Goal: Information Seeking & Learning: Learn about a topic

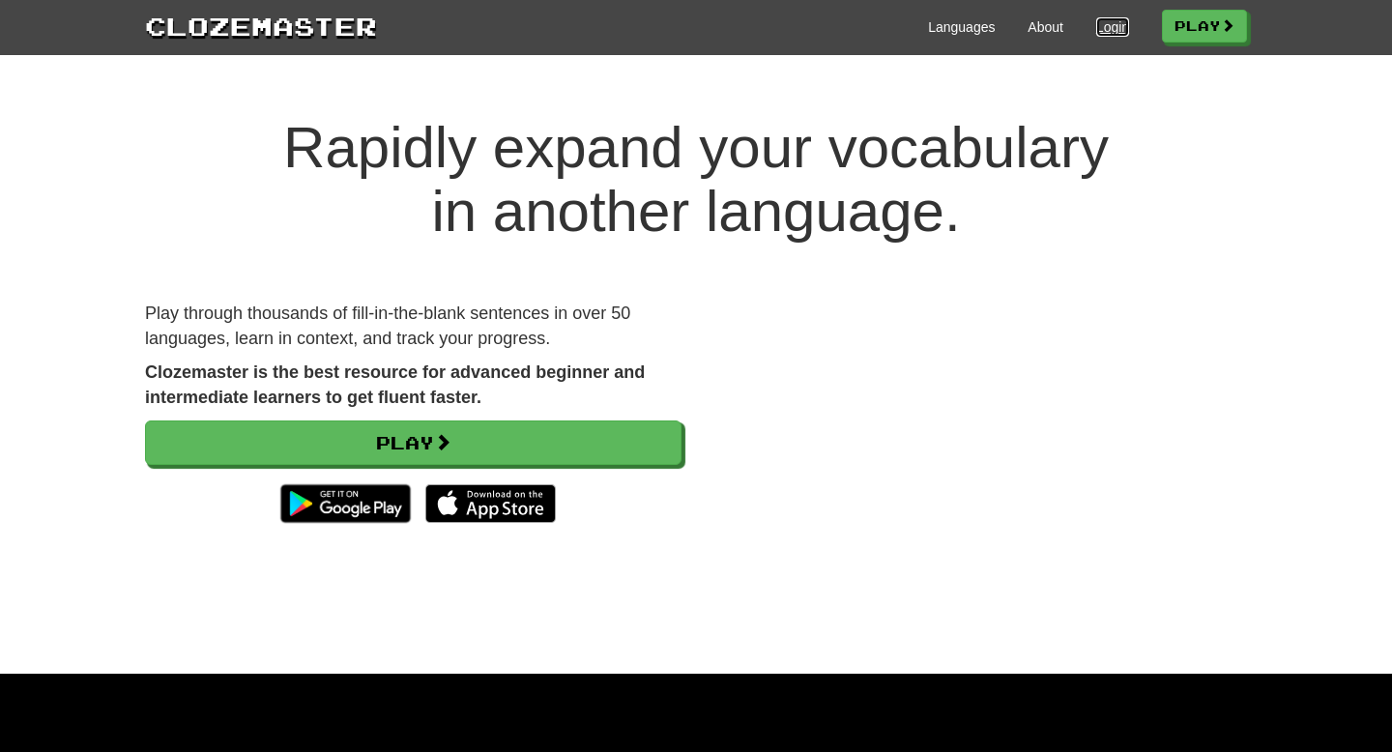
click at [1096, 30] on link "Login" at bounding box center [1112, 26] width 33 height 19
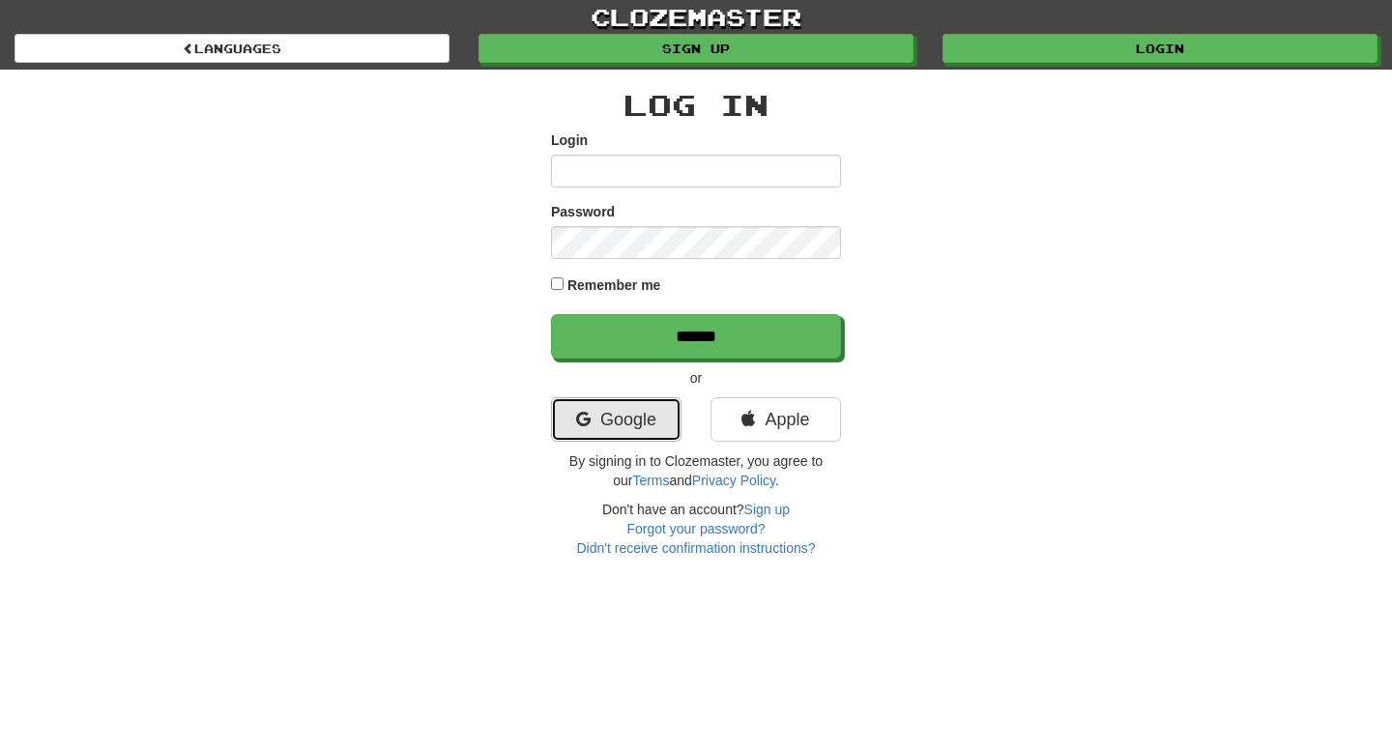
click at [626, 413] on link "Google" at bounding box center [616, 419] width 131 height 44
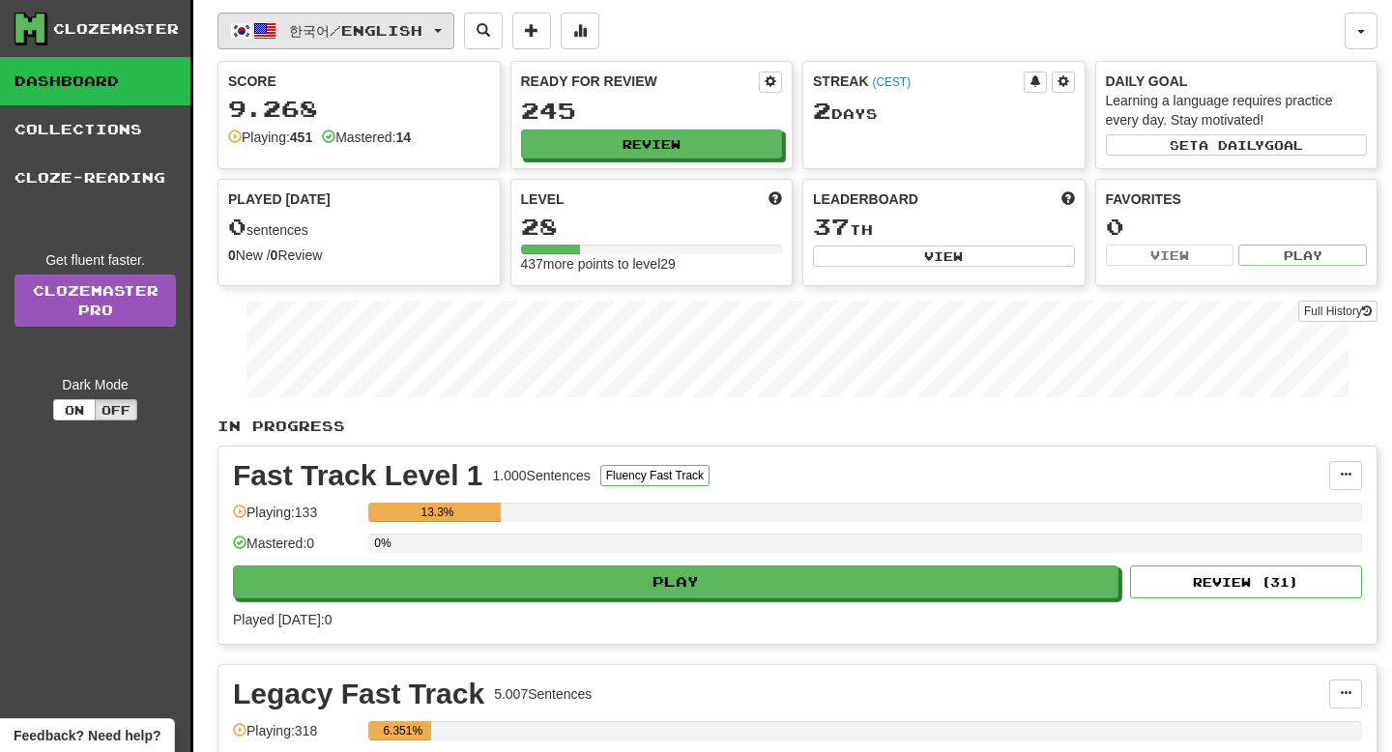
click at [305, 19] on button "한국어 / English" at bounding box center [336, 31] width 237 height 37
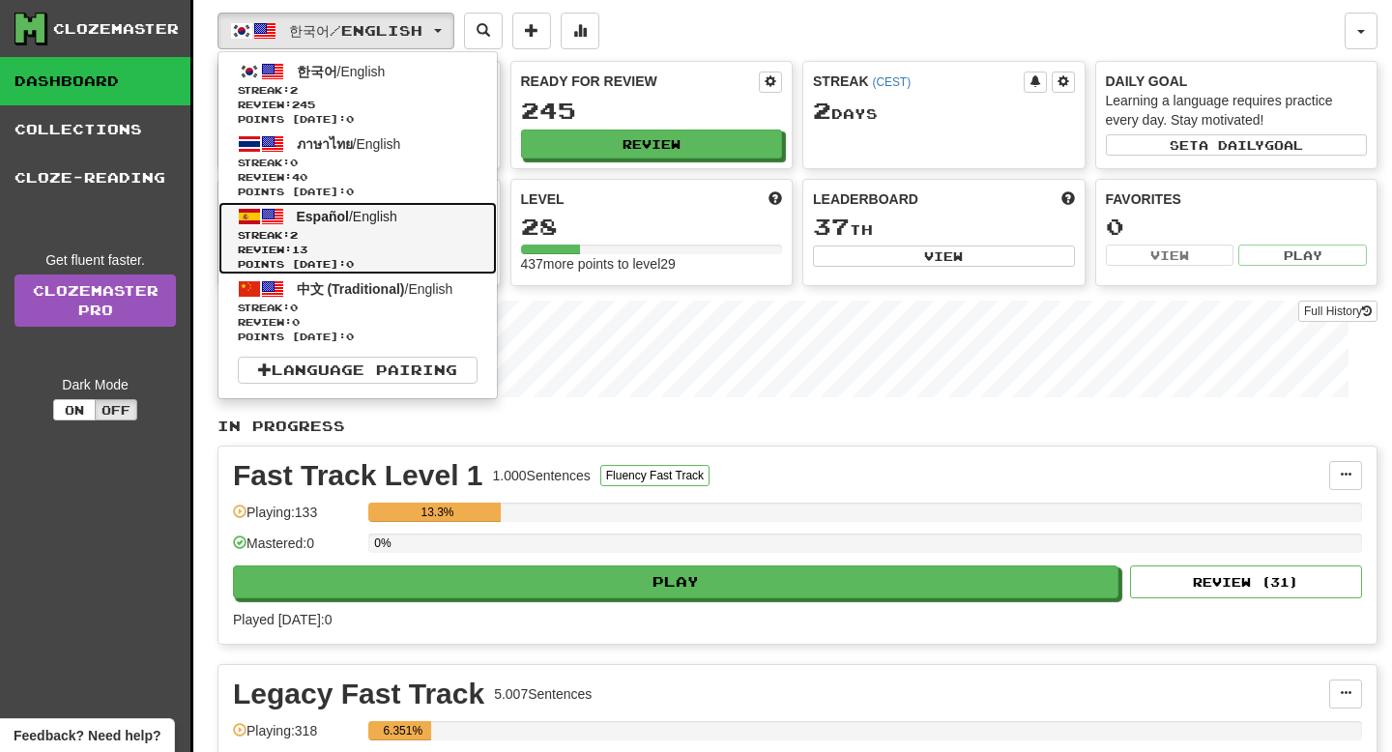
click at [361, 231] on span "Streak: 2" at bounding box center [358, 235] width 240 height 15
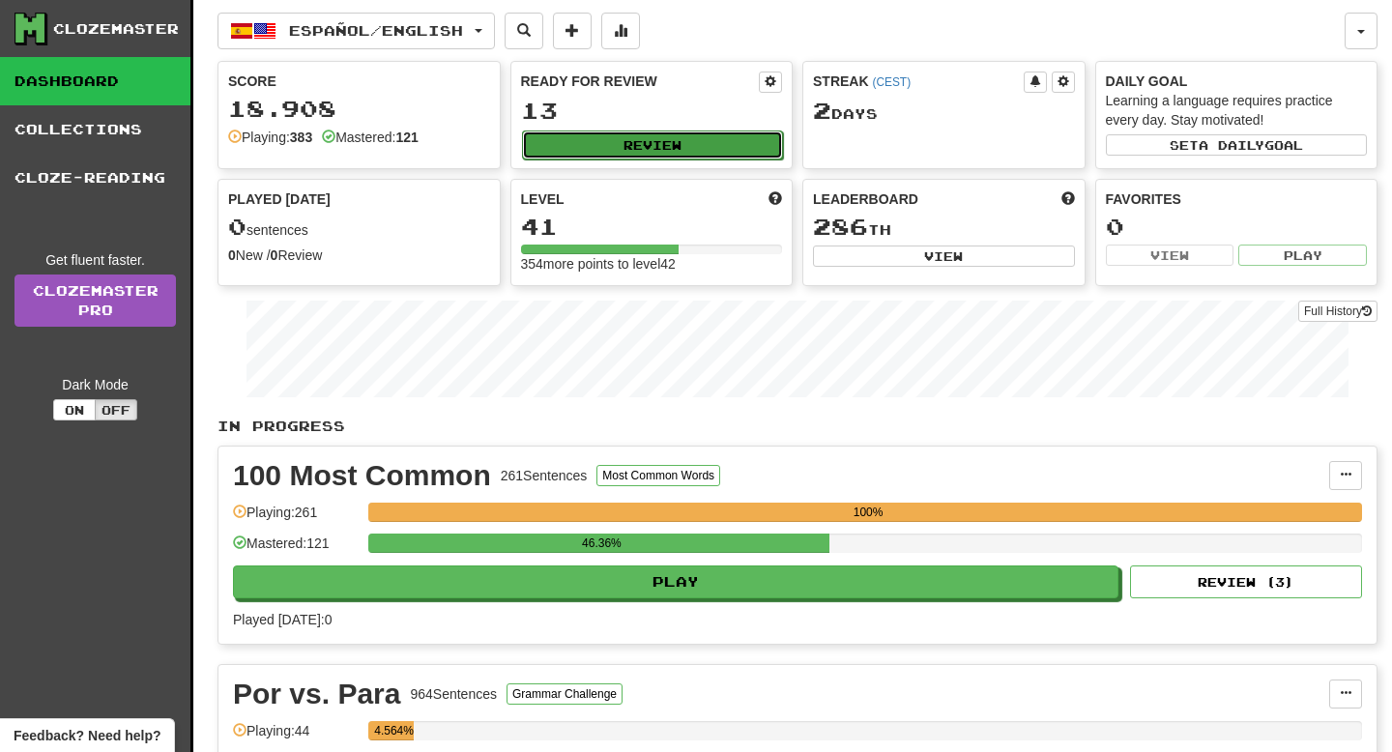
click at [589, 139] on button "Review" at bounding box center [653, 145] width 262 height 29
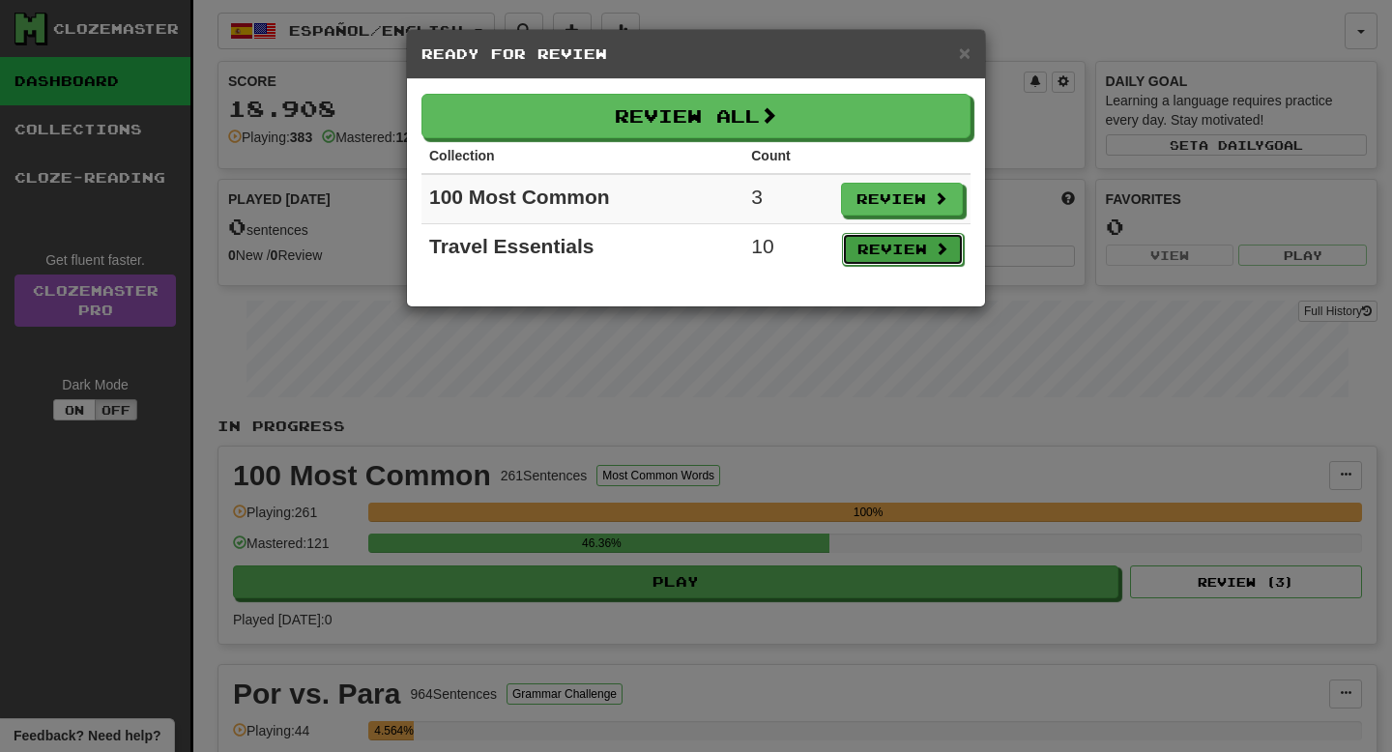
click at [930, 257] on button "Review" at bounding box center [903, 249] width 122 height 33
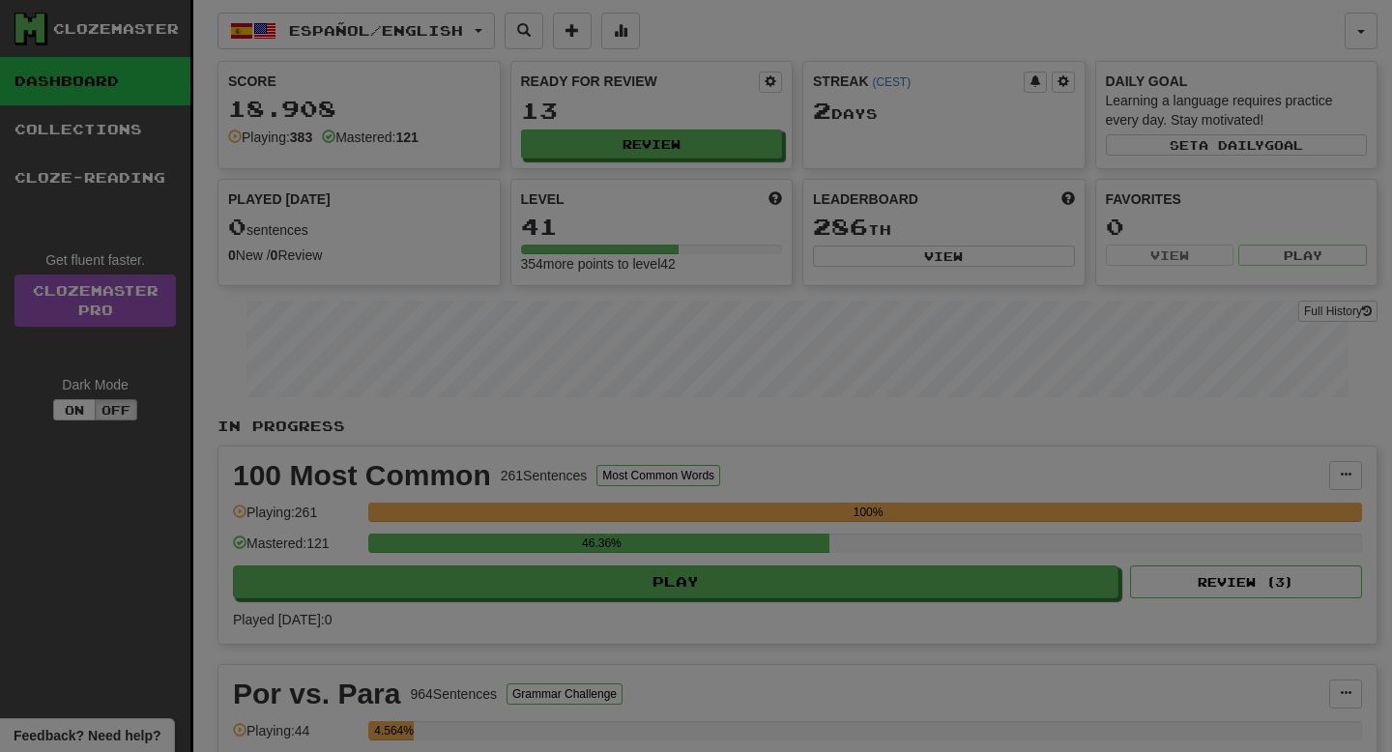
select select "**"
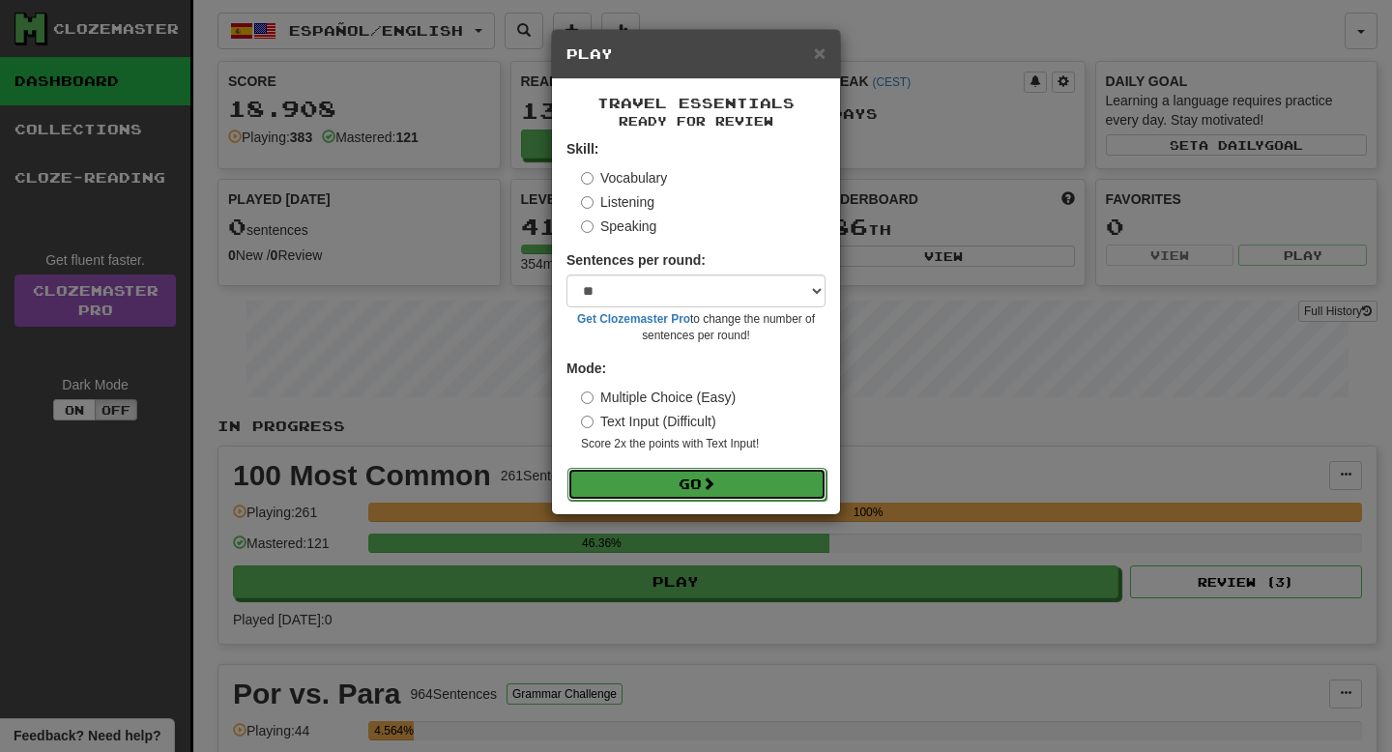
click at [764, 495] on button "Go" at bounding box center [696, 484] width 259 height 33
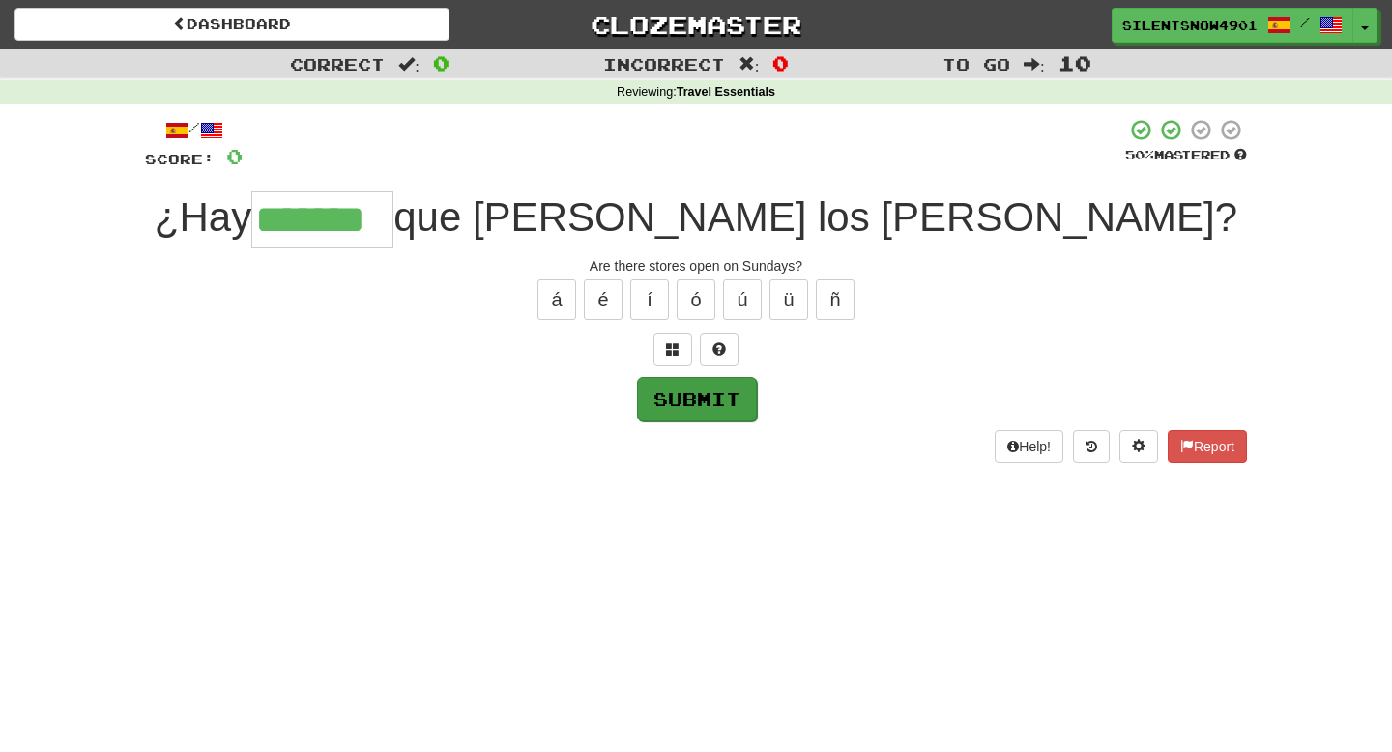
type input "*******"
click at [682, 402] on button "Submit" at bounding box center [697, 399] width 120 height 44
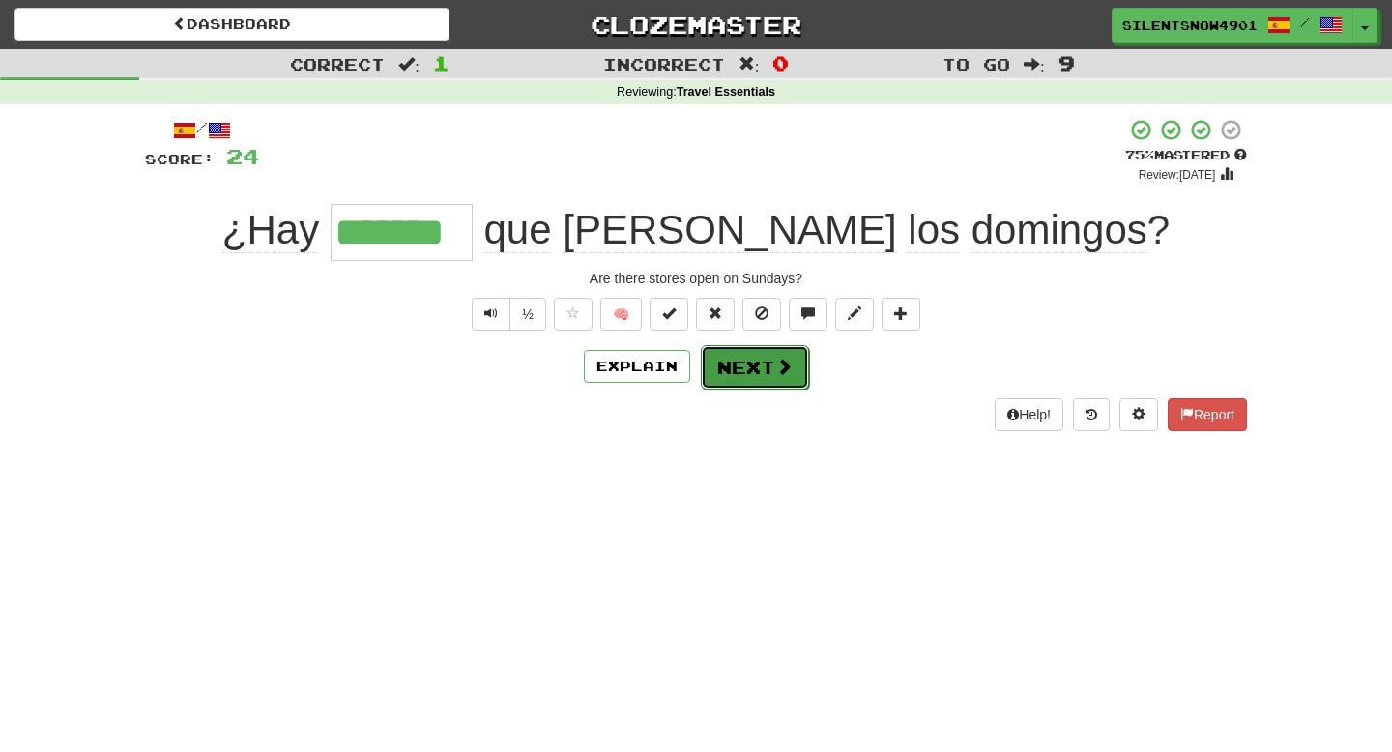
click at [740, 365] on button "Next" at bounding box center [755, 367] width 108 height 44
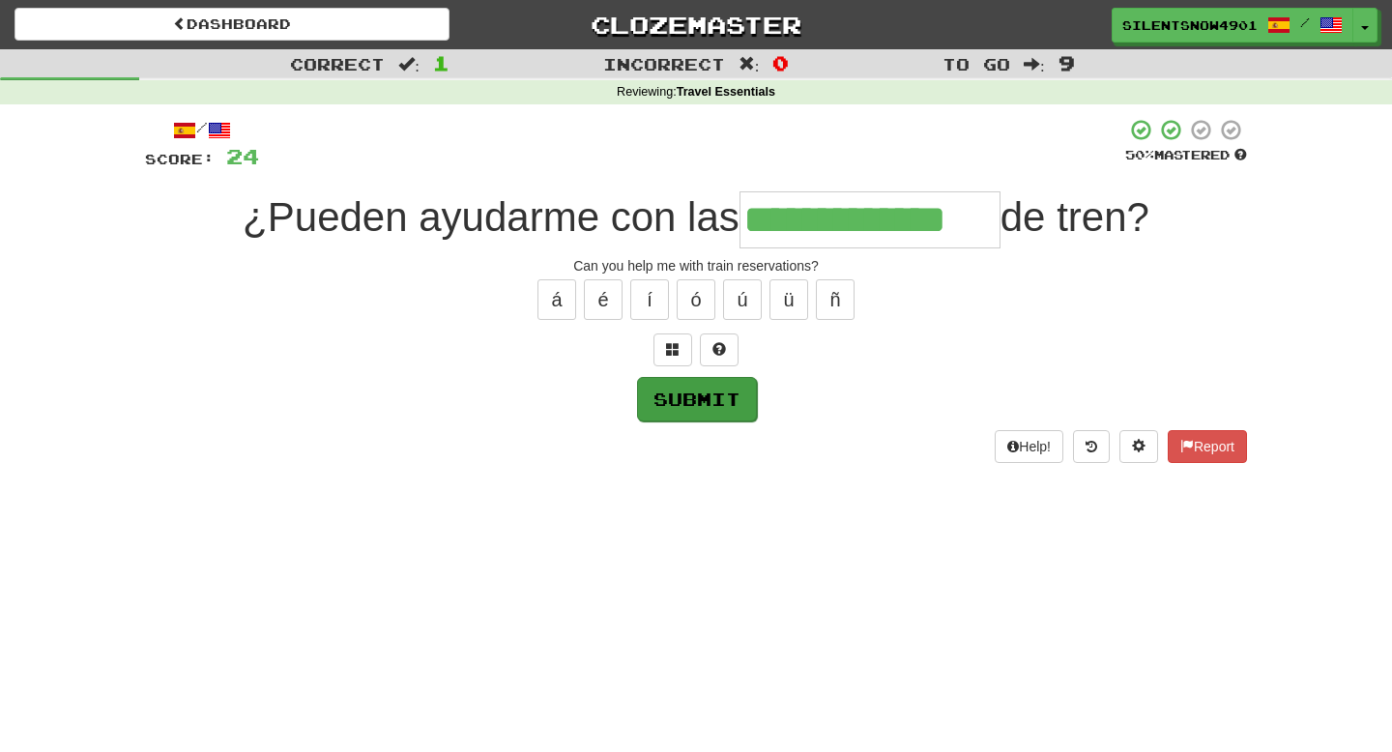
type input "**********"
click at [733, 392] on button "Submit" at bounding box center [697, 399] width 120 height 44
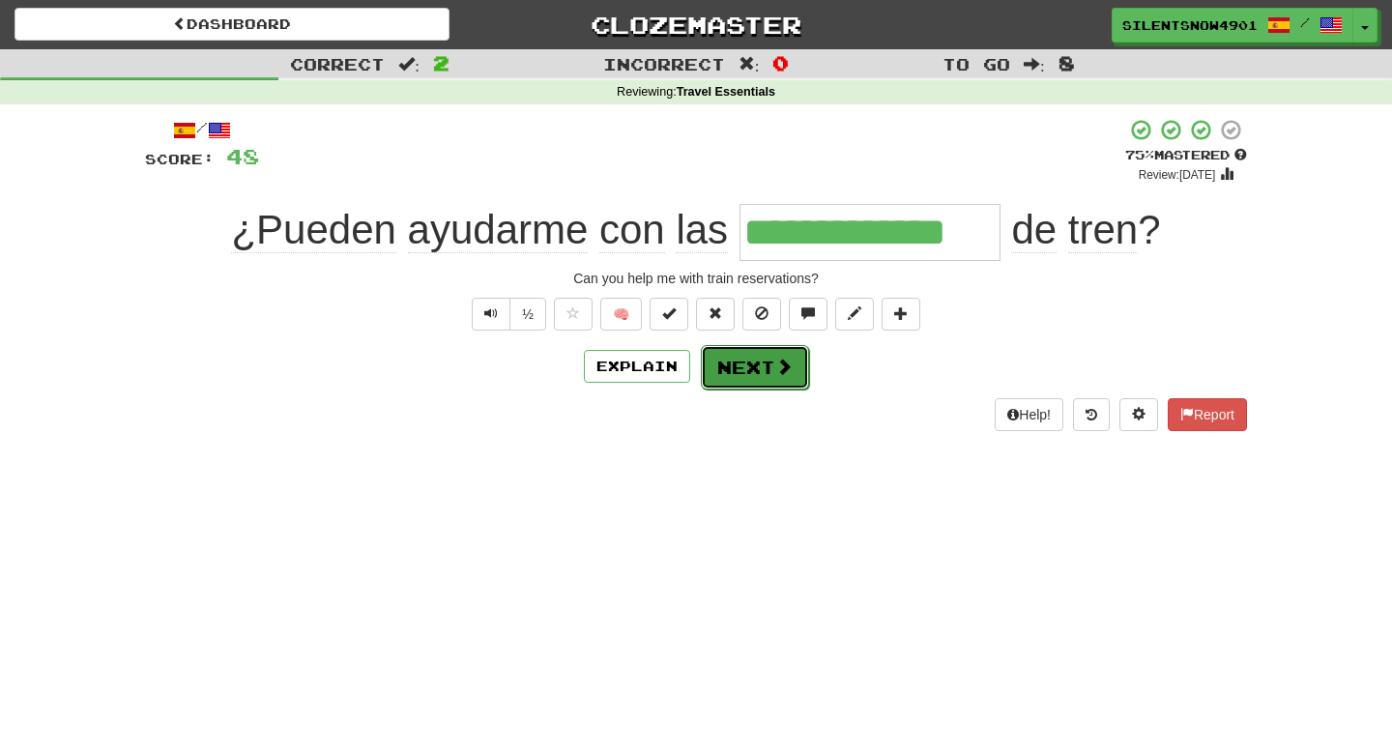
click at [748, 381] on button "Next" at bounding box center [755, 367] width 108 height 44
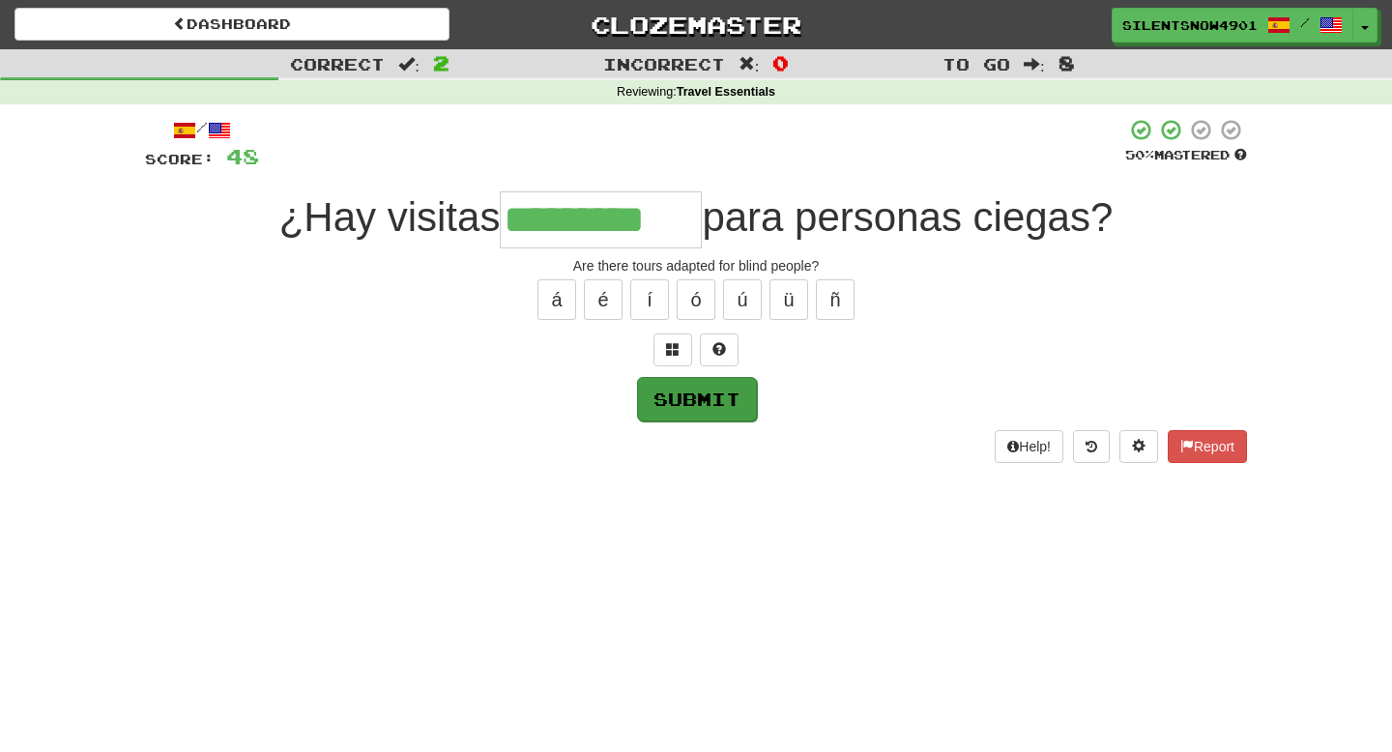
type input "*********"
click at [686, 409] on button "Submit" at bounding box center [697, 399] width 120 height 44
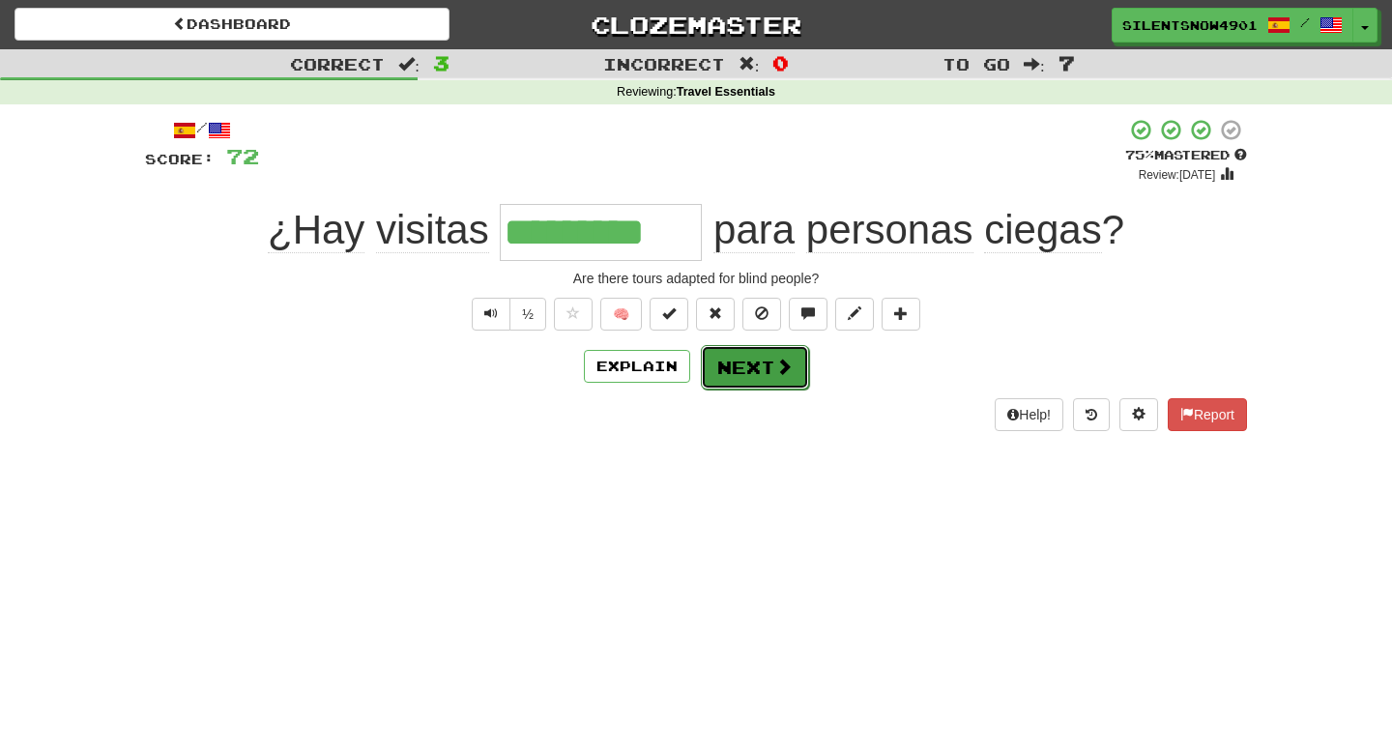
click at [775, 372] on span at bounding box center [783, 366] width 17 height 17
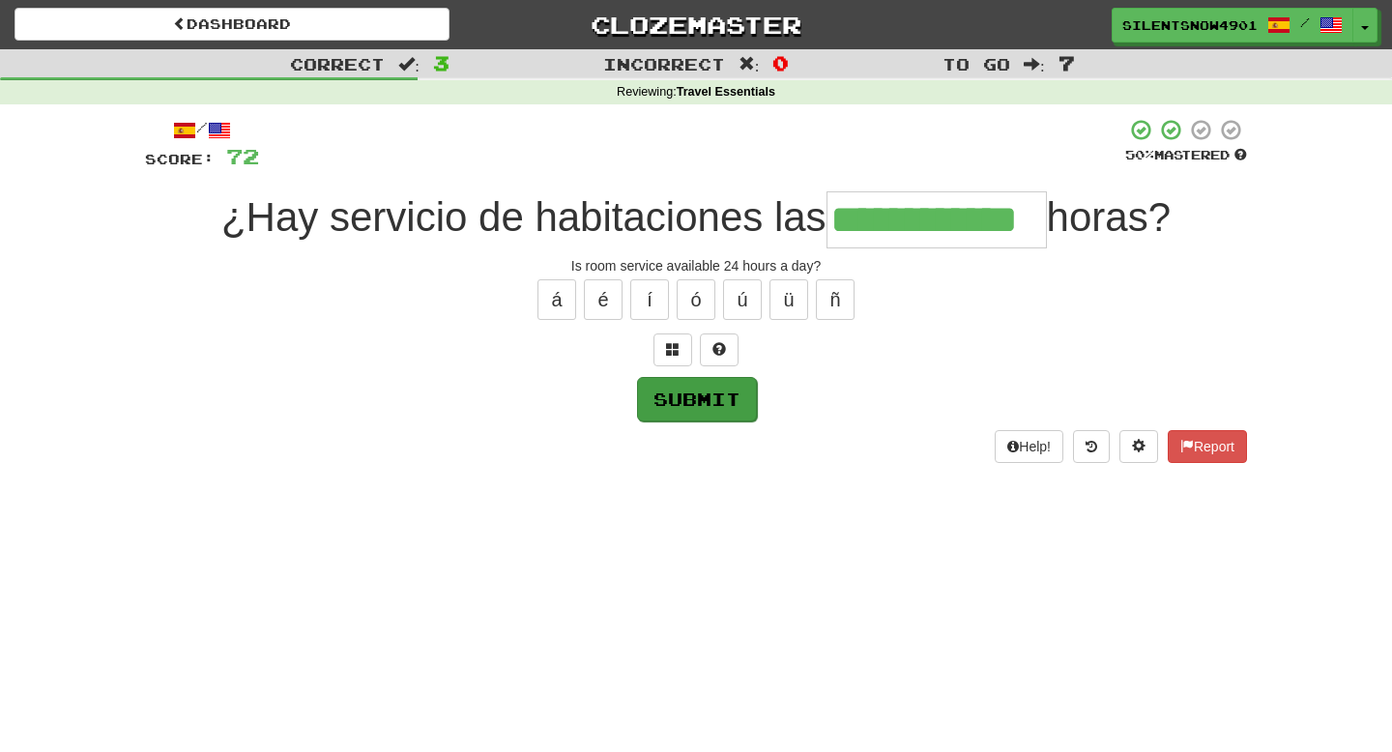
type input "**********"
click at [688, 409] on button "Submit" at bounding box center [697, 399] width 120 height 44
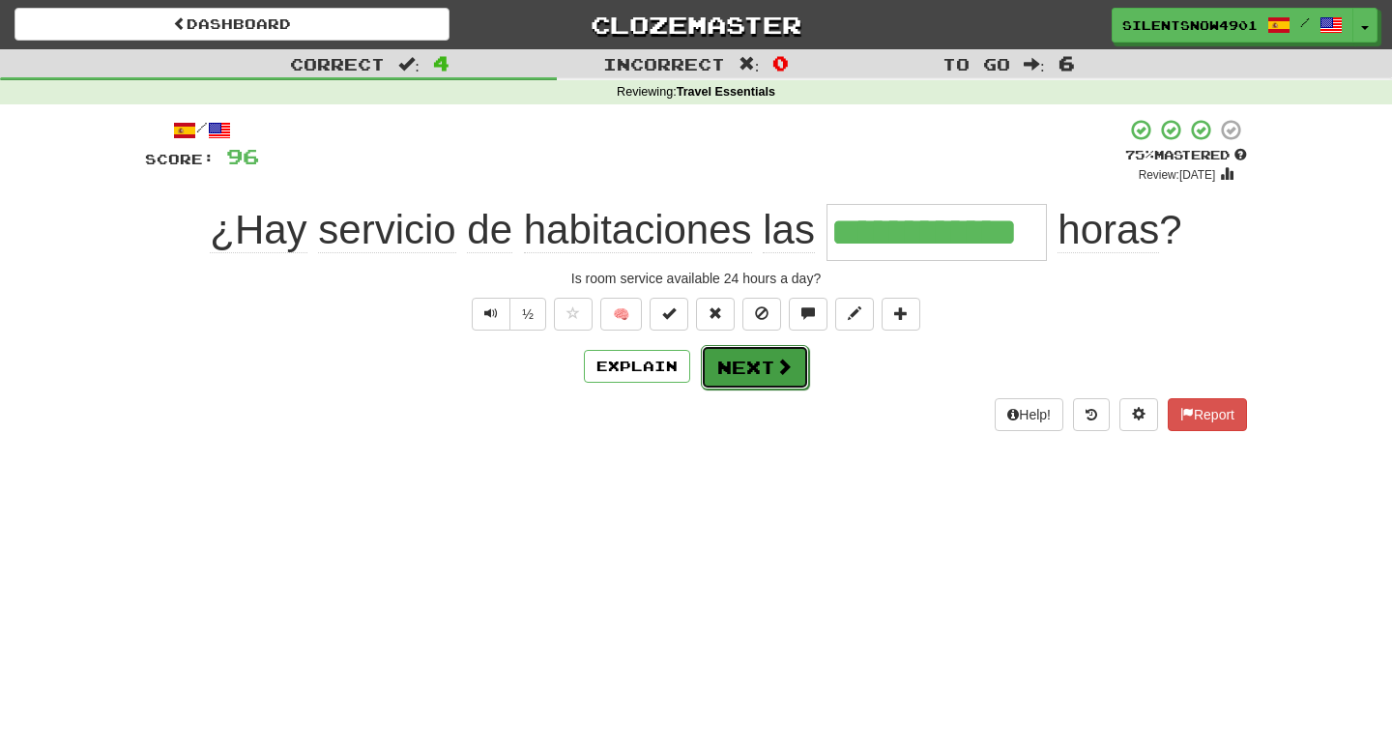
click at [757, 383] on button "Next" at bounding box center [755, 367] width 108 height 44
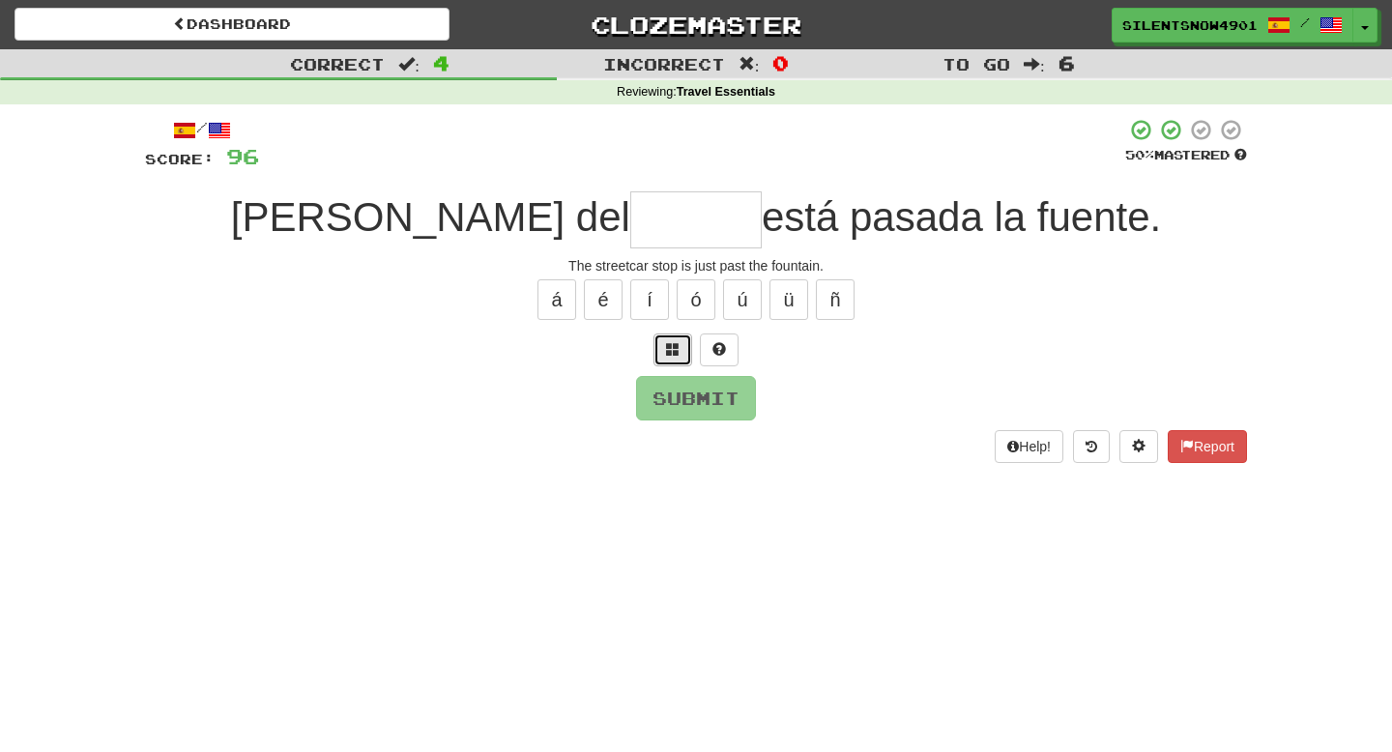
click at [666, 350] on span at bounding box center [673, 349] width 14 height 14
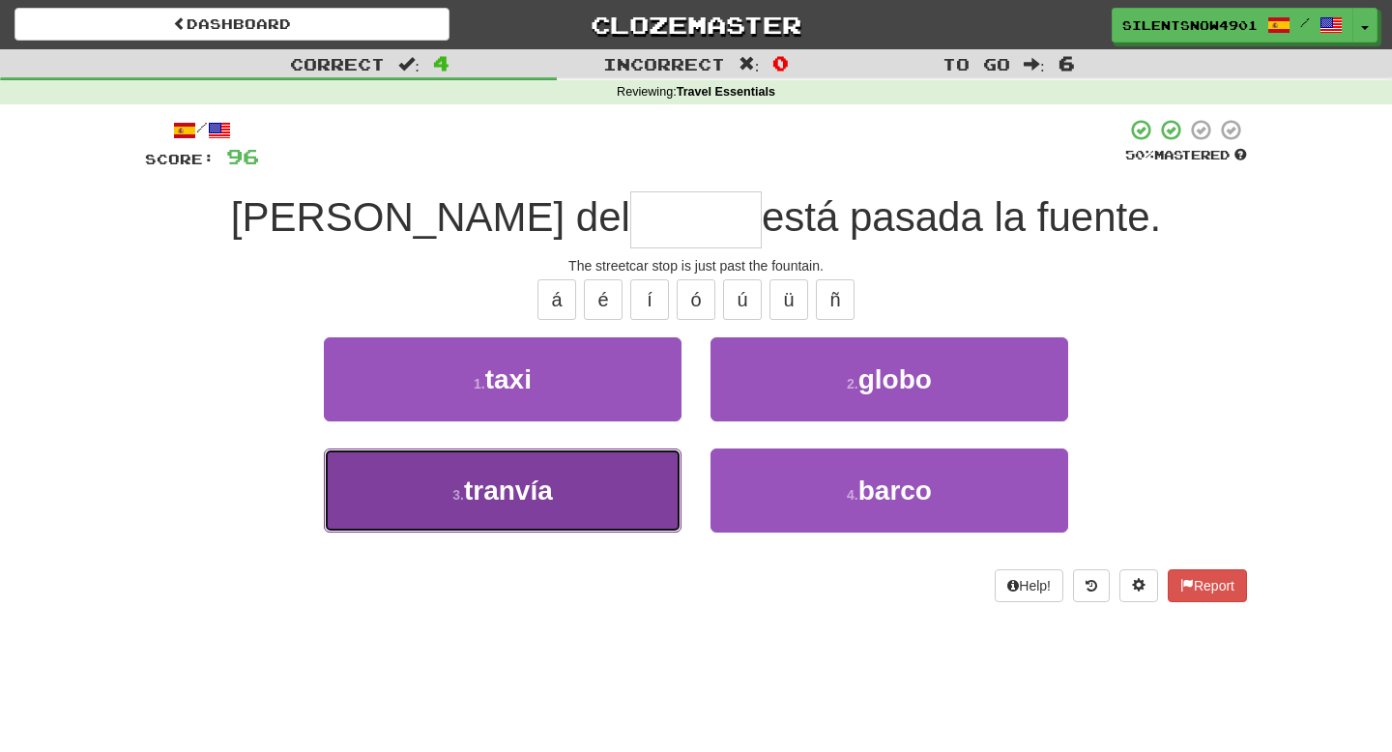
click at [421, 471] on button "3 . tranvía" at bounding box center [503, 491] width 358 height 84
type input "*******"
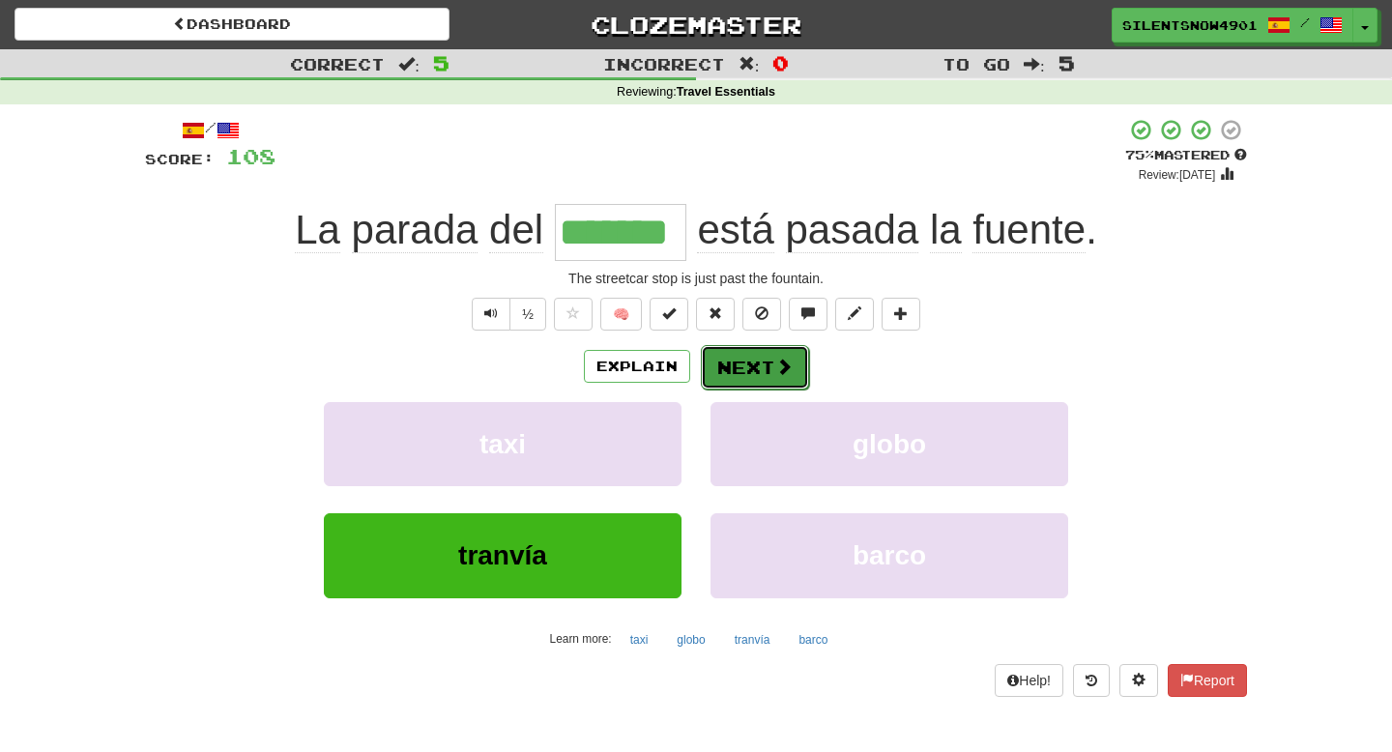
click at [770, 364] on button "Next" at bounding box center [755, 367] width 108 height 44
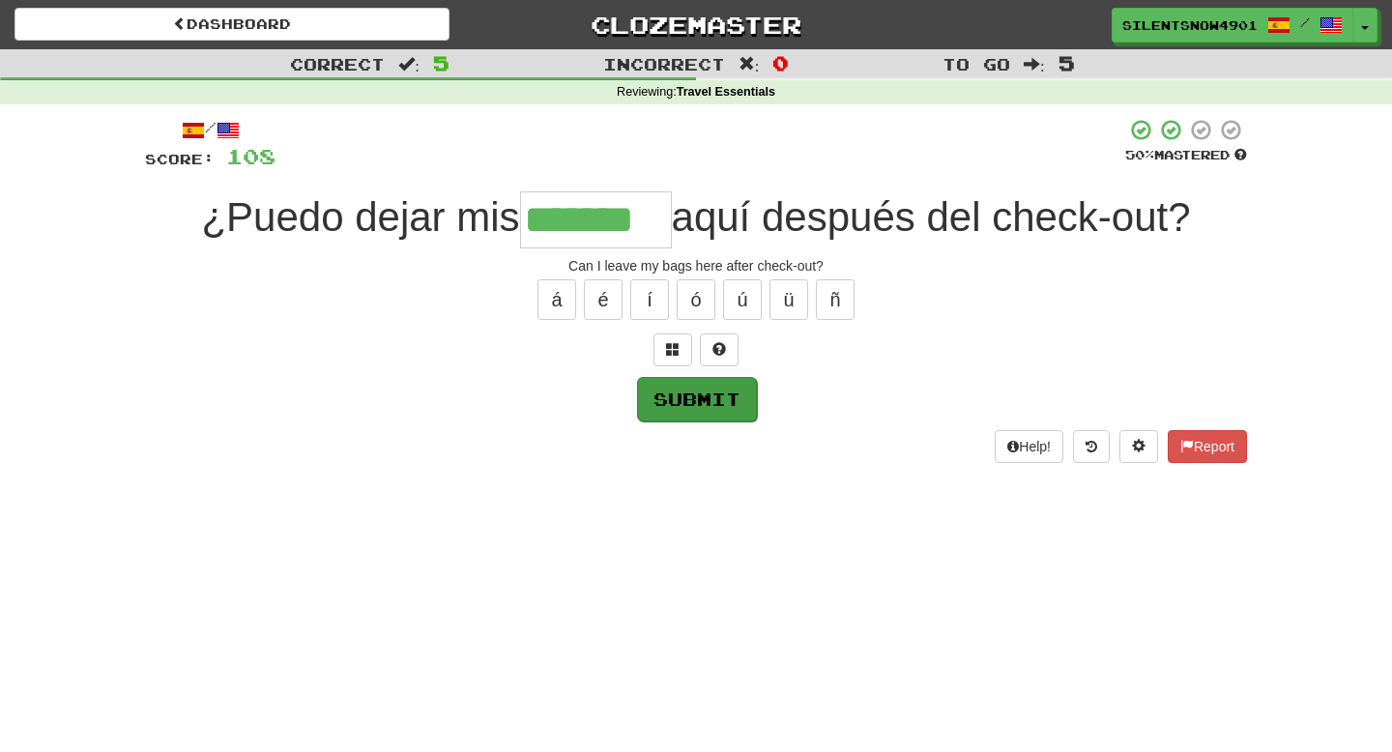
type input "*******"
click at [659, 410] on button "Submit" at bounding box center [697, 399] width 120 height 44
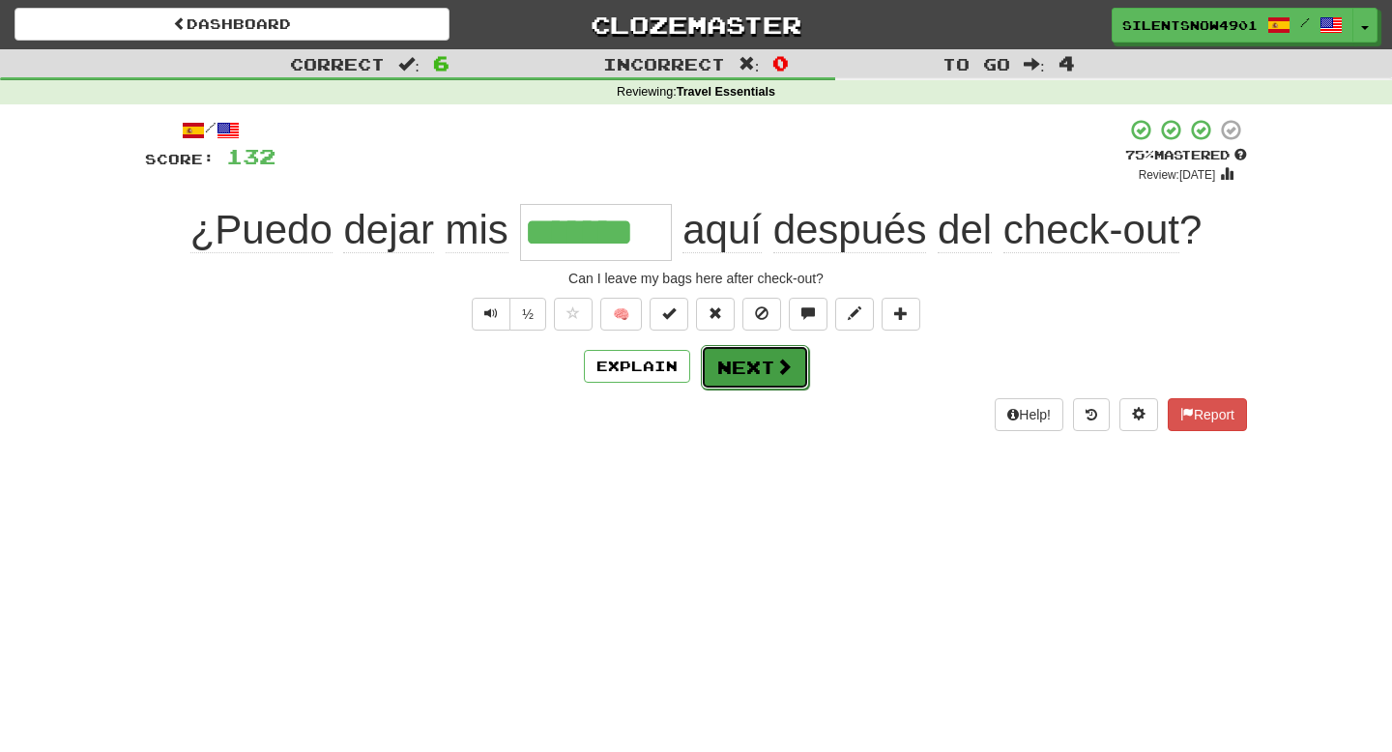
click at [760, 372] on button "Next" at bounding box center [755, 367] width 108 height 44
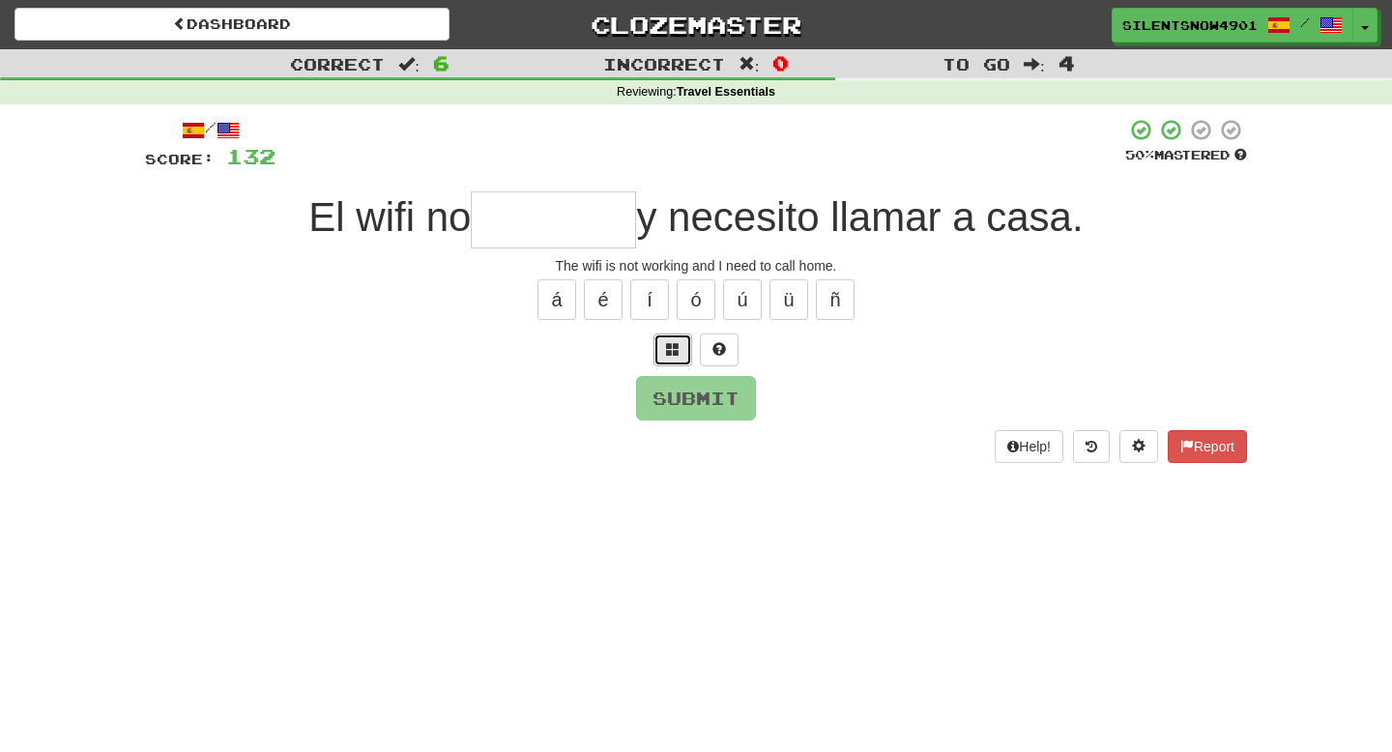
click at [666, 348] on span at bounding box center [673, 349] width 14 height 14
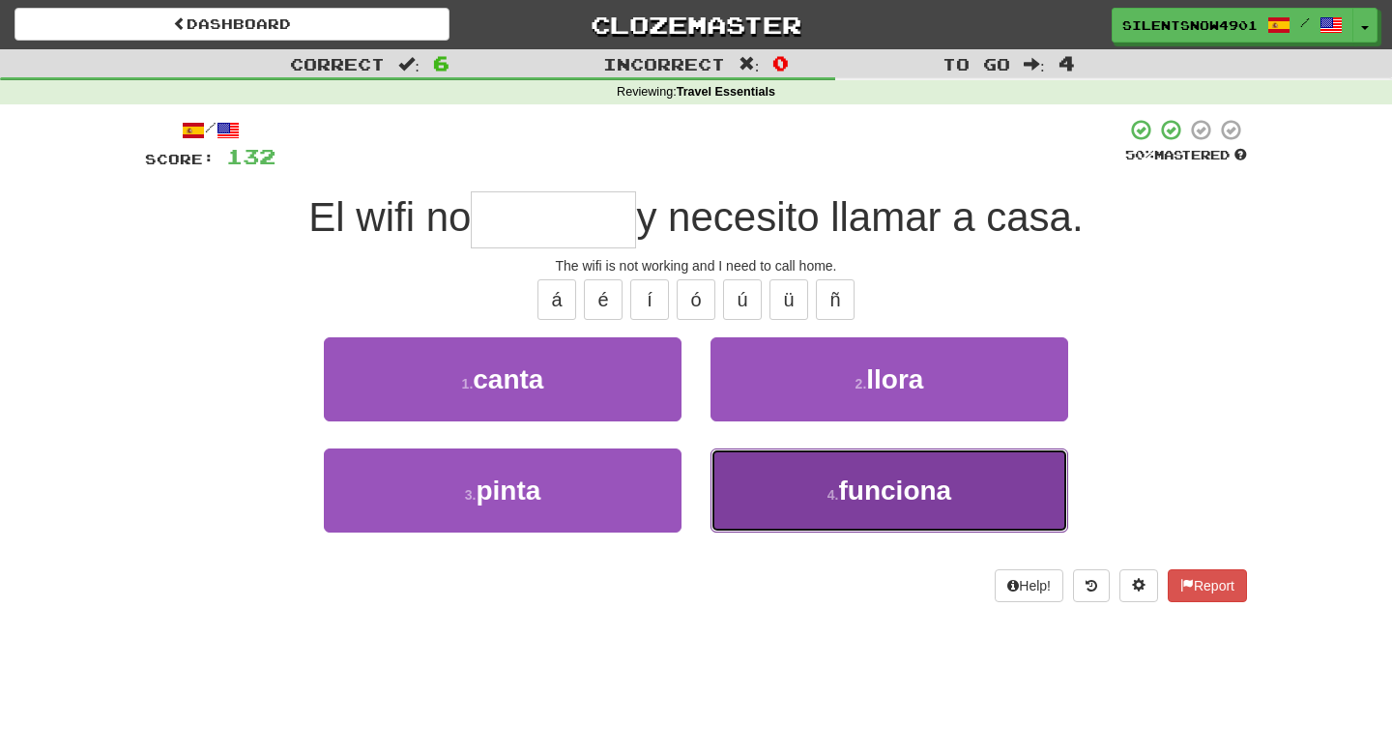
click at [855, 512] on button "4 . funciona" at bounding box center [890, 491] width 358 height 84
type input "********"
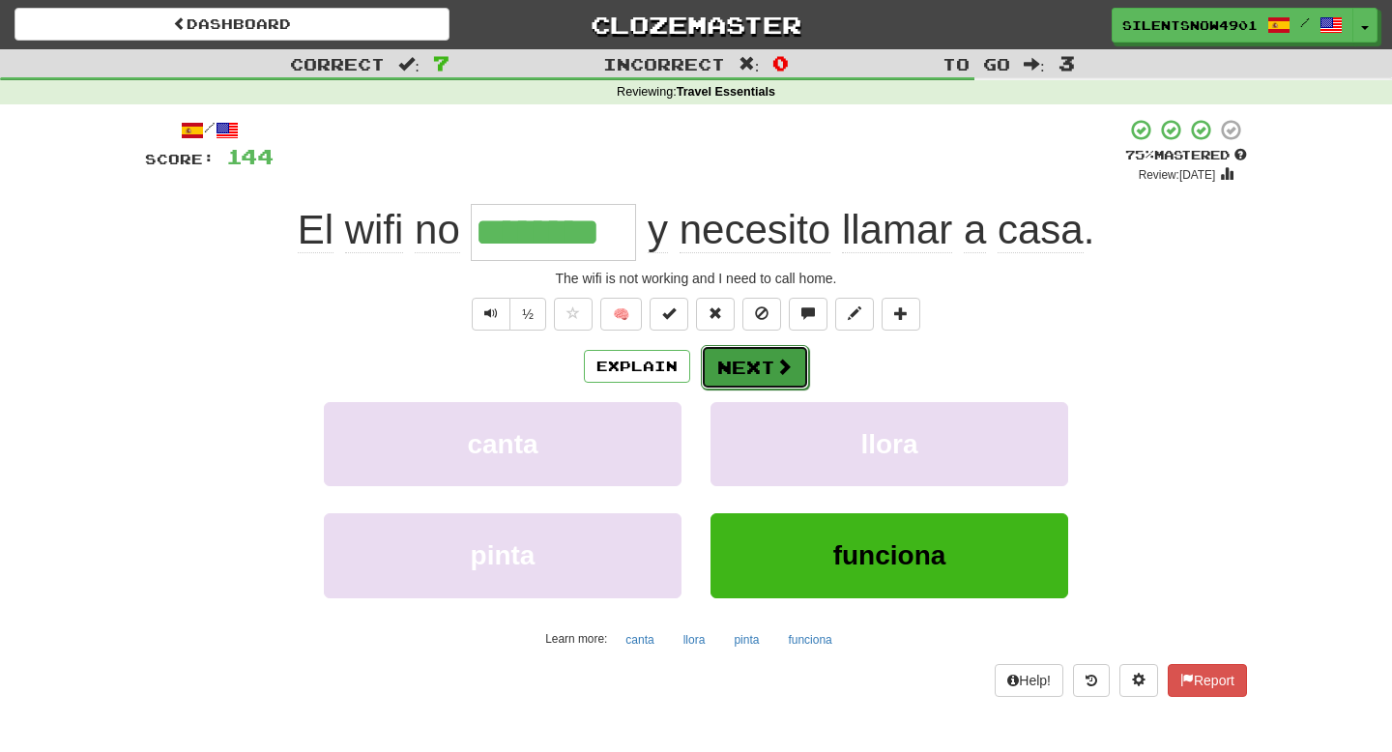
click at [778, 366] on span at bounding box center [783, 366] width 17 height 17
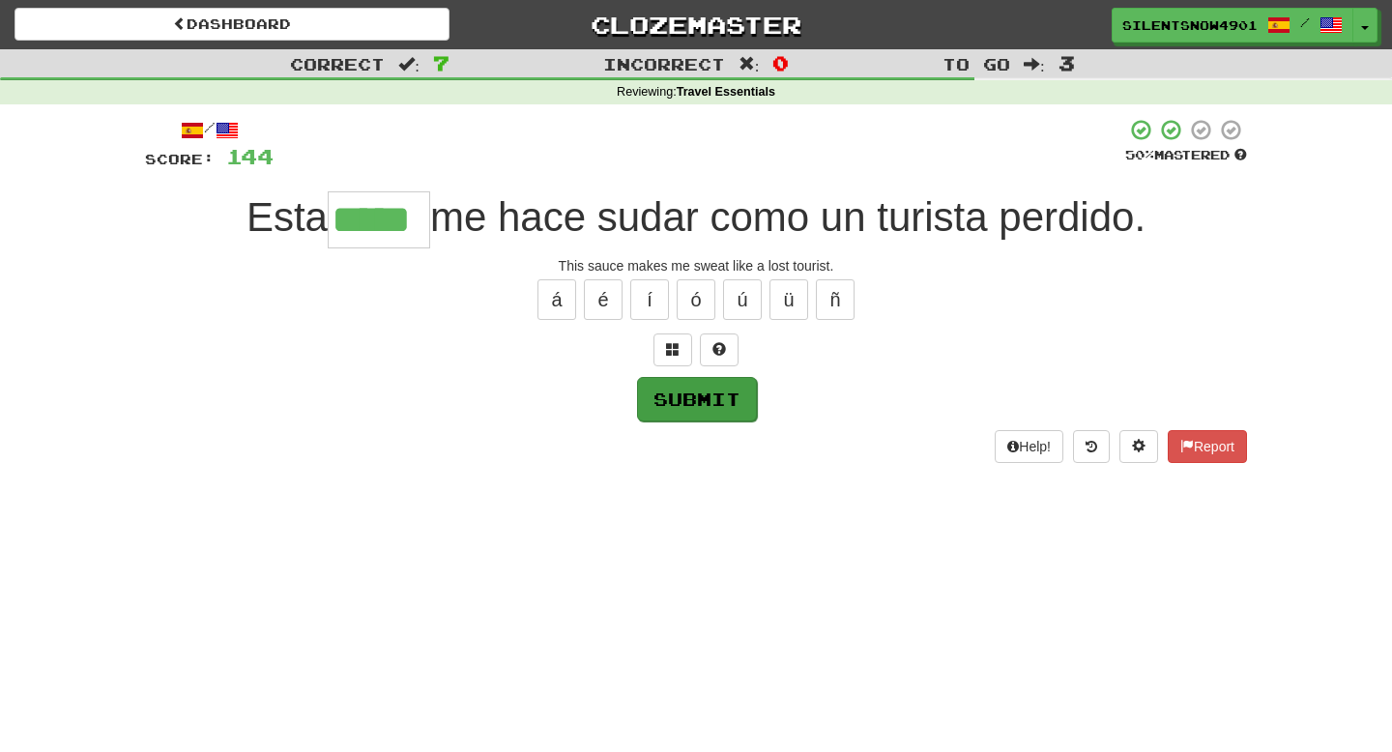
type input "*****"
click at [707, 411] on button "Submit" at bounding box center [697, 399] width 120 height 44
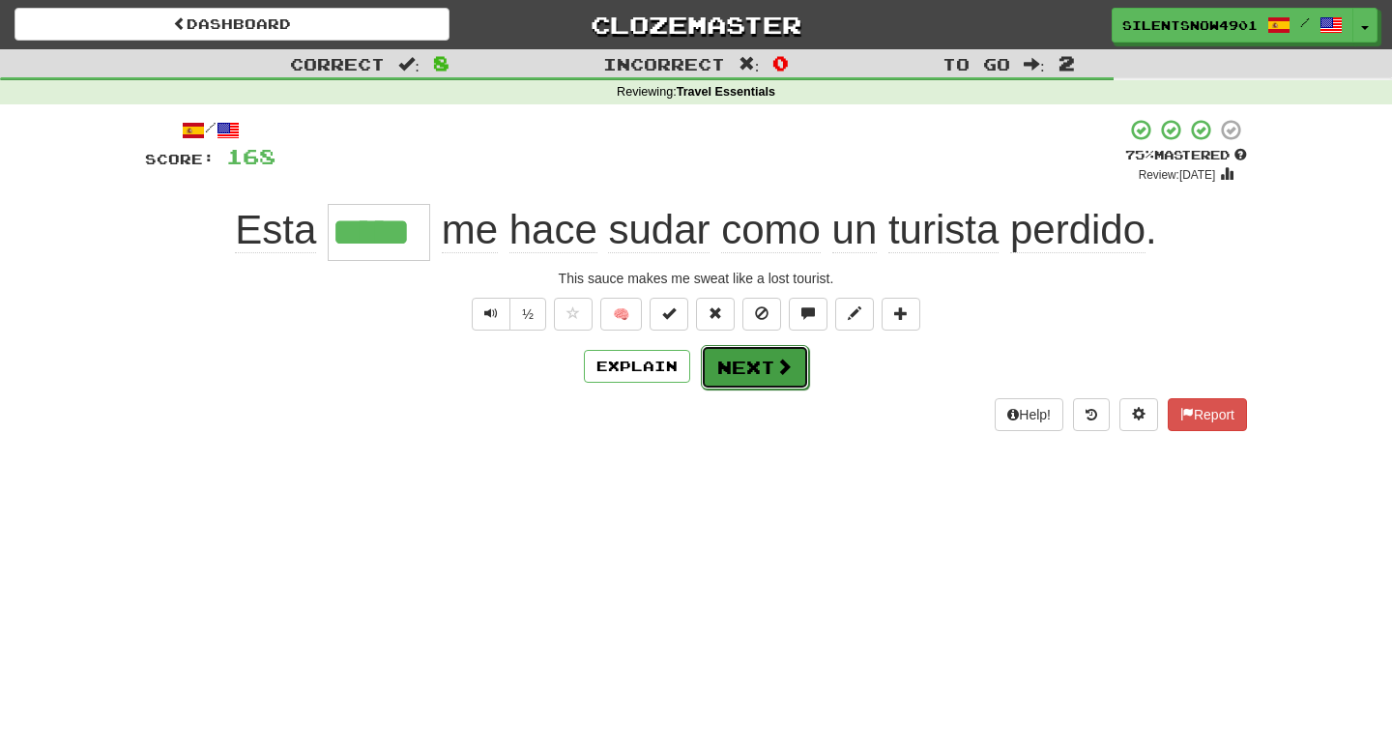
click at [775, 371] on span at bounding box center [783, 366] width 17 height 17
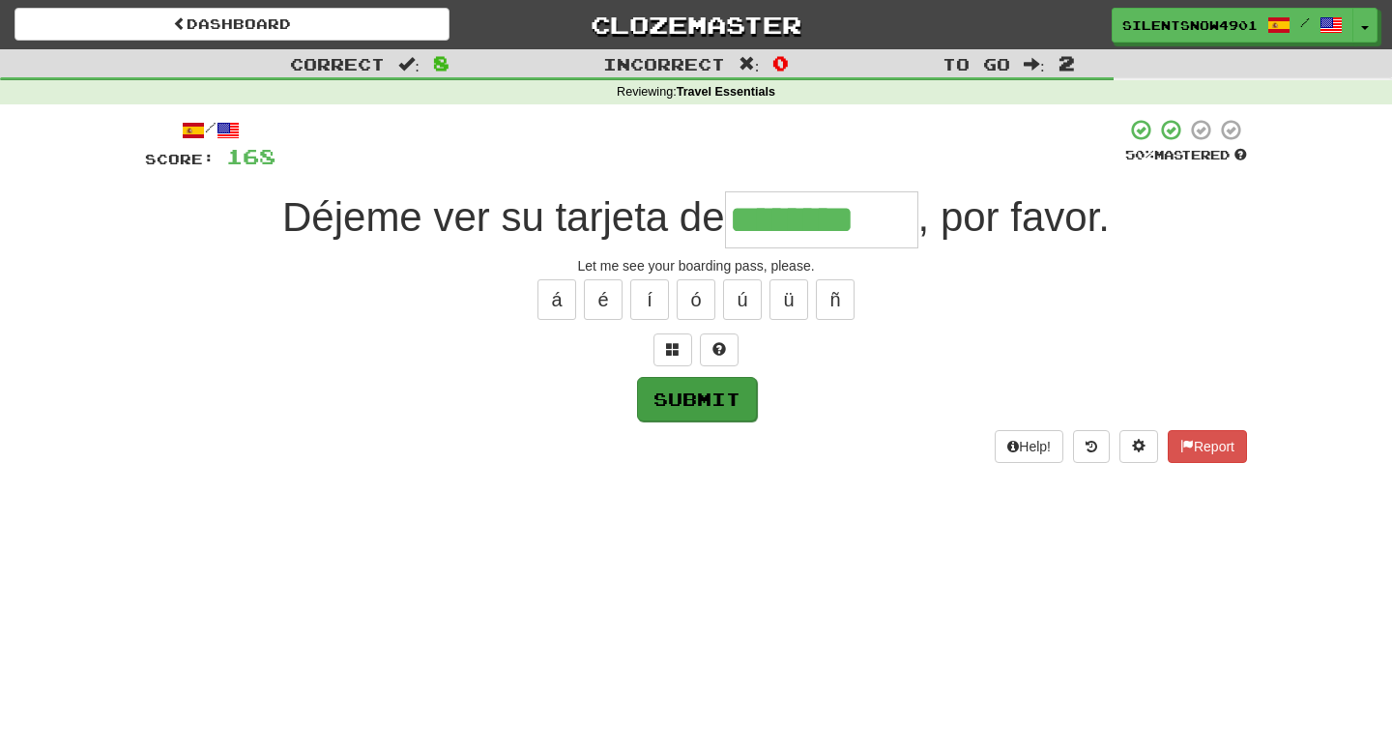
type input "********"
click at [731, 403] on button "Submit" at bounding box center [697, 399] width 120 height 44
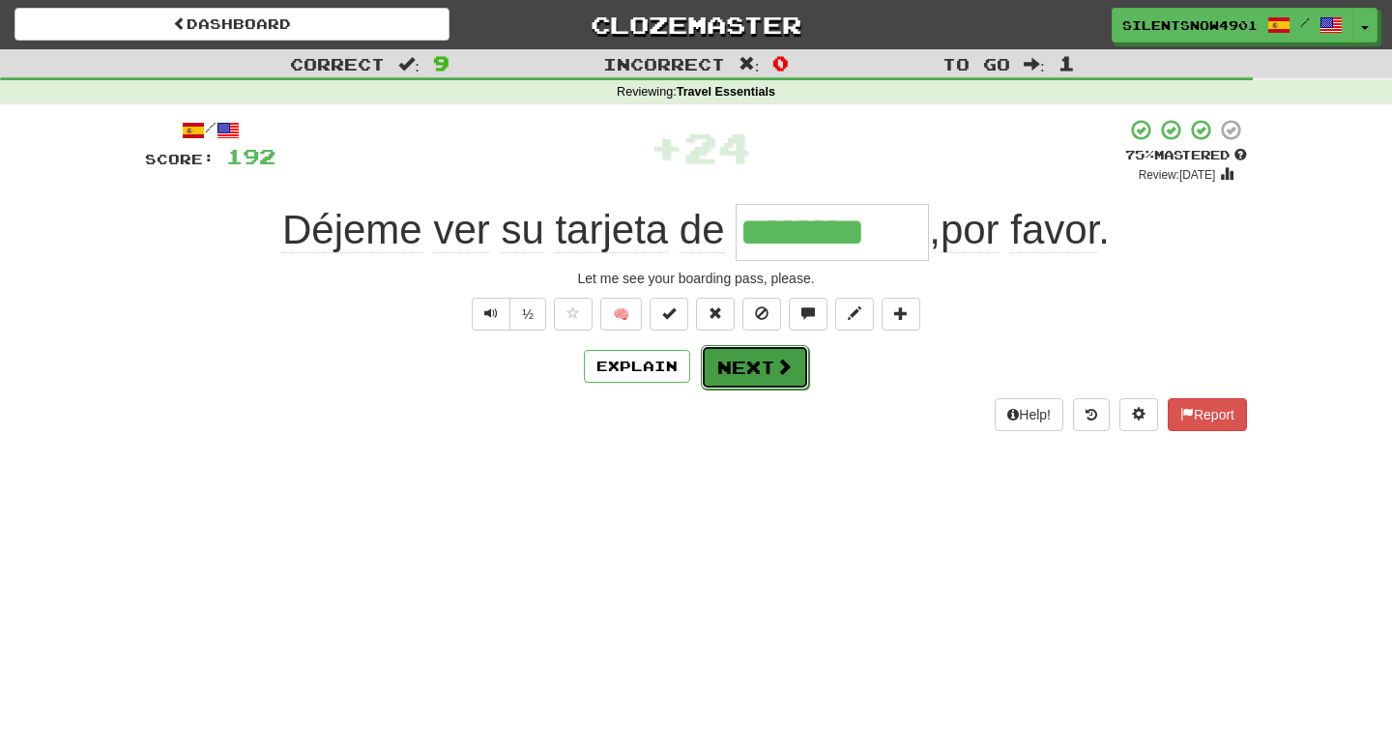
click at [770, 375] on button "Next" at bounding box center [755, 367] width 108 height 44
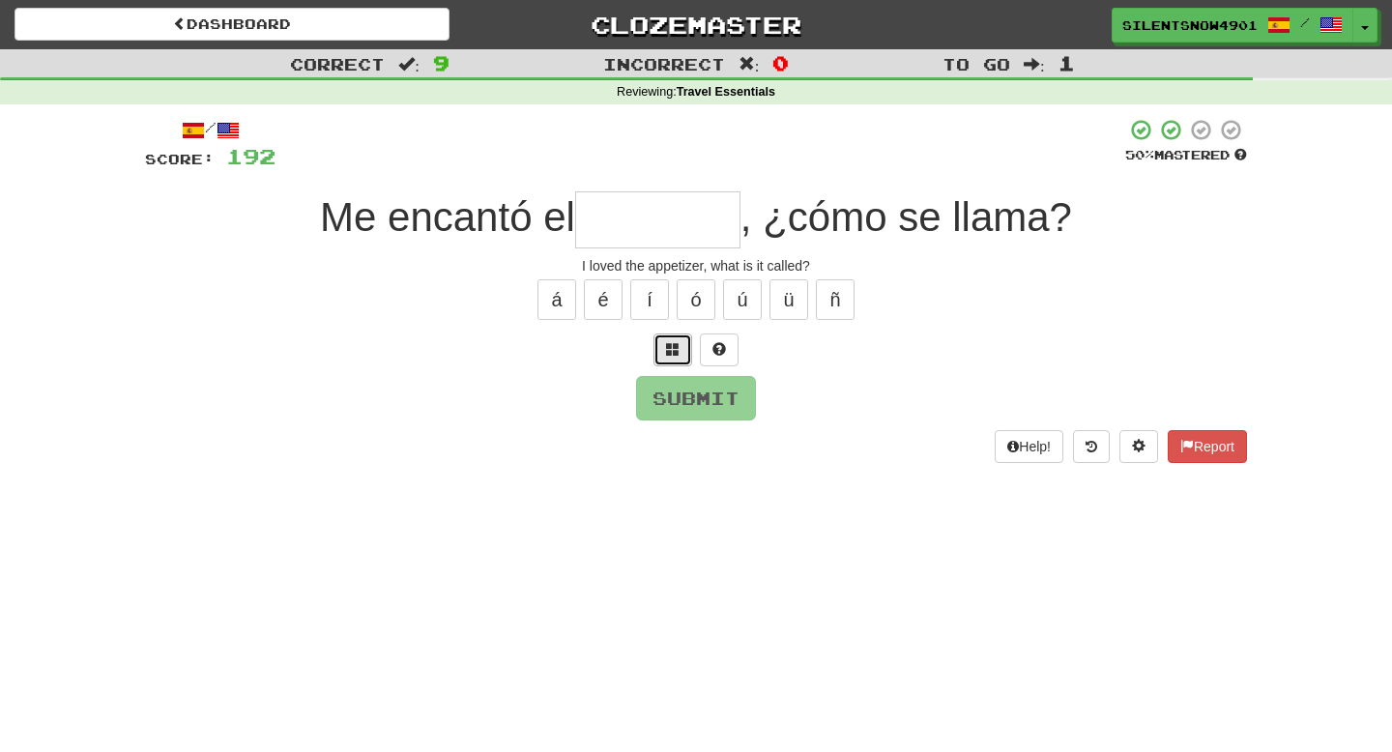
click at [665, 350] on button at bounding box center [672, 350] width 39 height 33
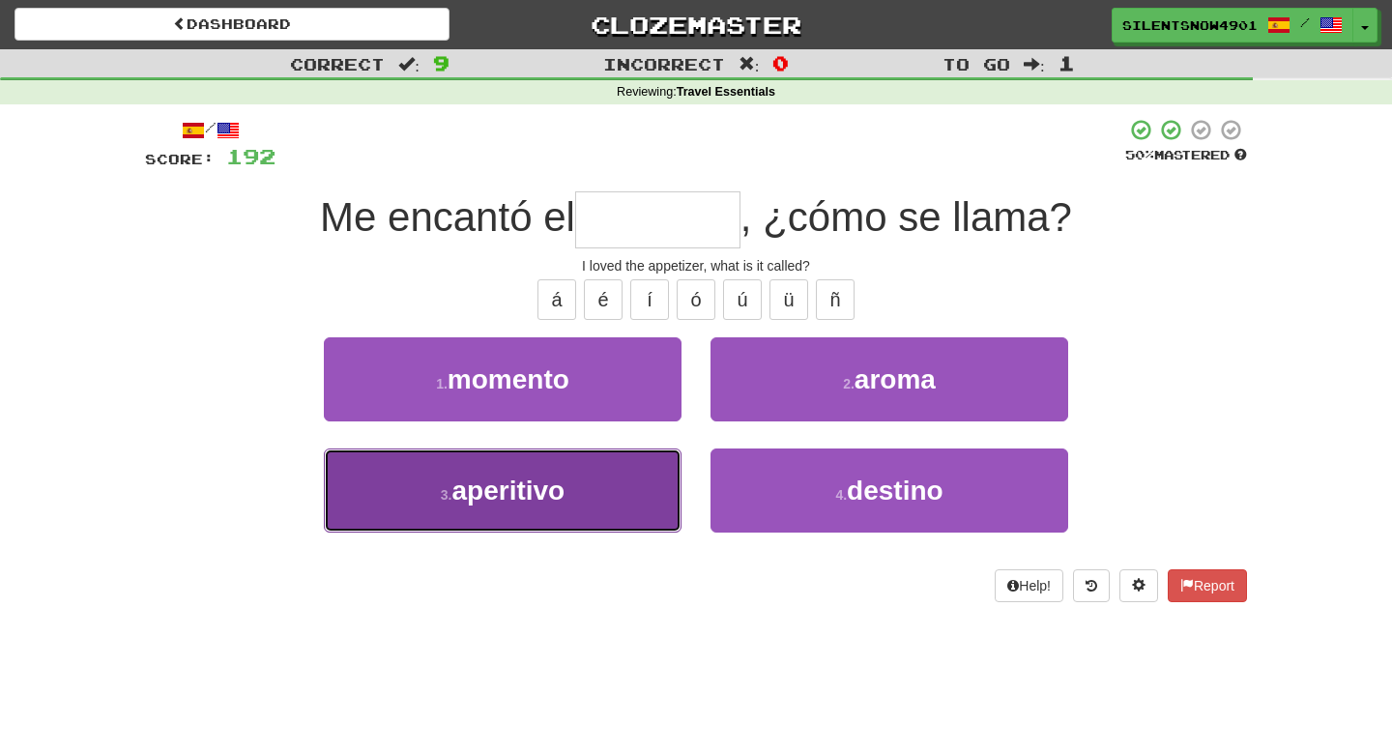
click at [533, 506] on button "3 . aperitivo" at bounding box center [503, 491] width 358 height 84
type input "*********"
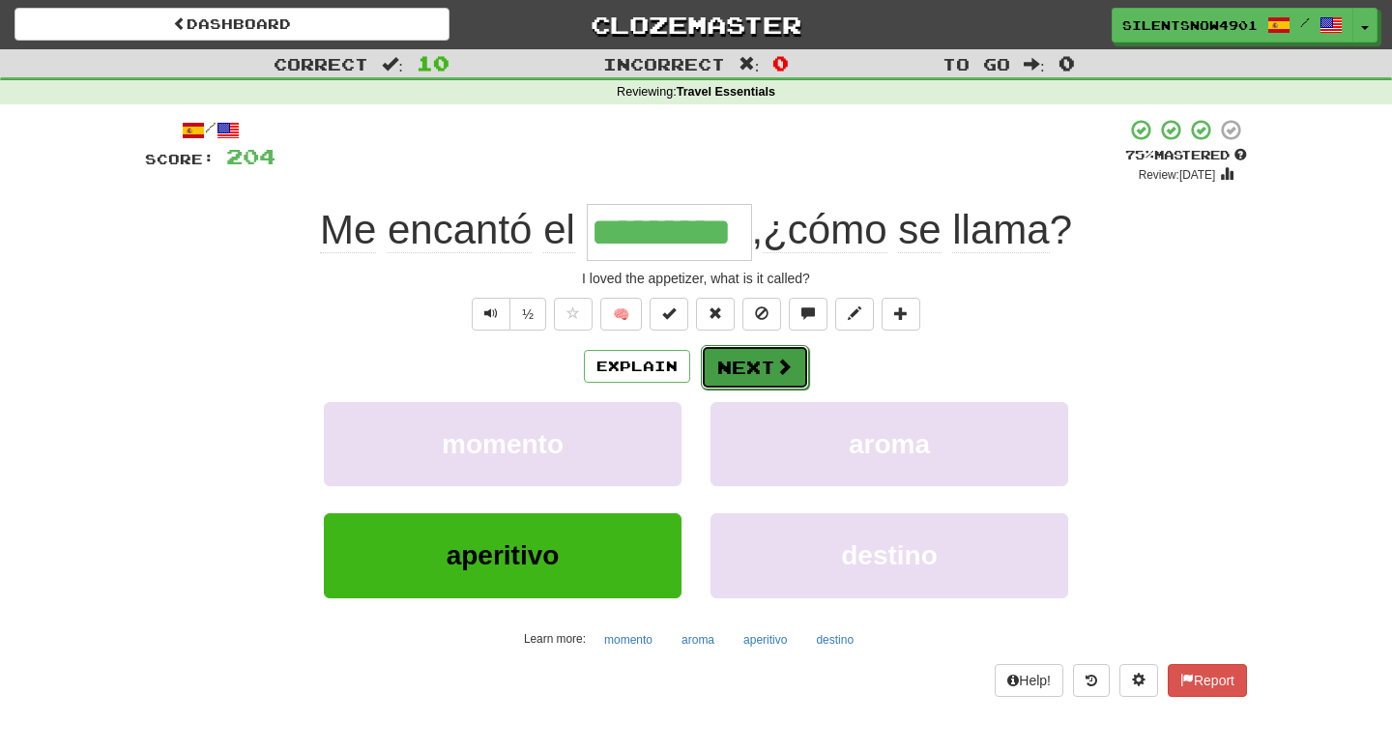
click at [784, 370] on span at bounding box center [783, 366] width 17 height 17
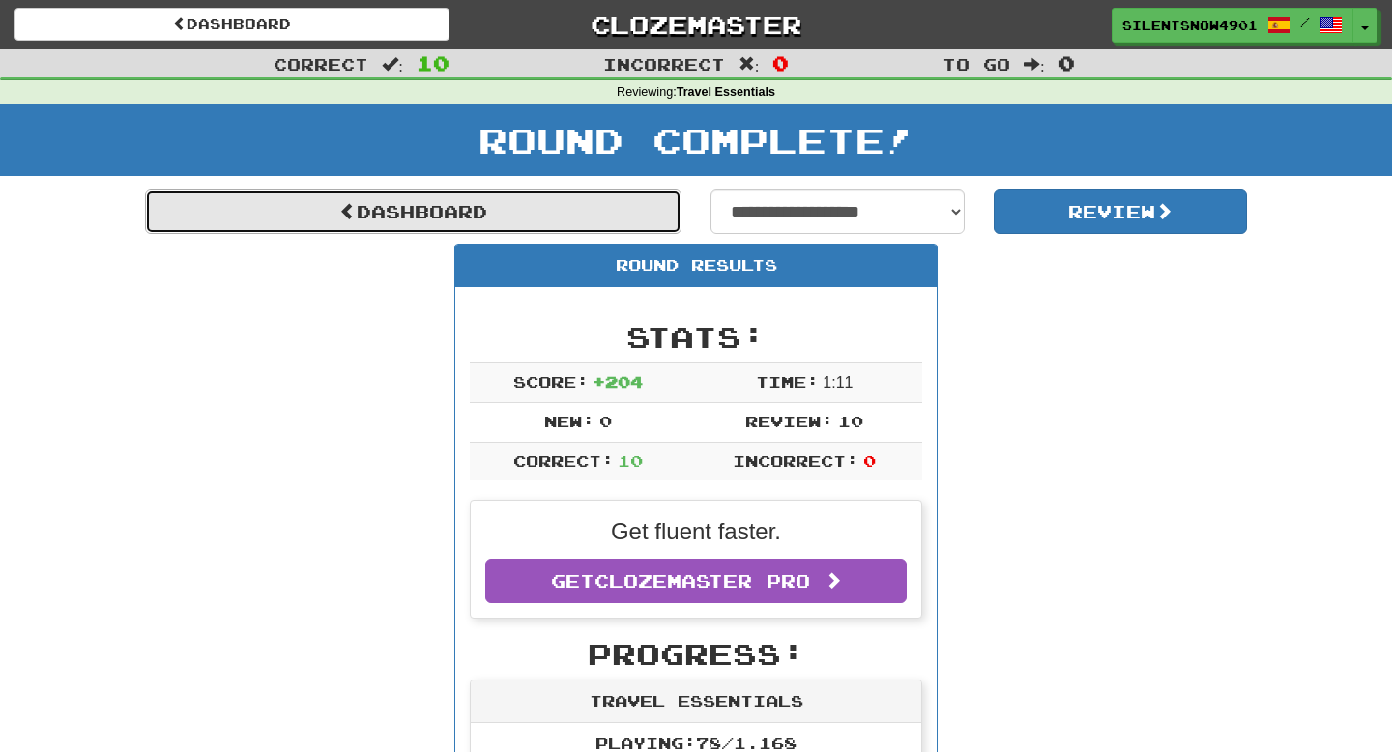
click at [374, 200] on link "Dashboard" at bounding box center [413, 211] width 537 height 44
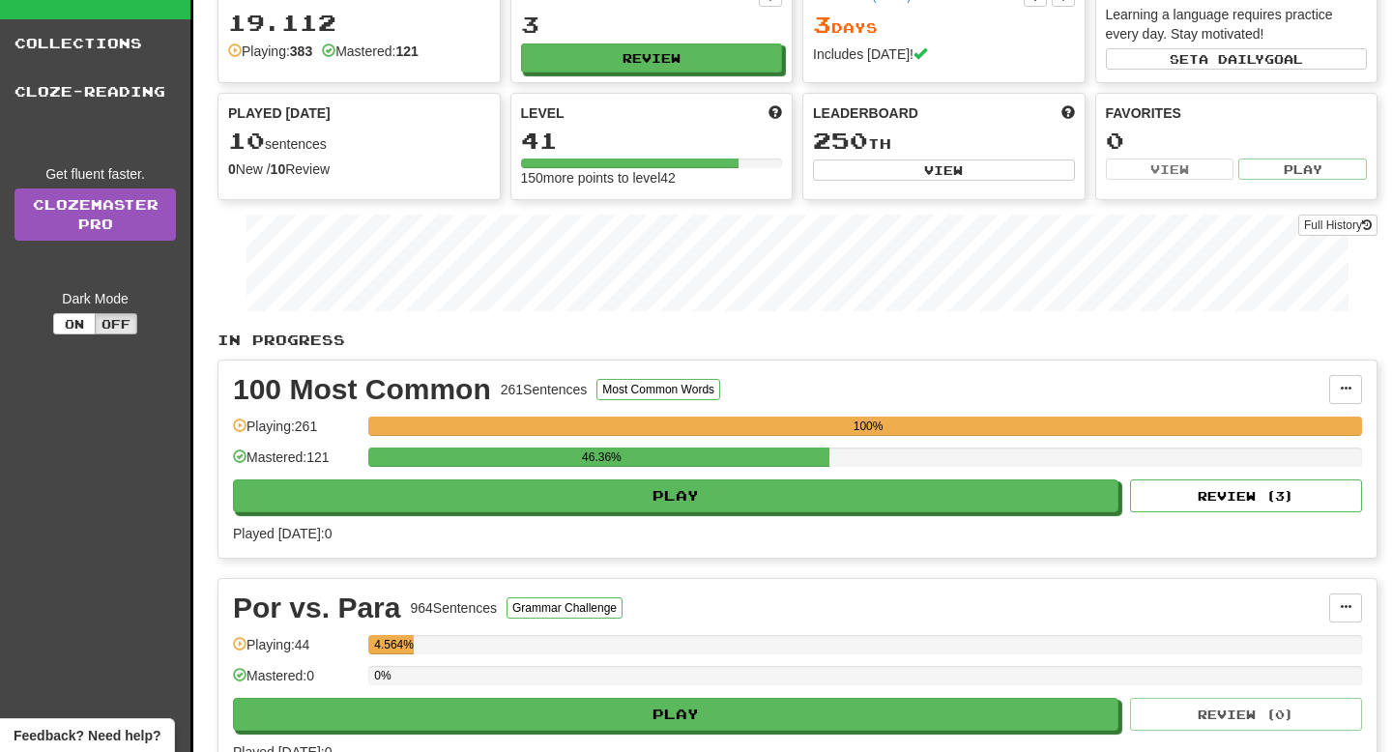
scroll to position [88, 0]
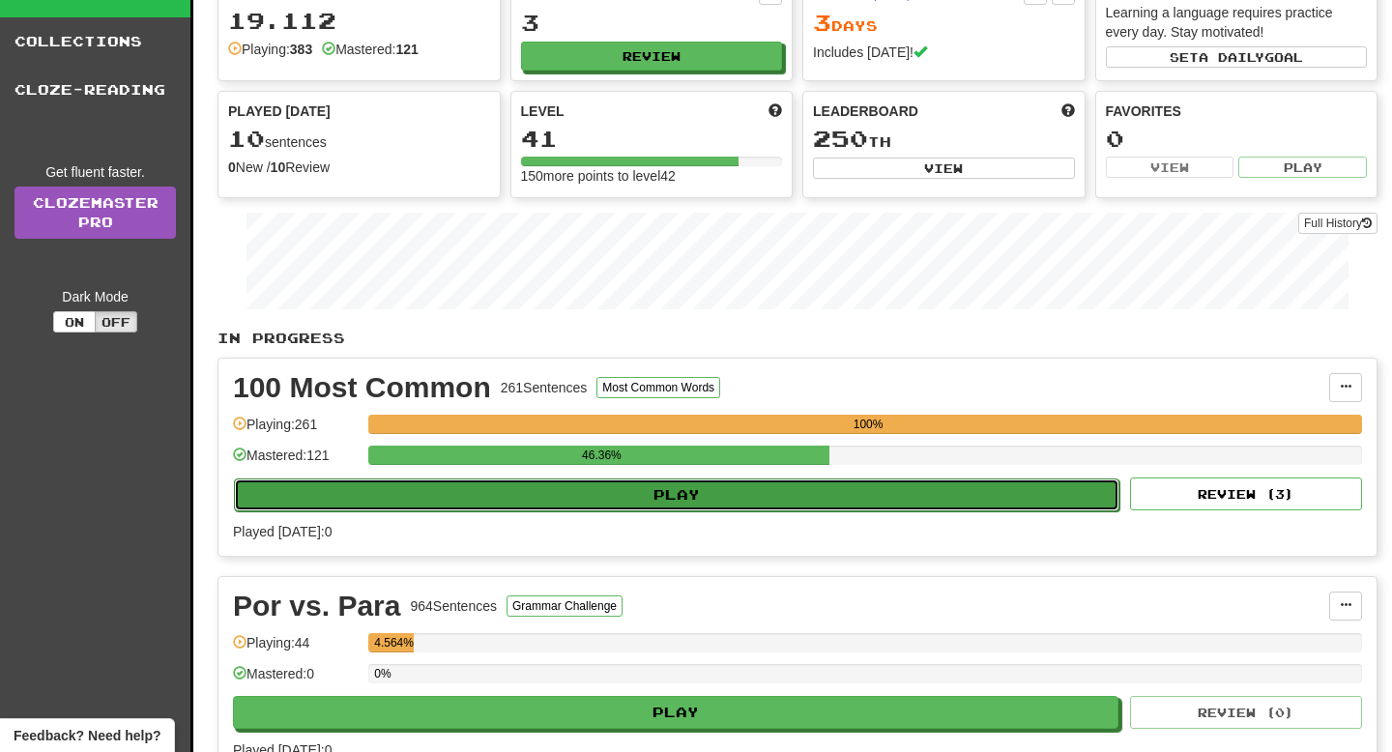
click at [876, 500] on button "Play" at bounding box center [676, 495] width 885 height 33
select select "**"
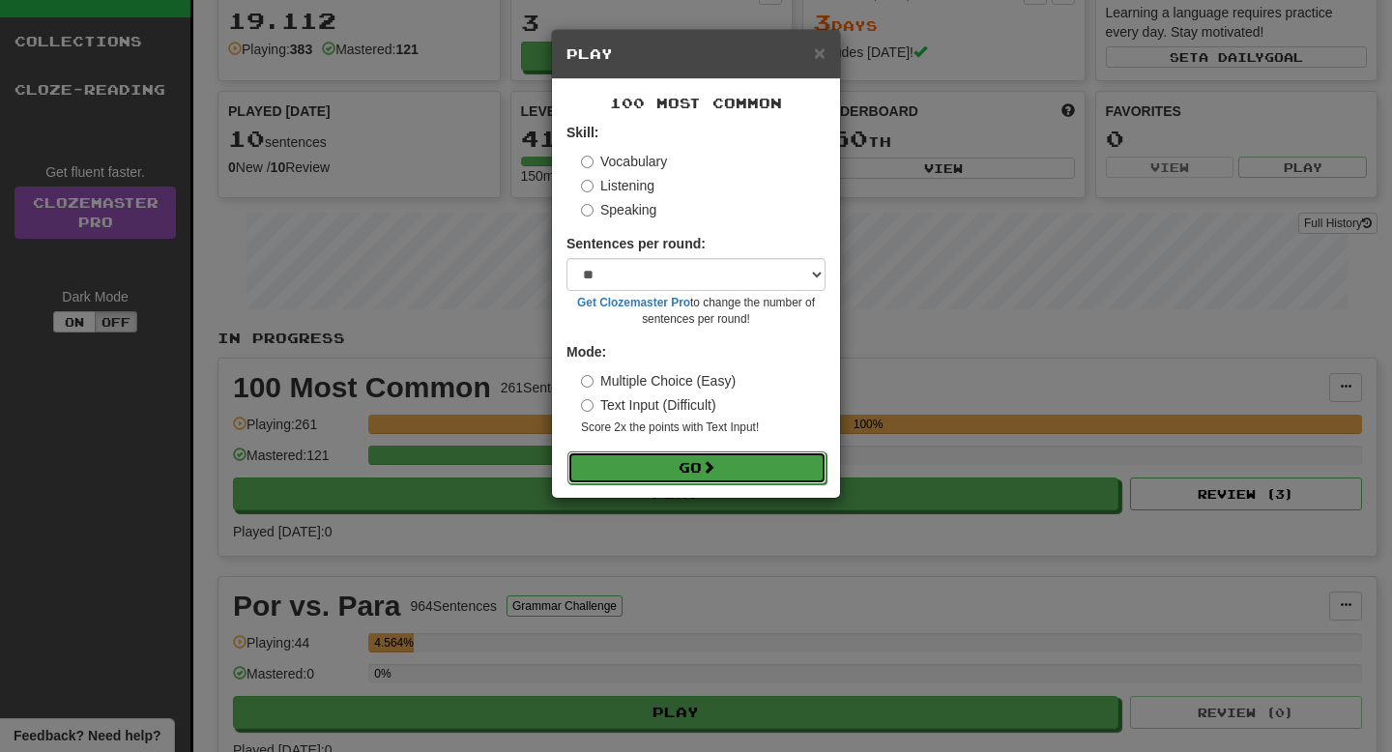
click at [765, 469] on button "Go" at bounding box center [696, 467] width 259 height 33
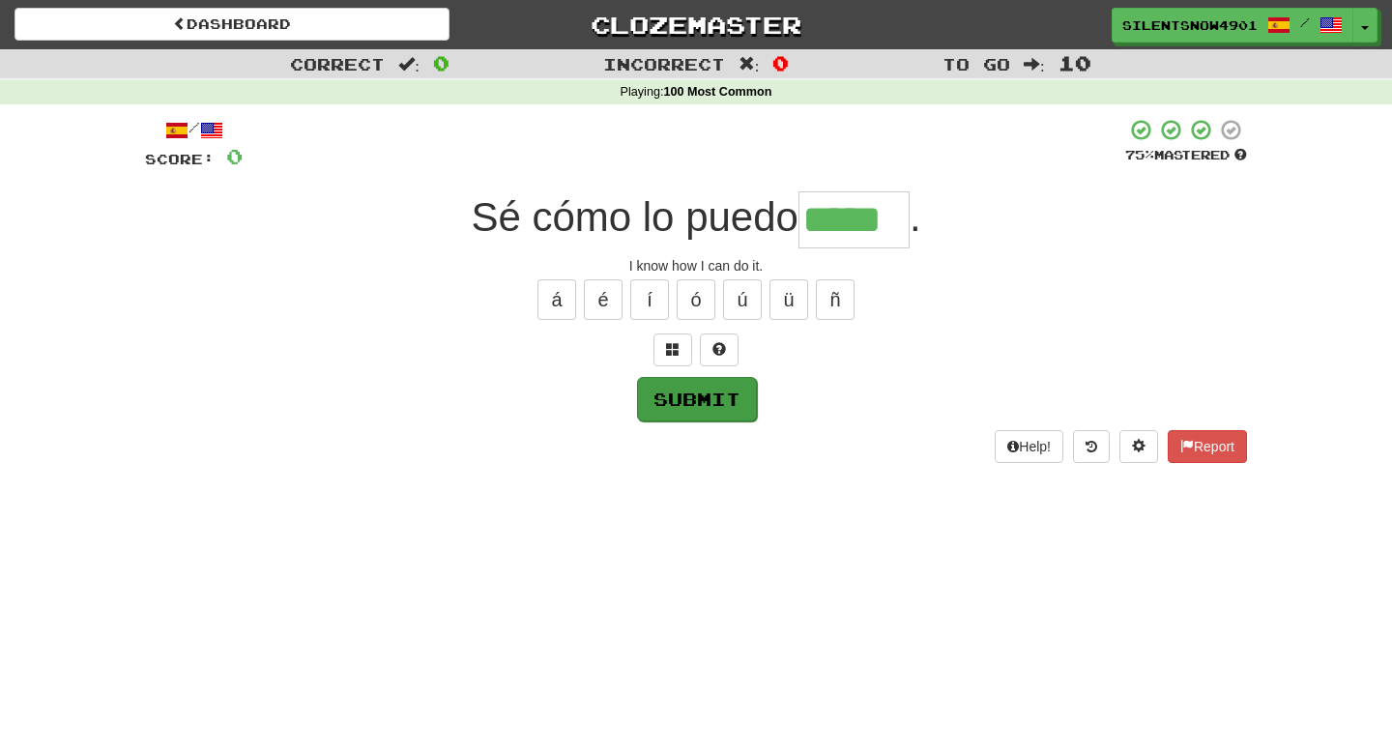
type input "*****"
click at [706, 407] on button "Submit" at bounding box center [697, 399] width 120 height 44
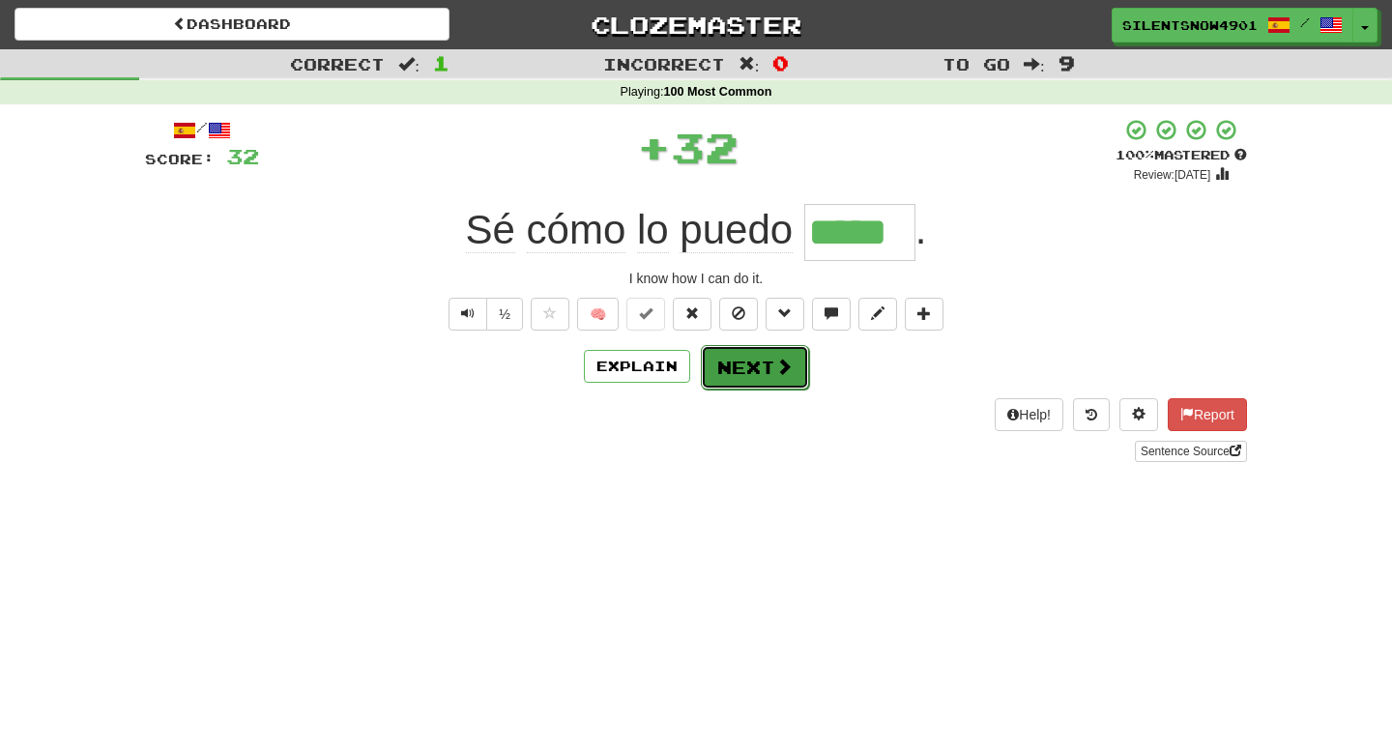
click at [783, 372] on span at bounding box center [783, 366] width 17 height 17
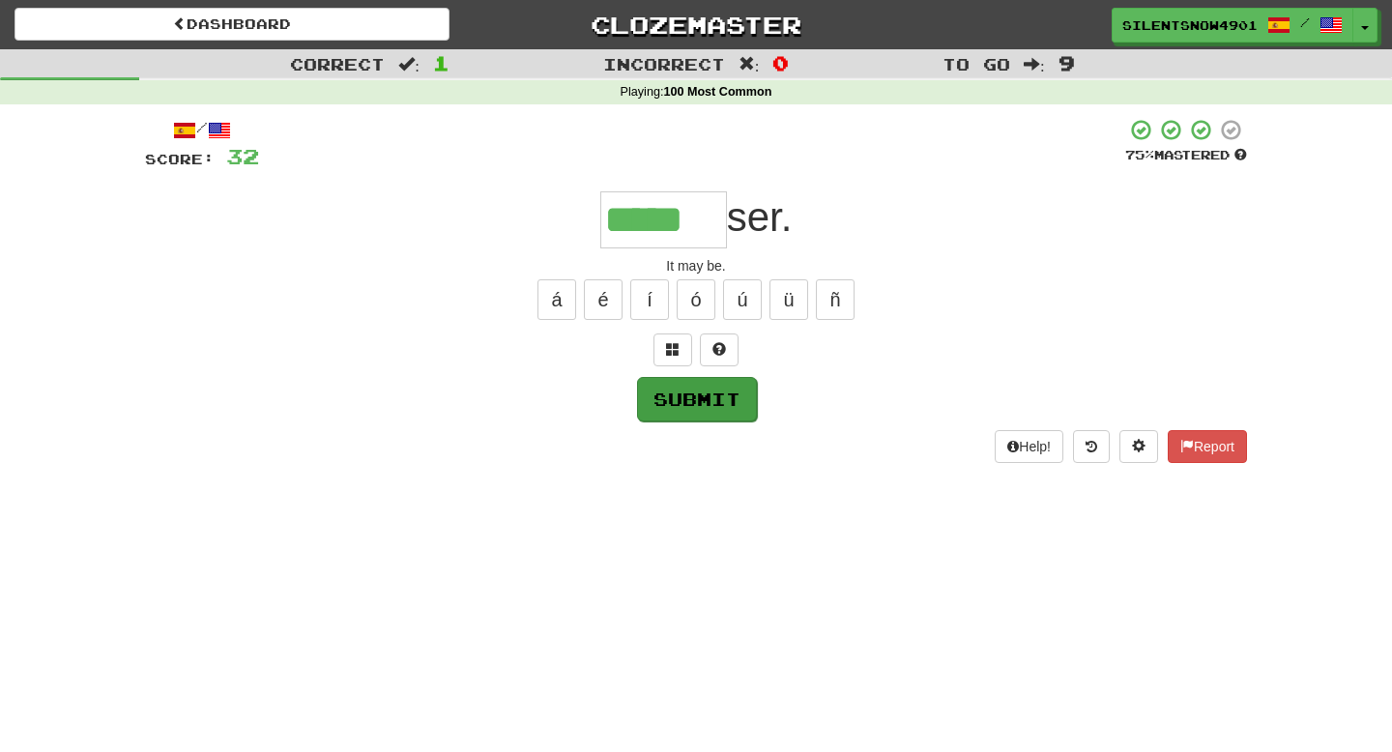
type input "*****"
click at [734, 396] on button "Submit" at bounding box center [697, 399] width 120 height 44
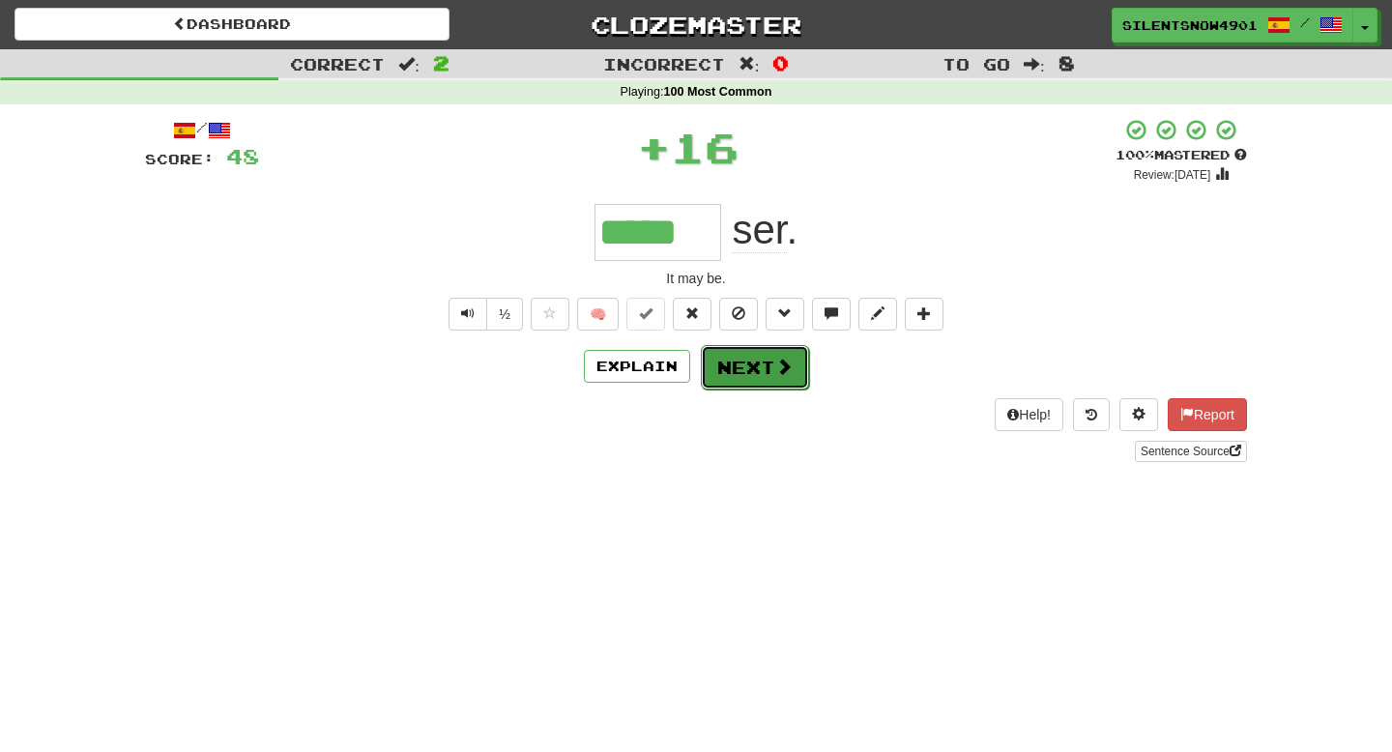
click at [762, 361] on button "Next" at bounding box center [755, 367] width 108 height 44
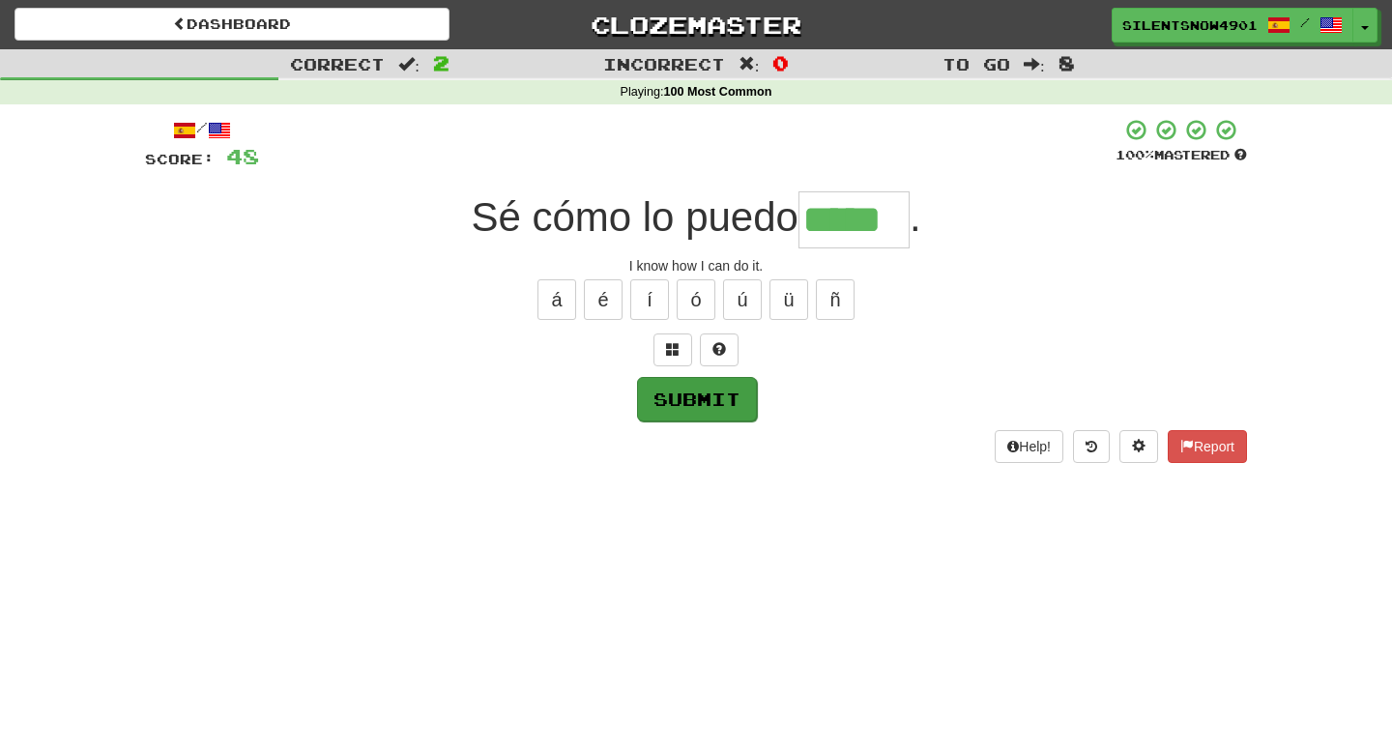
type input "*****"
click at [722, 396] on button "Submit" at bounding box center [697, 399] width 120 height 44
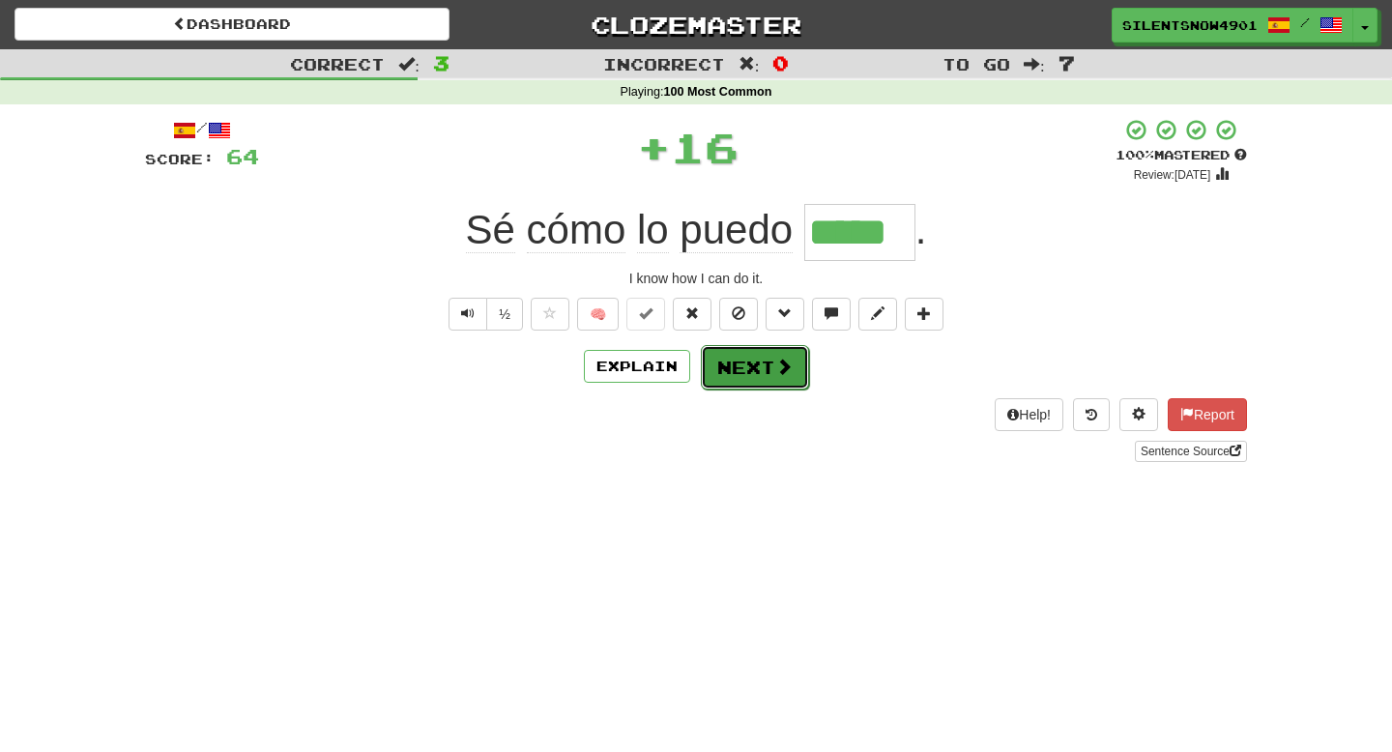
click at [756, 365] on button "Next" at bounding box center [755, 367] width 108 height 44
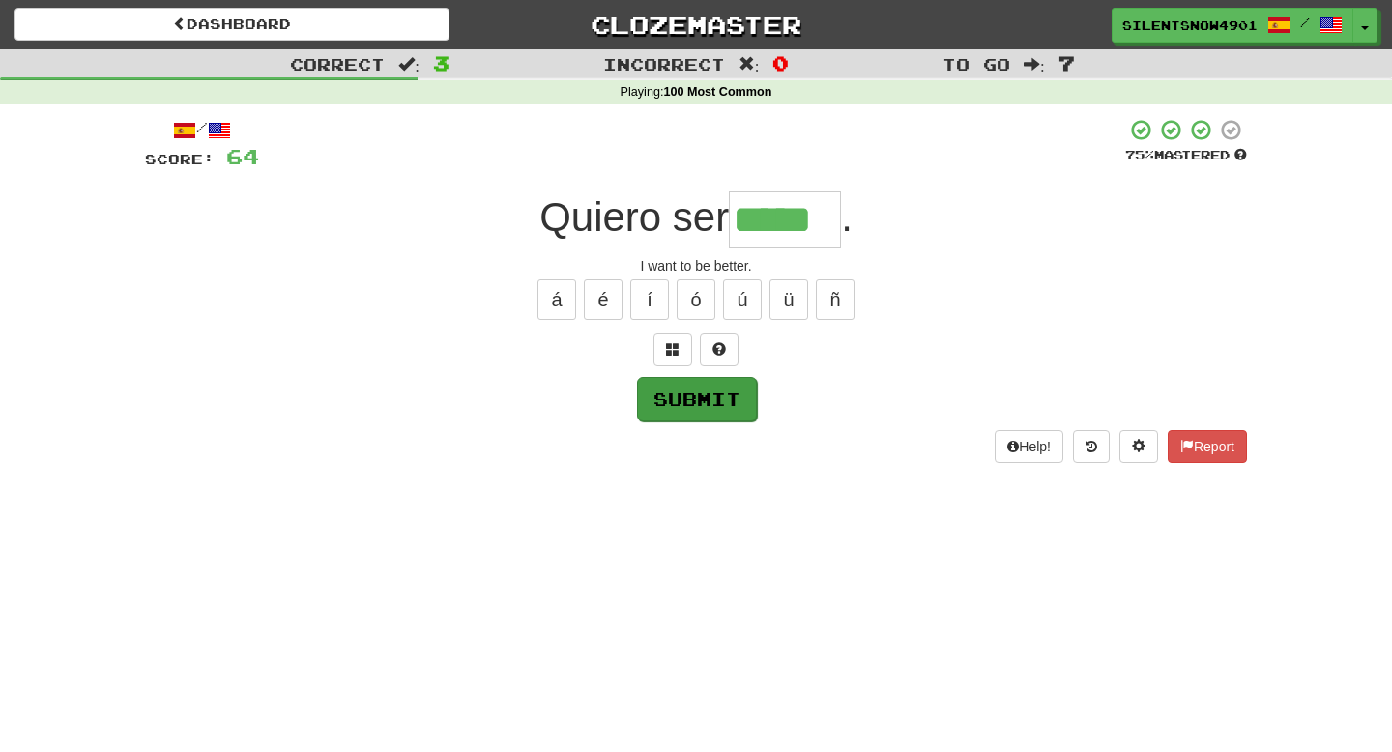
type input "*****"
click at [694, 402] on button "Submit" at bounding box center [697, 399] width 120 height 44
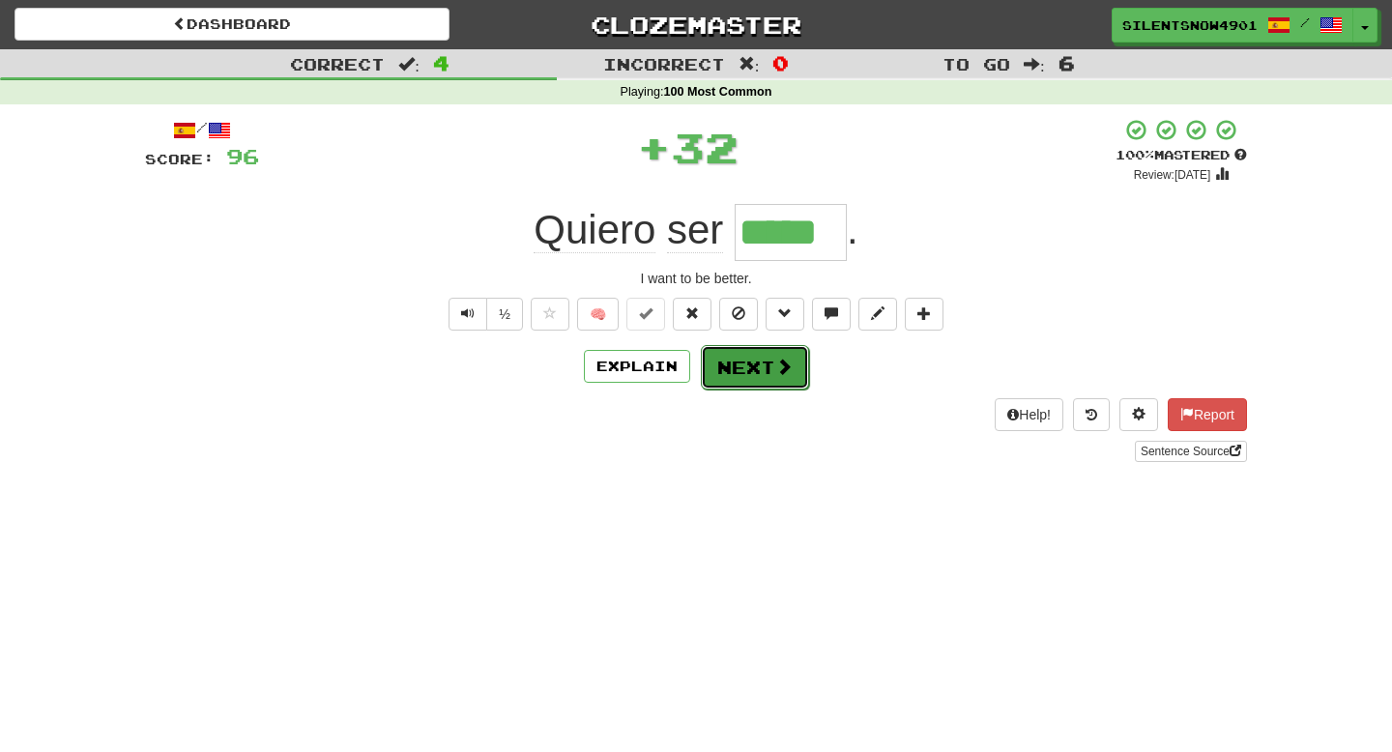
click at [747, 370] on button "Next" at bounding box center [755, 367] width 108 height 44
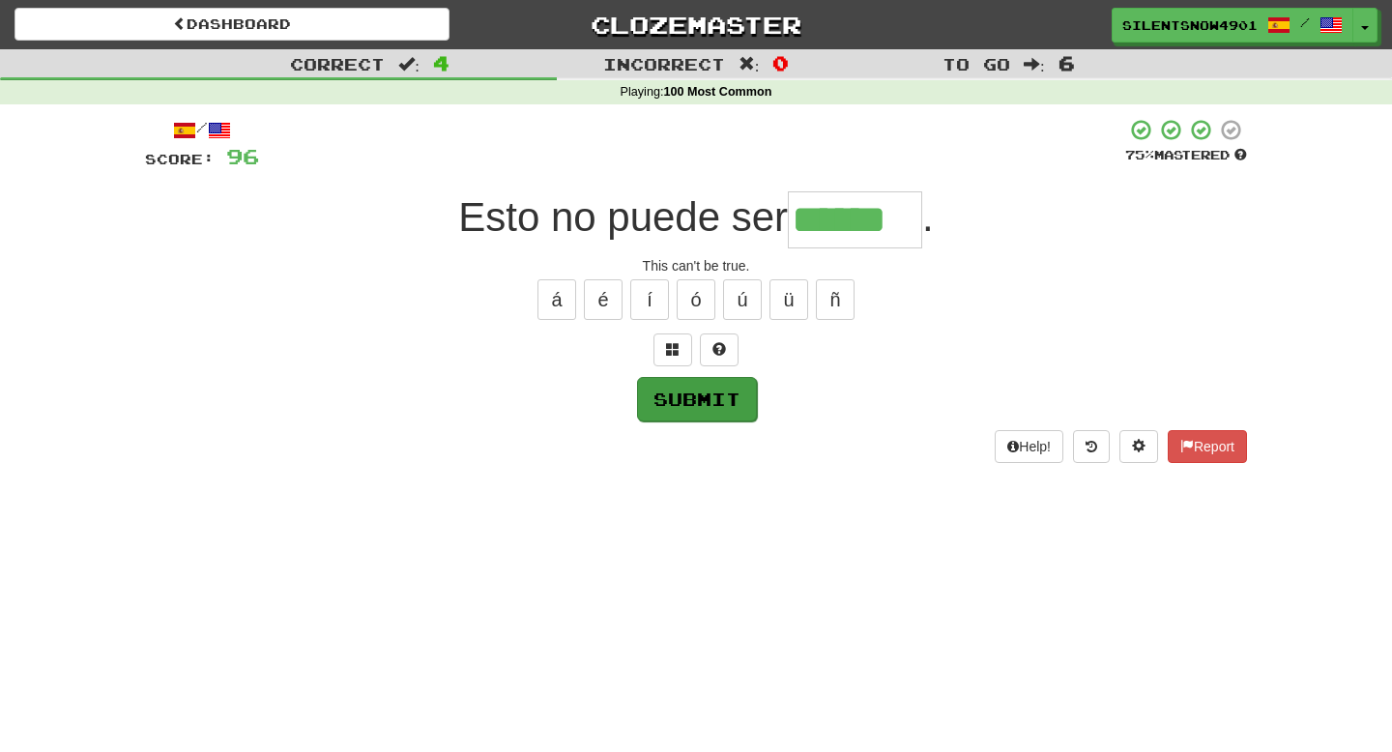
type input "******"
click at [723, 397] on button "Submit" at bounding box center [697, 399] width 120 height 44
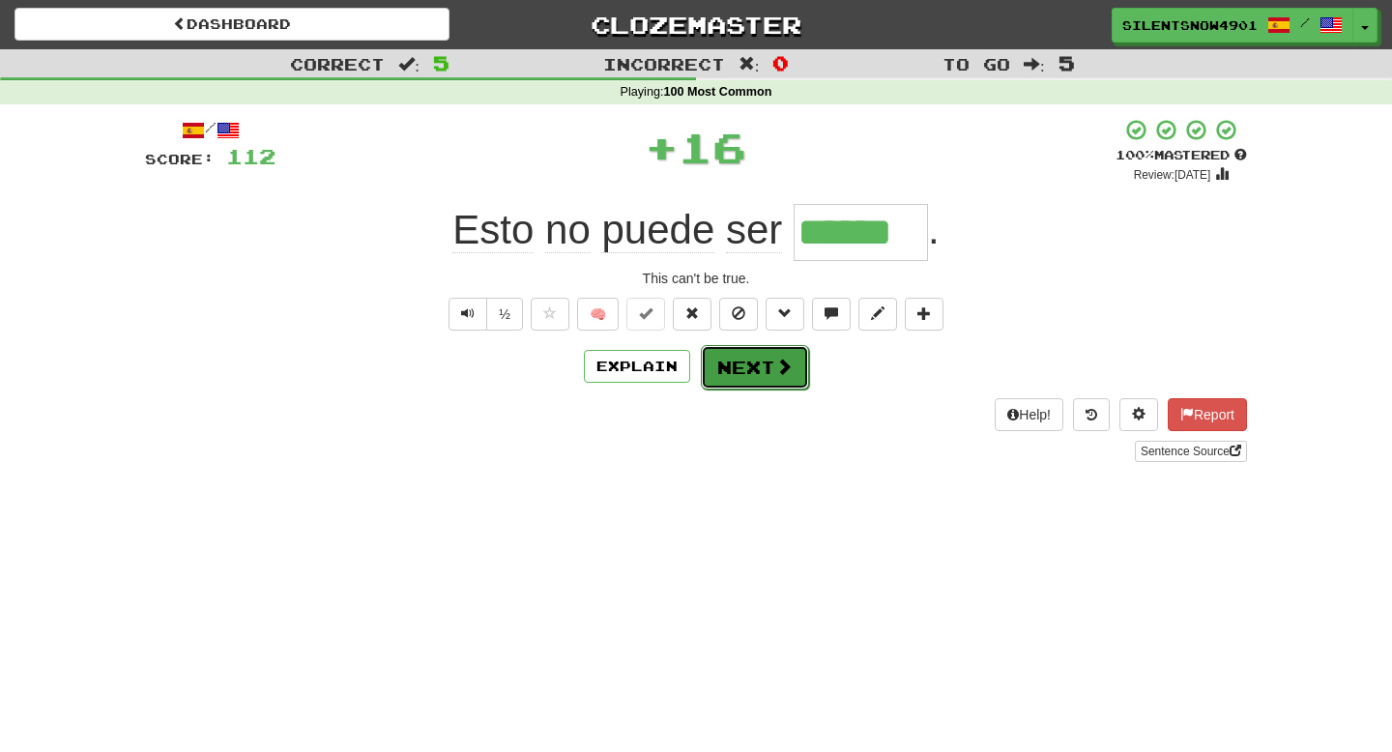
click at [785, 380] on button "Next" at bounding box center [755, 367] width 108 height 44
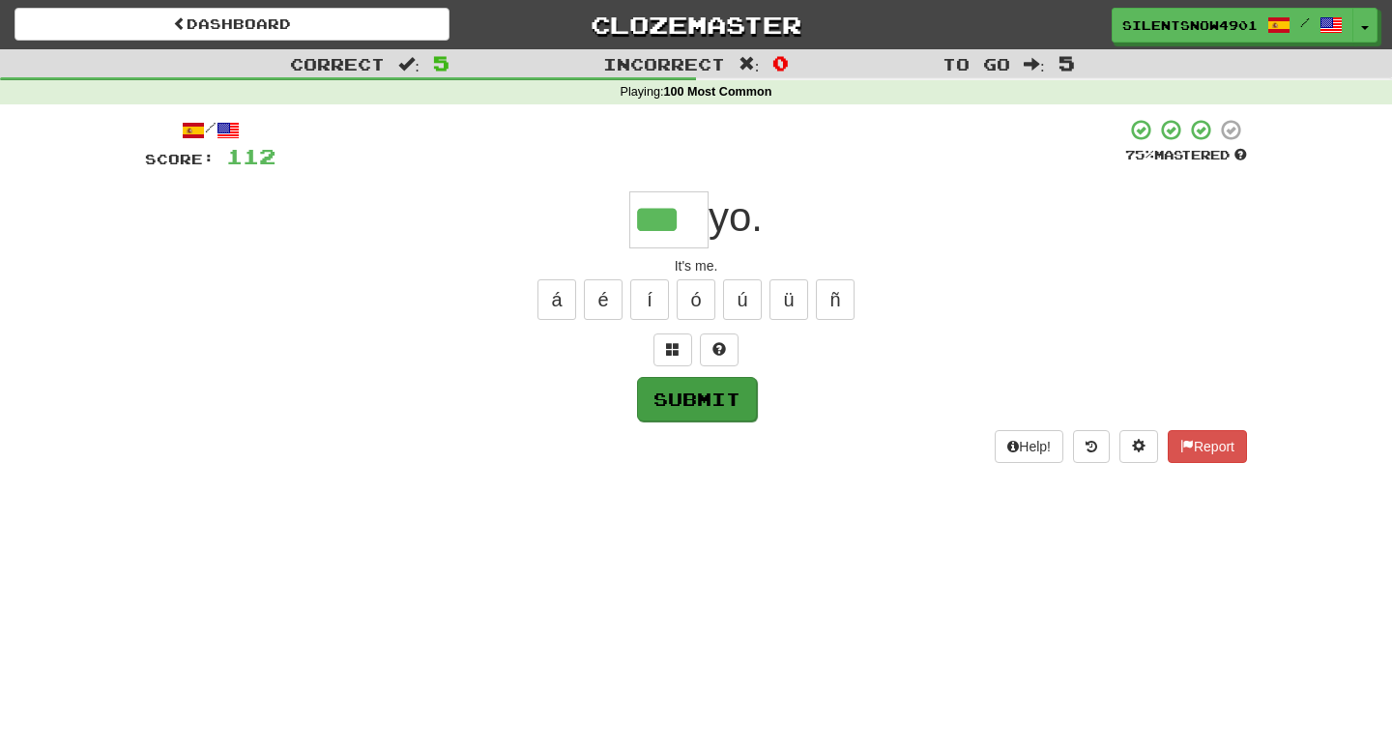
type input "***"
click at [672, 404] on button "Submit" at bounding box center [697, 399] width 120 height 44
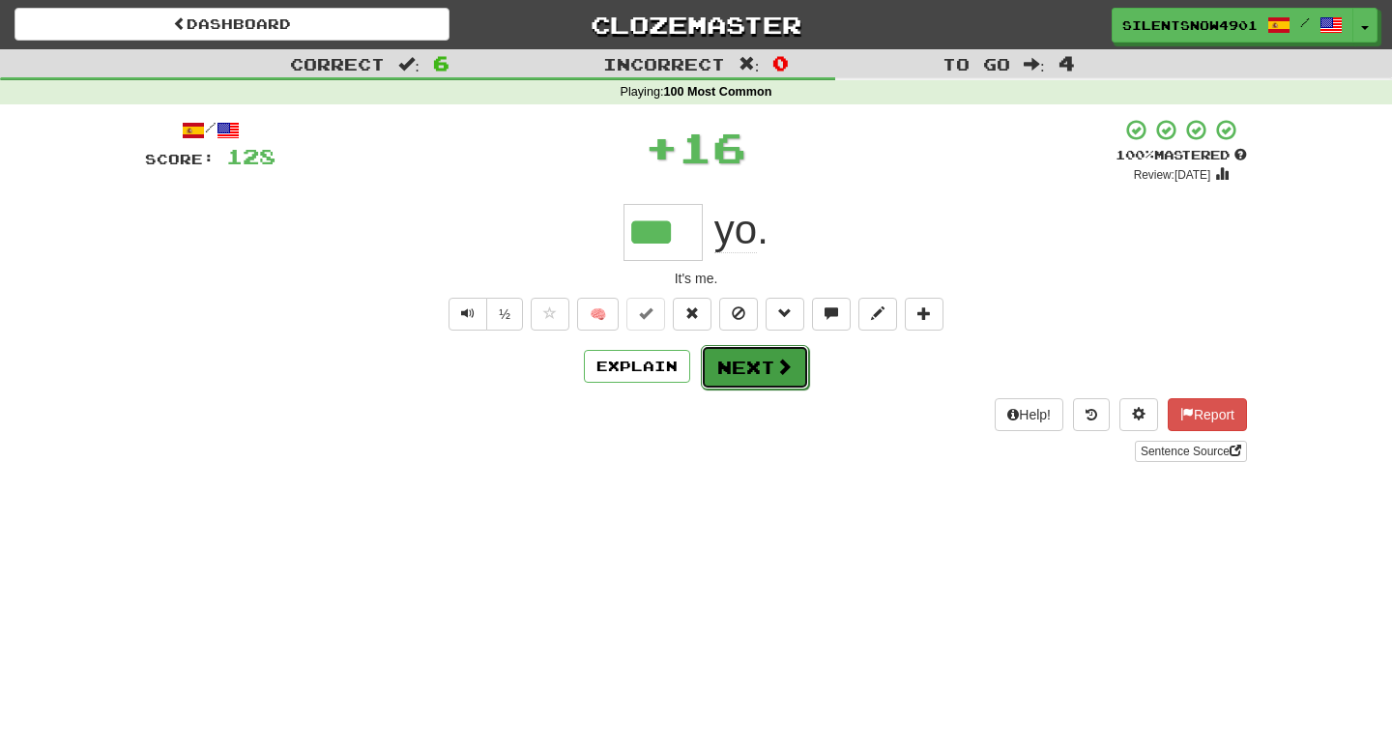
click at [722, 374] on button "Next" at bounding box center [755, 367] width 108 height 44
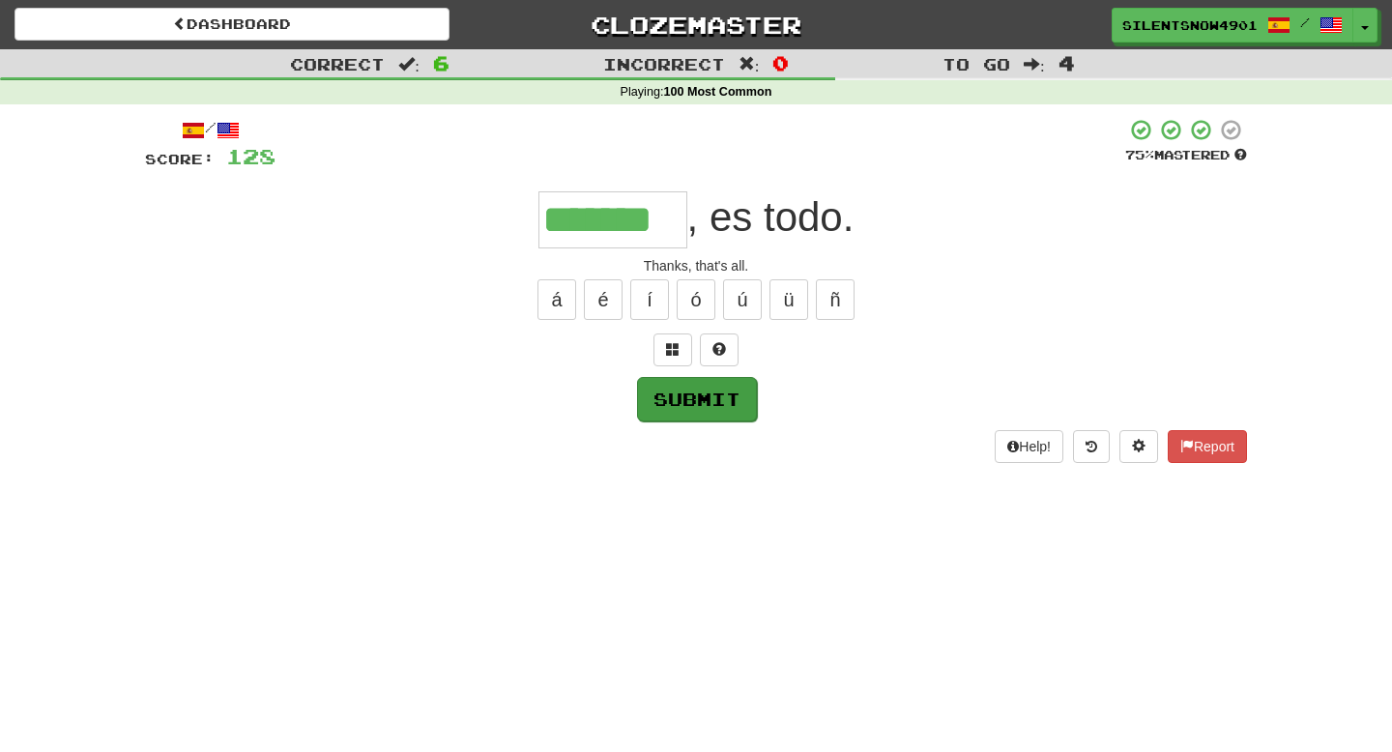
type input "*******"
click at [724, 395] on button "Submit" at bounding box center [697, 399] width 120 height 44
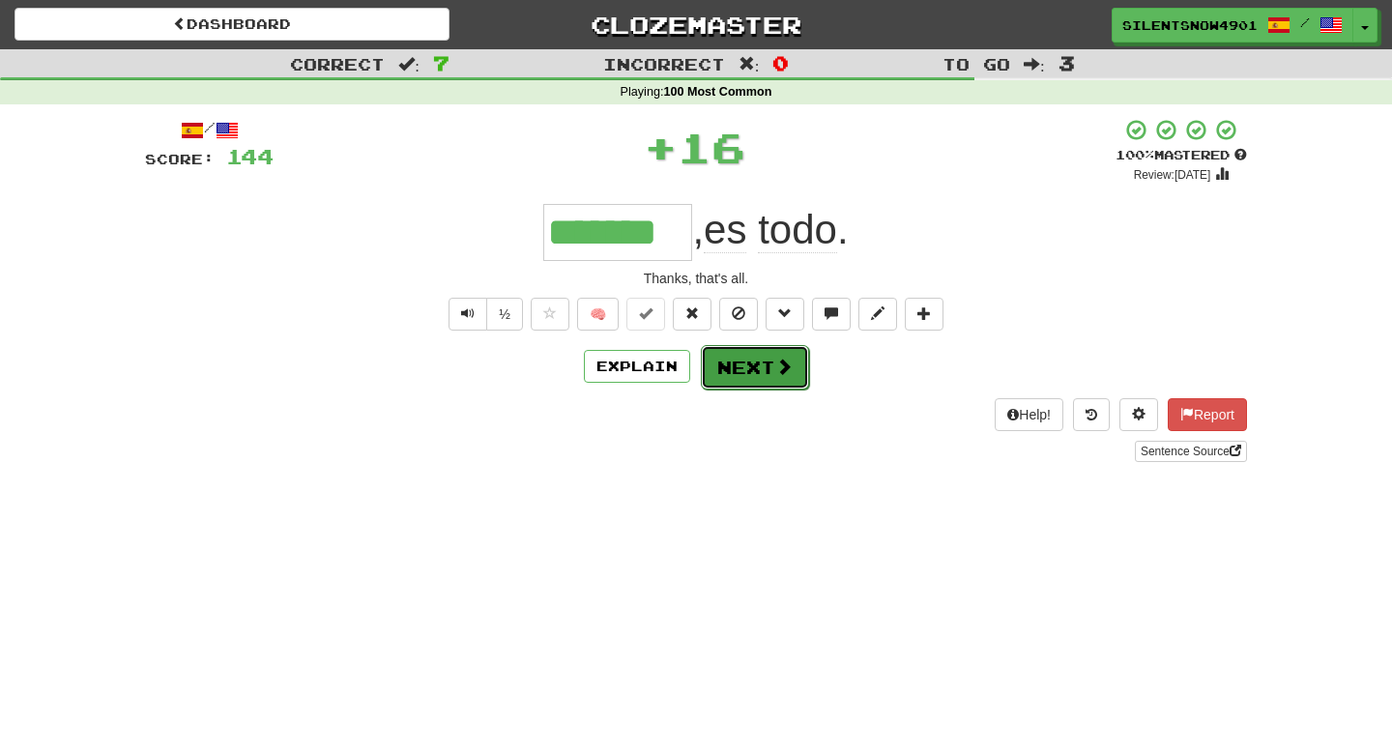
click at [765, 367] on button "Next" at bounding box center [755, 367] width 108 height 44
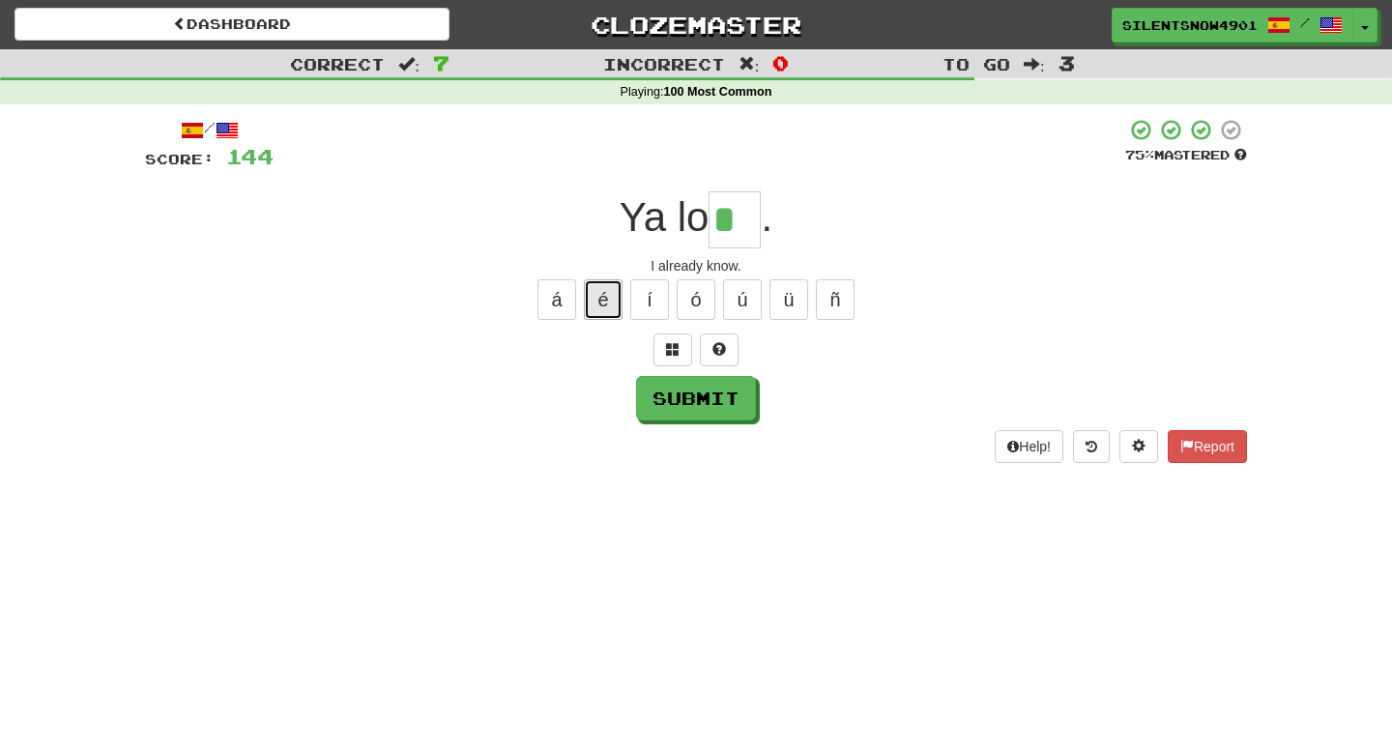
click at [597, 289] on button "é" at bounding box center [603, 299] width 39 height 41
type input "**"
click at [661, 396] on button "Submit" at bounding box center [697, 399] width 120 height 44
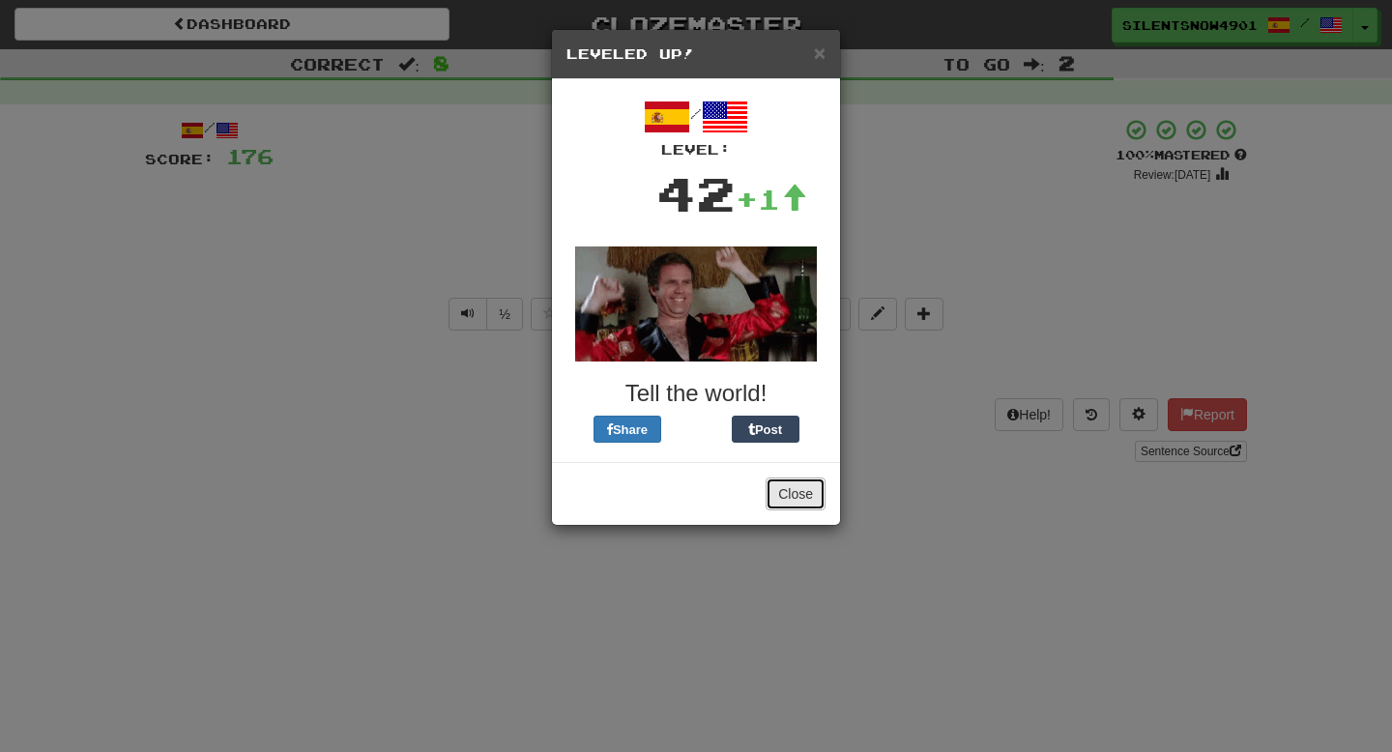
click at [779, 491] on button "Close" at bounding box center [796, 494] width 60 height 33
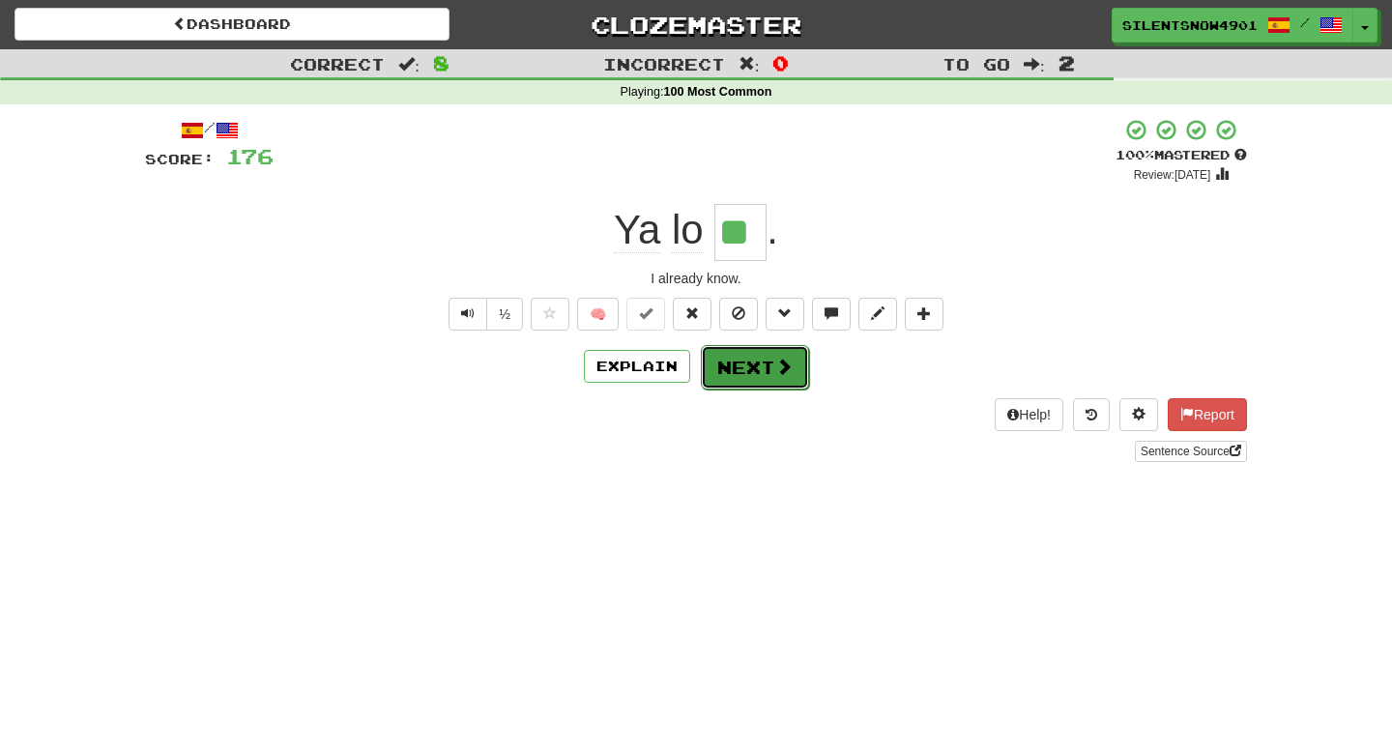
click at [756, 361] on button "Next" at bounding box center [755, 367] width 108 height 44
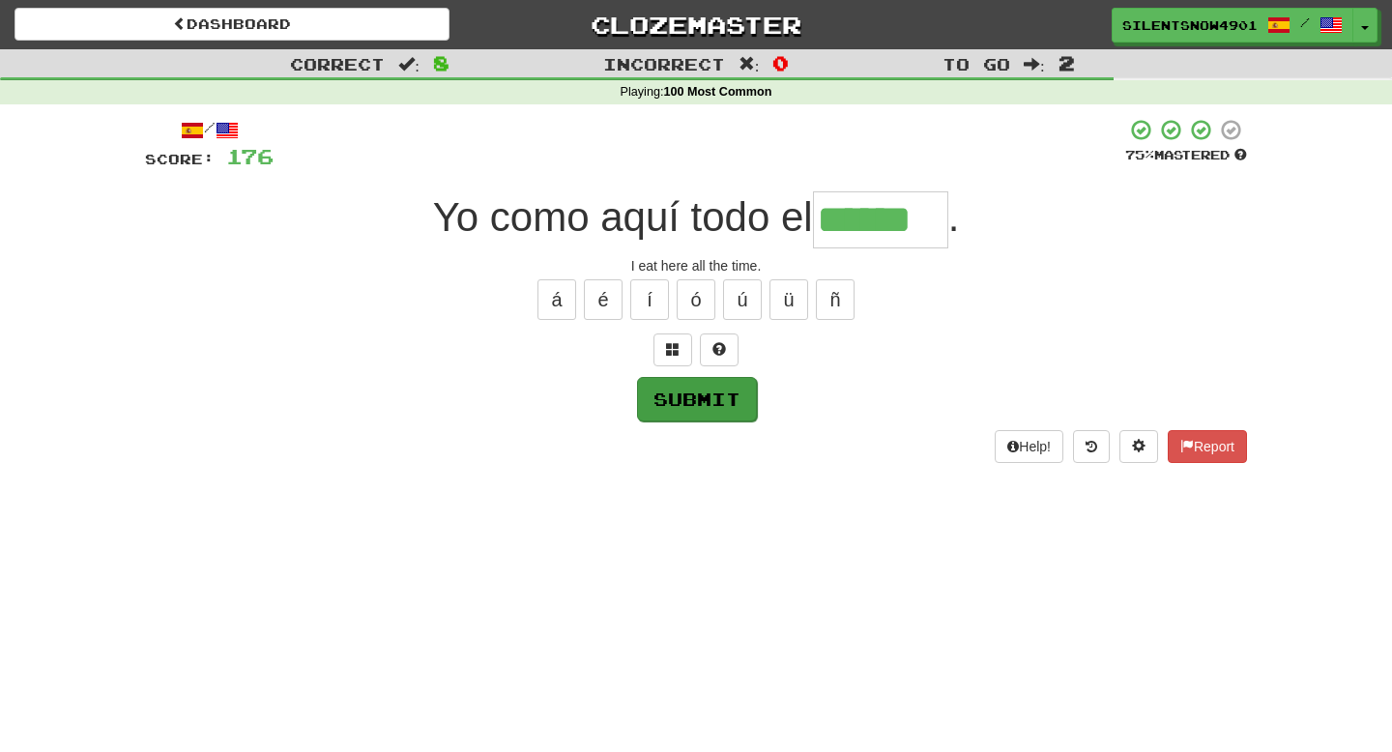
type input "******"
click at [701, 396] on button "Submit" at bounding box center [697, 399] width 120 height 44
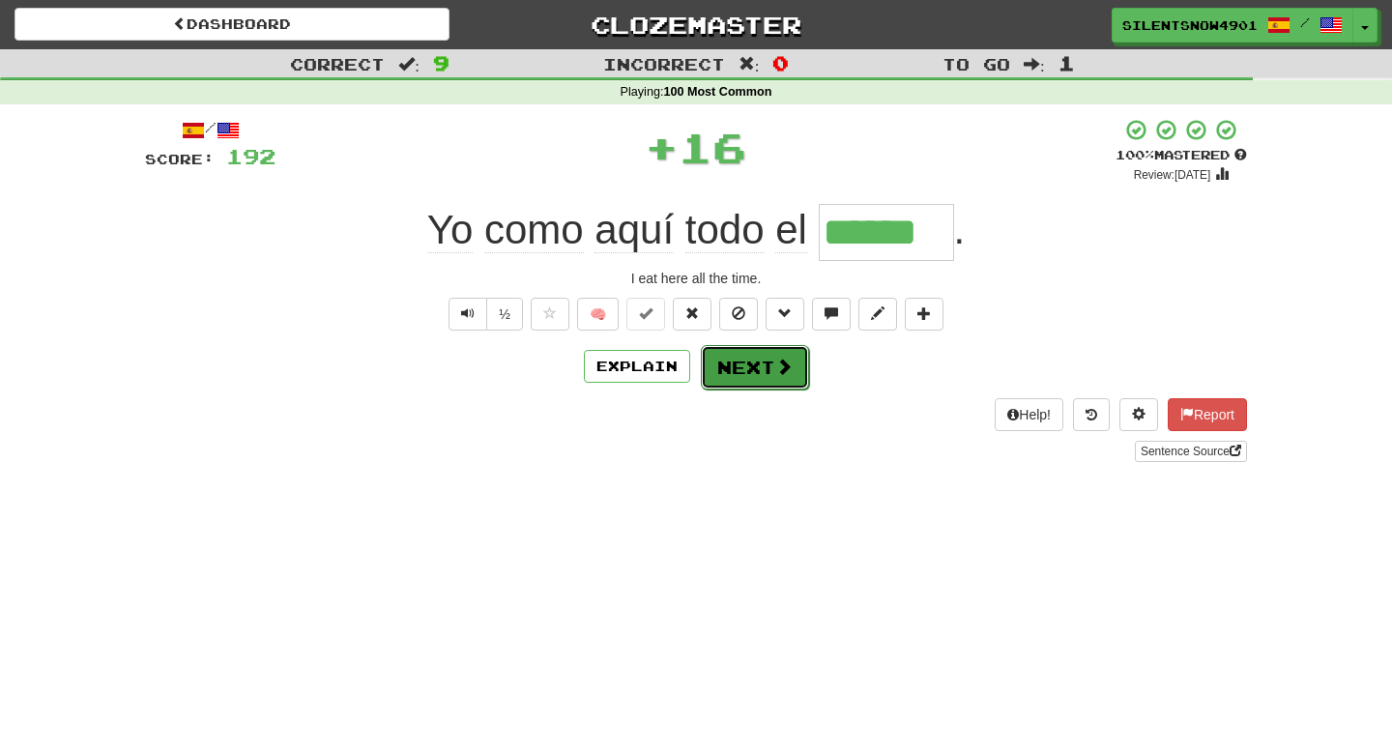
click at [729, 361] on button "Next" at bounding box center [755, 367] width 108 height 44
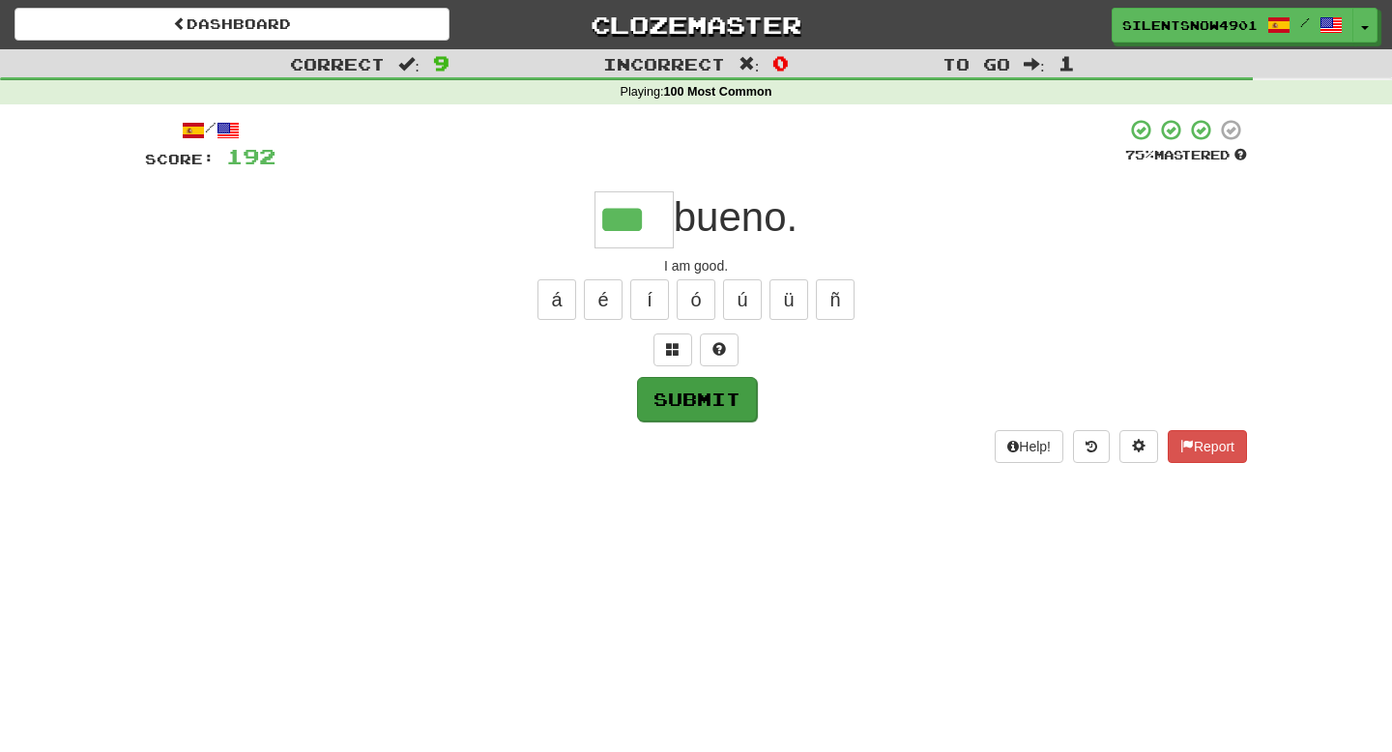
type input "***"
click at [701, 402] on button "Submit" at bounding box center [697, 399] width 120 height 44
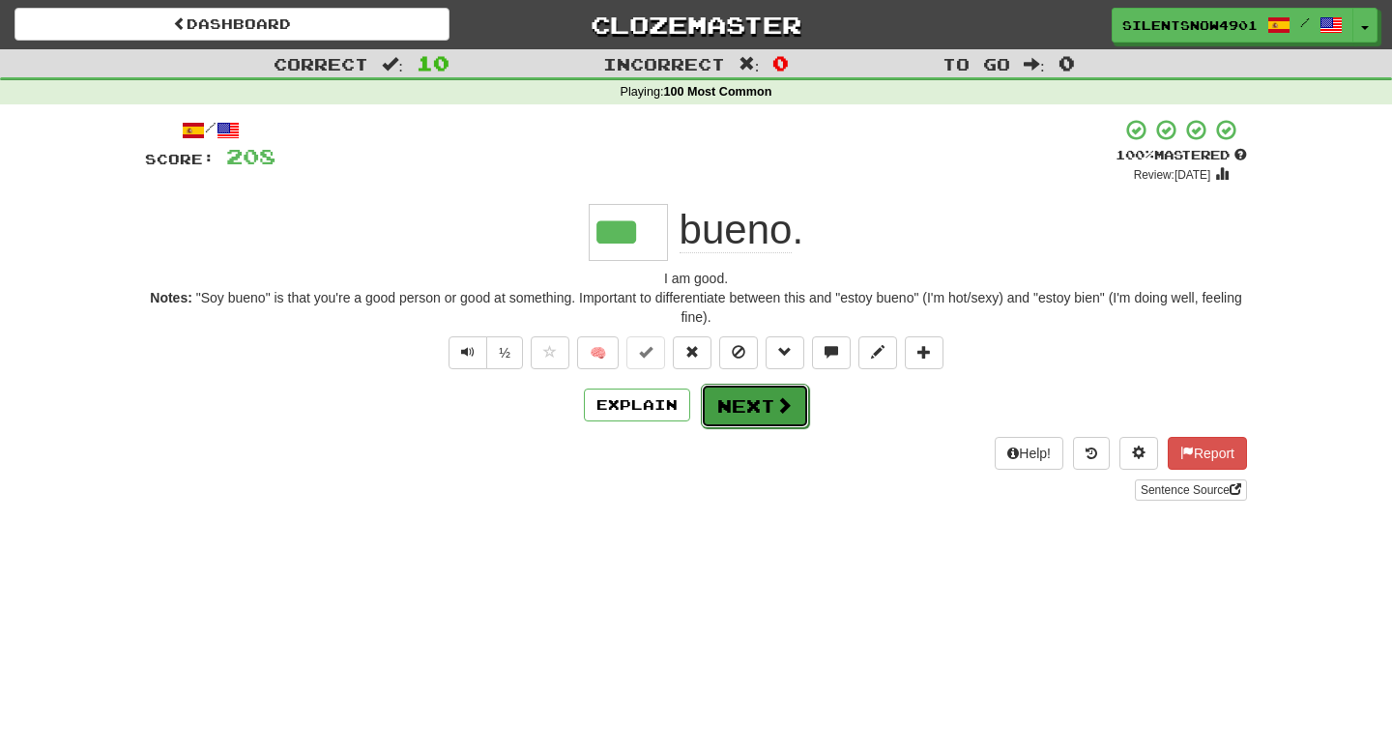
click at [728, 409] on button "Next" at bounding box center [755, 406] width 108 height 44
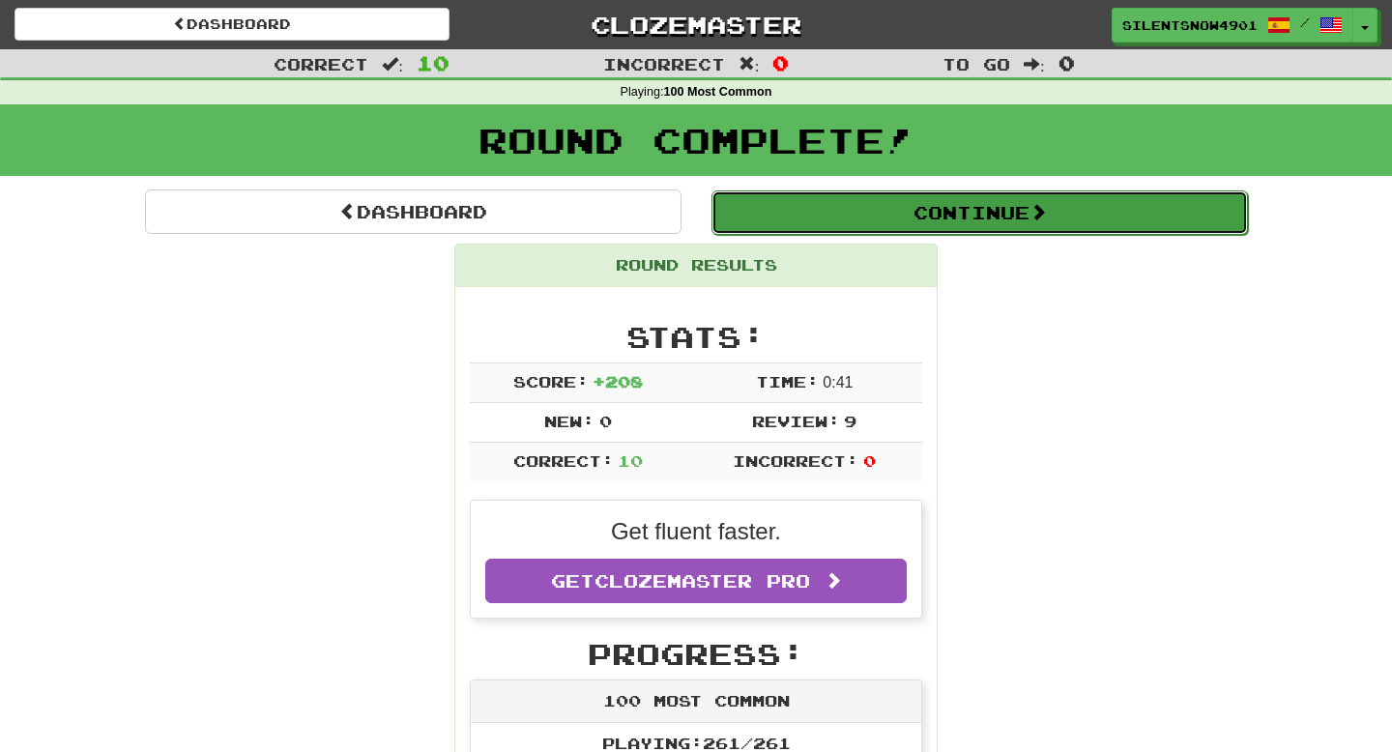
click at [1092, 227] on button "Continue" at bounding box center [979, 212] width 537 height 44
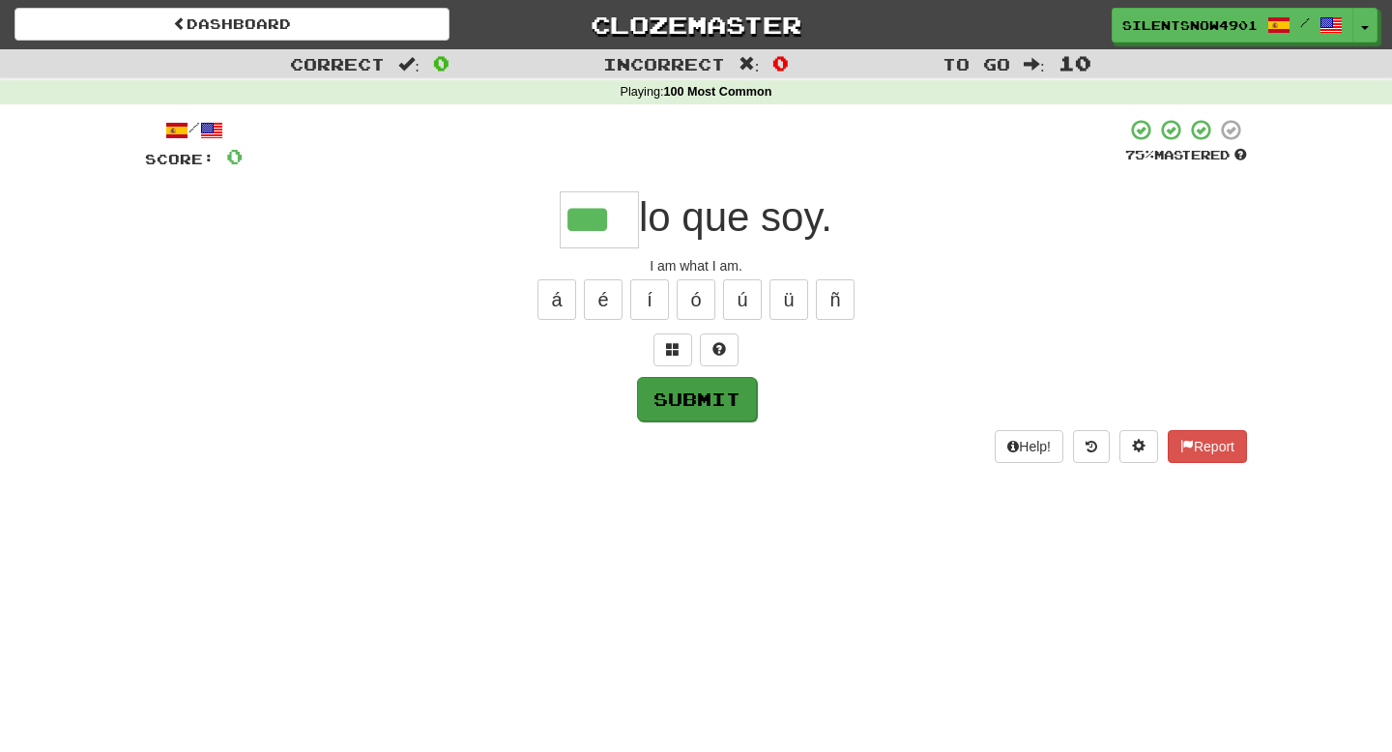
type input "***"
click at [717, 415] on button "Submit" at bounding box center [697, 399] width 120 height 44
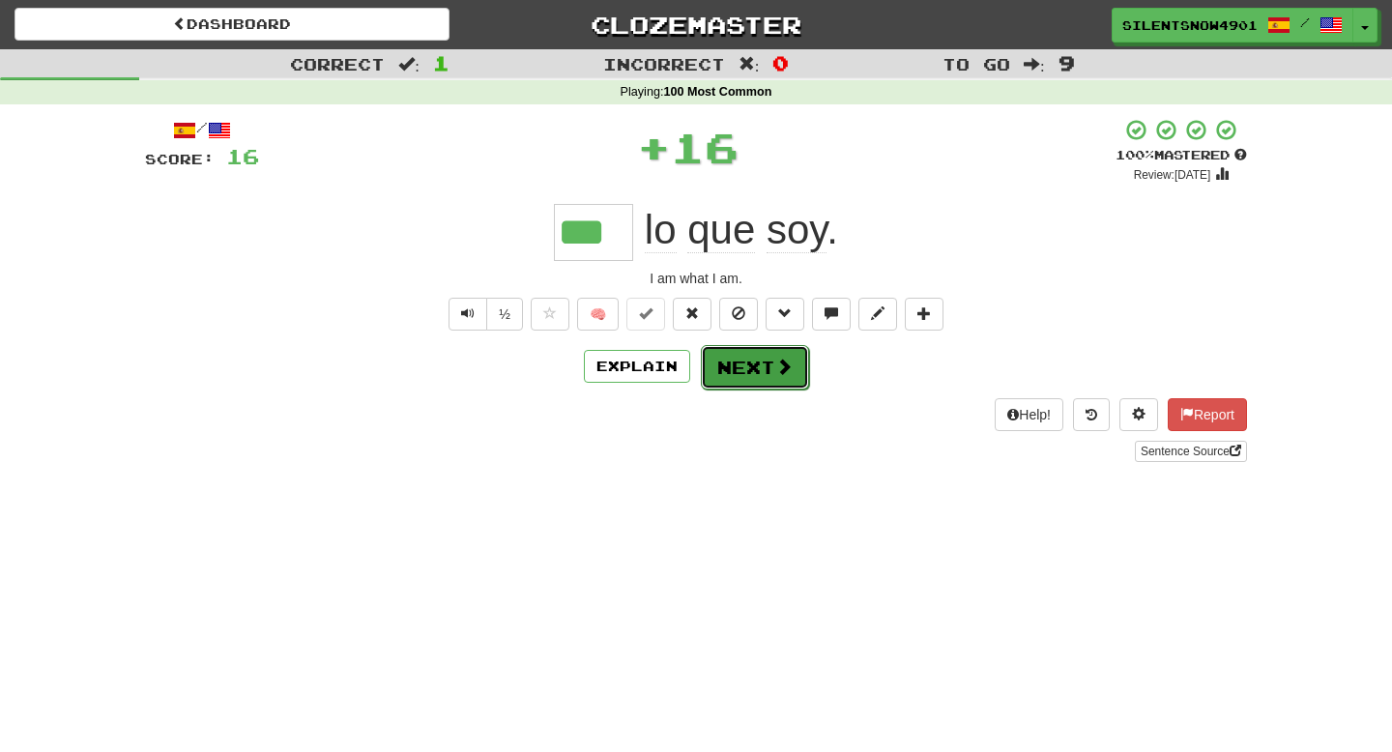
click at [727, 375] on button "Next" at bounding box center [755, 367] width 108 height 44
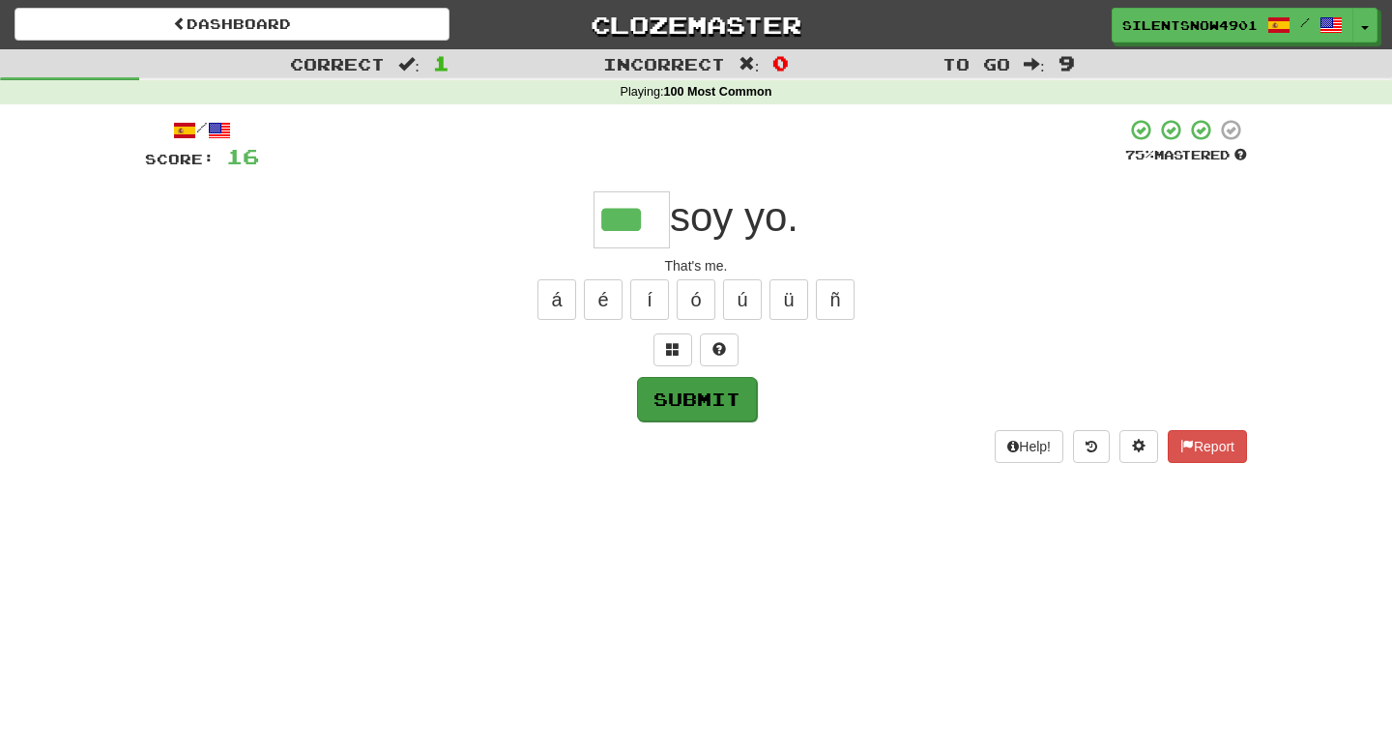
type input "***"
click at [667, 404] on button "Submit" at bounding box center [697, 399] width 120 height 44
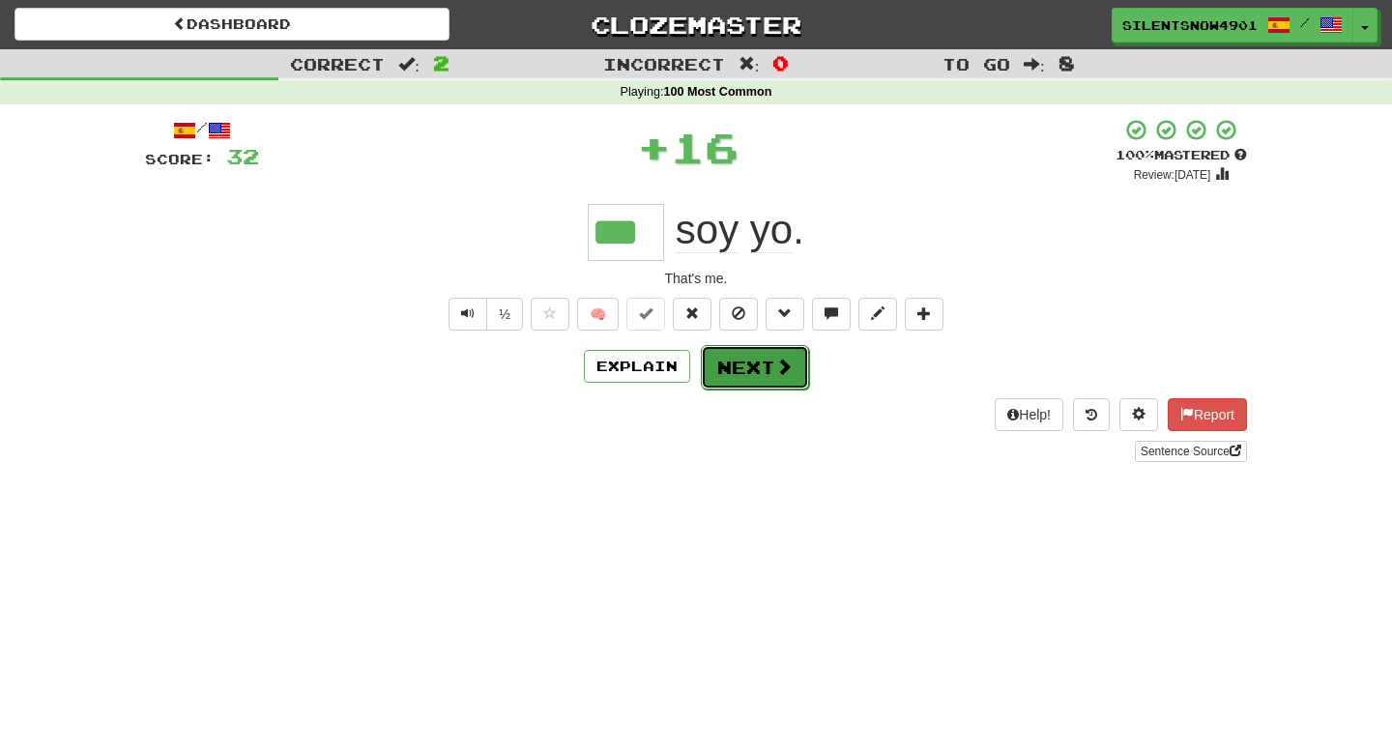
click at [720, 371] on button "Next" at bounding box center [755, 367] width 108 height 44
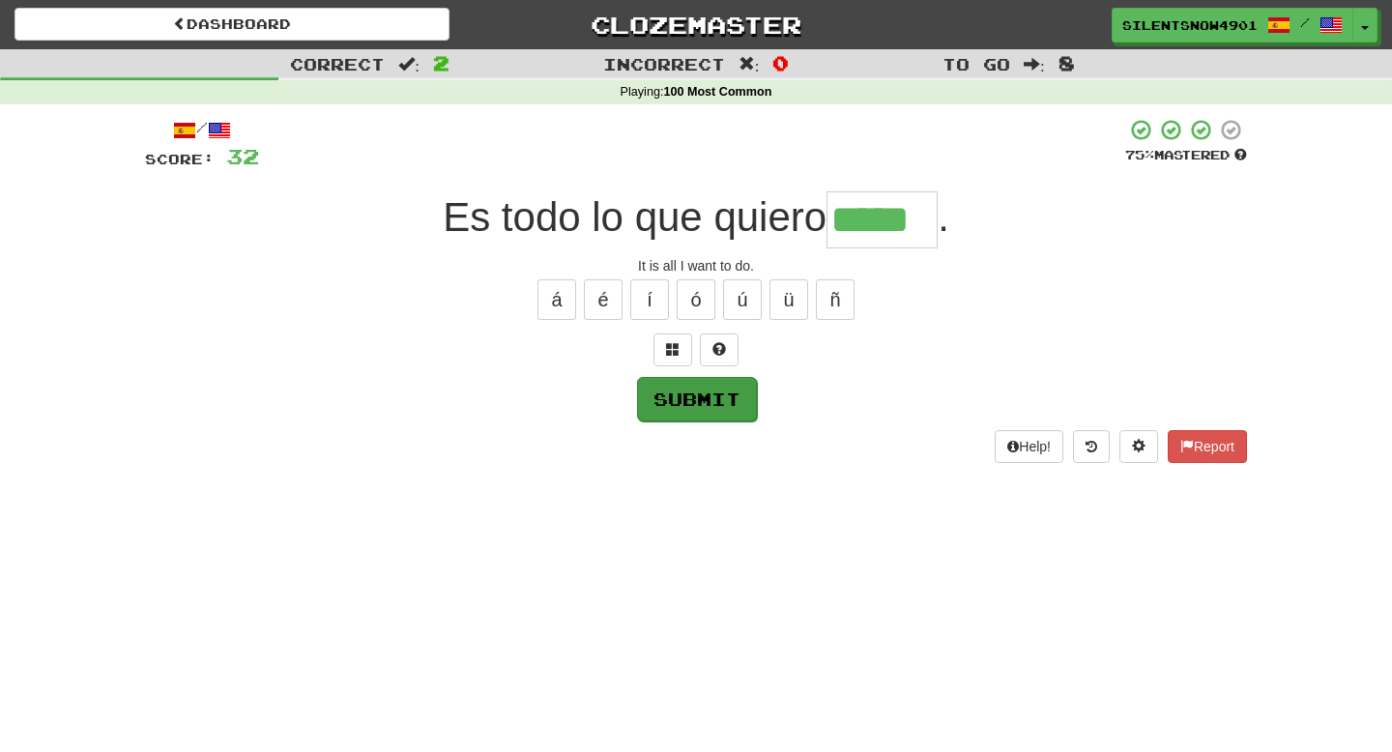
type input "*****"
click at [656, 412] on button "Submit" at bounding box center [697, 399] width 120 height 44
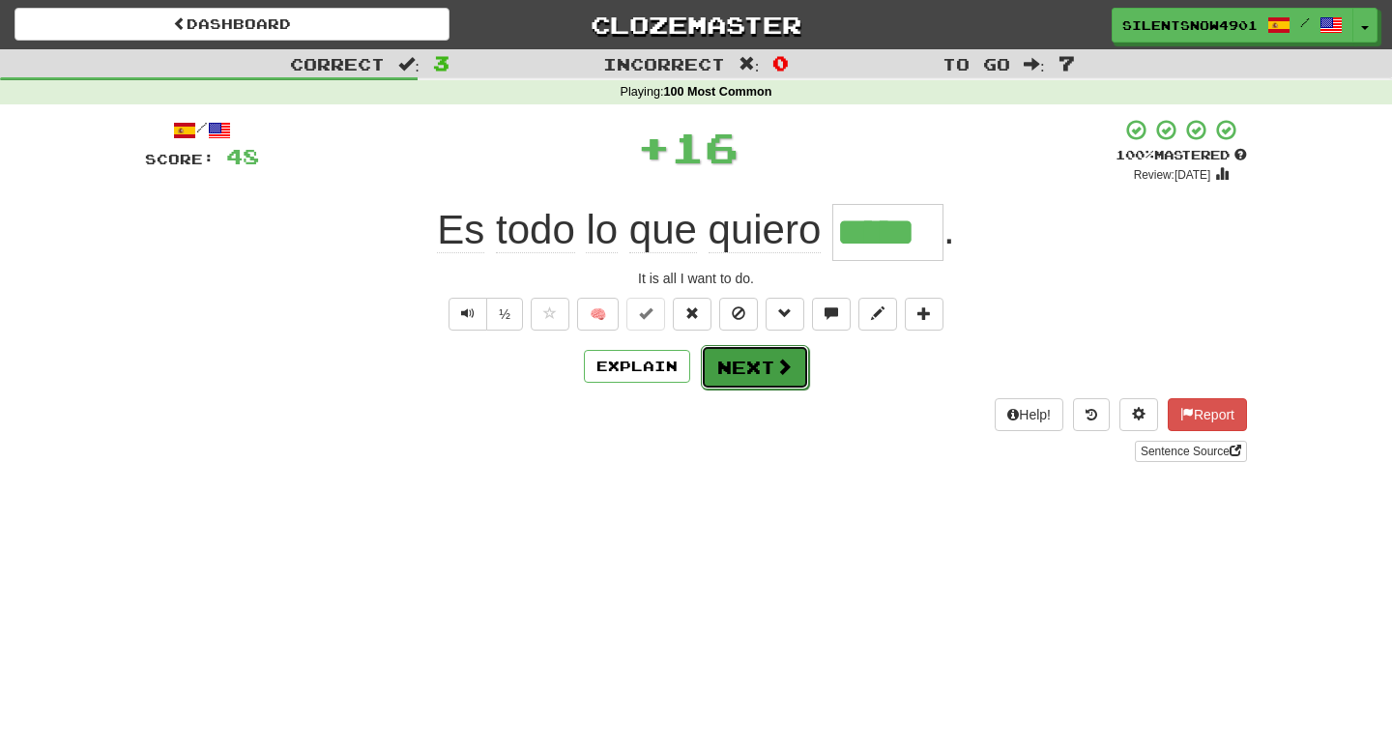
click at [779, 380] on button "Next" at bounding box center [755, 367] width 108 height 44
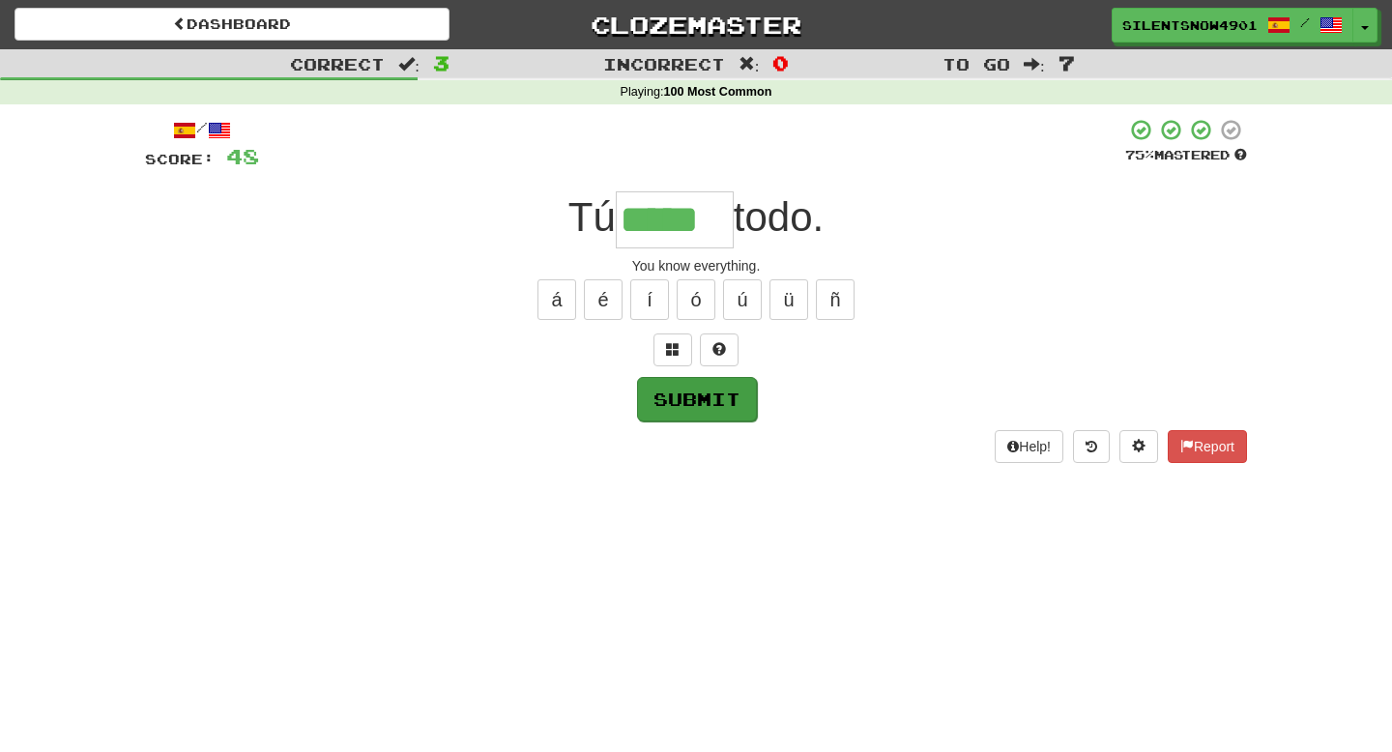
type input "*****"
click at [740, 409] on button "Submit" at bounding box center [697, 399] width 120 height 44
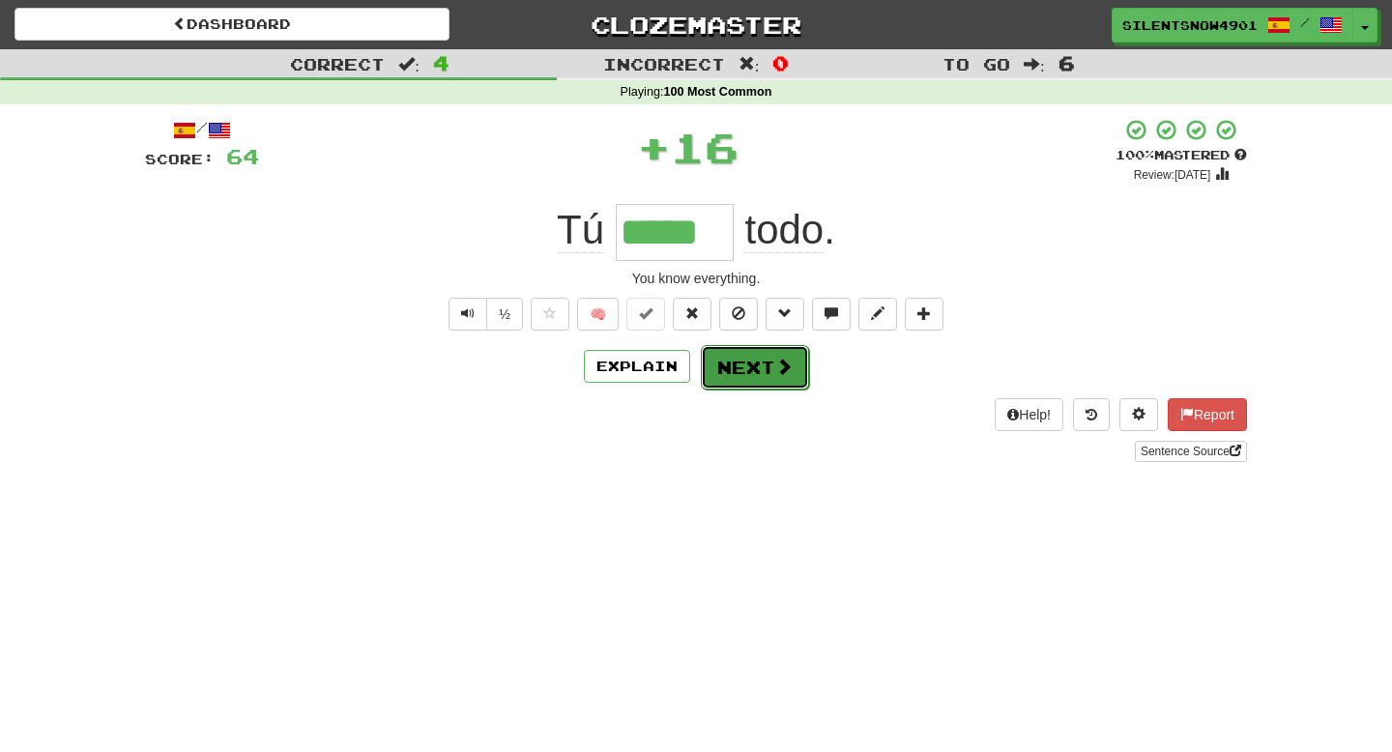
click at [787, 375] on span at bounding box center [783, 366] width 17 height 17
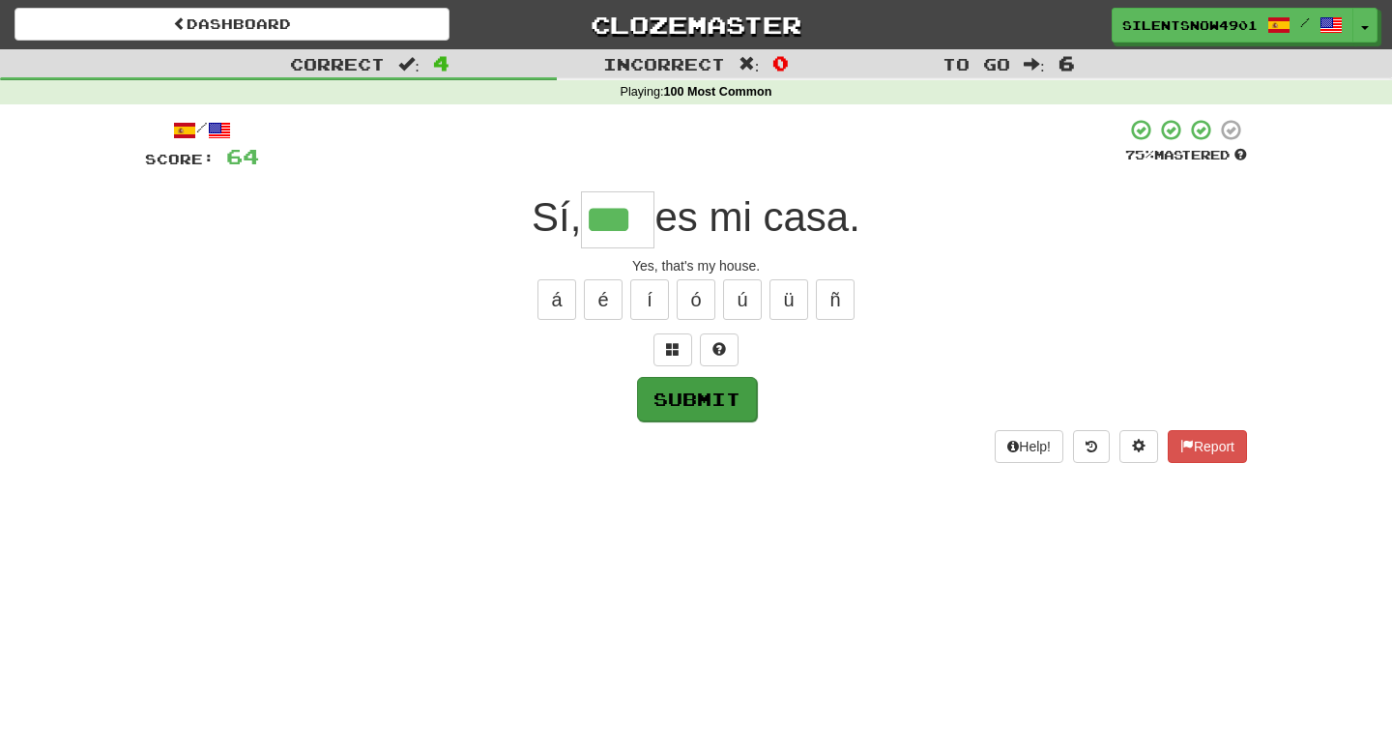
type input "***"
click at [722, 414] on button "Submit" at bounding box center [697, 399] width 120 height 44
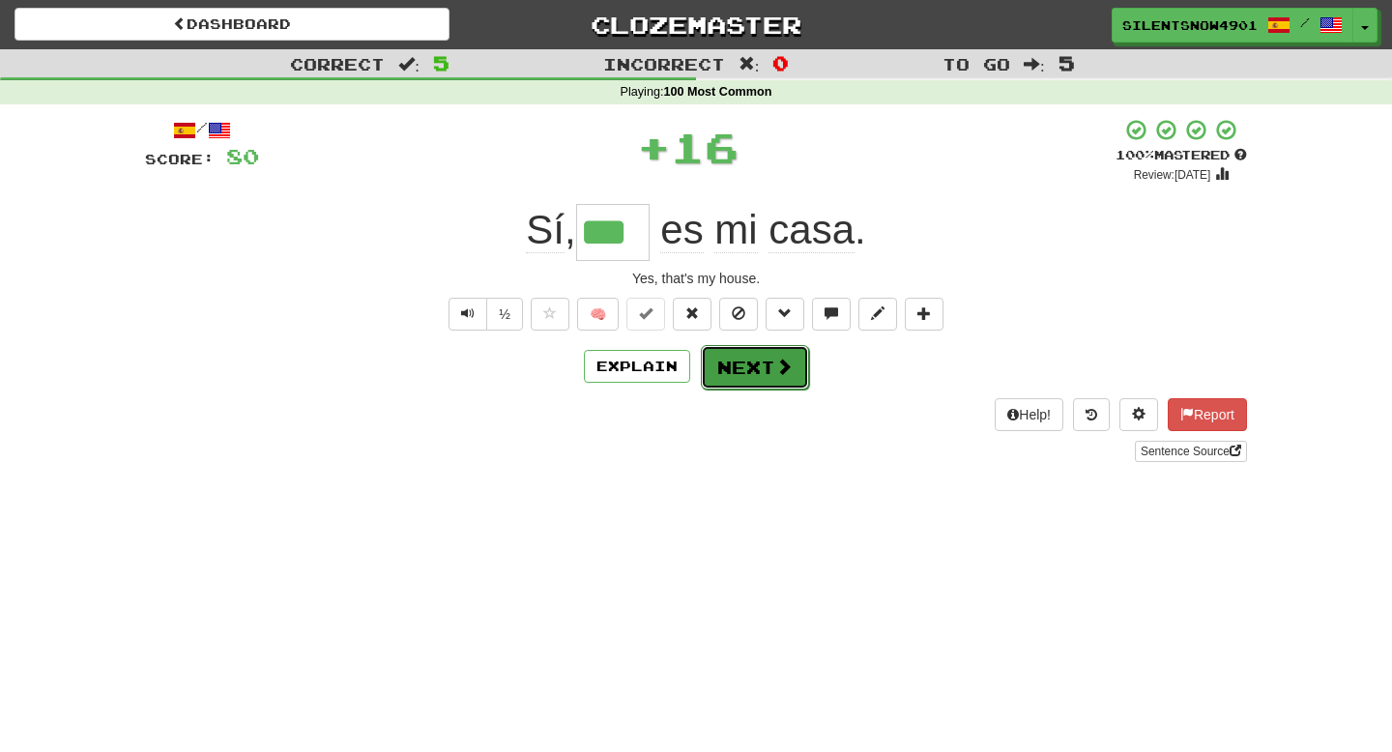
click at [739, 375] on button "Next" at bounding box center [755, 367] width 108 height 44
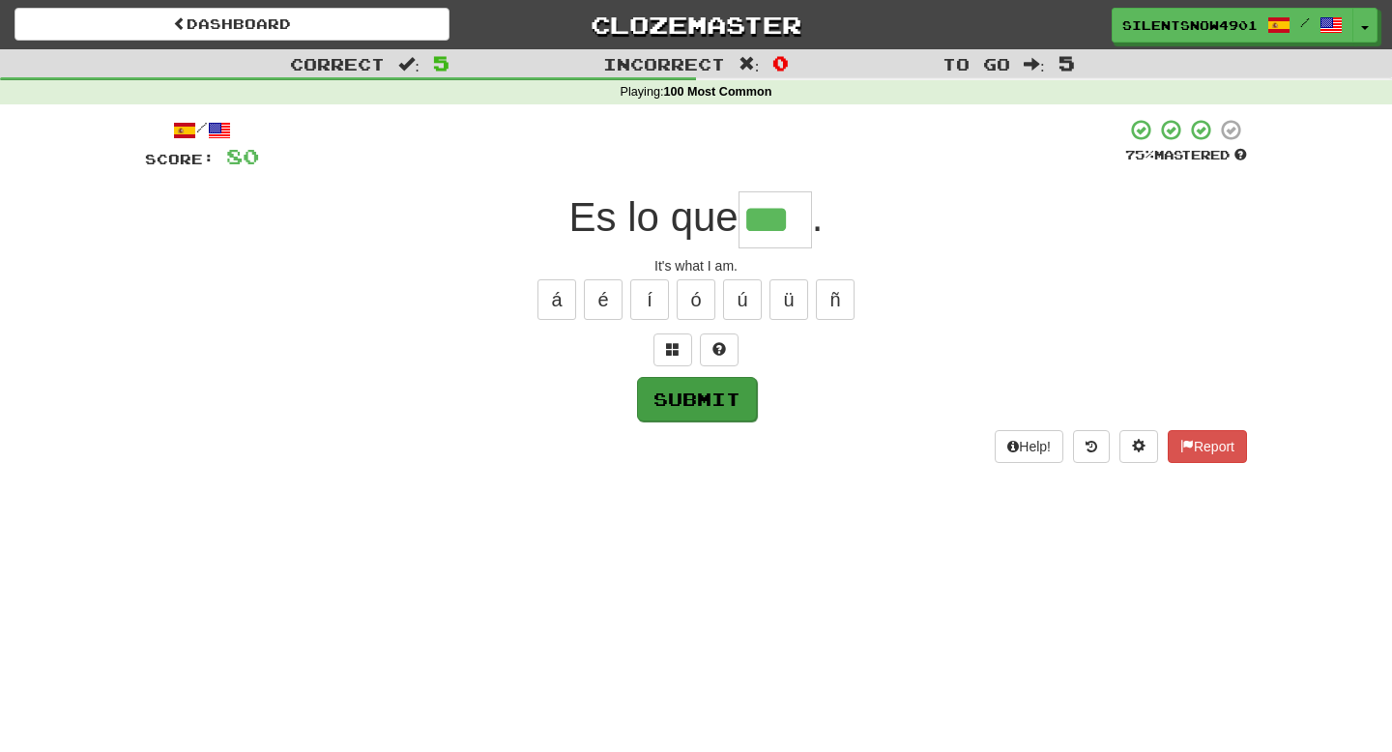
type input "***"
click at [711, 402] on button "Submit" at bounding box center [697, 399] width 120 height 44
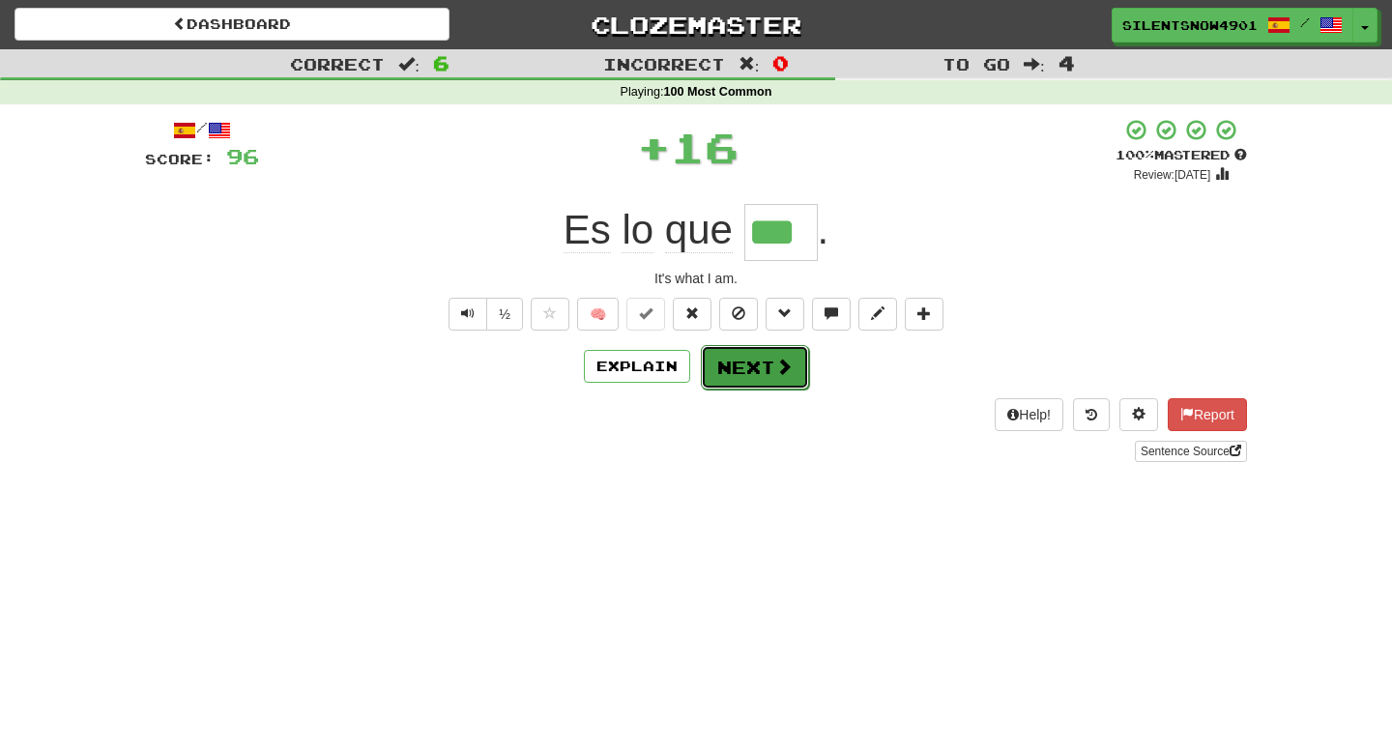
click at [789, 368] on span at bounding box center [783, 366] width 17 height 17
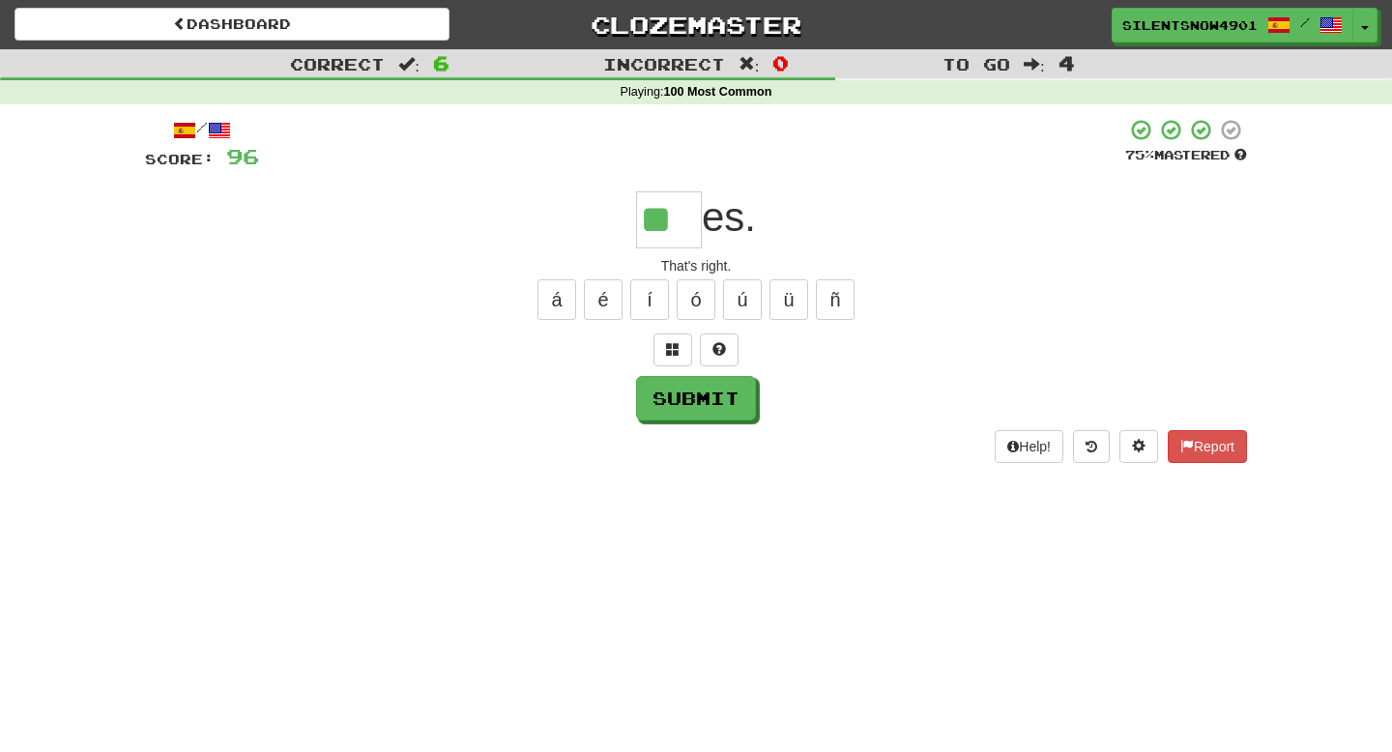
type input "*"
click at [673, 351] on span at bounding box center [673, 349] width 14 height 14
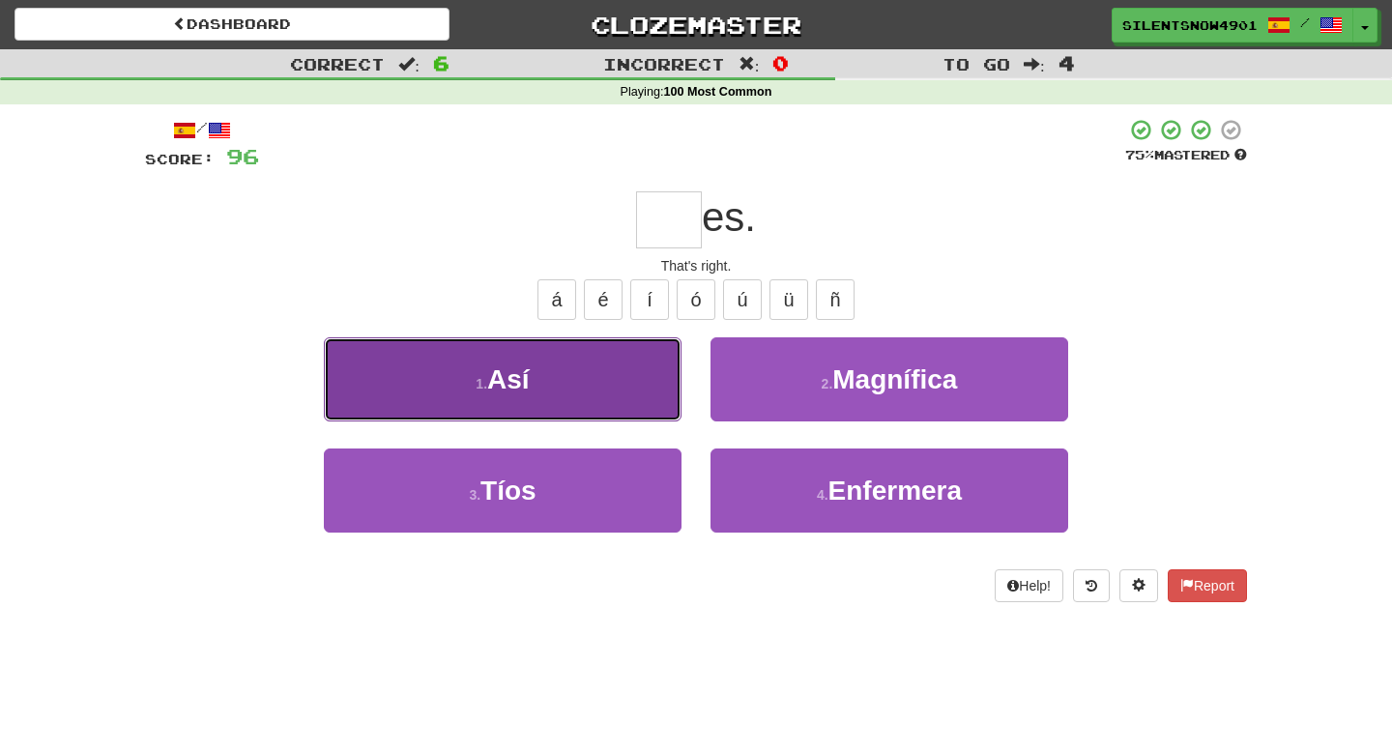
click at [453, 394] on button "1 . Así" at bounding box center [503, 379] width 358 height 84
type input "***"
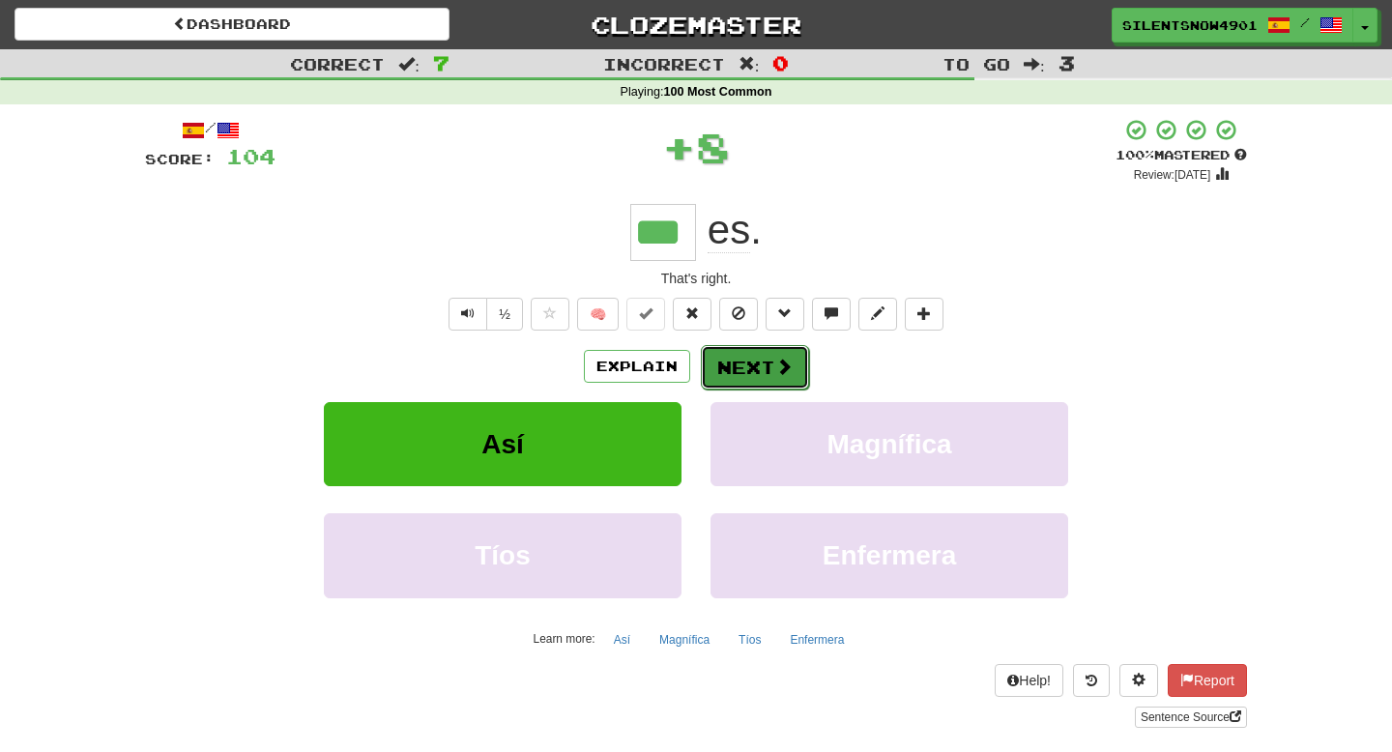
click at [768, 373] on button "Next" at bounding box center [755, 367] width 108 height 44
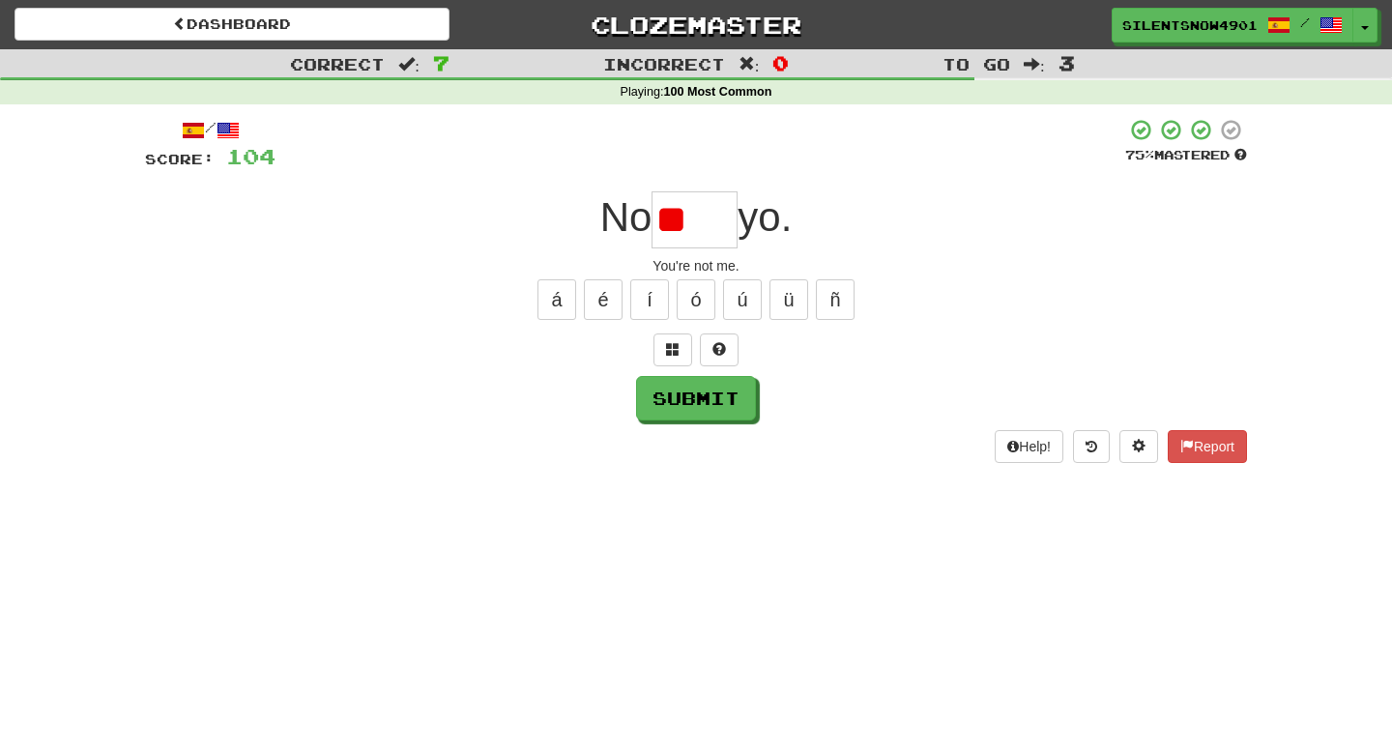
type input "*"
type input "****"
click at [671, 397] on button "Submit" at bounding box center [697, 399] width 120 height 44
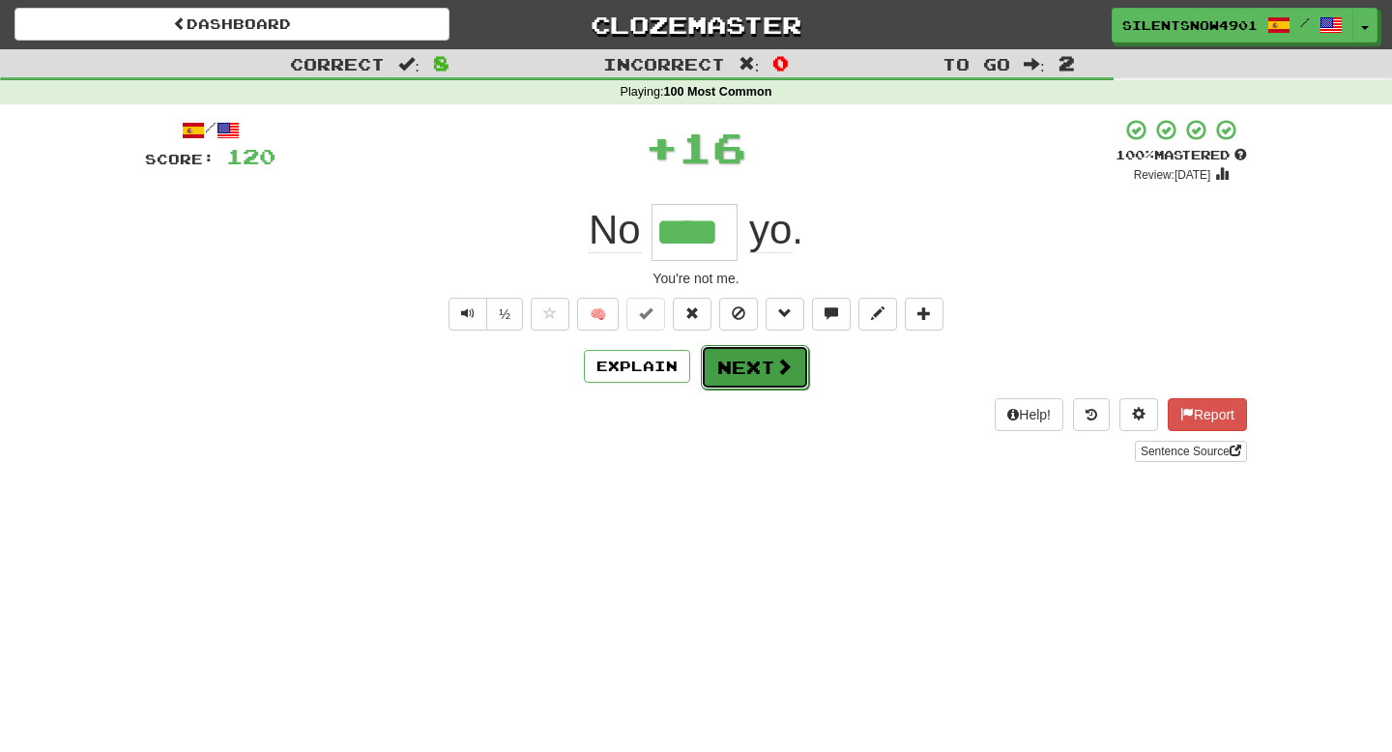
click at [772, 367] on button "Next" at bounding box center [755, 367] width 108 height 44
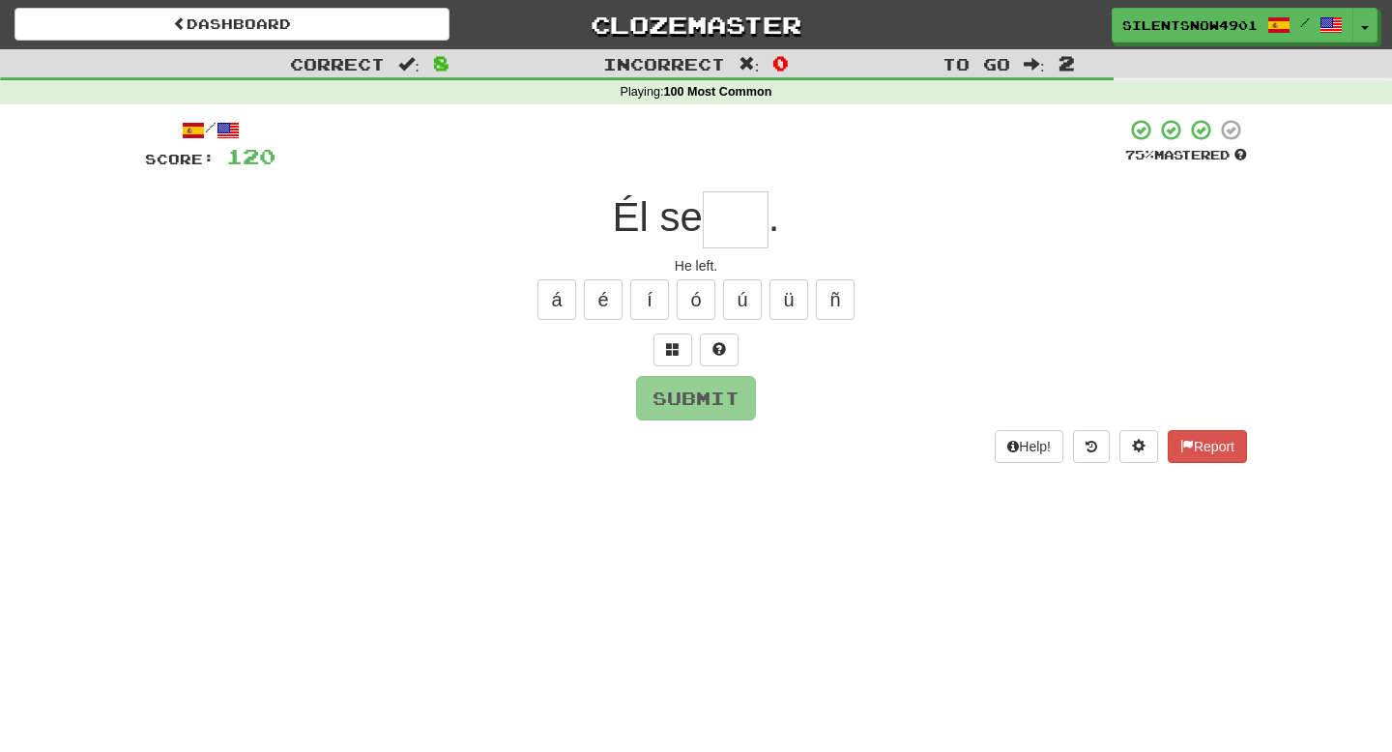
type input "*"
click at [664, 350] on button at bounding box center [672, 350] width 39 height 33
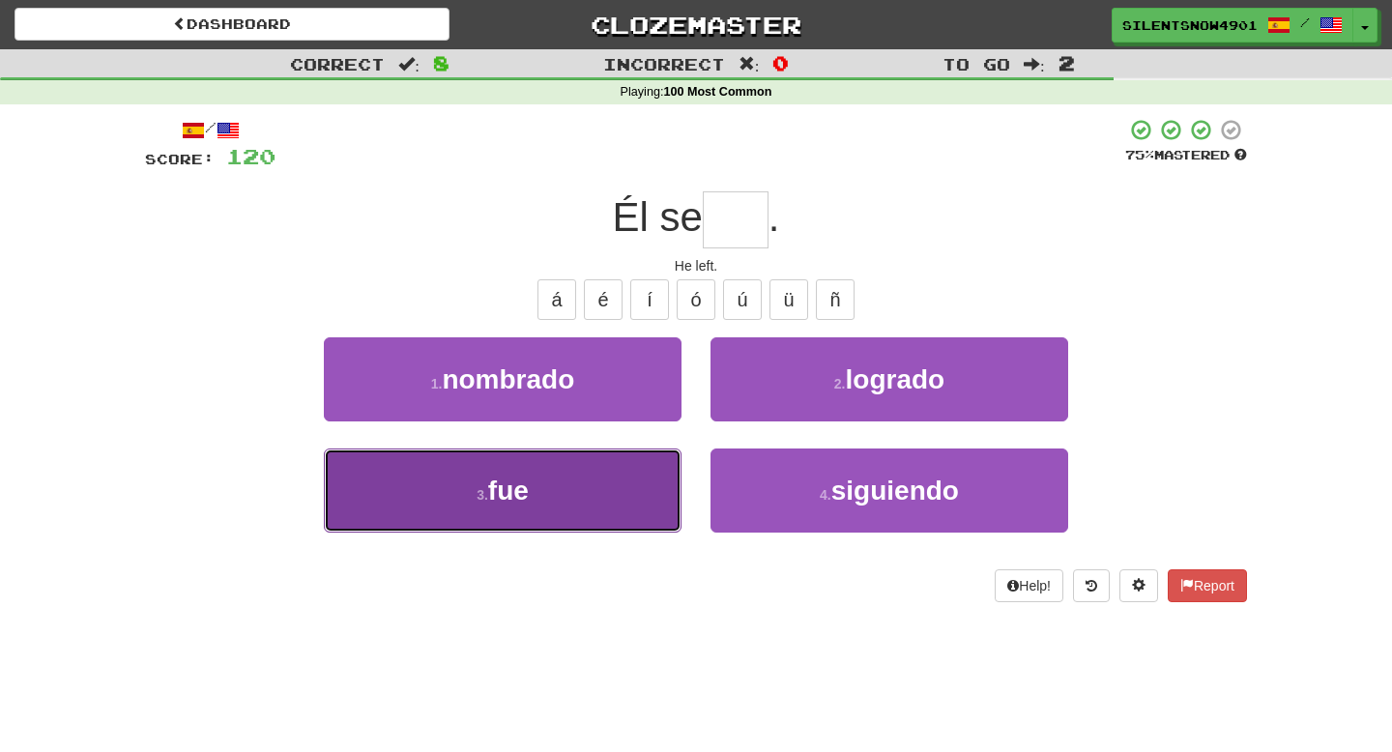
click at [567, 495] on button "3 . fue" at bounding box center [503, 491] width 358 height 84
type input "***"
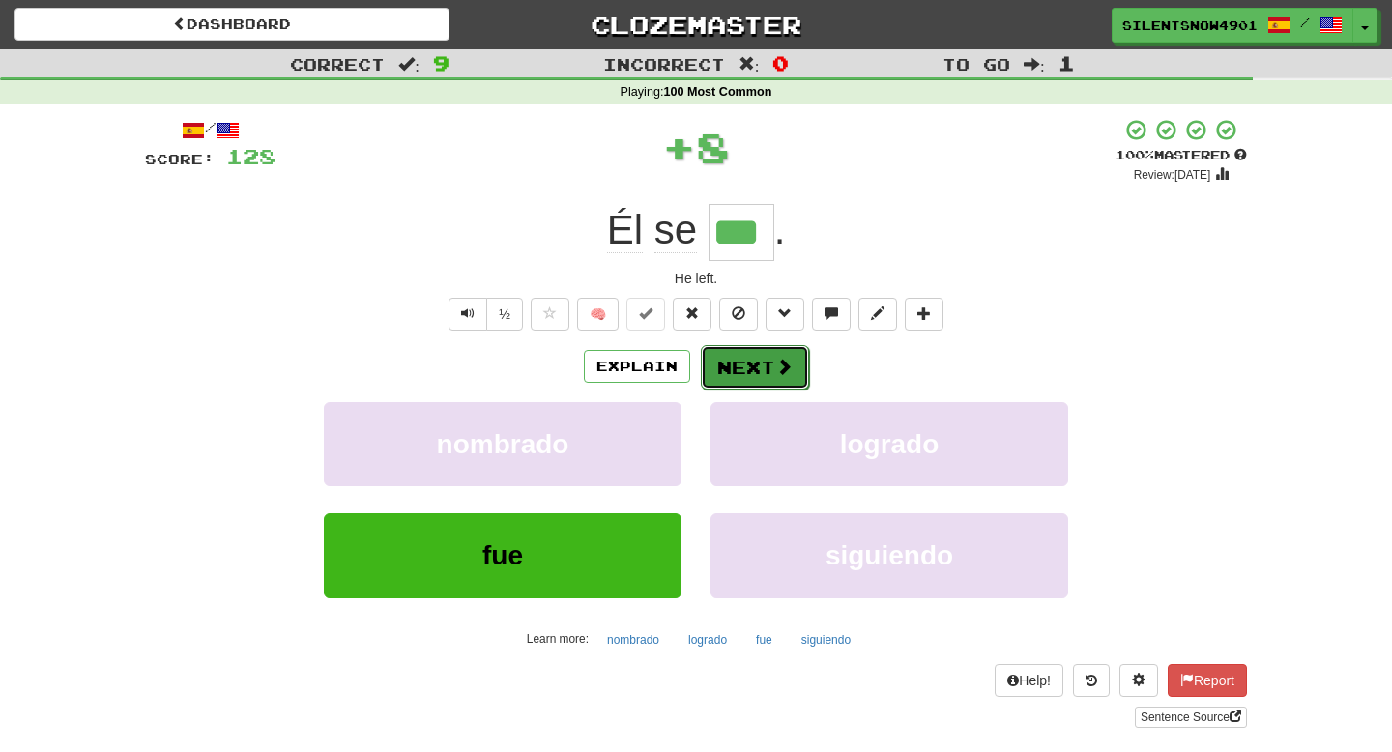
click at [775, 374] on span at bounding box center [783, 366] width 17 height 17
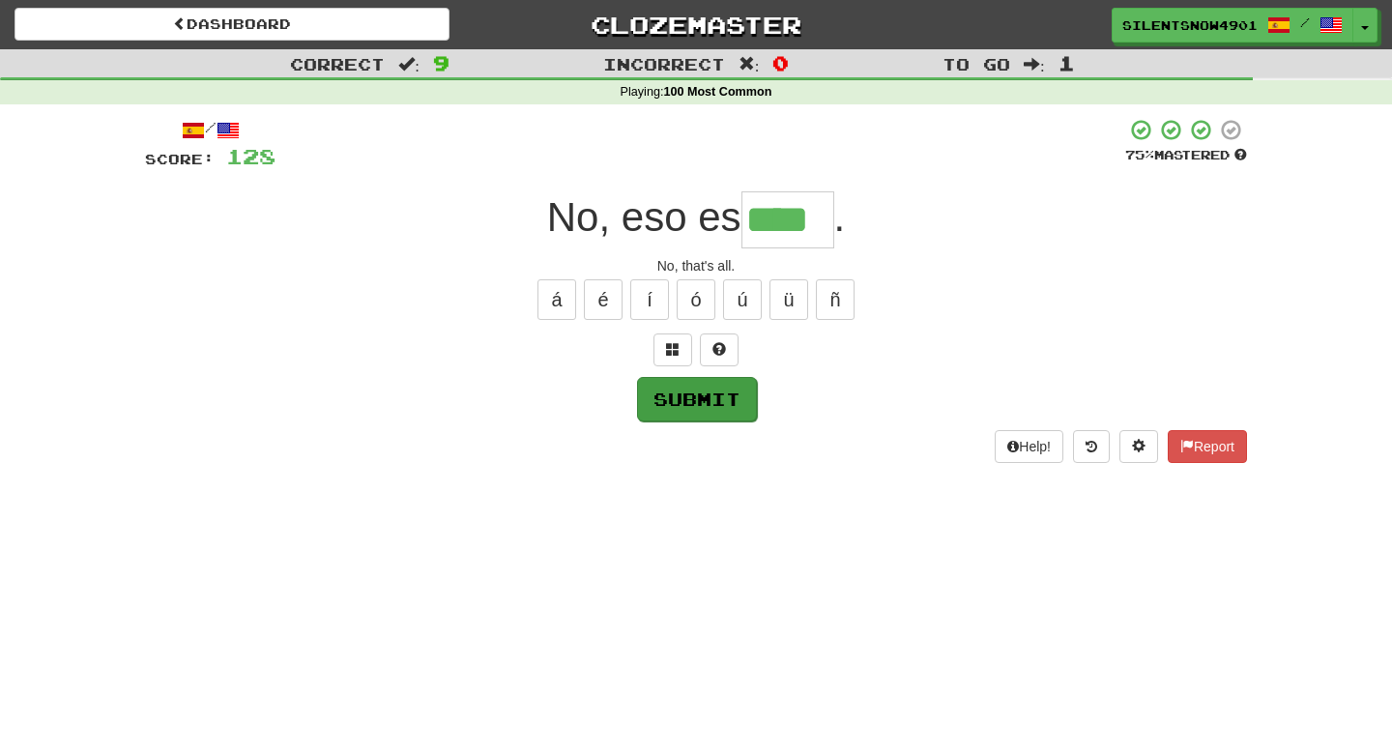
type input "****"
click at [675, 403] on button "Submit" at bounding box center [697, 399] width 120 height 44
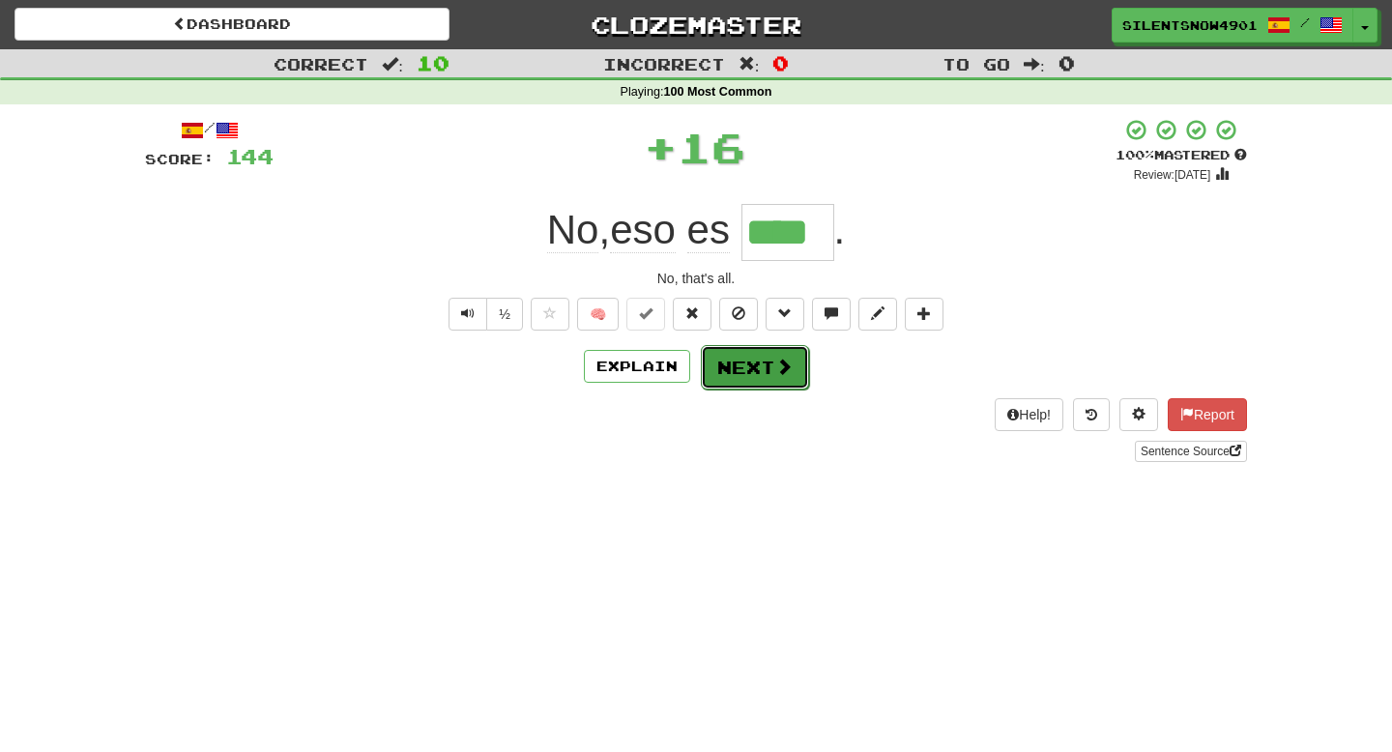
click at [781, 378] on button "Next" at bounding box center [755, 367] width 108 height 44
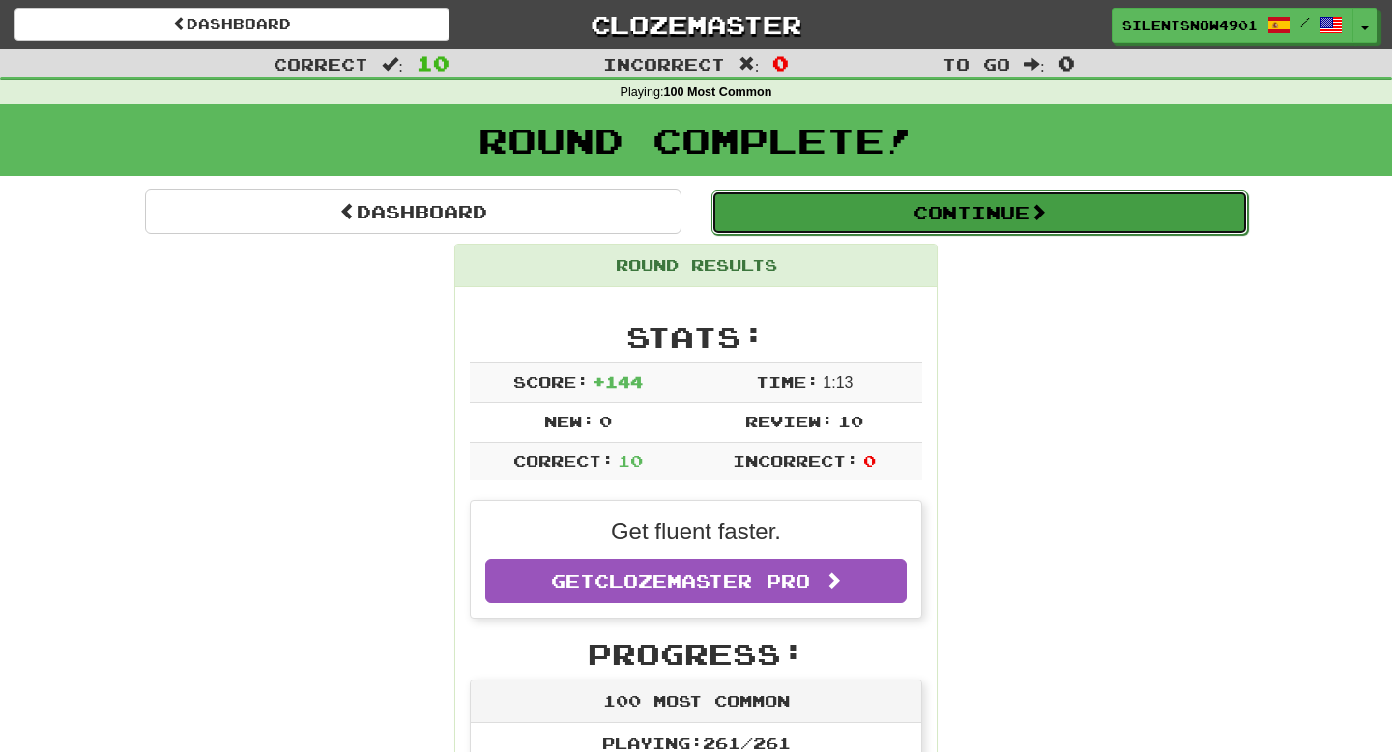
click at [1004, 220] on button "Continue" at bounding box center [979, 212] width 537 height 44
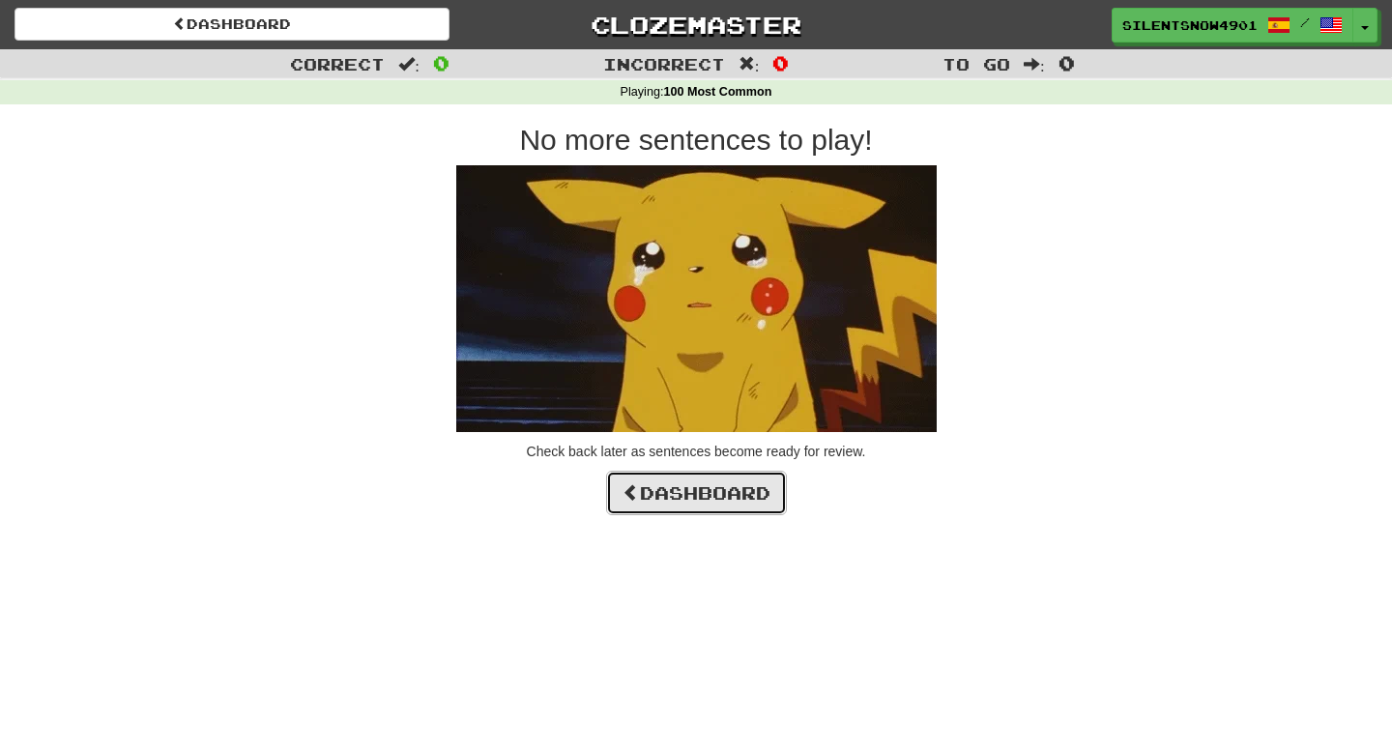
click at [732, 490] on link "Dashboard" at bounding box center [696, 493] width 181 height 44
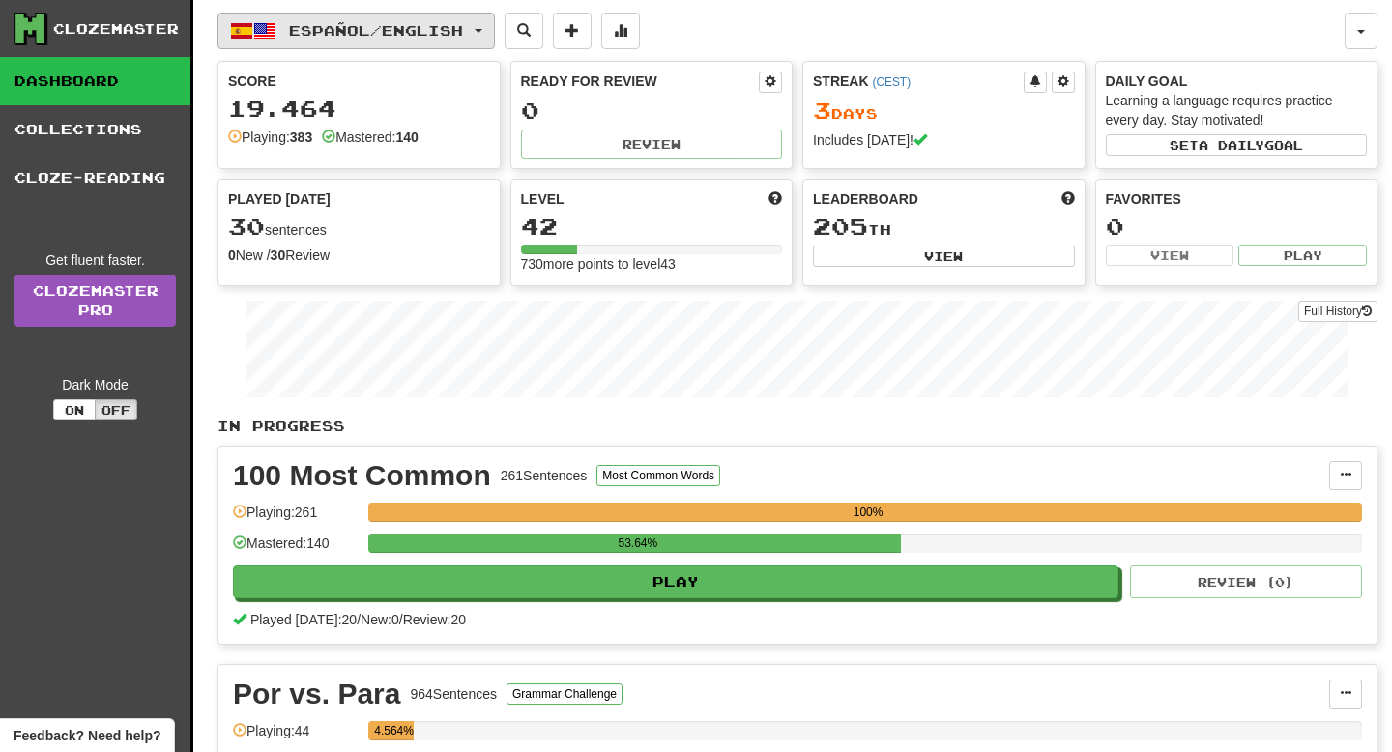
click at [461, 37] on span "Español / English" at bounding box center [376, 30] width 174 height 16
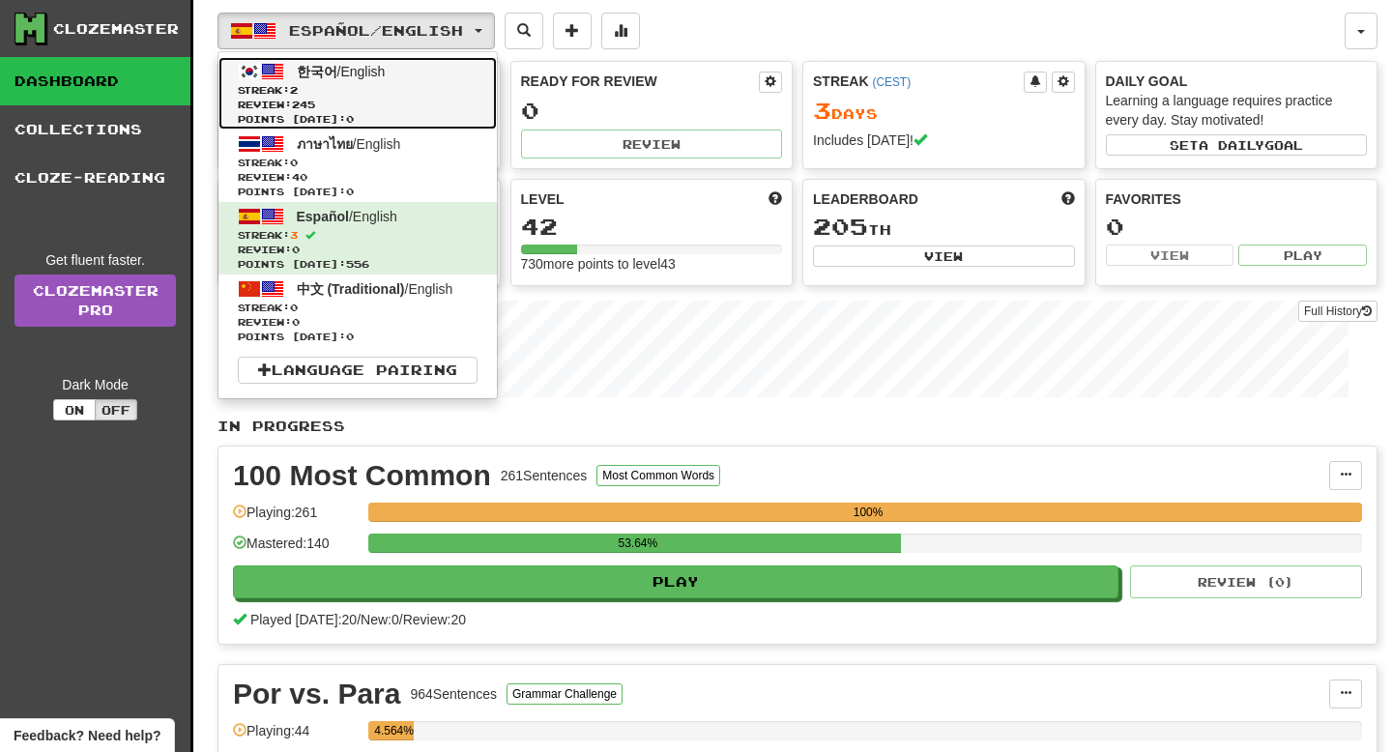
click at [451, 92] on span "Streak: 2" at bounding box center [358, 90] width 240 height 15
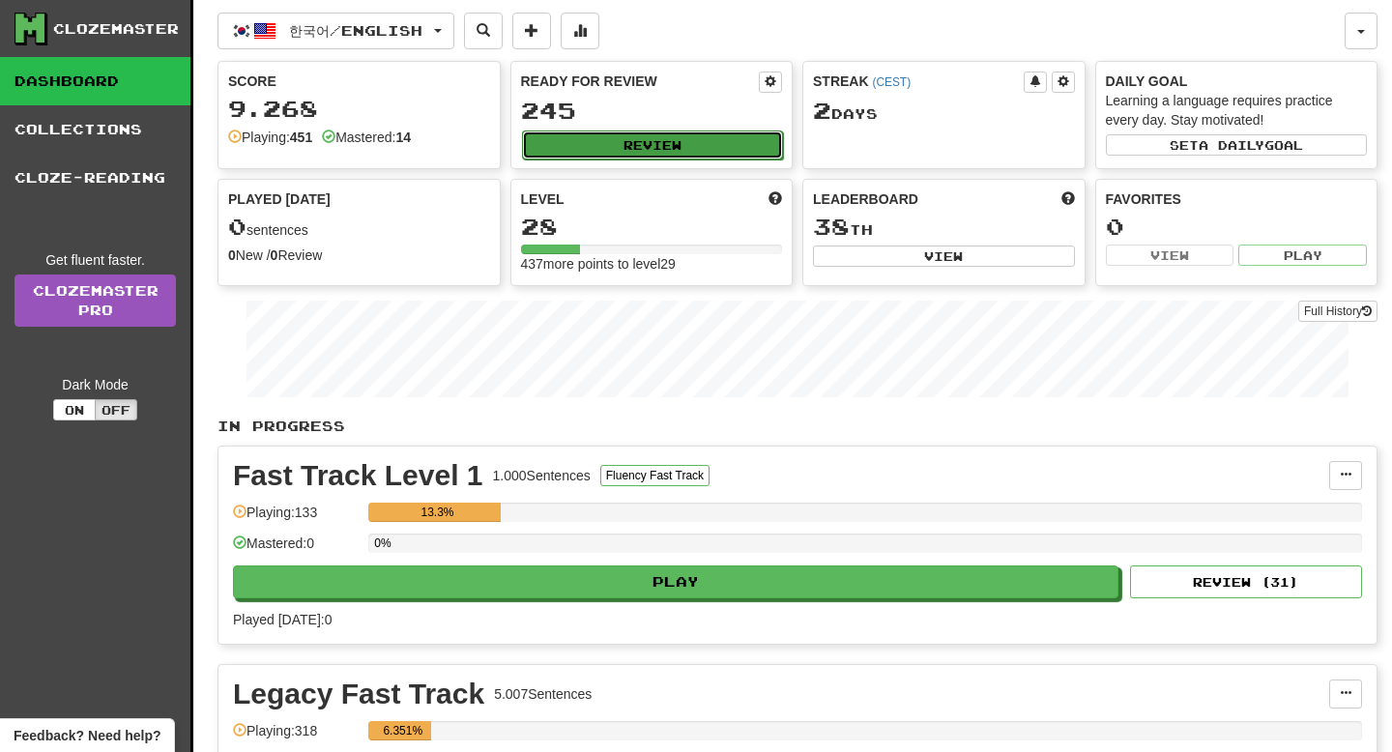
click at [612, 135] on button "Review" at bounding box center [653, 145] width 262 height 29
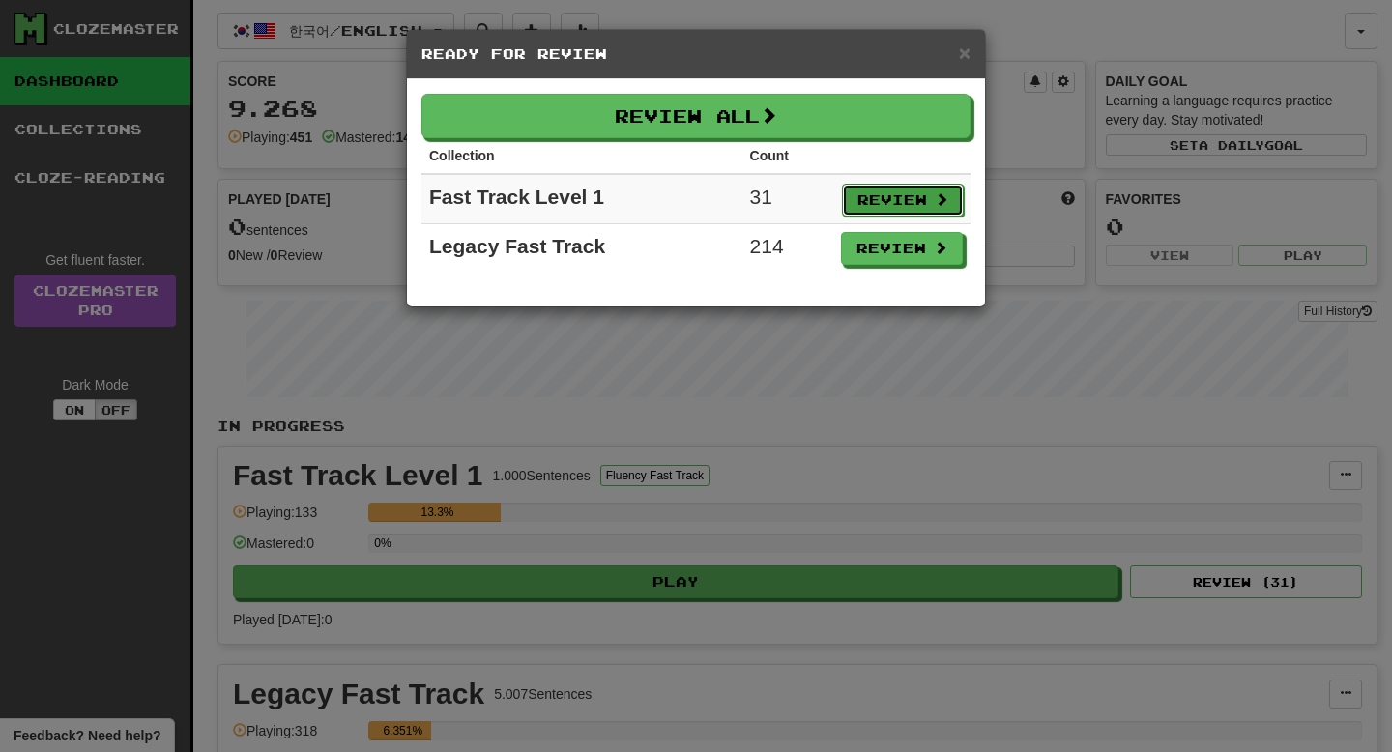
click at [866, 184] on button "Review" at bounding box center [903, 200] width 122 height 33
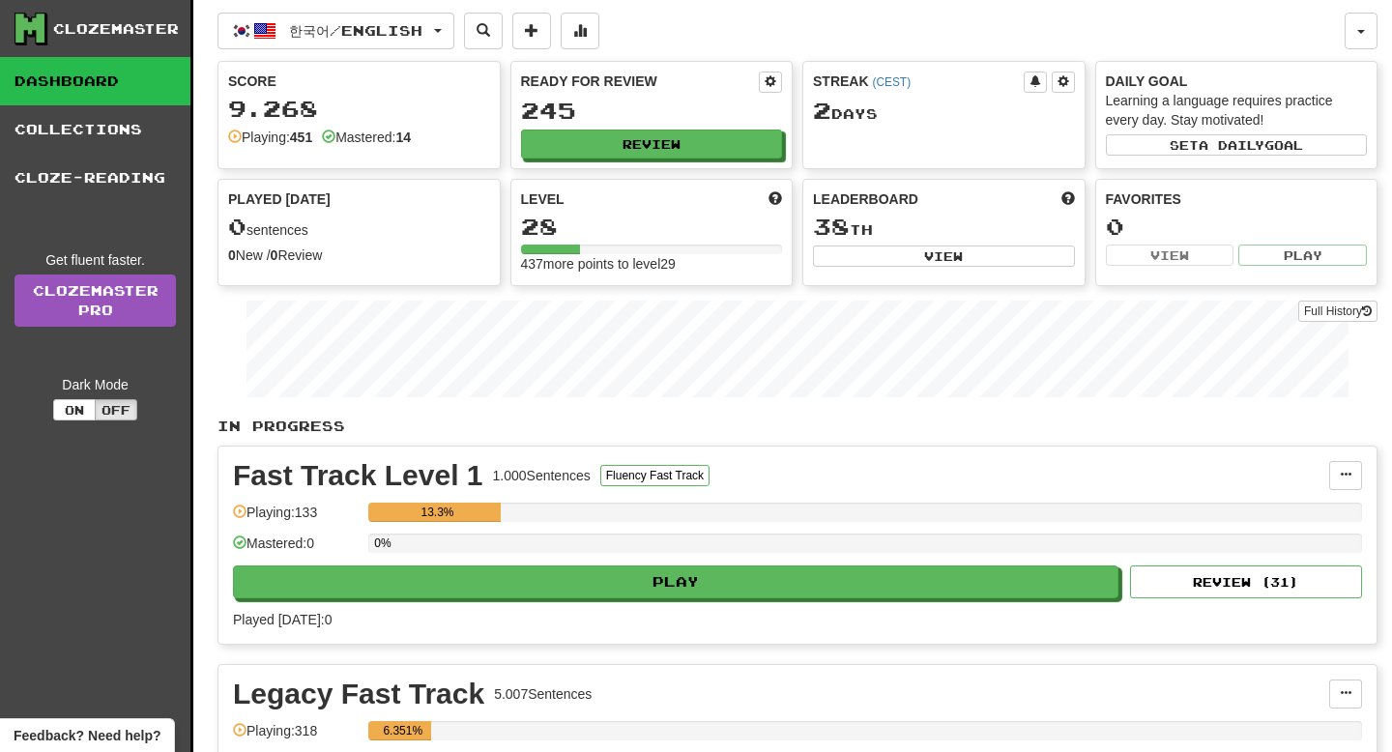
select select "**"
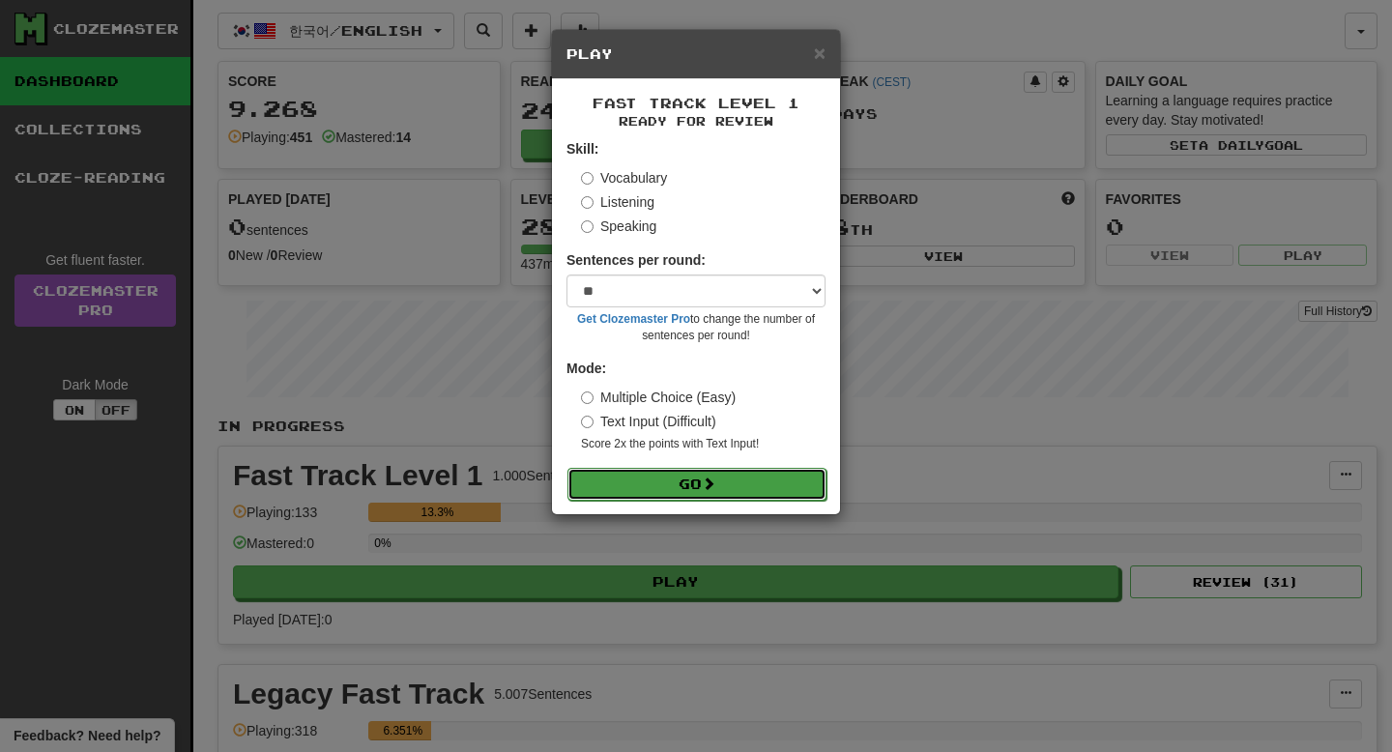
click at [769, 480] on button "Go" at bounding box center [696, 484] width 259 height 33
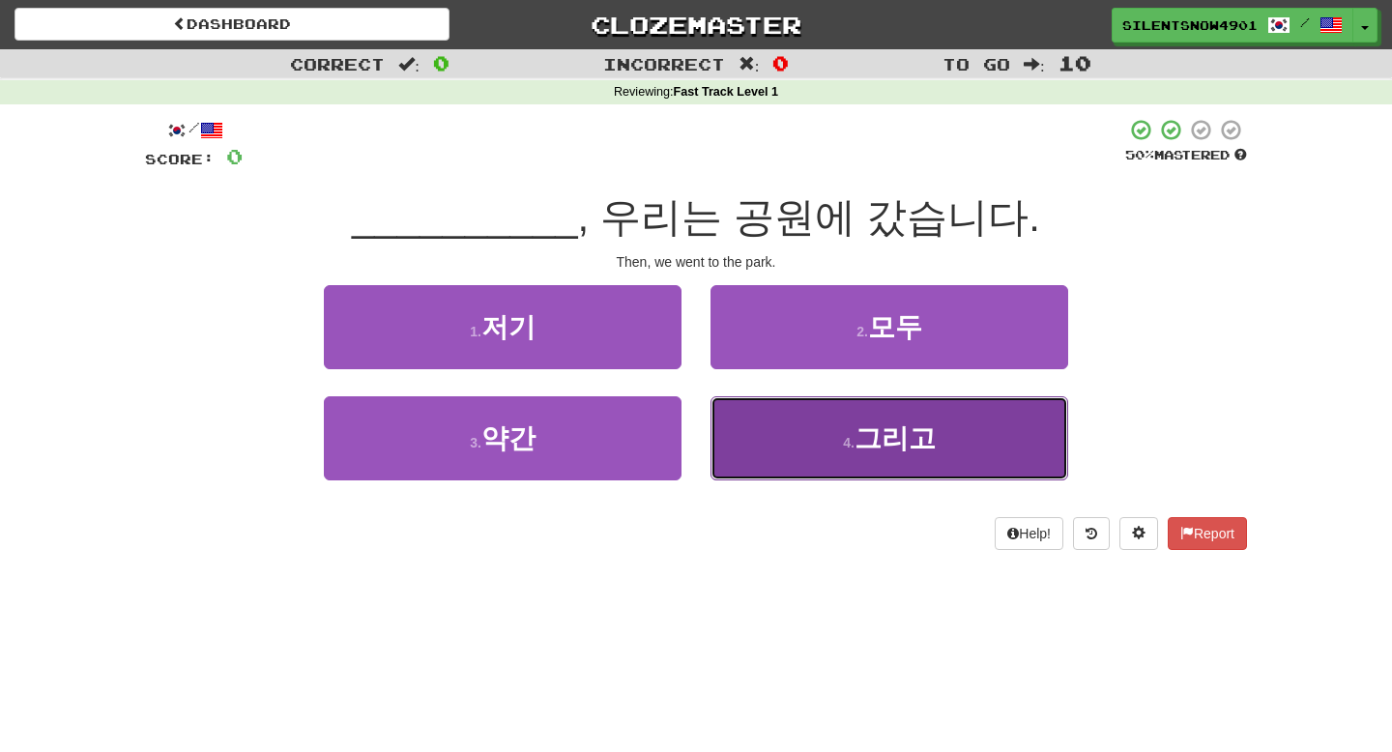
click at [784, 446] on button "4 . 그리고" at bounding box center [890, 438] width 358 height 84
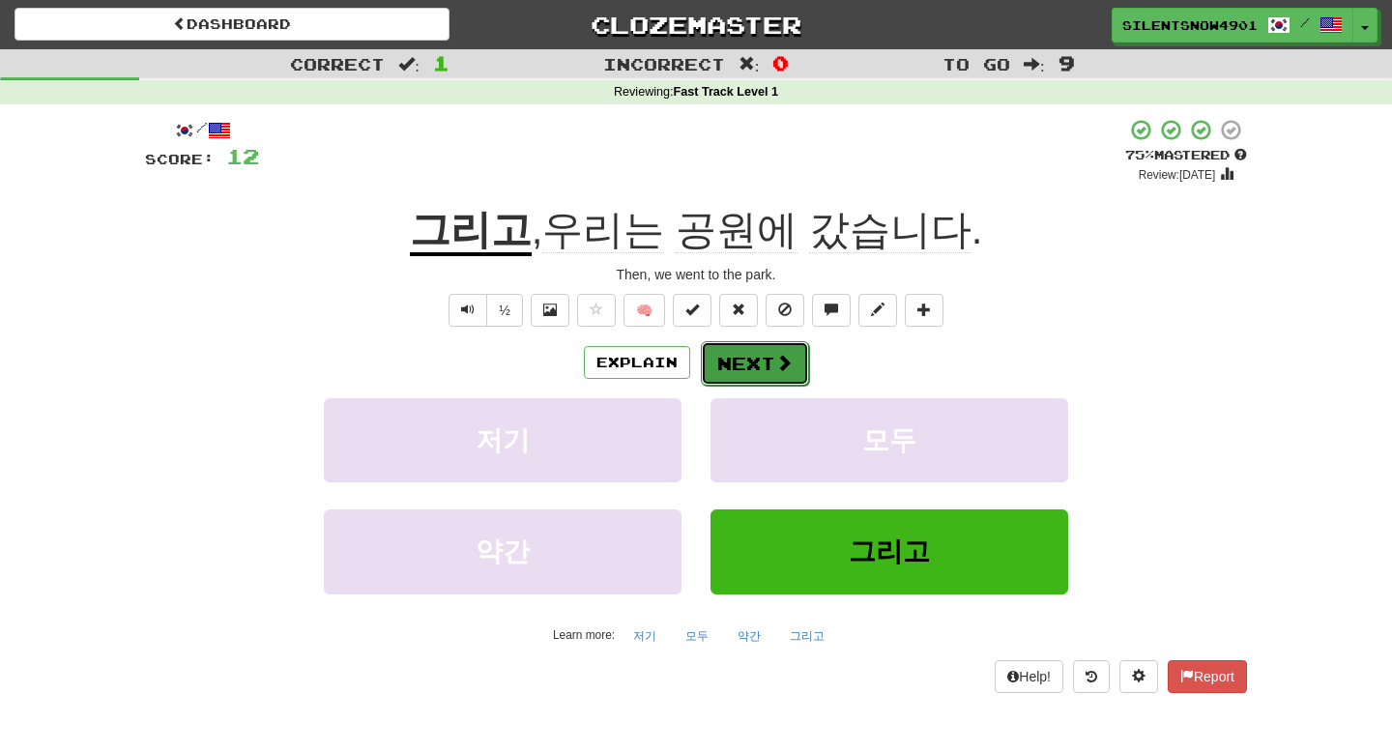
click at [728, 367] on button "Next" at bounding box center [755, 363] width 108 height 44
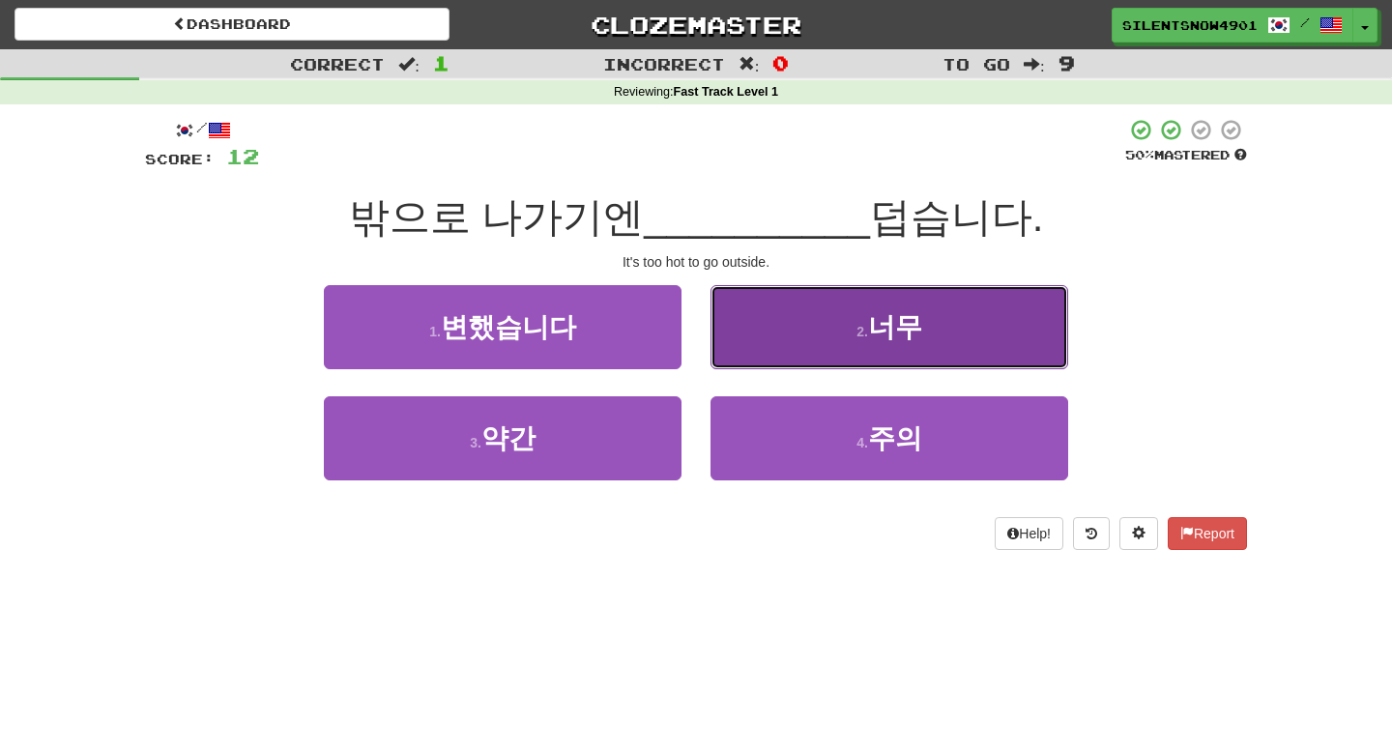
click at [769, 366] on button "2 . 너무" at bounding box center [890, 327] width 358 height 84
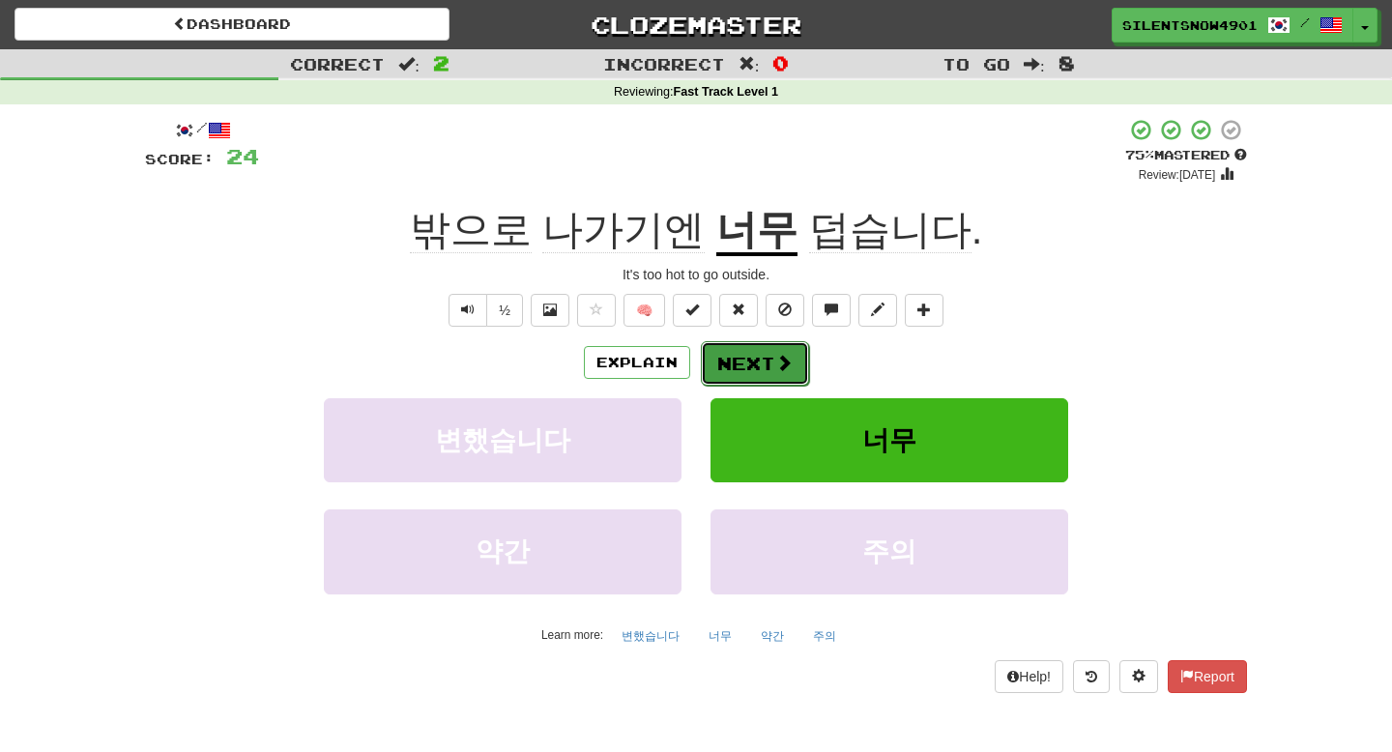
click at [723, 369] on button "Next" at bounding box center [755, 363] width 108 height 44
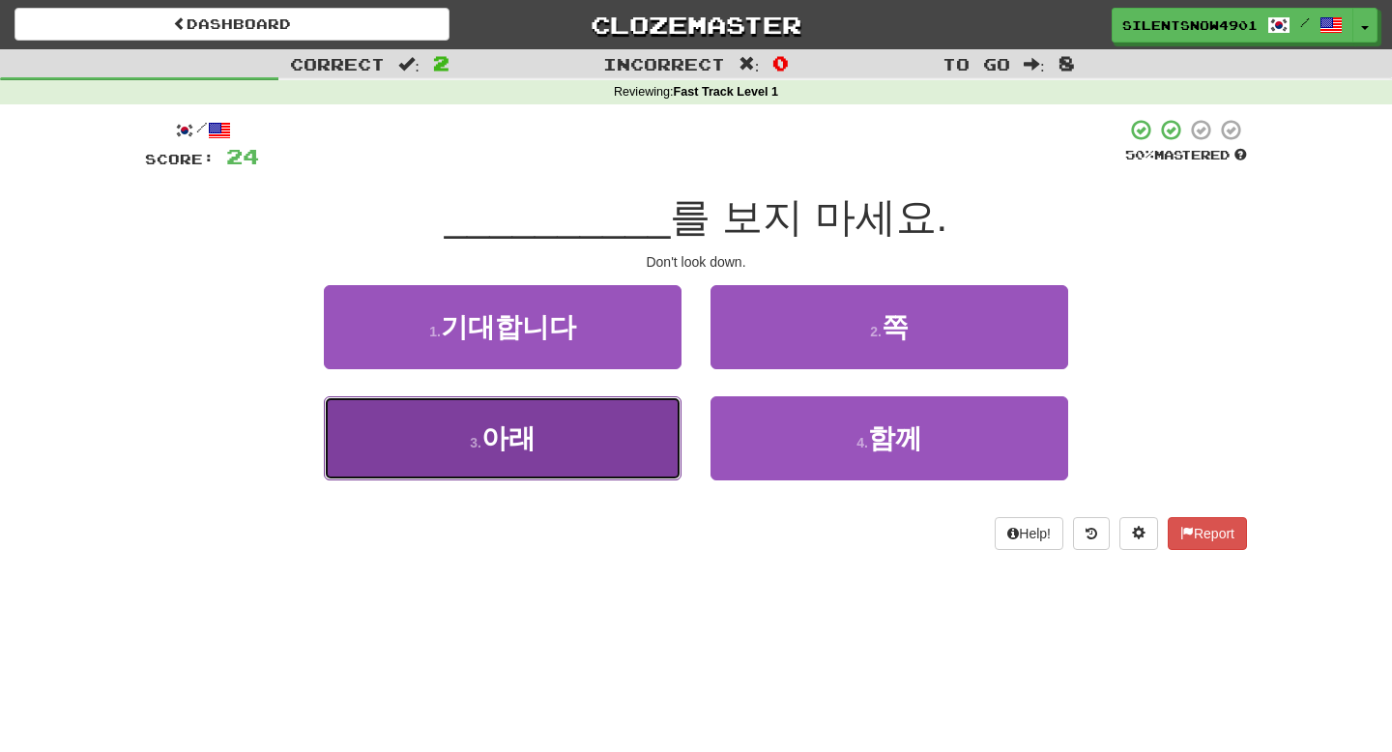
click at [595, 453] on button "3 . 아래" at bounding box center [503, 438] width 358 height 84
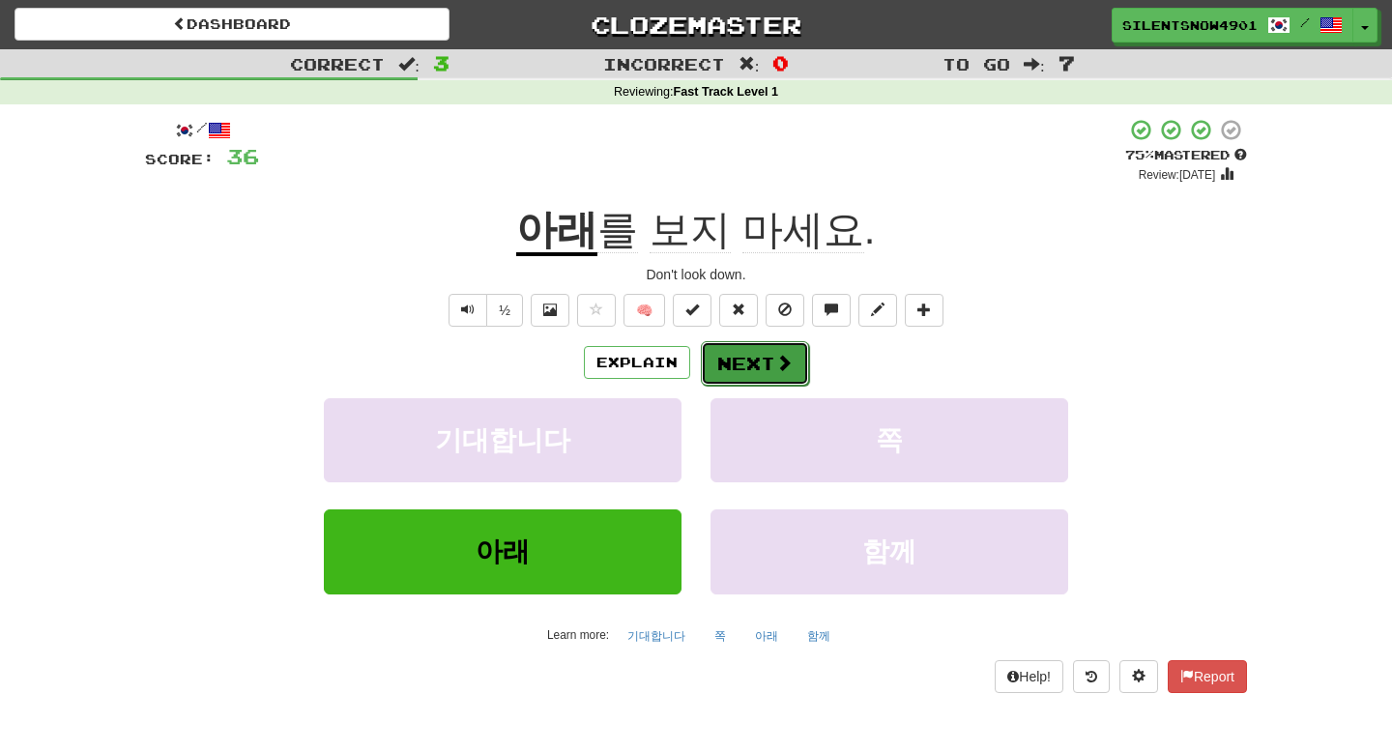
click at [722, 363] on button "Next" at bounding box center [755, 363] width 108 height 44
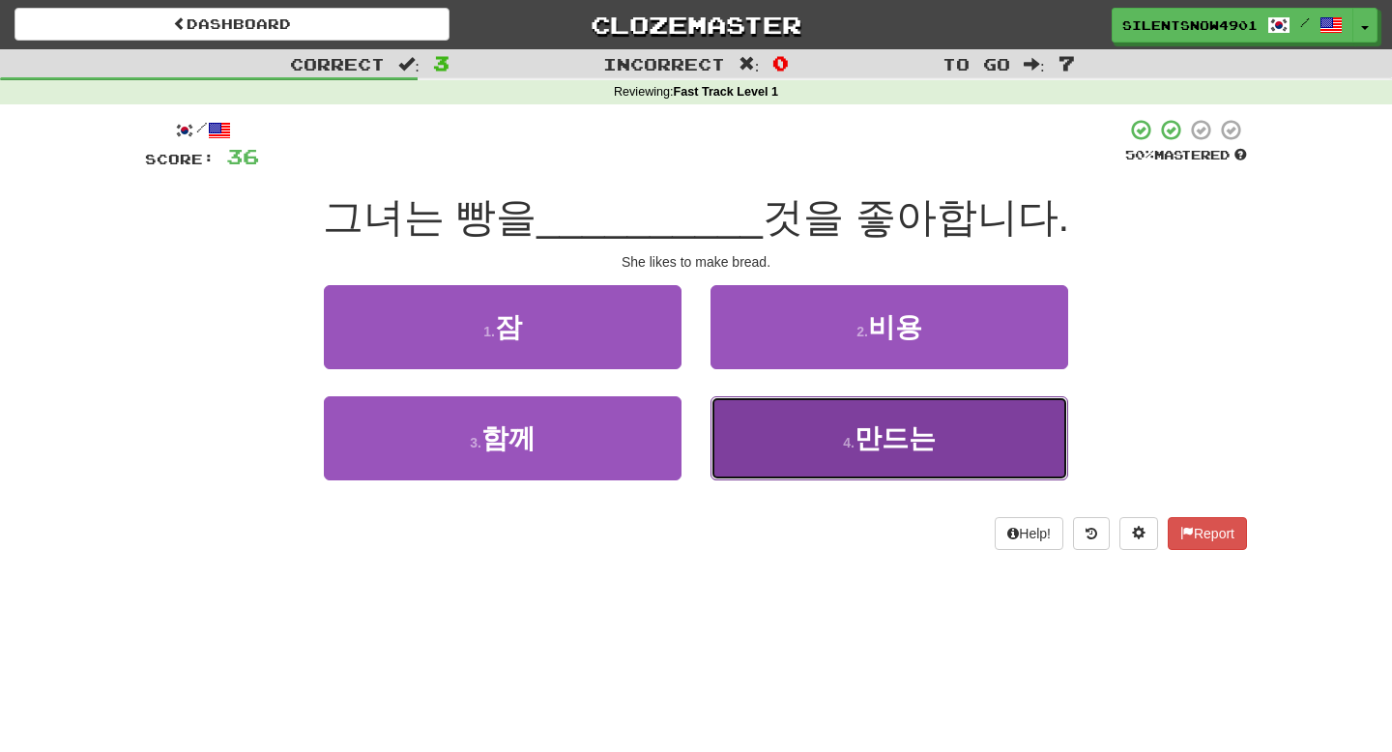
click at [779, 460] on button "4 . 만드는" at bounding box center [890, 438] width 358 height 84
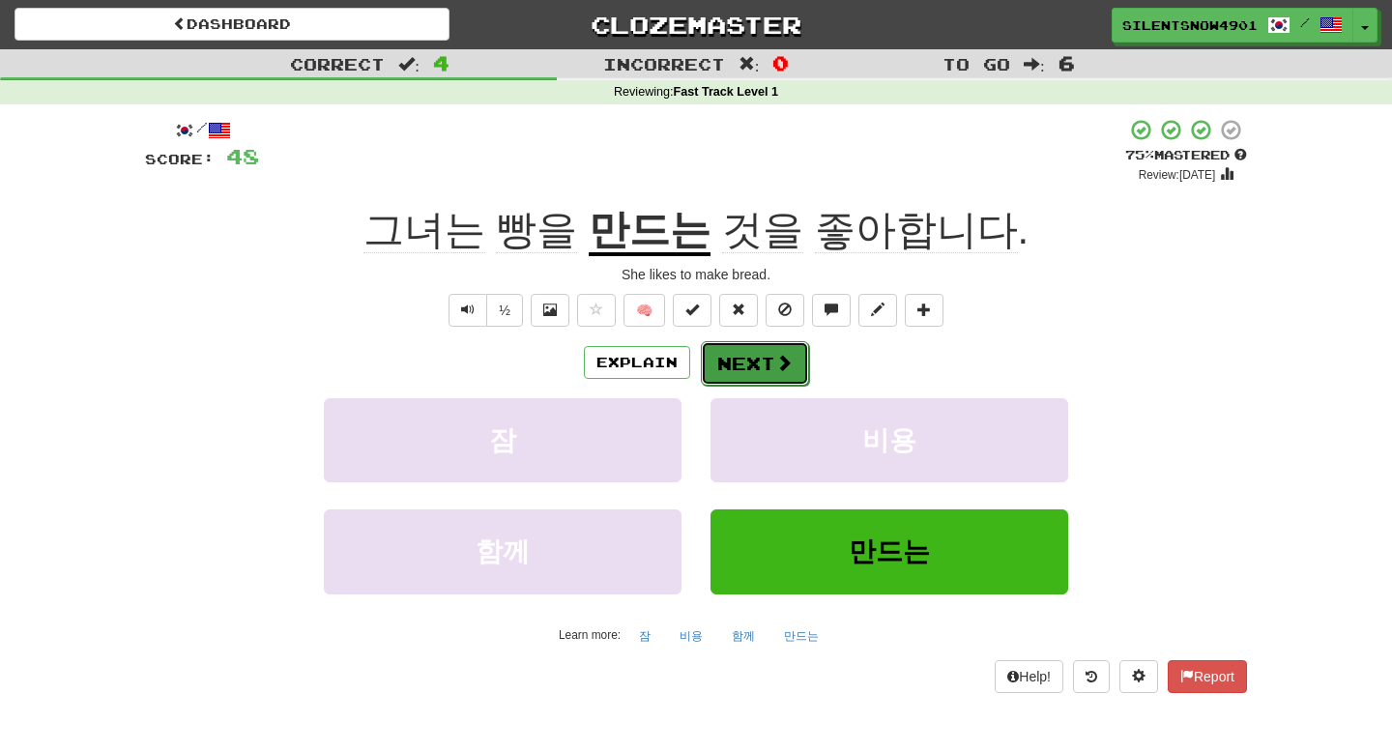
click at [726, 371] on button "Next" at bounding box center [755, 363] width 108 height 44
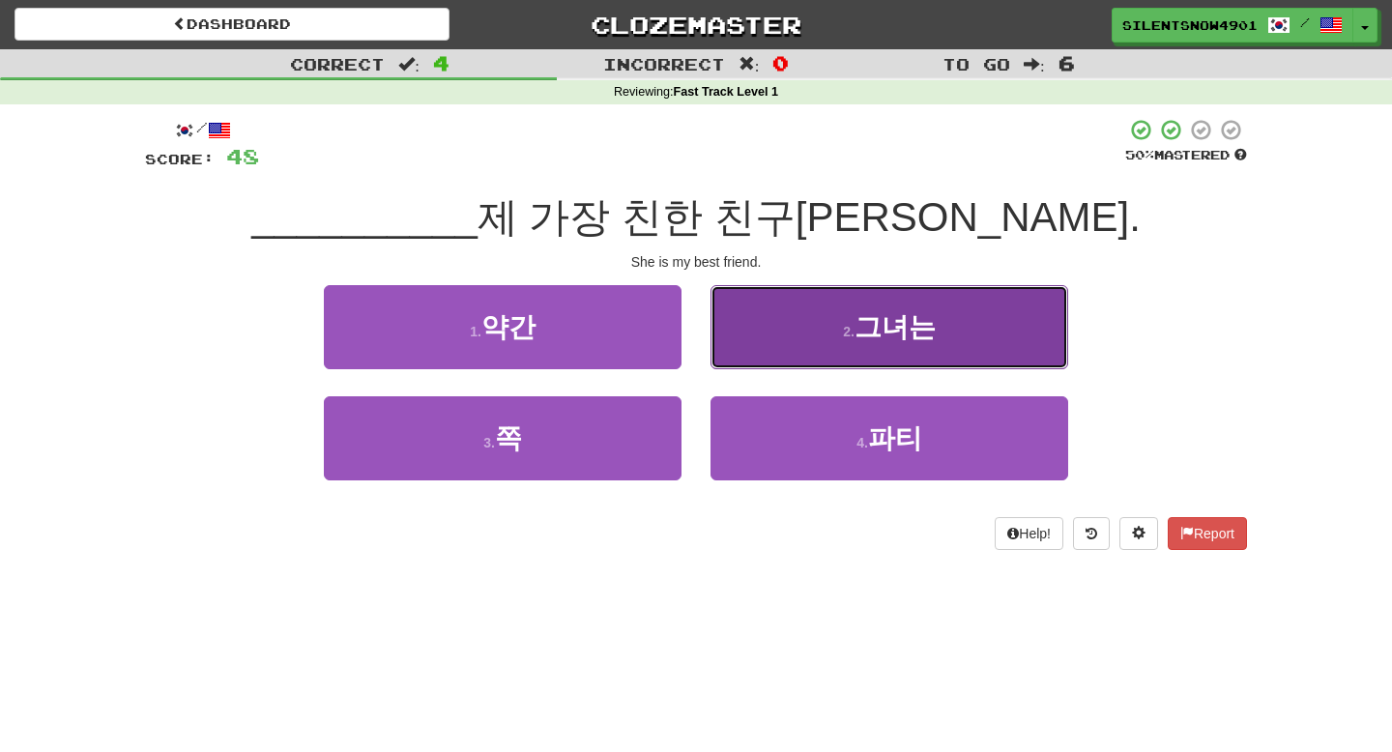
click at [742, 333] on button "2 . 그녀는" at bounding box center [890, 327] width 358 height 84
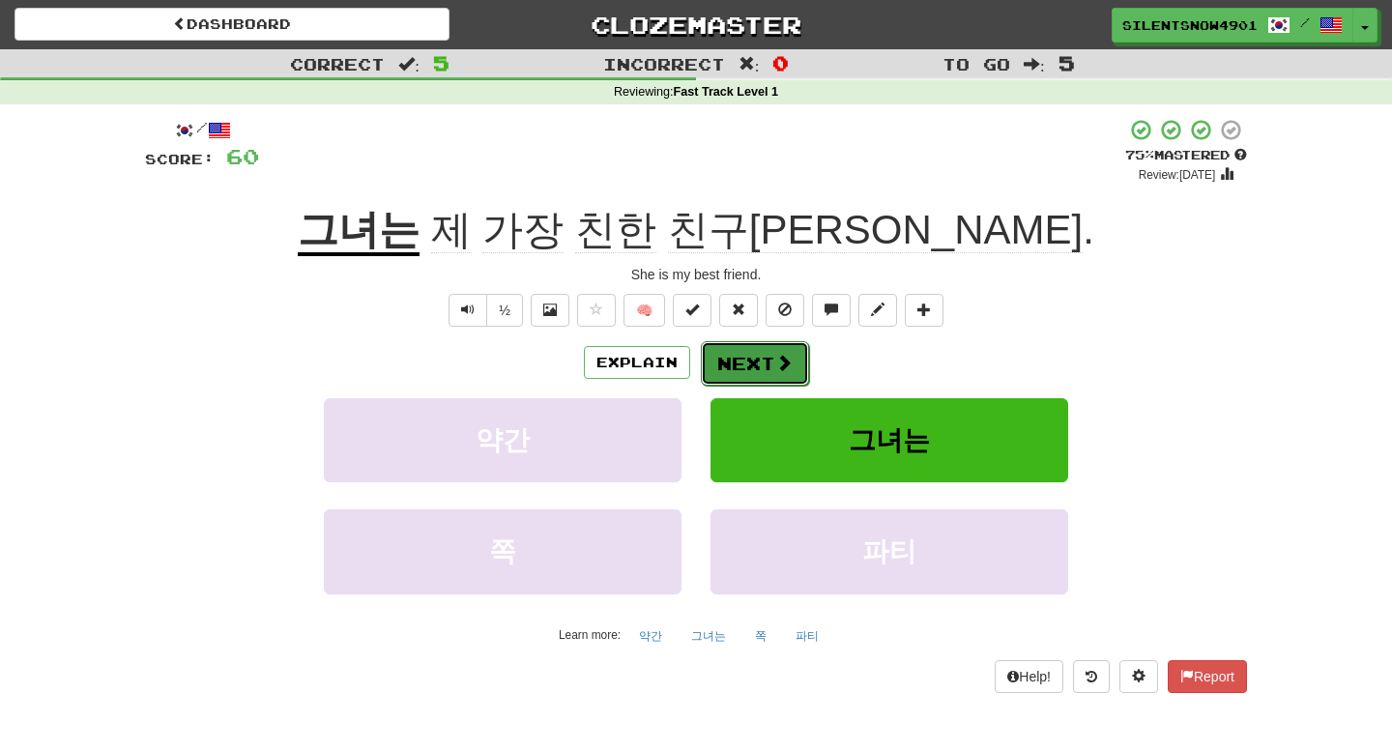
click at [736, 369] on button "Next" at bounding box center [755, 363] width 108 height 44
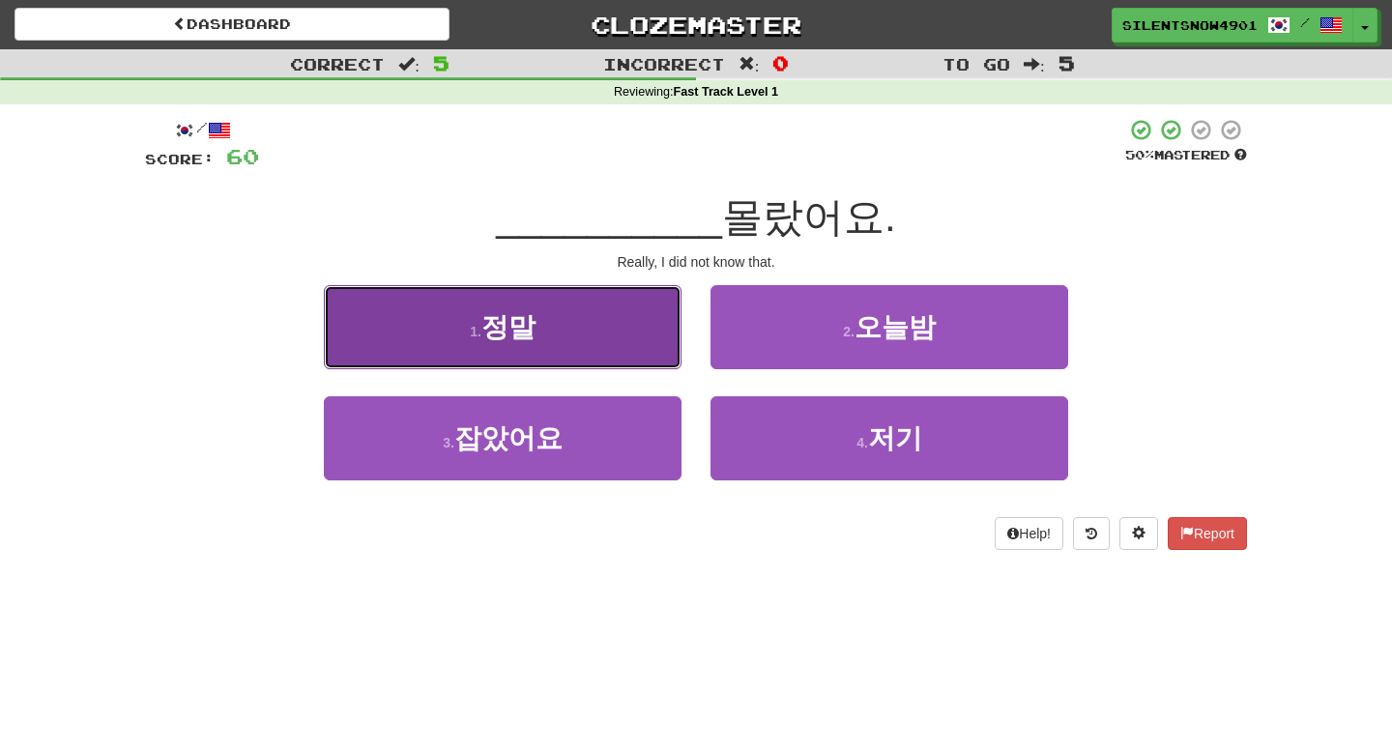
click at [577, 314] on button "1 . 정말" at bounding box center [503, 327] width 358 height 84
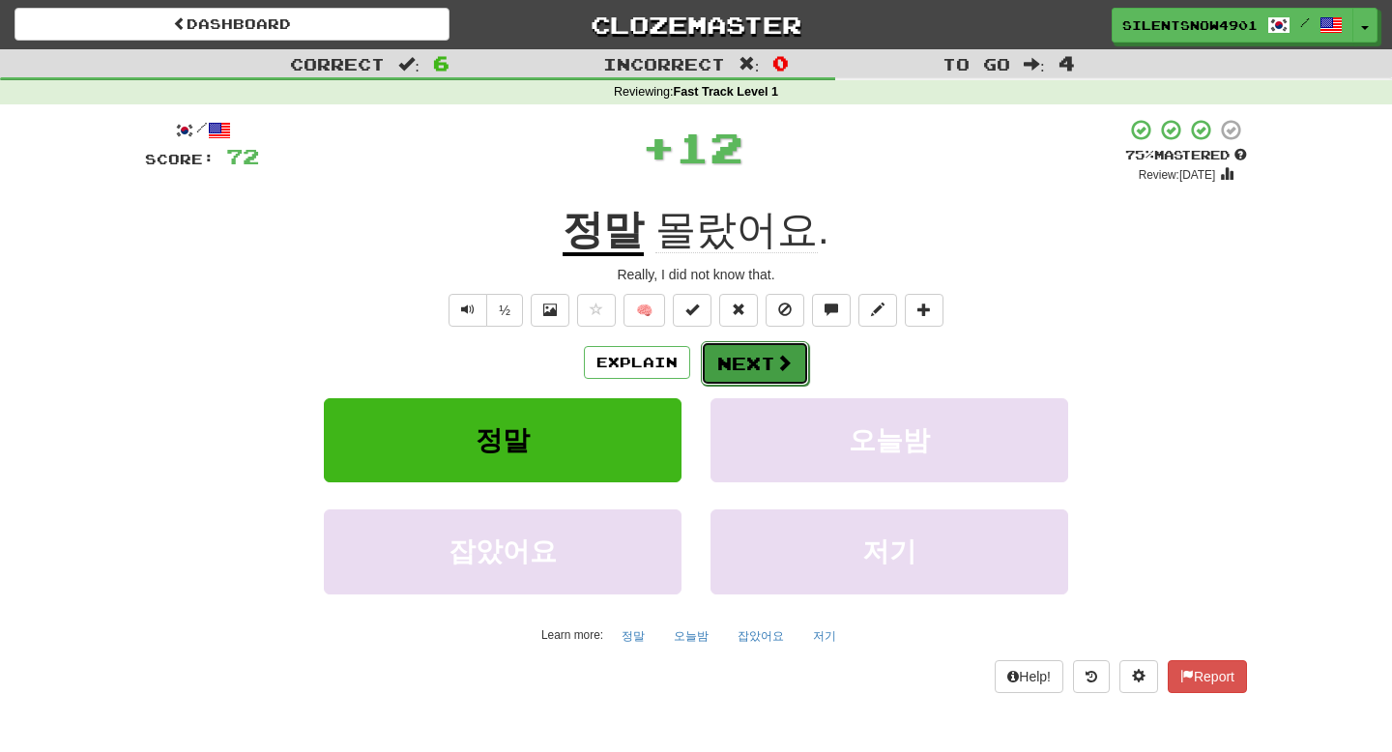
click at [730, 368] on button "Next" at bounding box center [755, 363] width 108 height 44
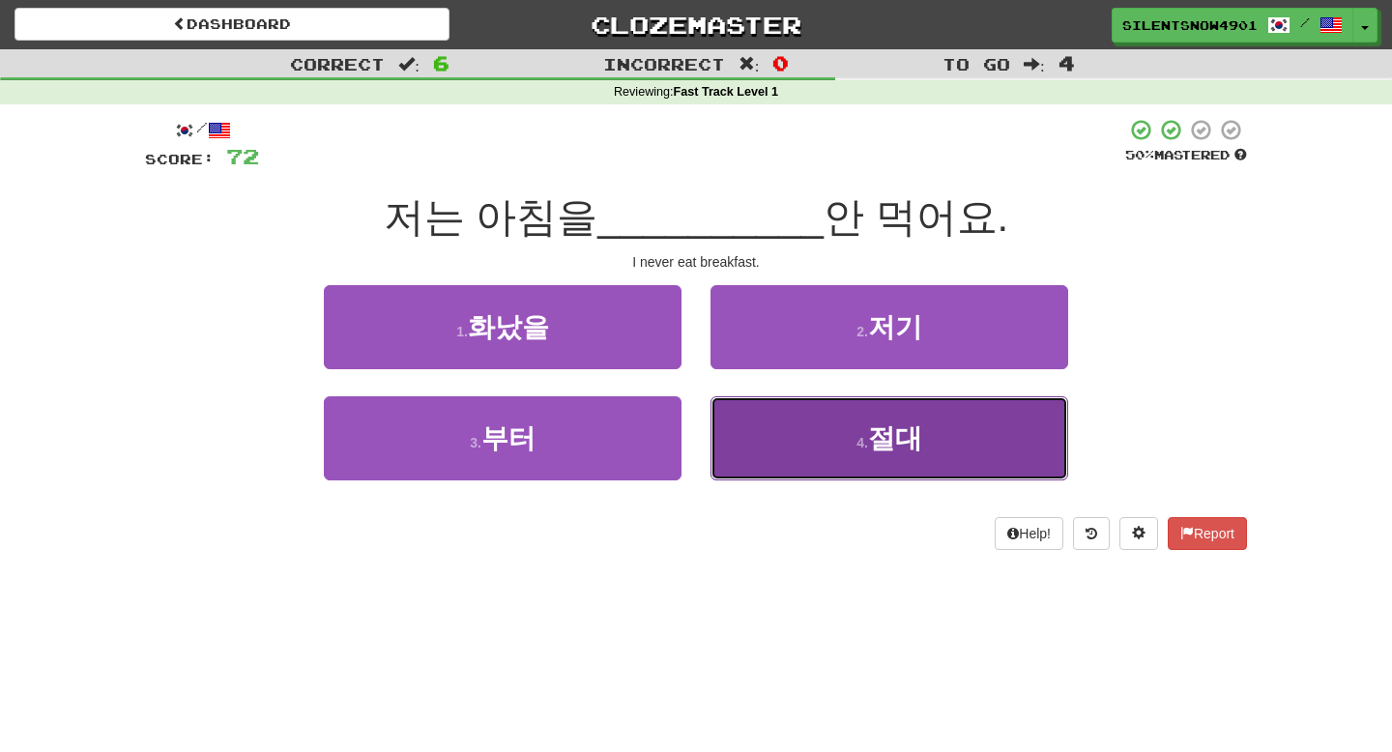
click at [773, 461] on button "4 . 절대" at bounding box center [890, 438] width 358 height 84
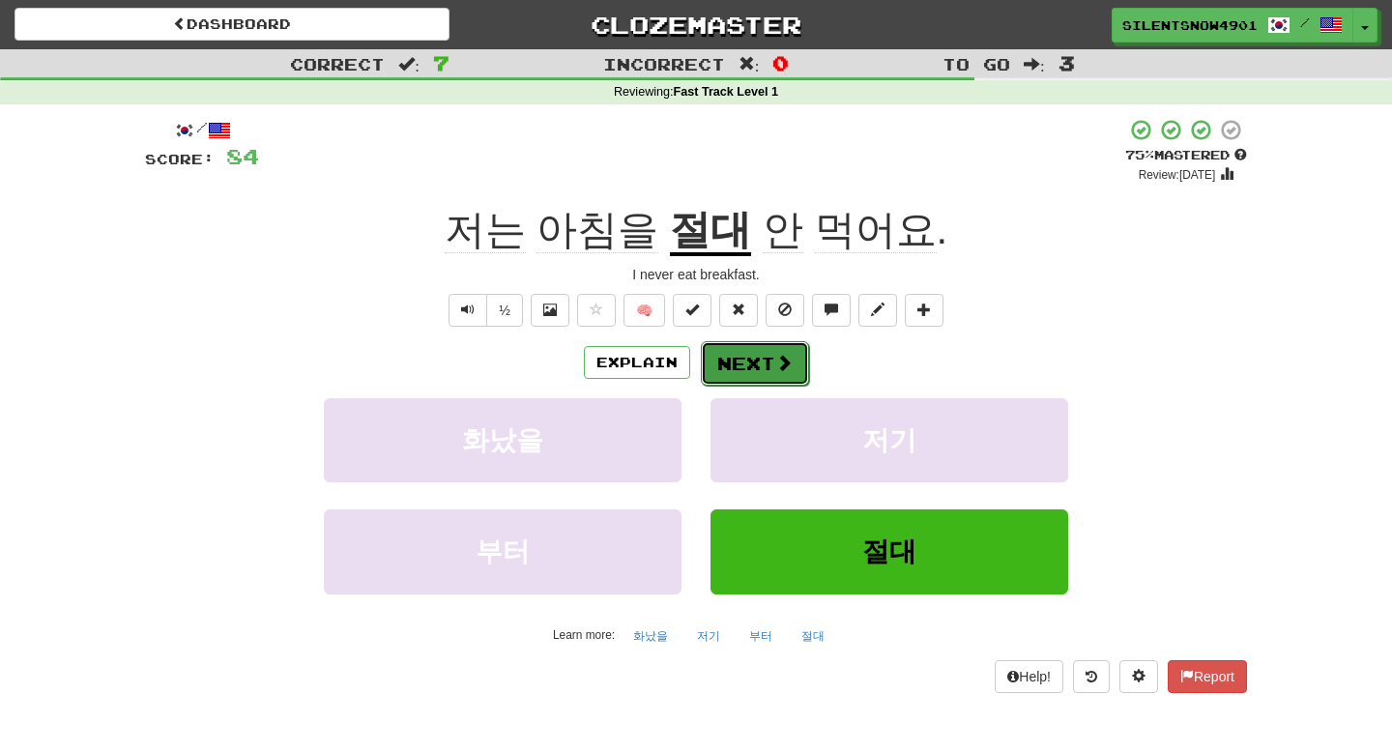
click at [717, 368] on button "Next" at bounding box center [755, 363] width 108 height 44
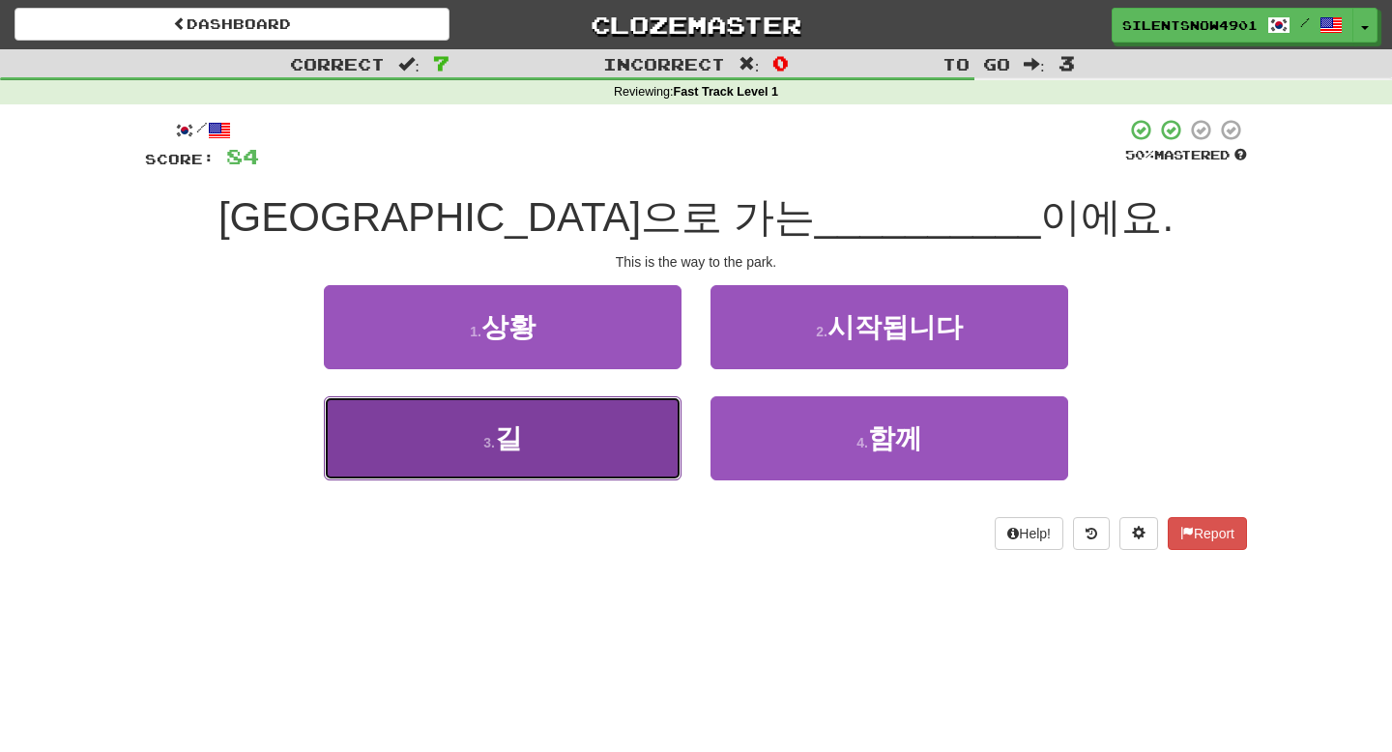
click at [634, 450] on button "3 . 길" at bounding box center [503, 438] width 358 height 84
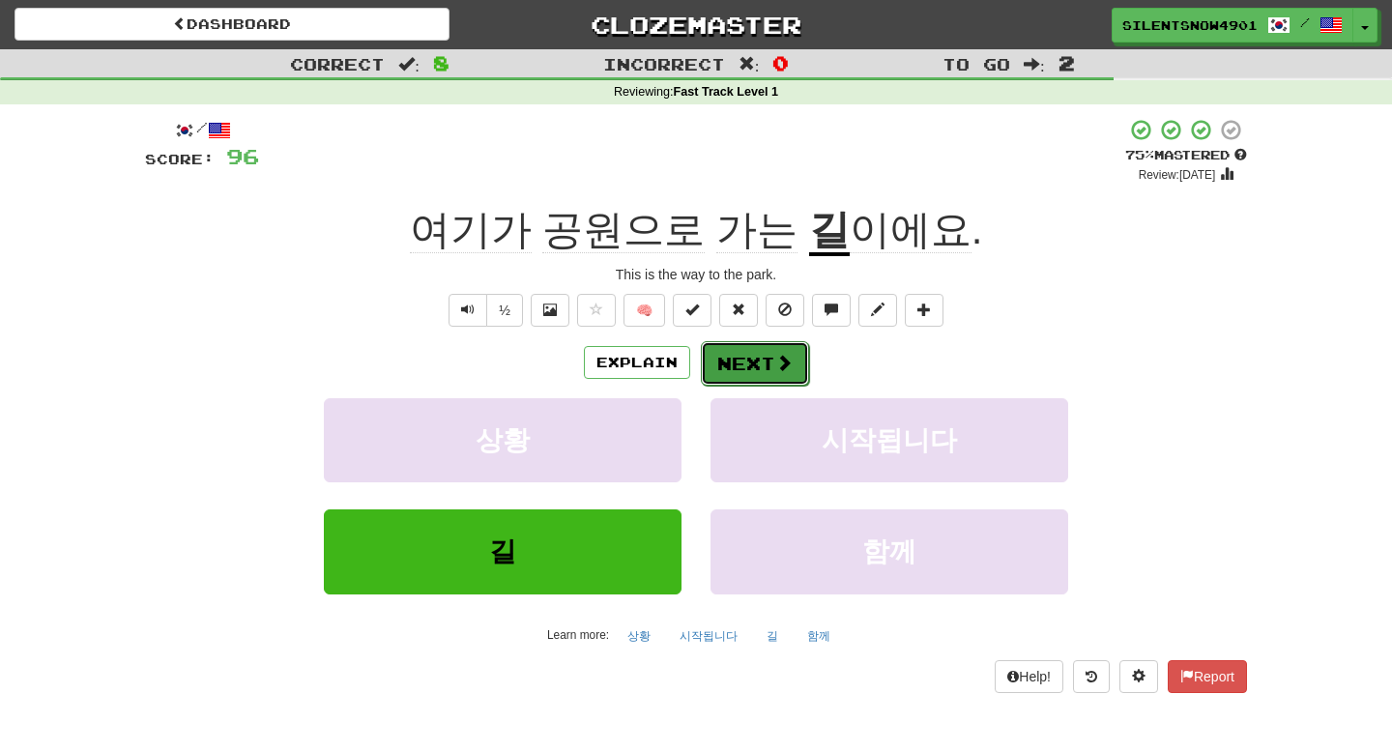
click at [726, 372] on button "Next" at bounding box center [755, 363] width 108 height 44
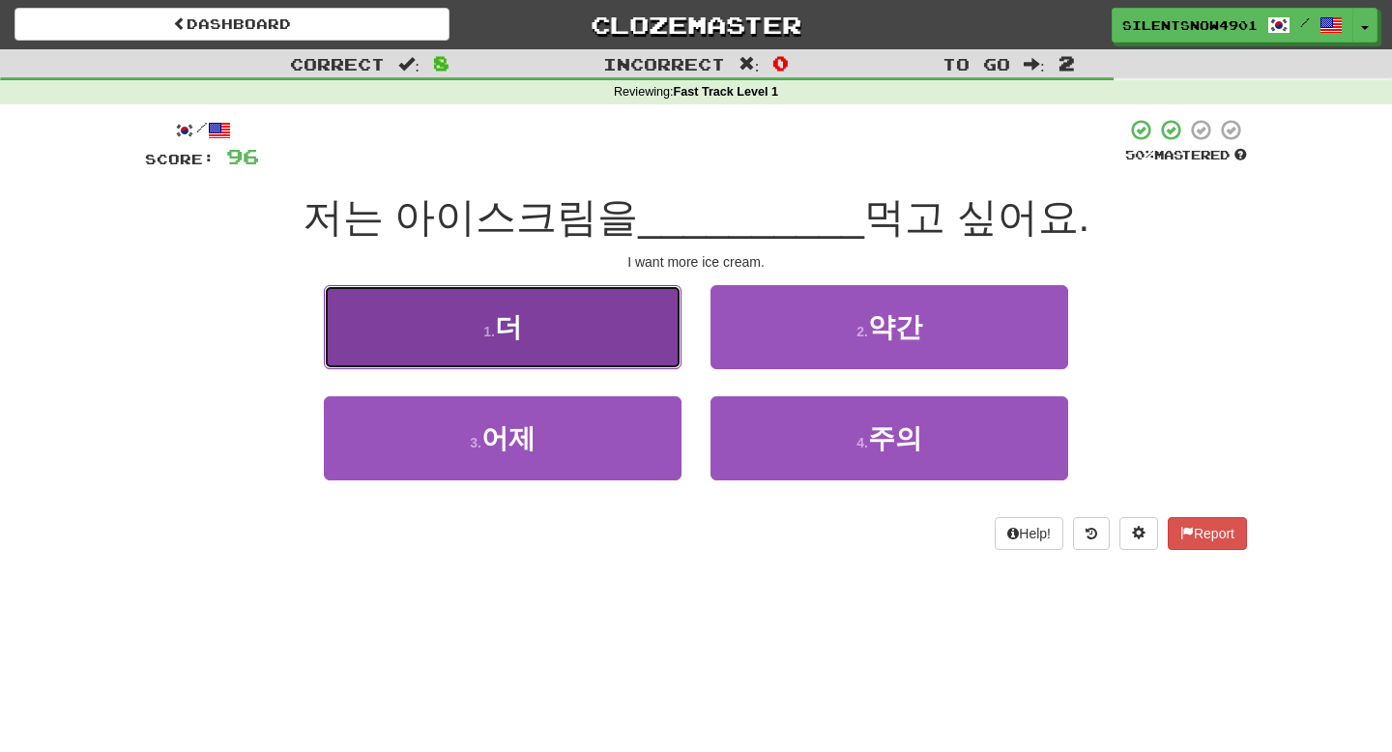
click at [614, 315] on button "1 . 더" at bounding box center [503, 327] width 358 height 84
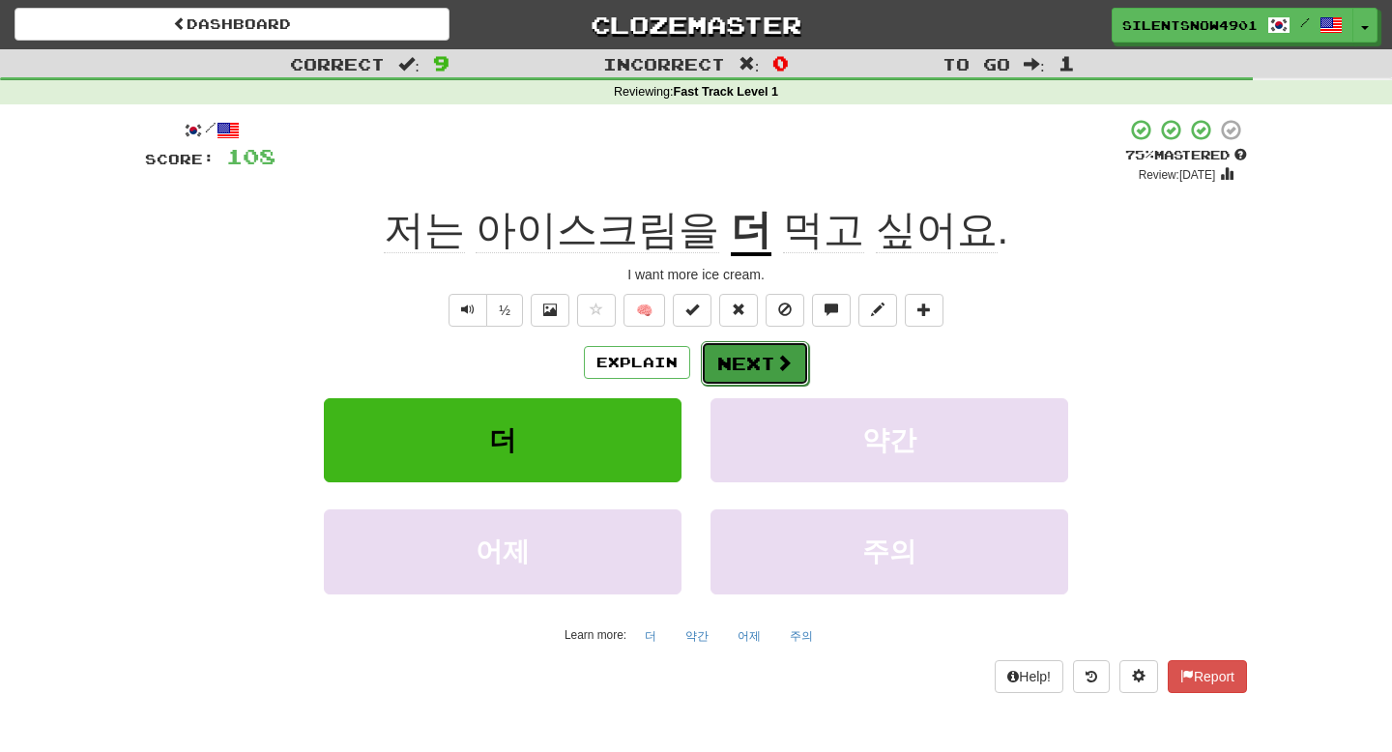
click at [727, 369] on button "Next" at bounding box center [755, 363] width 108 height 44
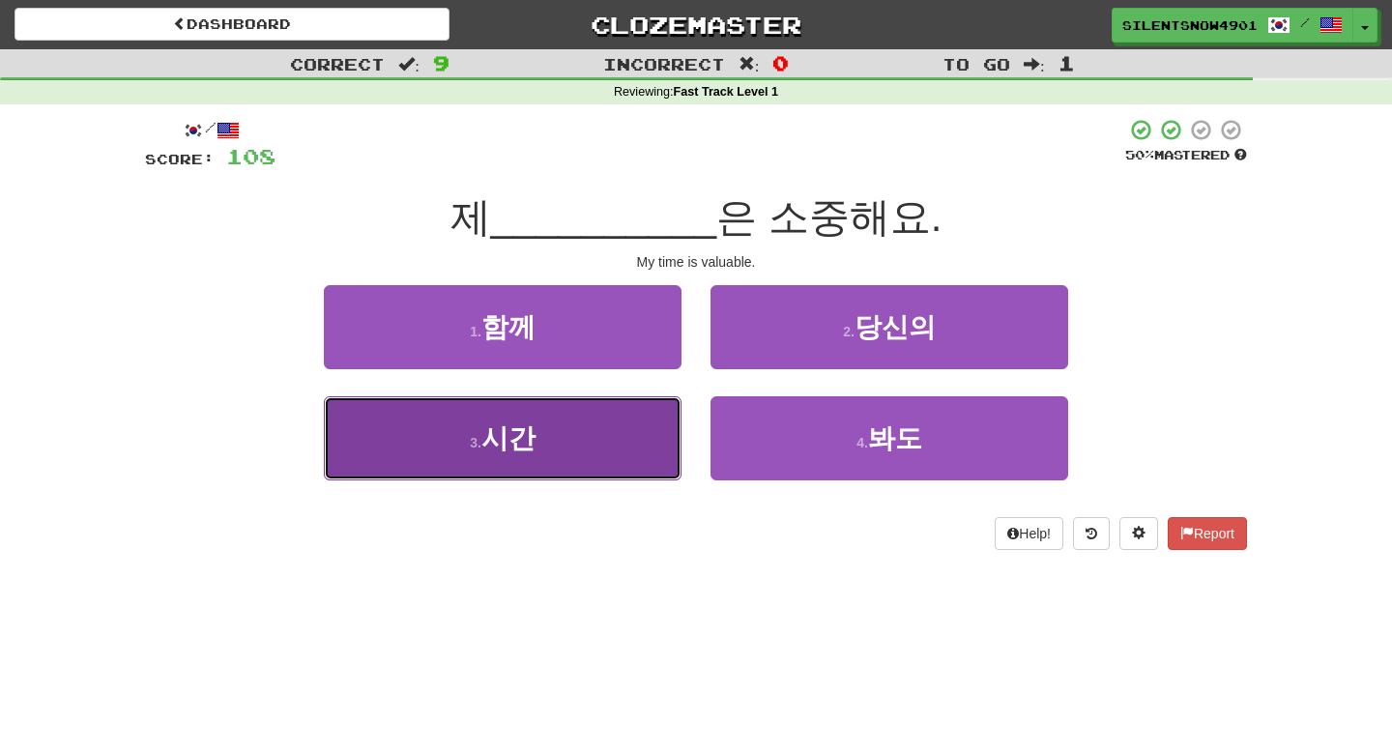
click at [610, 466] on button "3 . 시간" at bounding box center [503, 438] width 358 height 84
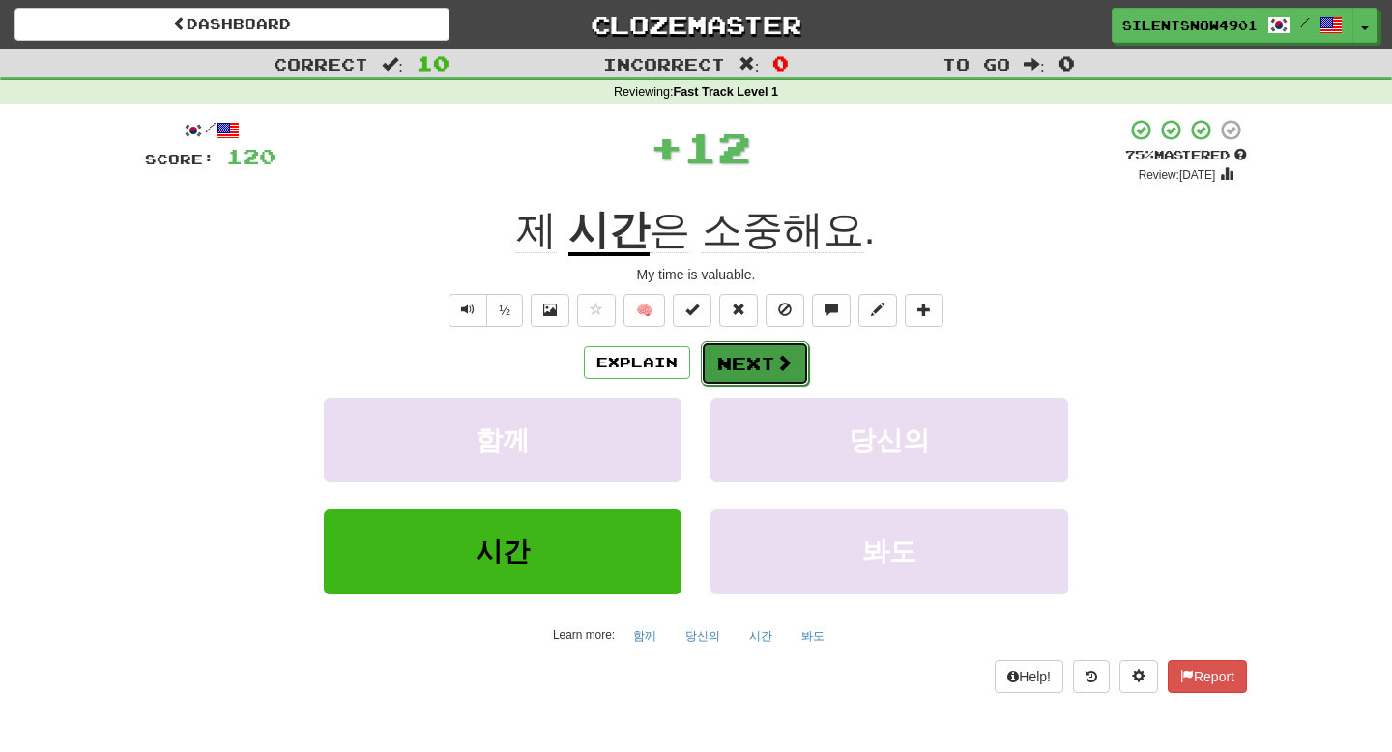
click at [722, 374] on button "Next" at bounding box center [755, 363] width 108 height 44
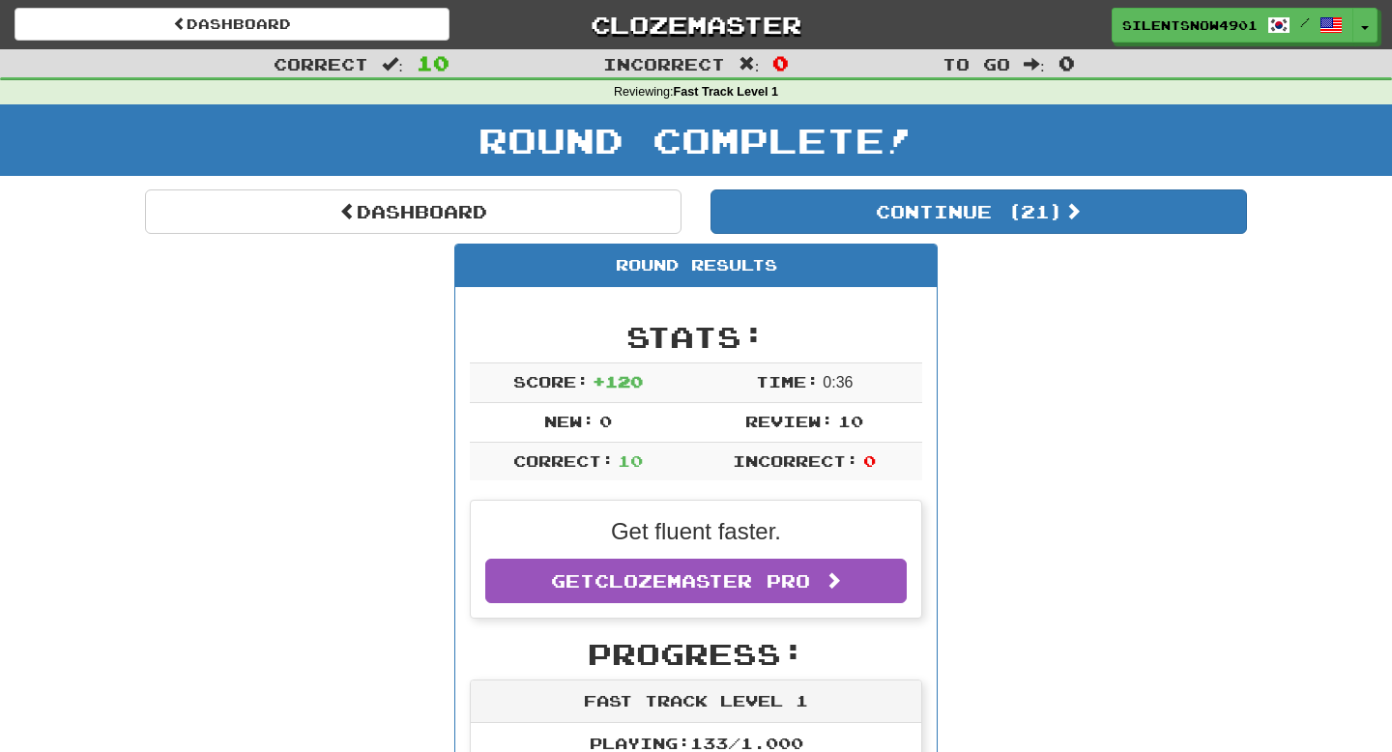
scroll to position [1, 0]
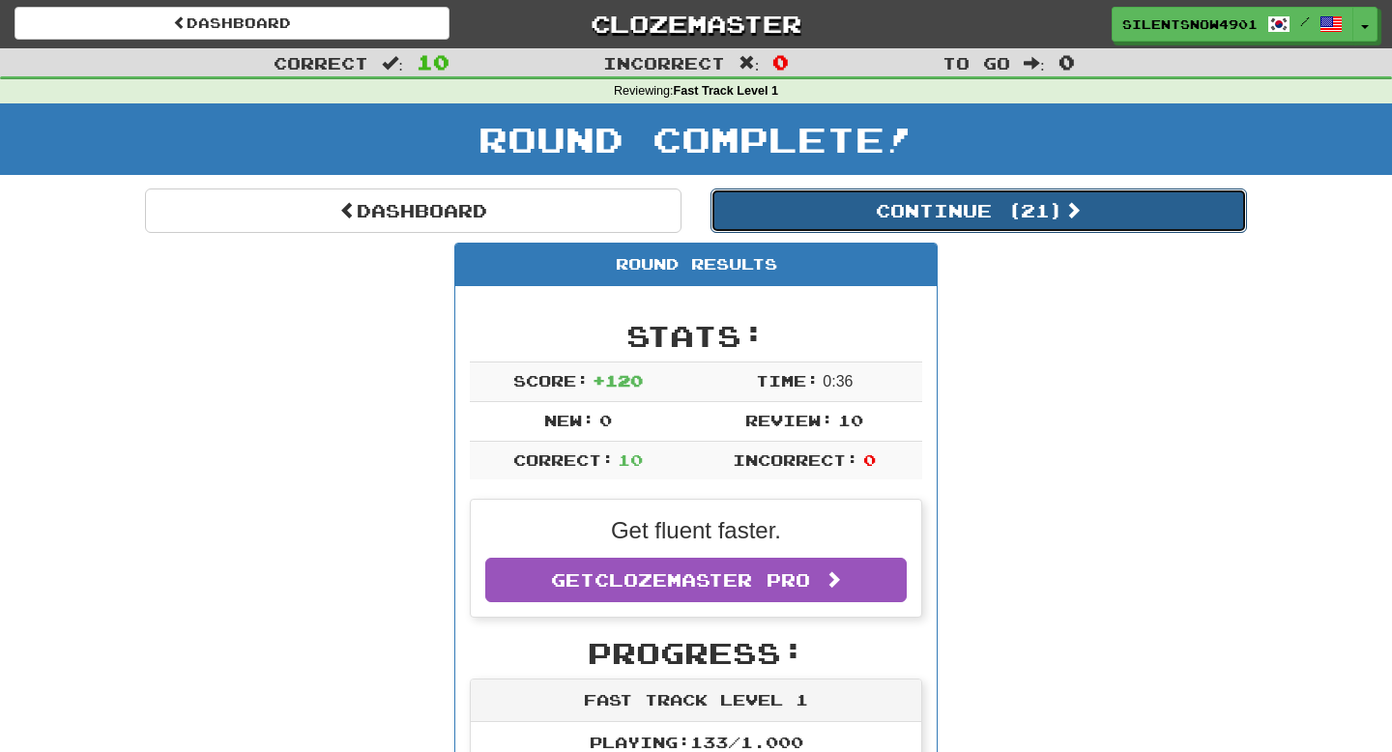
click at [1059, 218] on button "Continue ( 21 )" at bounding box center [979, 211] width 537 height 44
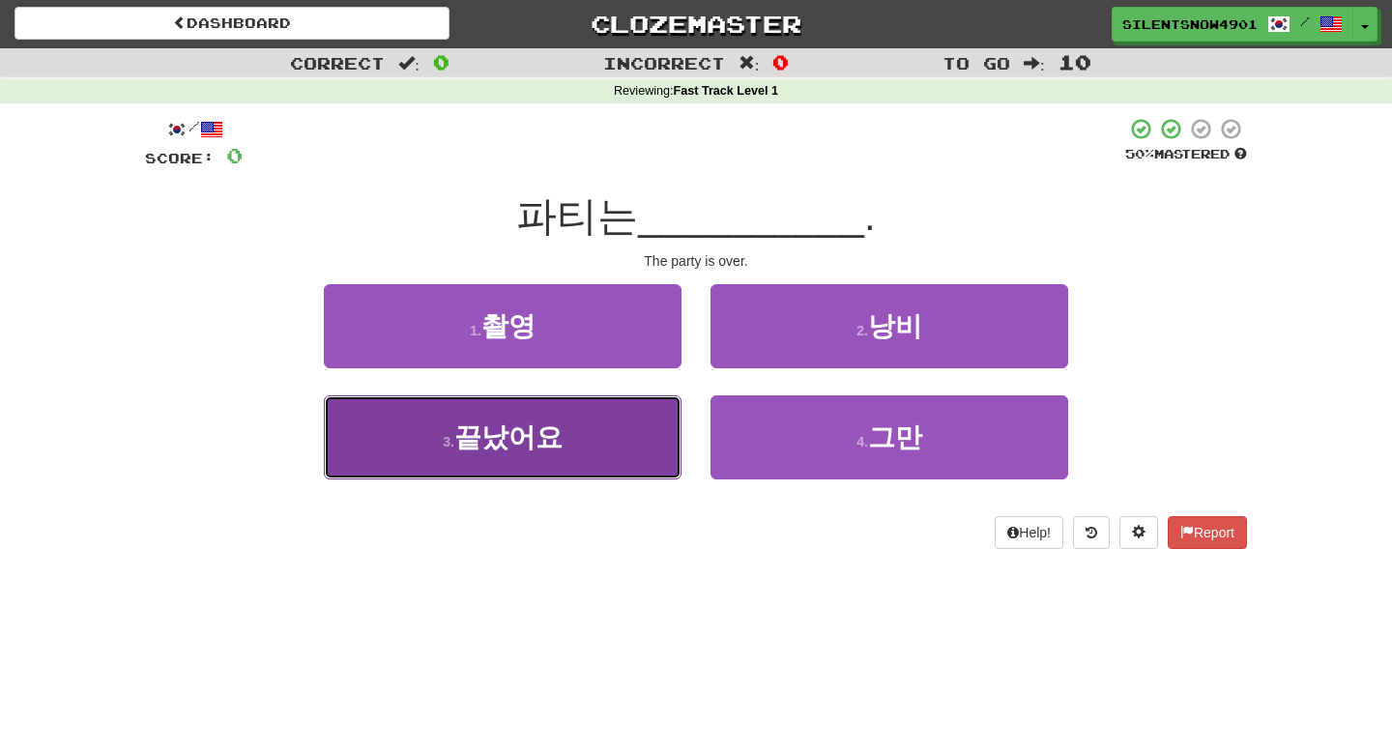
click at [603, 430] on button "3 . 끝났어요" at bounding box center [503, 437] width 358 height 84
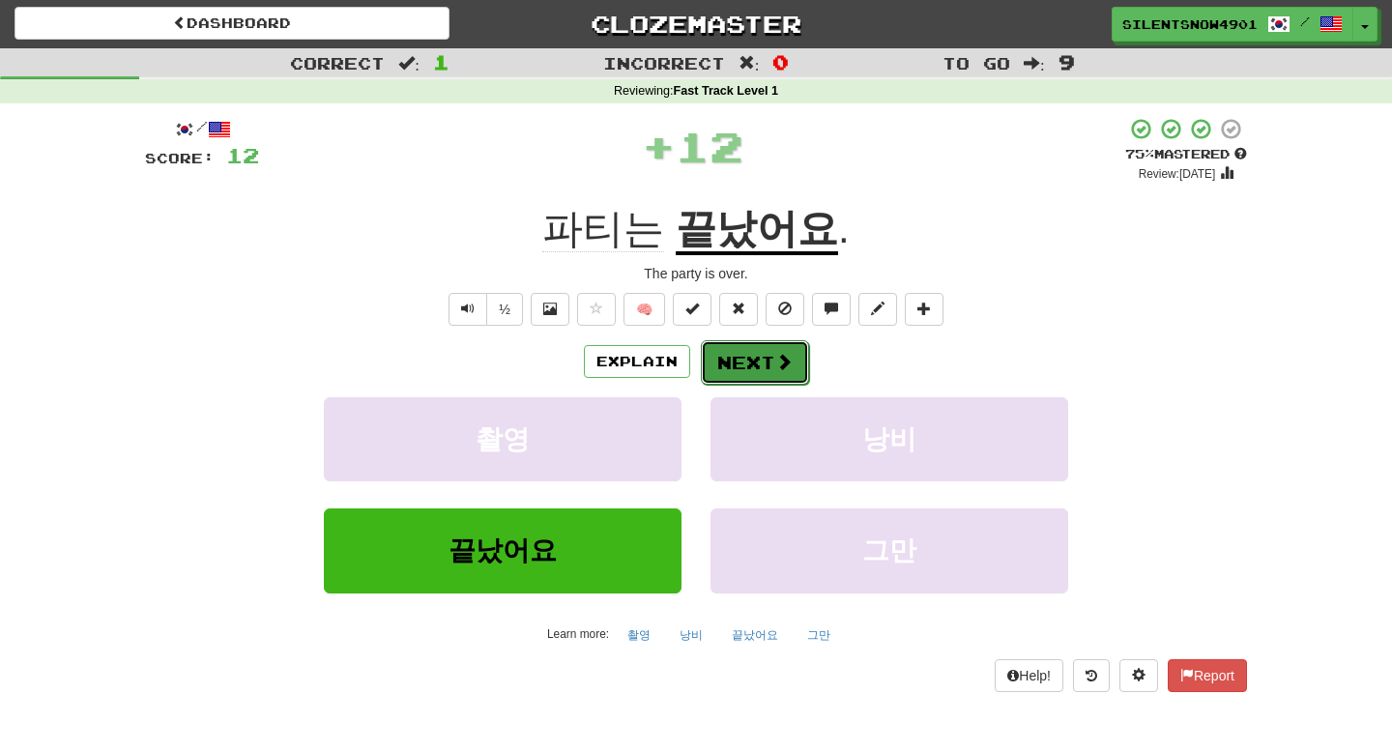
click at [719, 364] on button "Next" at bounding box center [755, 362] width 108 height 44
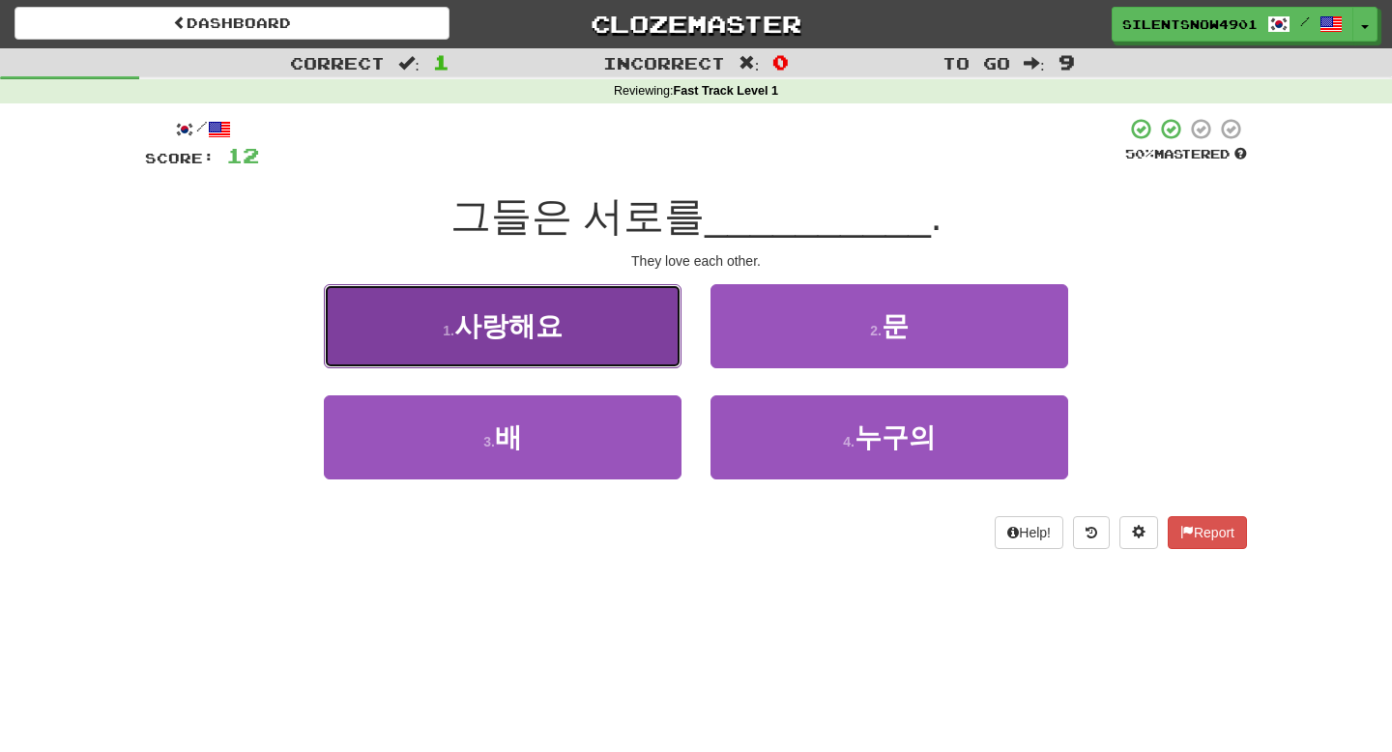
click at [575, 349] on button "1 . 사랑해요" at bounding box center [503, 326] width 358 height 84
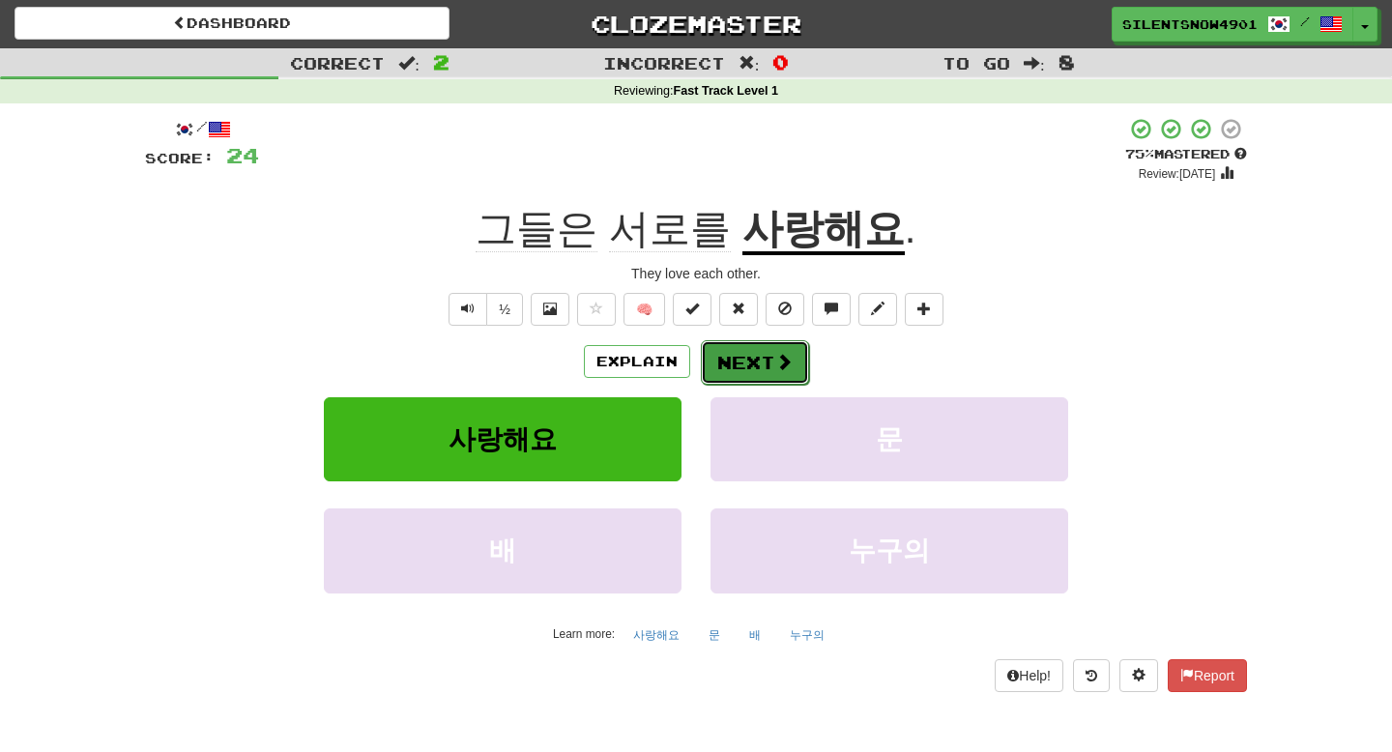
click at [722, 373] on button "Next" at bounding box center [755, 362] width 108 height 44
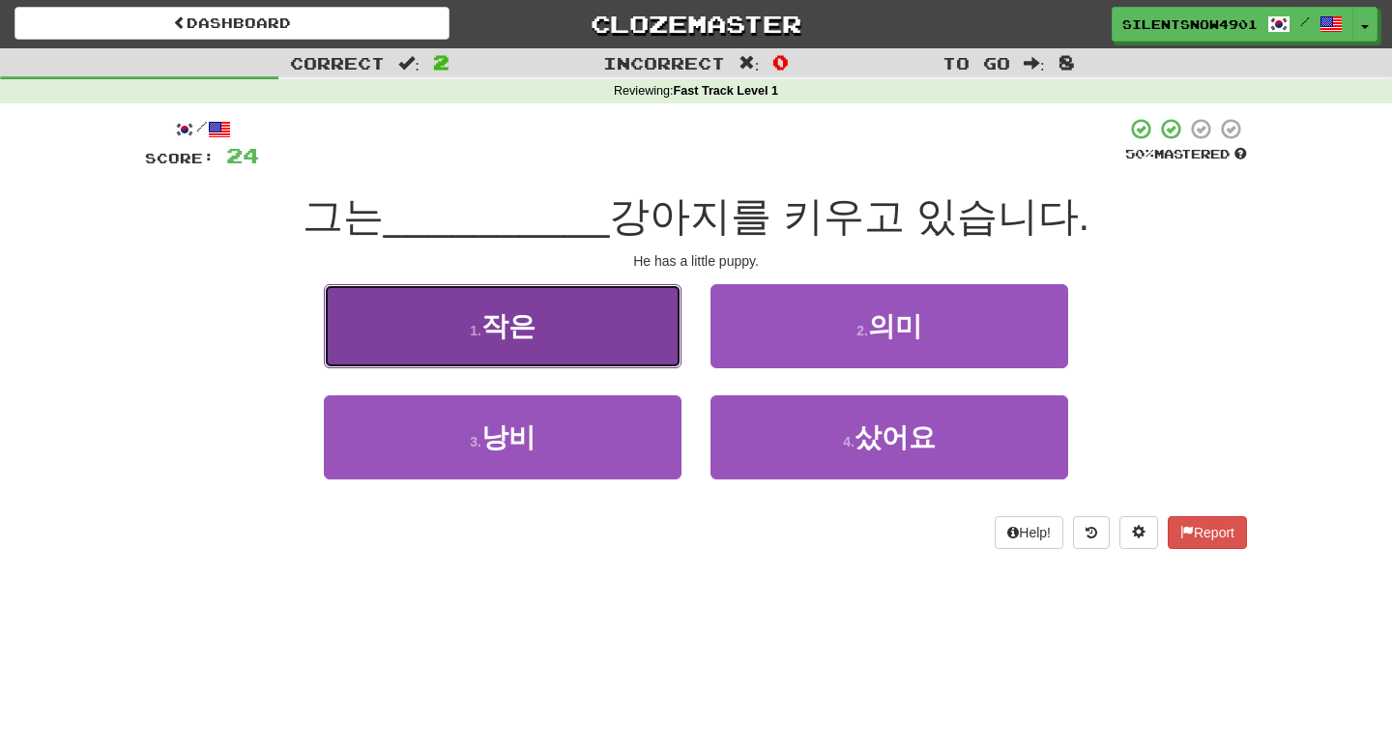
click at [625, 335] on button "1 . 작은" at bounding box center [503, 326] width 358 height 84
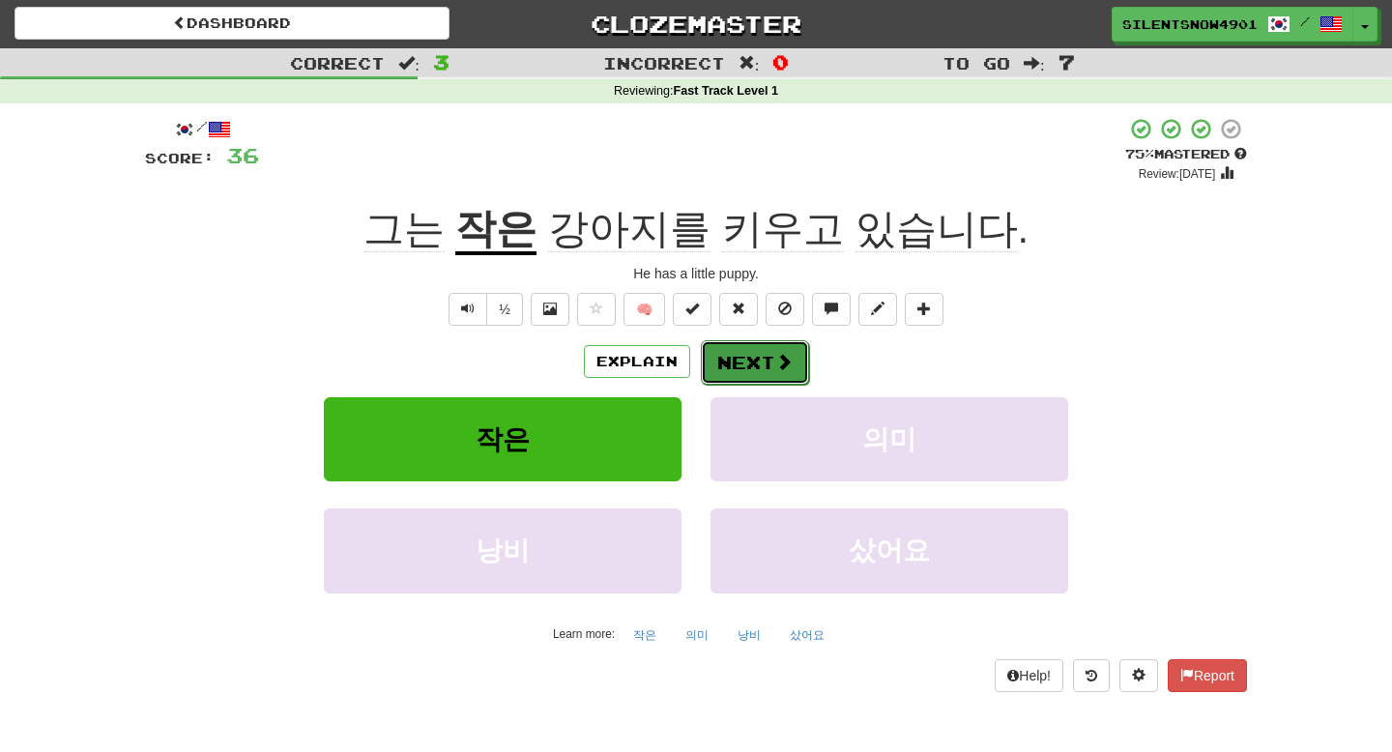
click at [733, 366] on button "Next" at bounding box center [755, 362] width 108 height 44
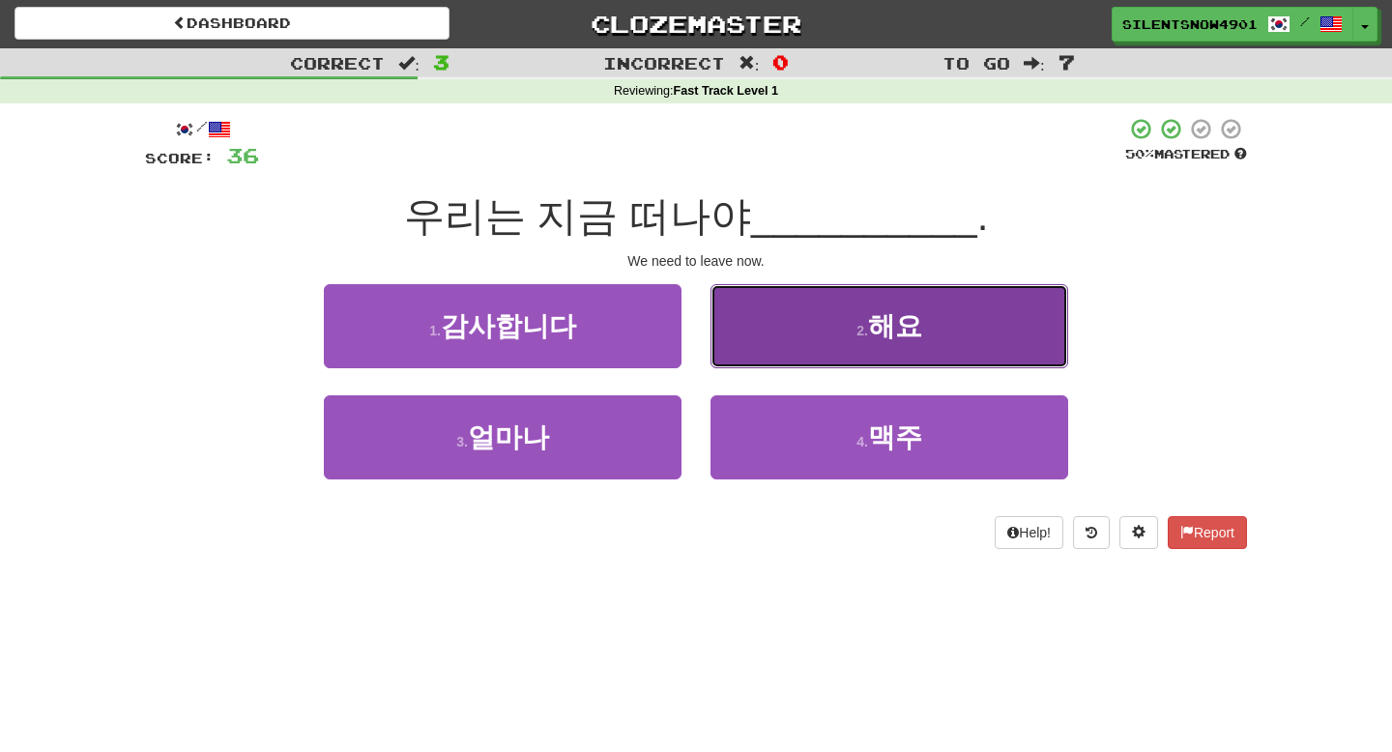
click at [759, 306] on button "2 . 해요" at bounding box center [890, 326] width 358 height 84
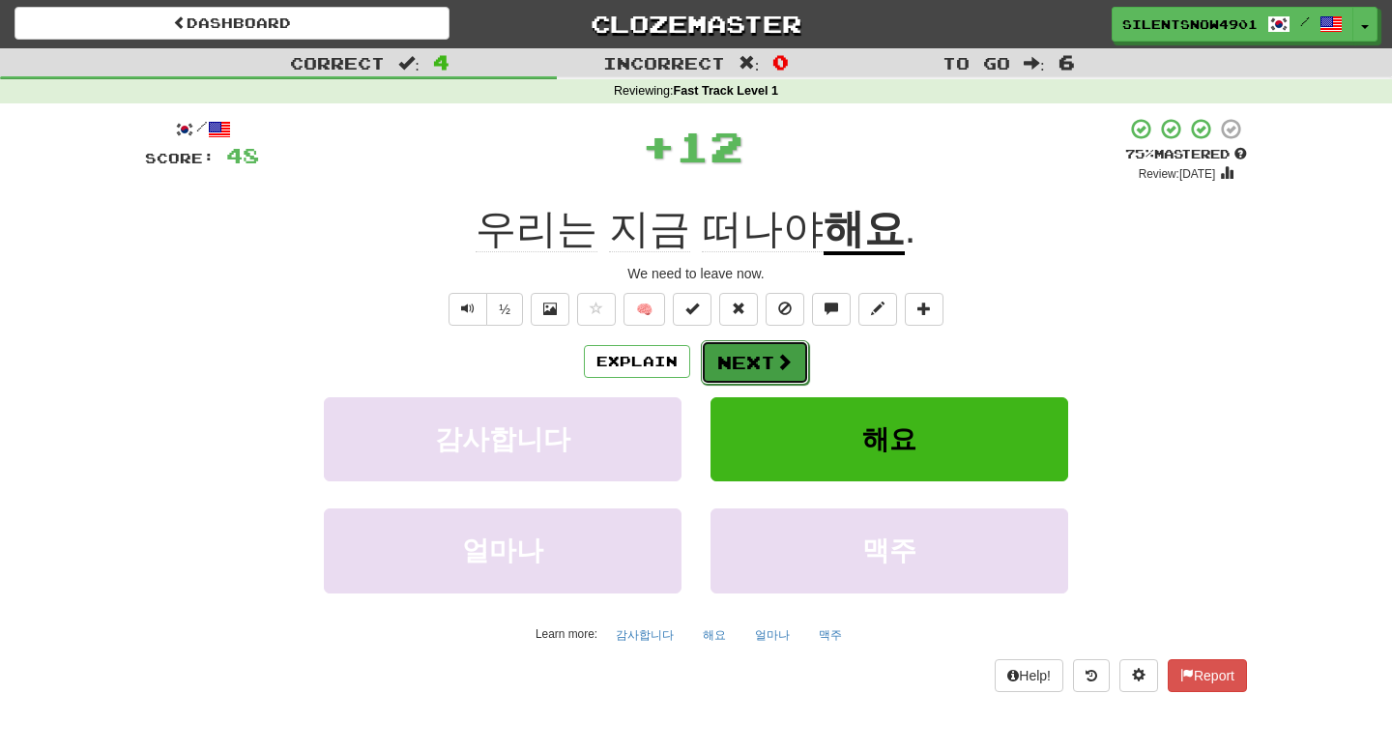
click at [730, 370] on button "Next" at bounding box center [755, 362] width 108 height 44
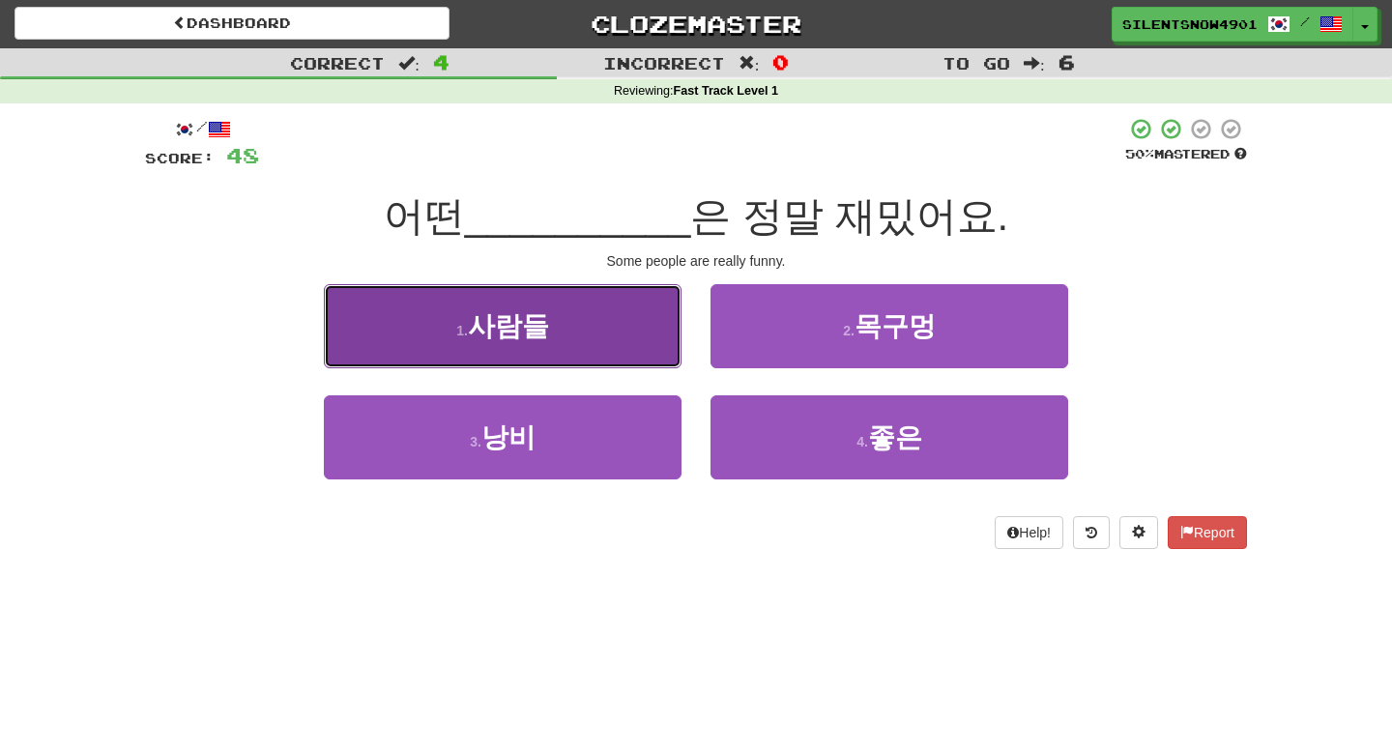
click at [624, 347] on button "1 . 사람들" at bounding box center [503, 326] width 358 height 84
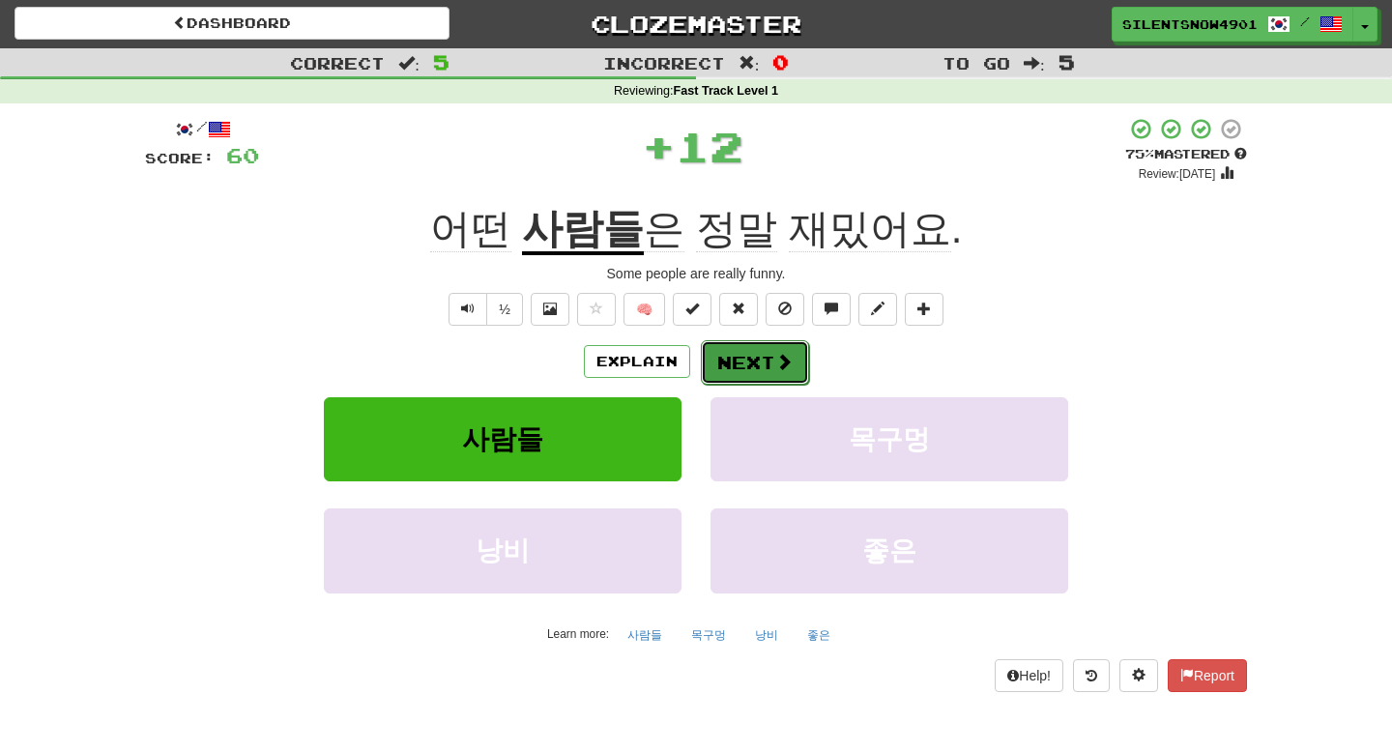
click at [721, 368] on button "Next" at bounding box center [755, 362] width 108 height 44
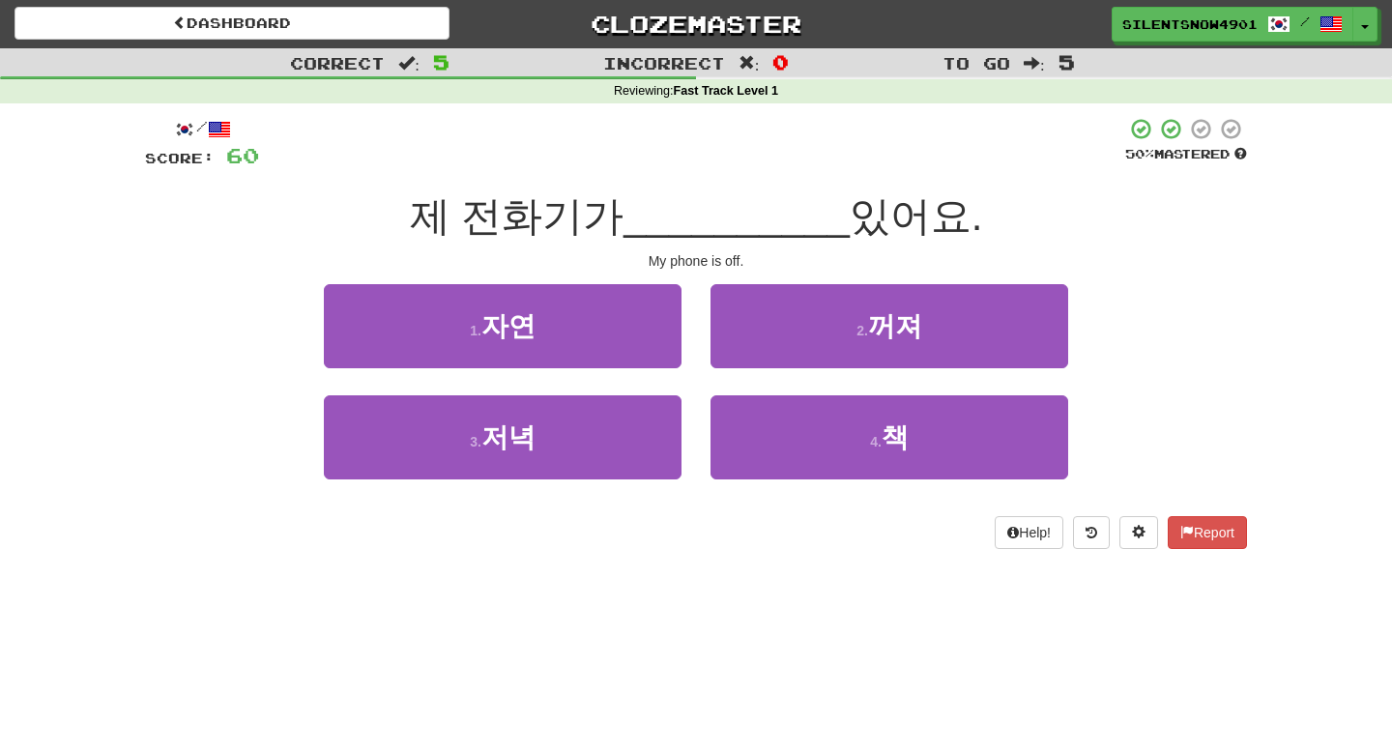
click at [747, 375] on div "2 . 꺼져" at bounding box center [889, 339] width 387 height 111
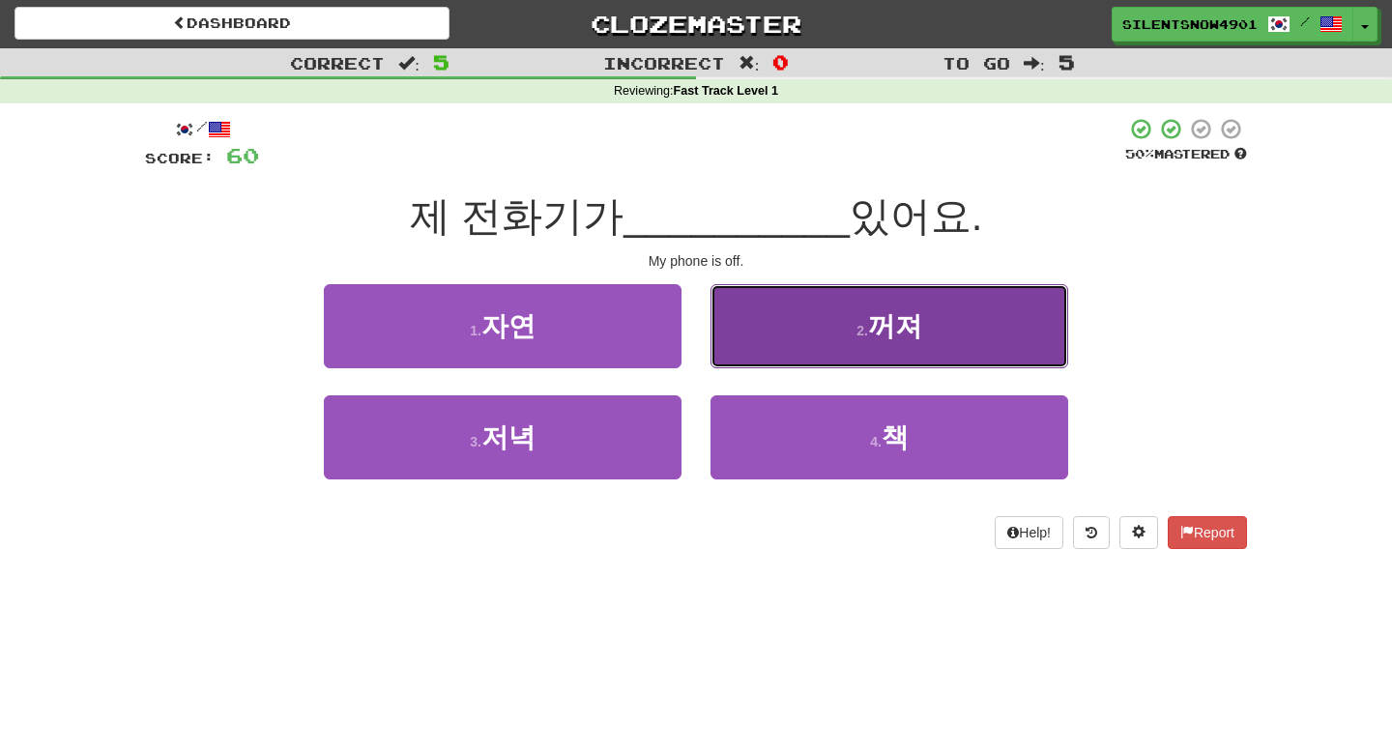
click at [747, 353] on button "2 . 꺼져" at bounding box center [890, 326] width 358 height 84
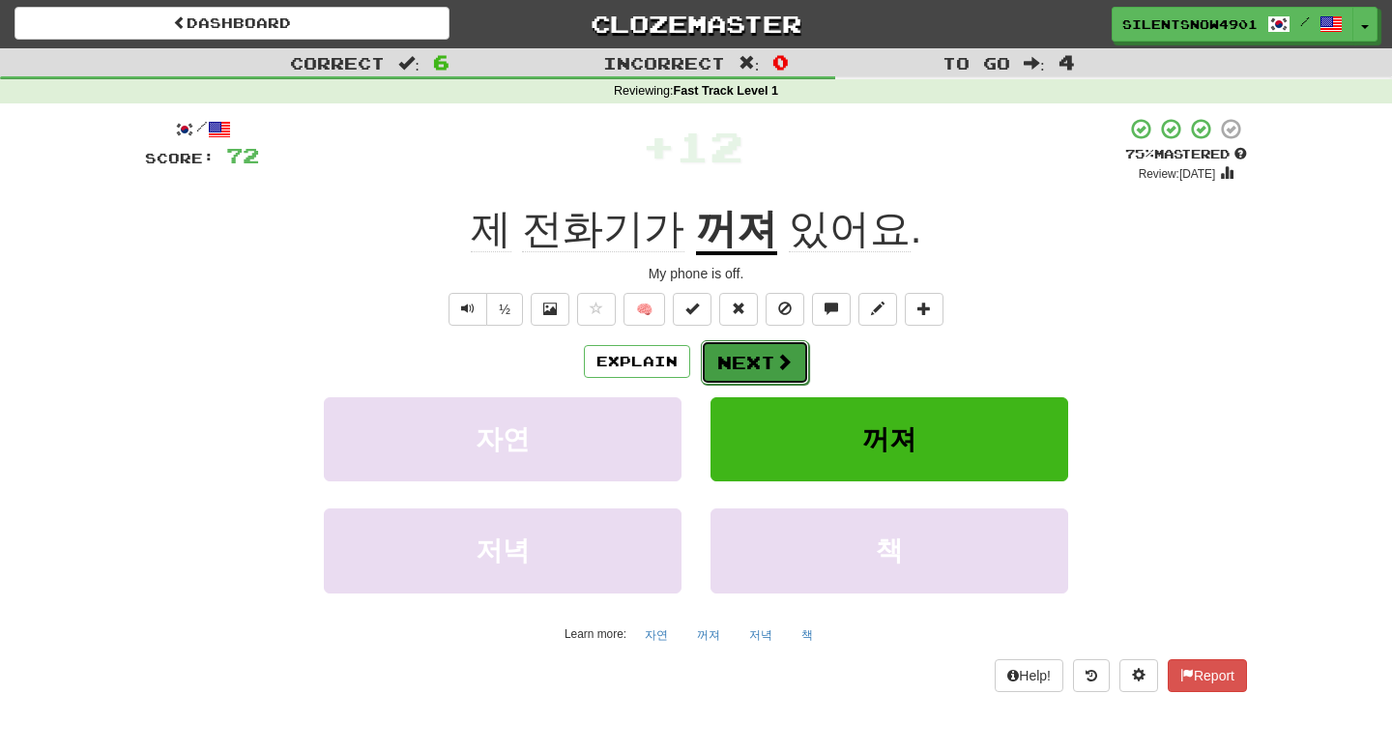
click at [727, 373] on button "Next" at bounding box center [755, 362] width 108 height 44
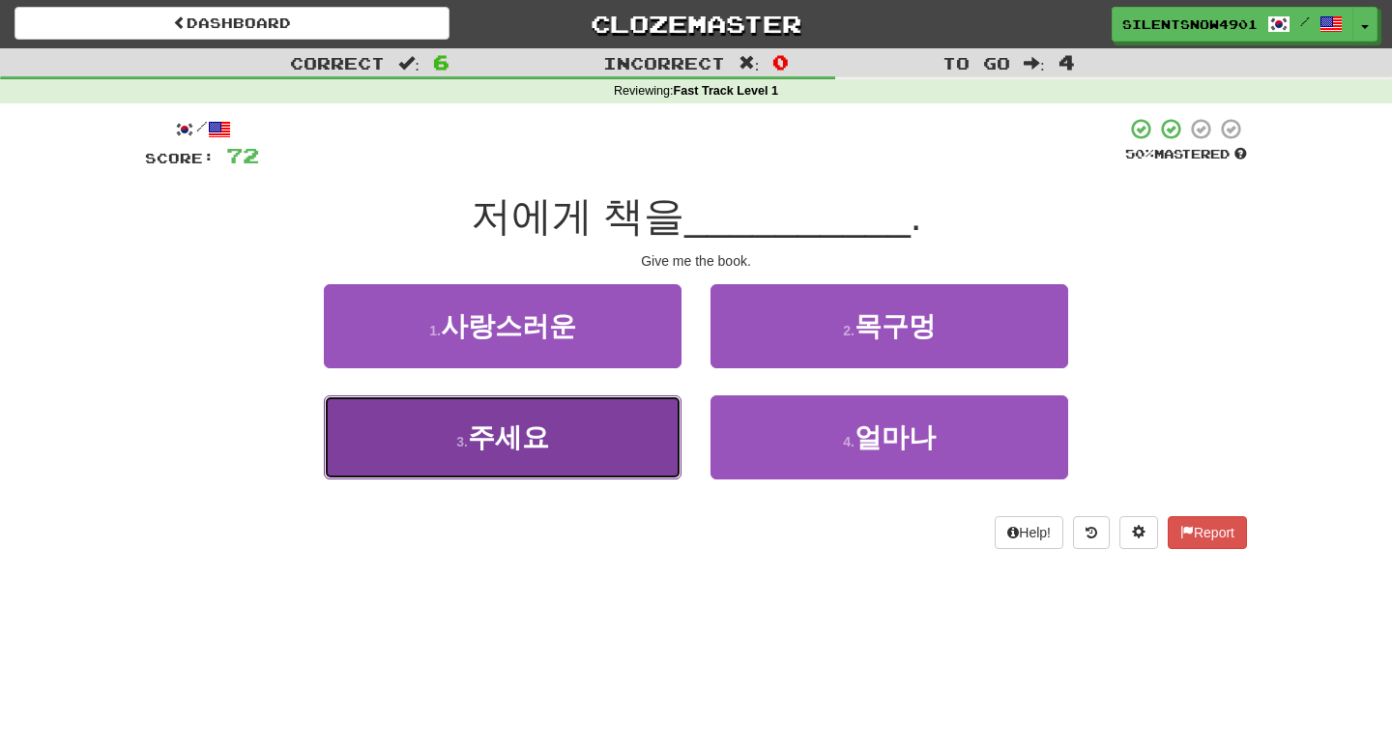
click at [616, 449] on button "3 . 주세요" at bounding box center [503, 437] width 358 height 84
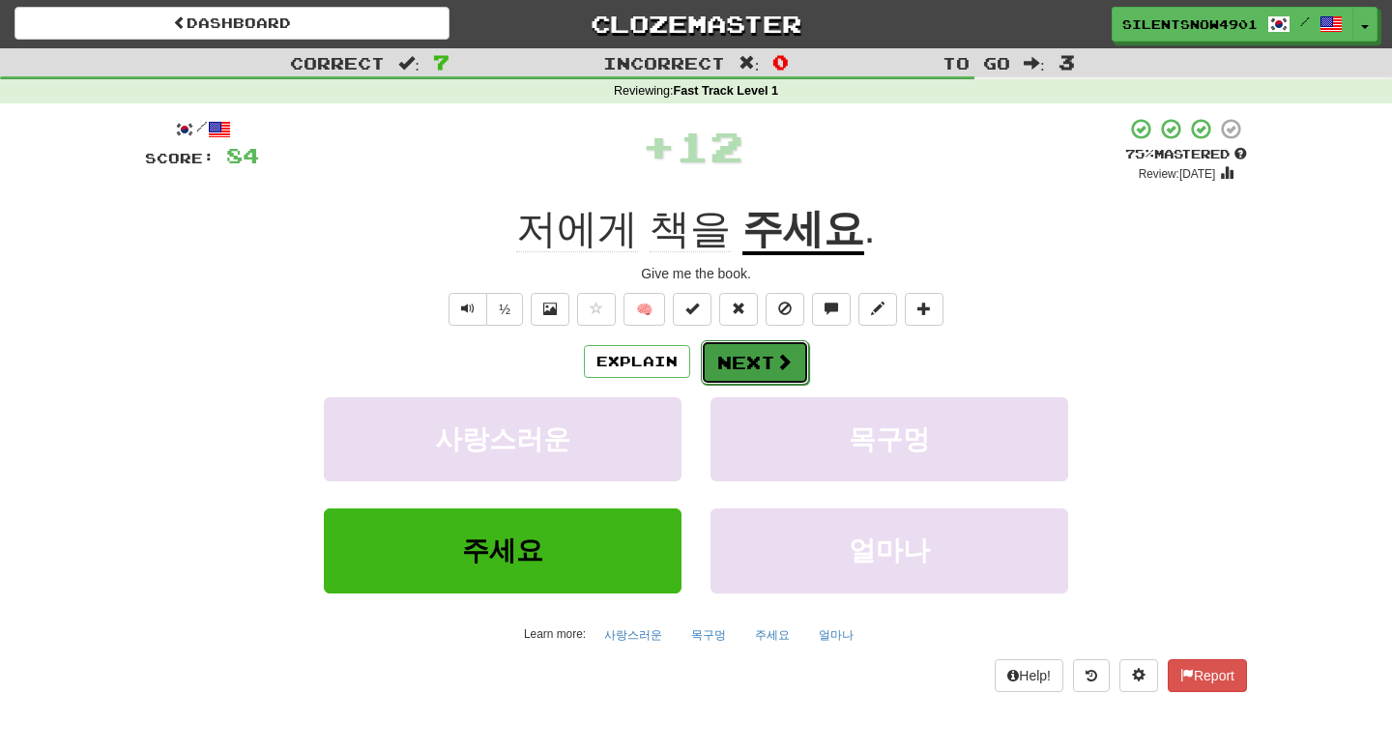
click at [722, 364] on button "Next" at bounding box center [755, 362] width 108 height 44
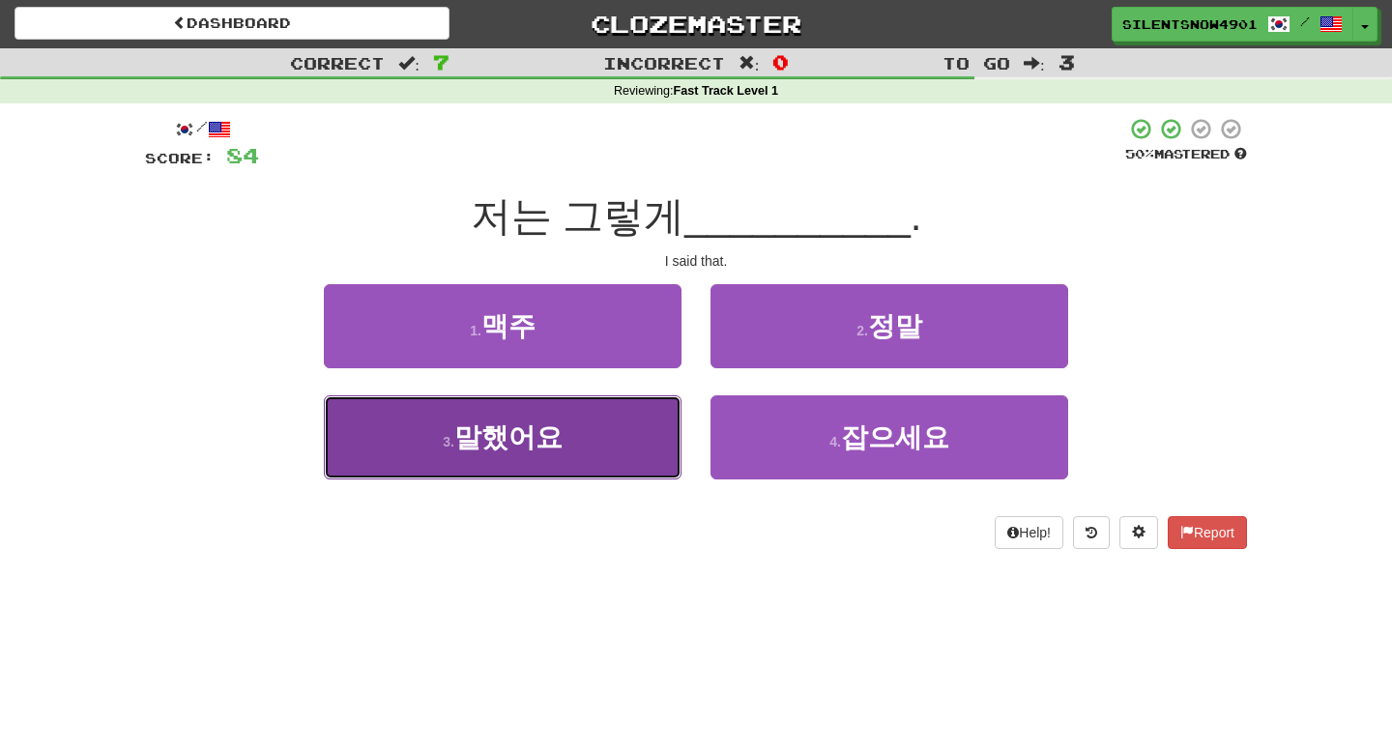
click at [608, 458] on button "3 . 말했어요" at bounding box center [503, 437] width 358 height 84
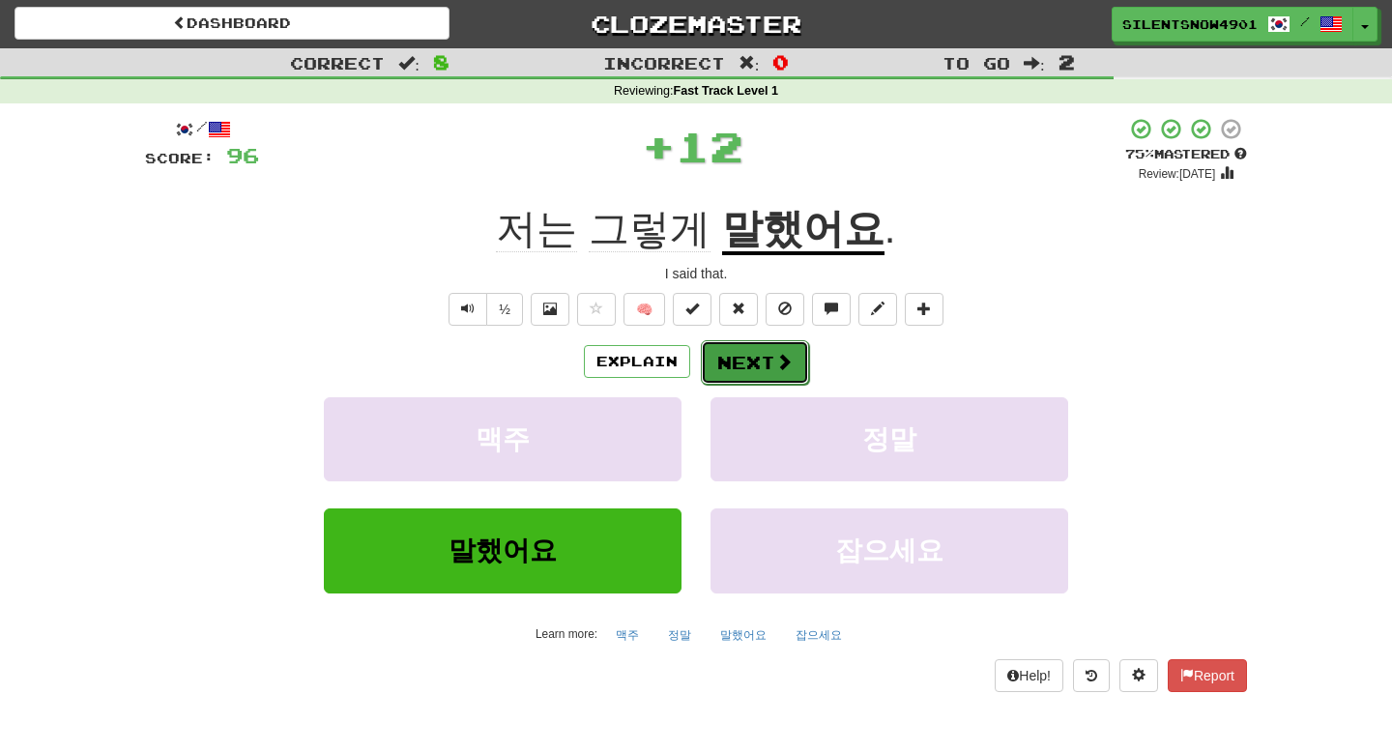
click at [728, 361] on button "Next" at bounding box center [755, 362] width 108 height 44
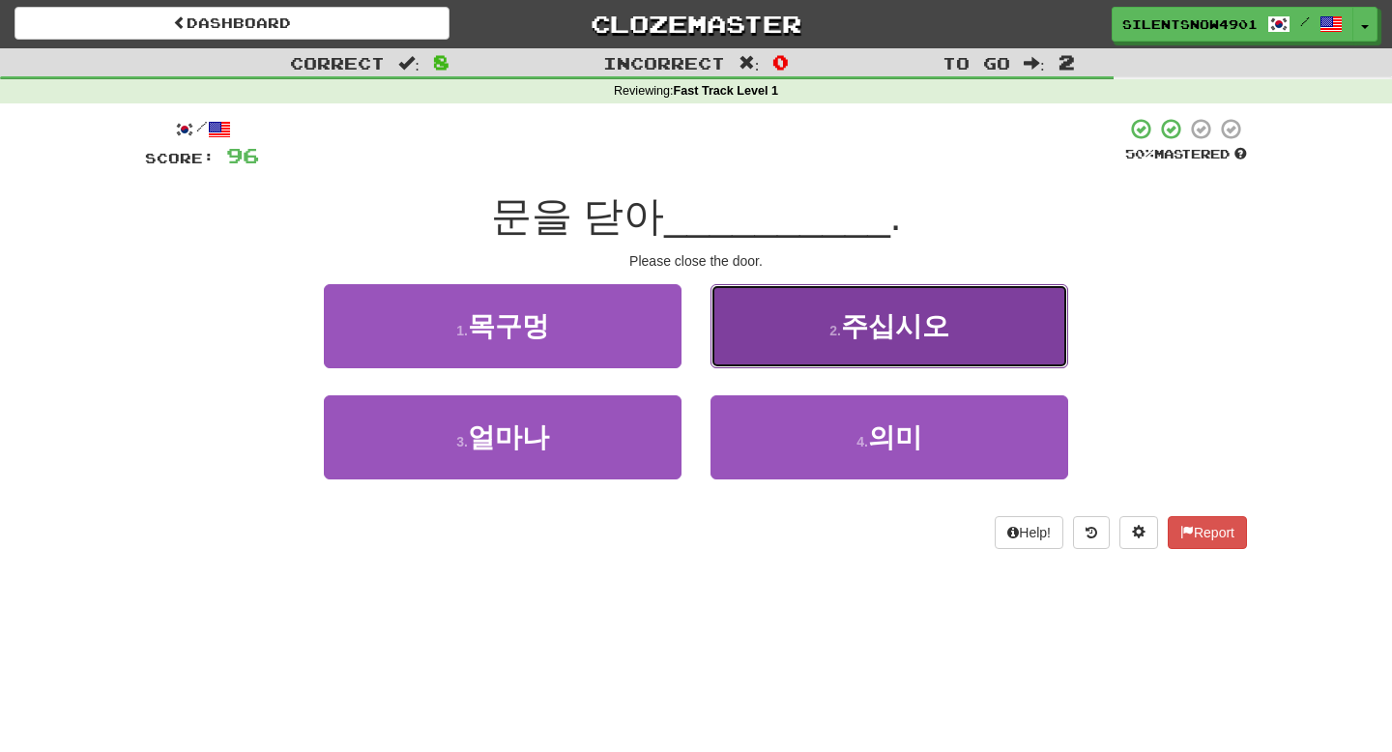
click at [769, 342] on button "2 . 주십시오" at bounding box center [890, 326] width 358 height 84
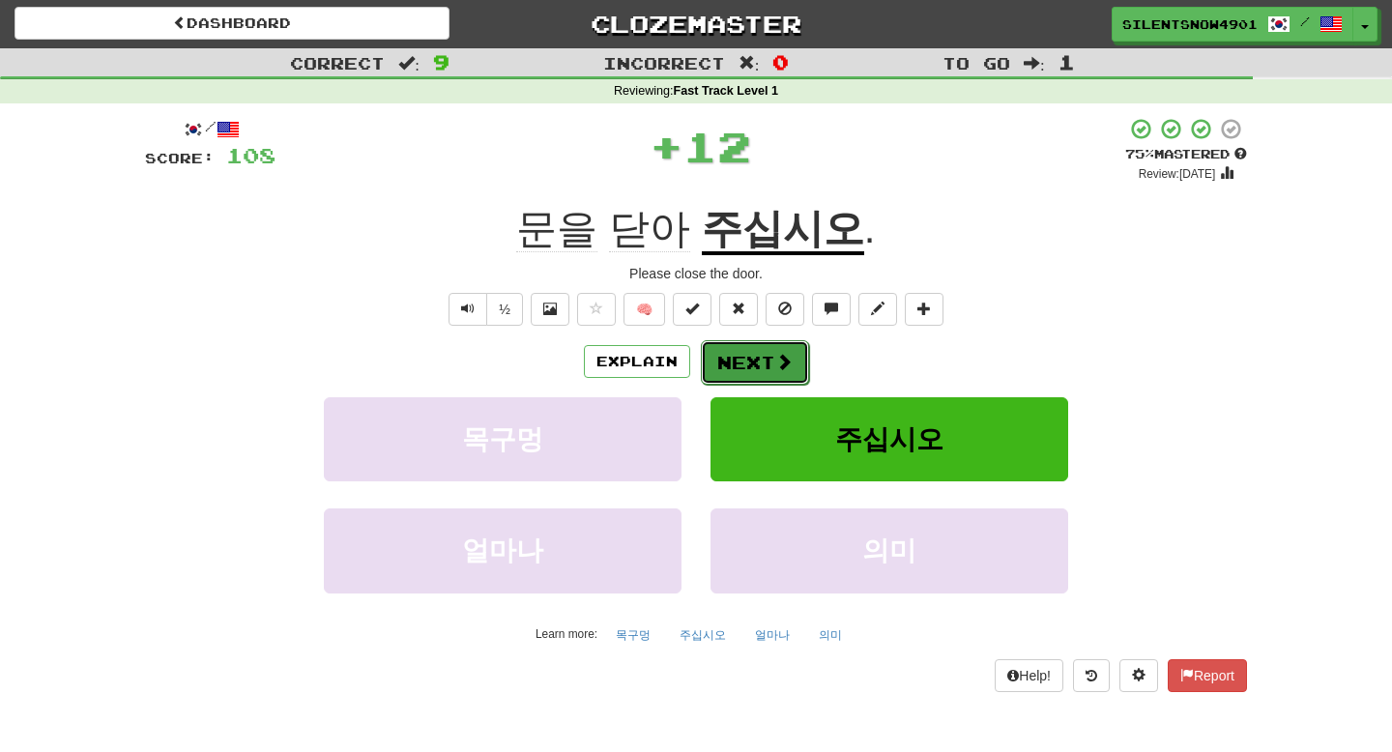
click at [723, 369] on button "Next" at bounding box center [755, 362] width 108 height 44
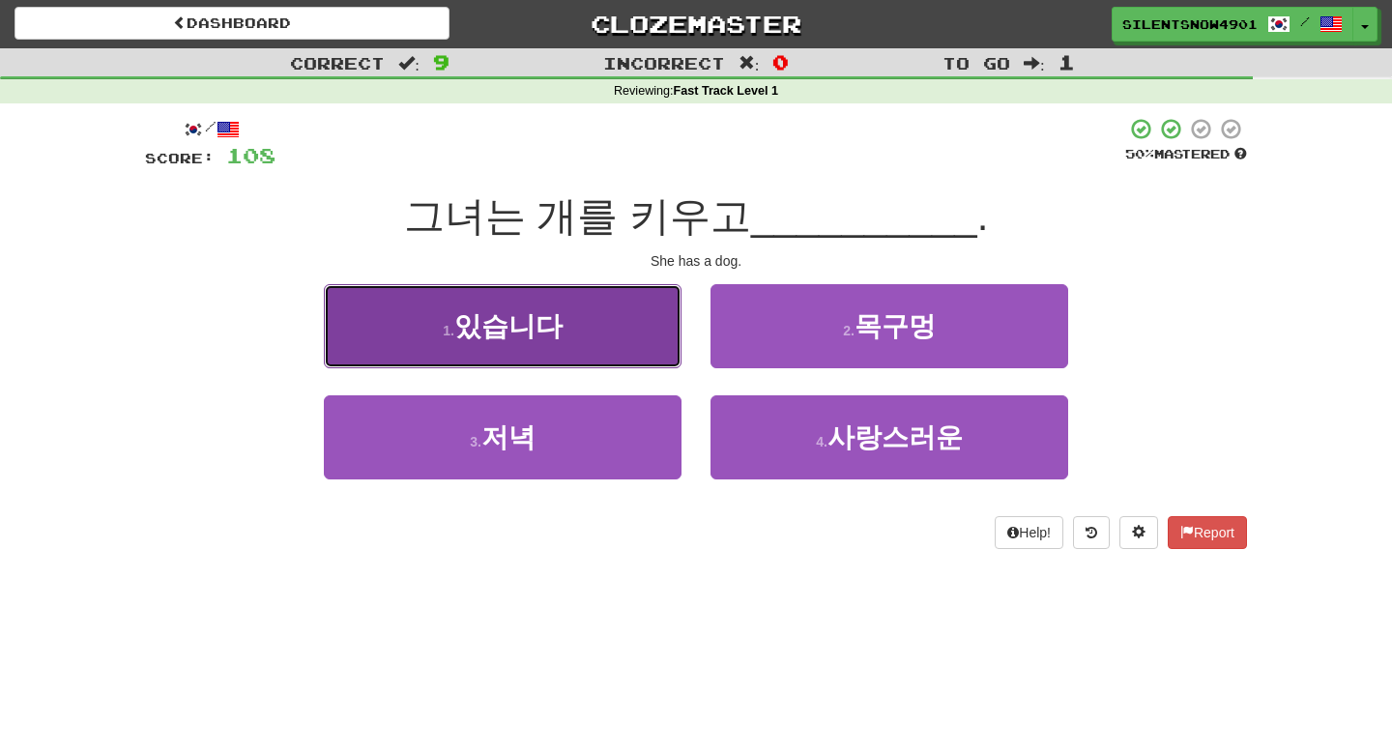
click at [619, 319] on button "1 . 있습니다" at bounding box center [503, 326] width 358 height 84
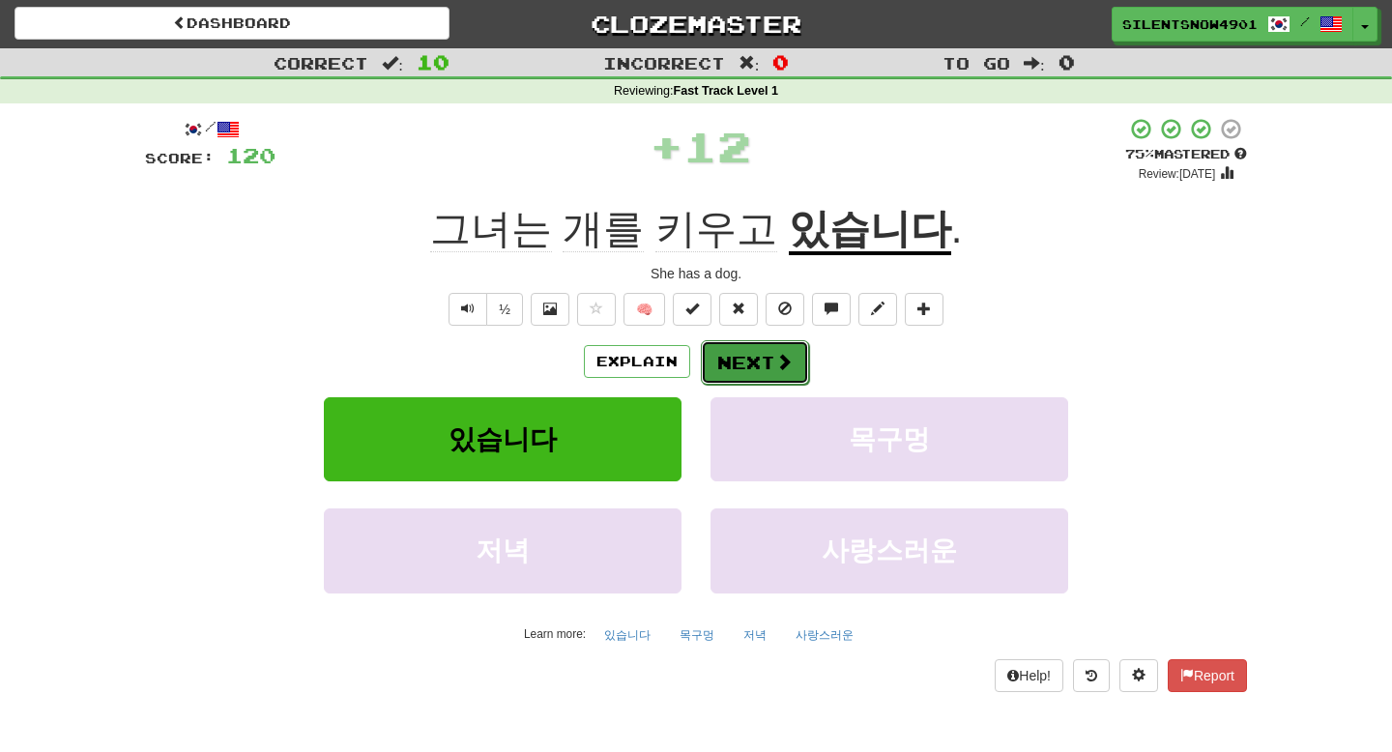
click at [721, 374] on button "Next" at bounding box center [755, 362] width 108 height 44
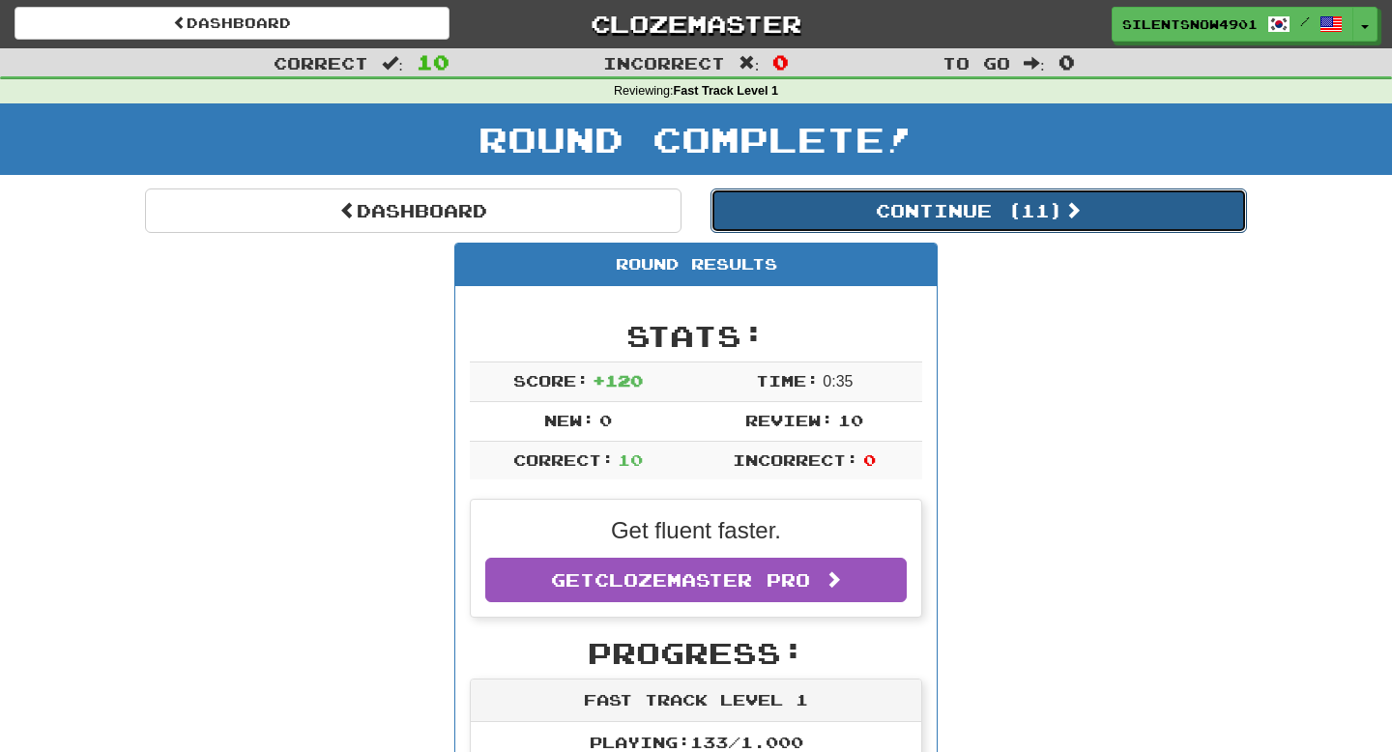
click at [993, 217] on button "Continue ( 11 )" at bounding box center [979, 211] width 537 height 44
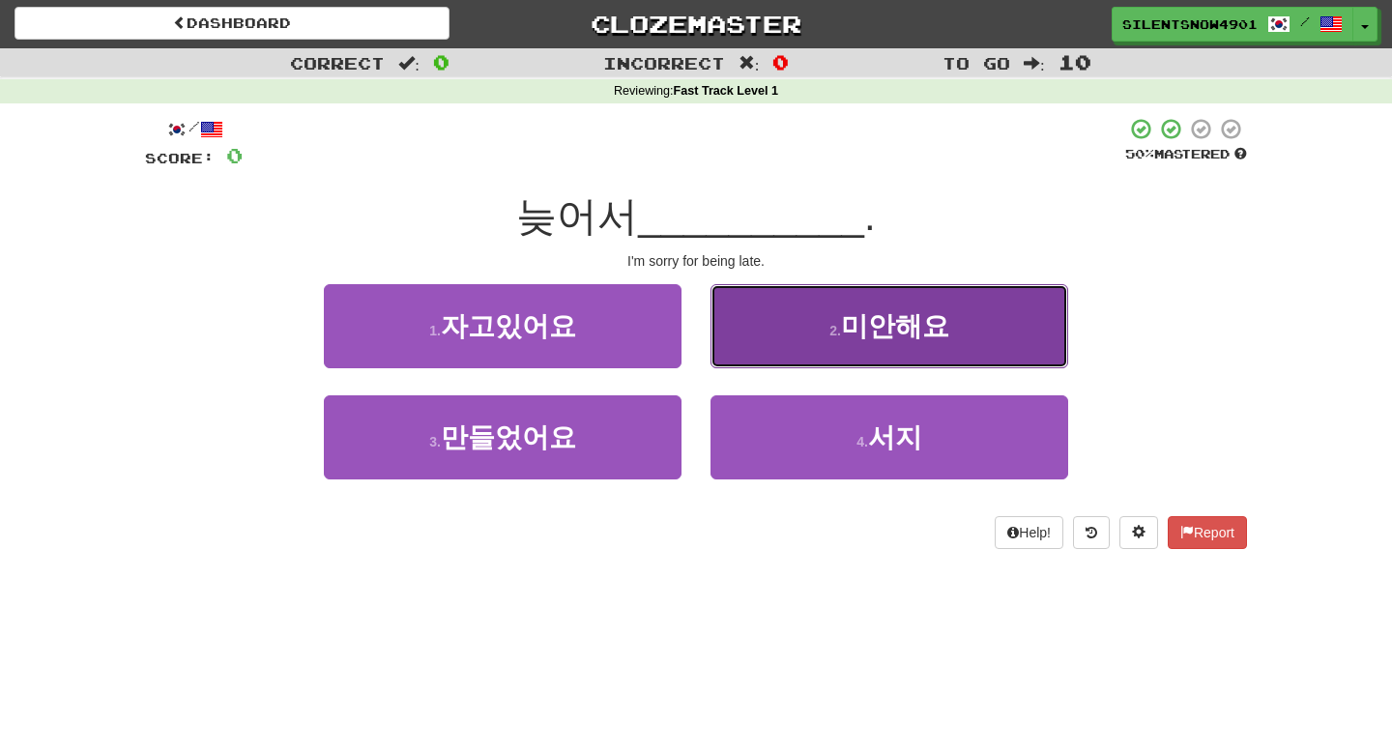
click at [984, 326] on button "2 . 미안해요" at bounding box center [890, 326] width 358 height 84
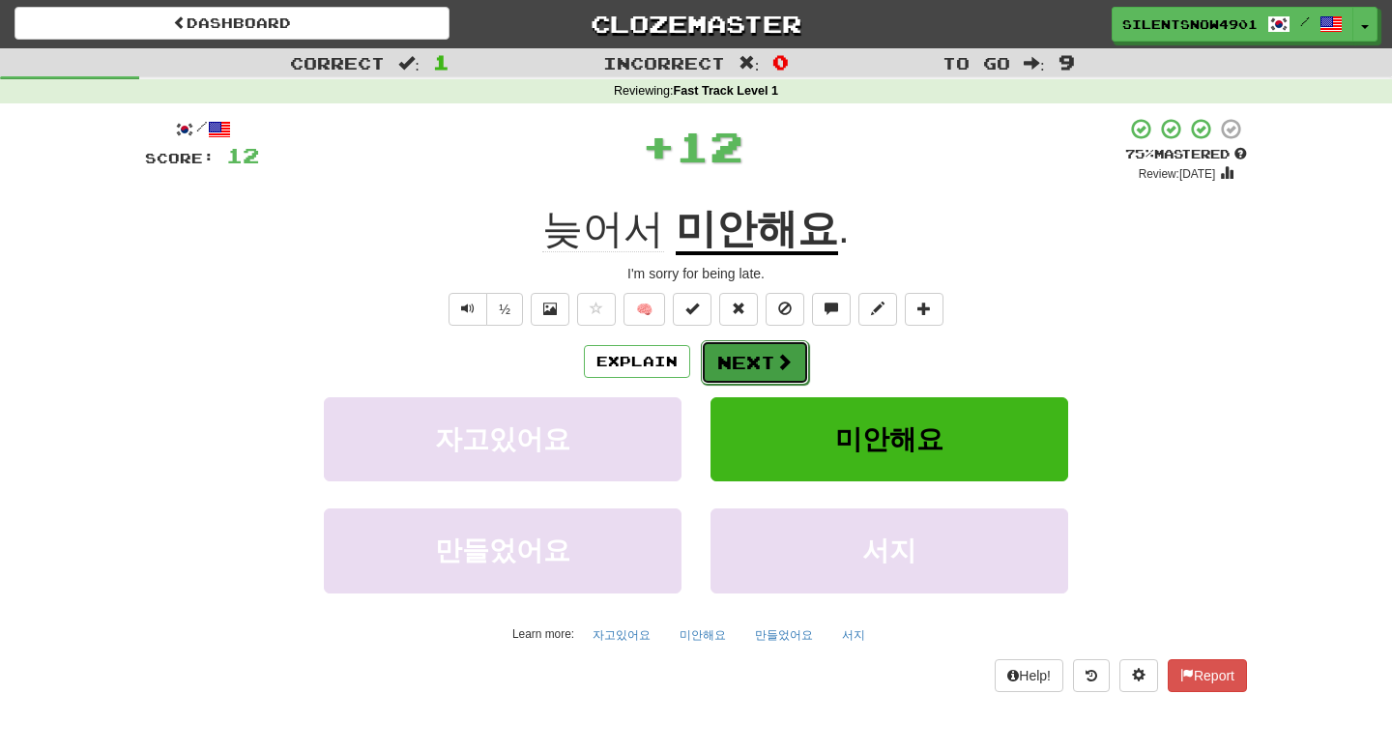
click at [788, 359] on span at bounding box center [783, 361] width 17 height 17
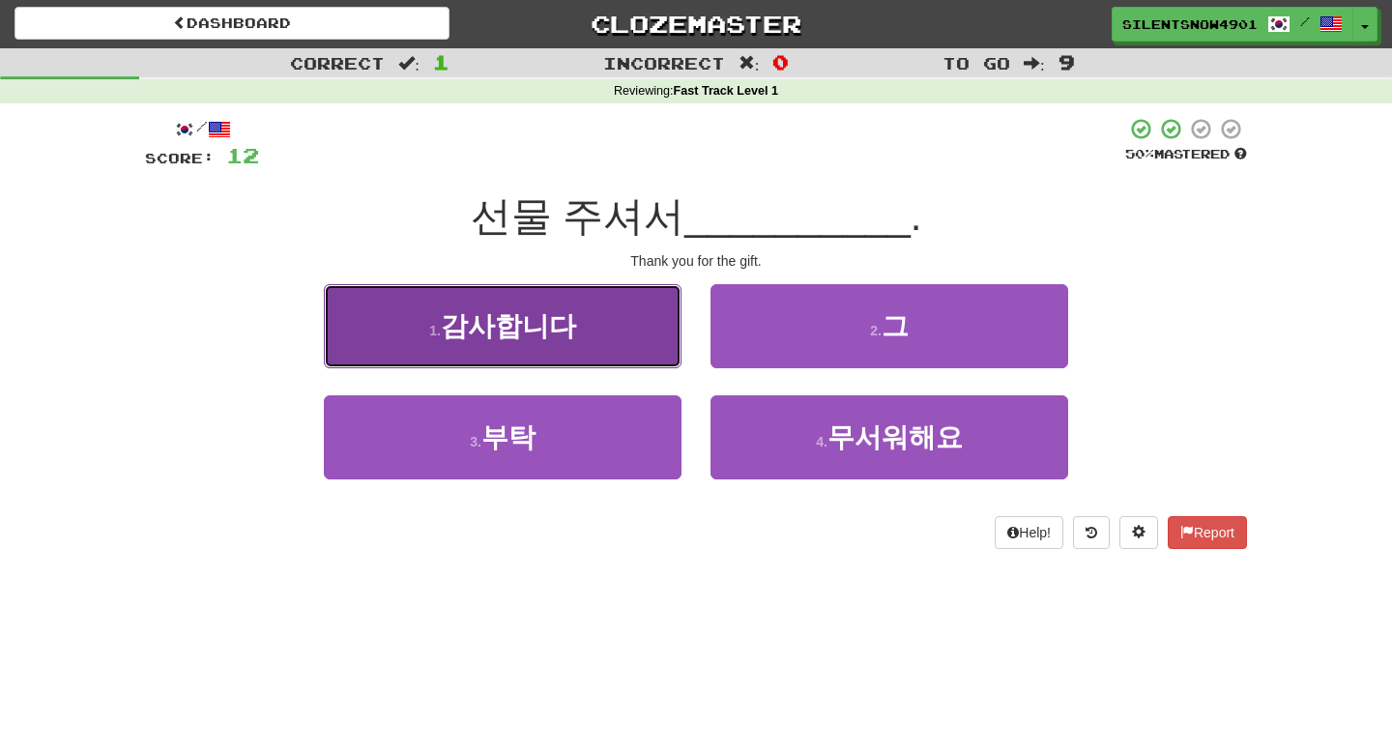
click at [564, 325] on span "감사합니다" at bounding box center [508, 326] width 135 height 30
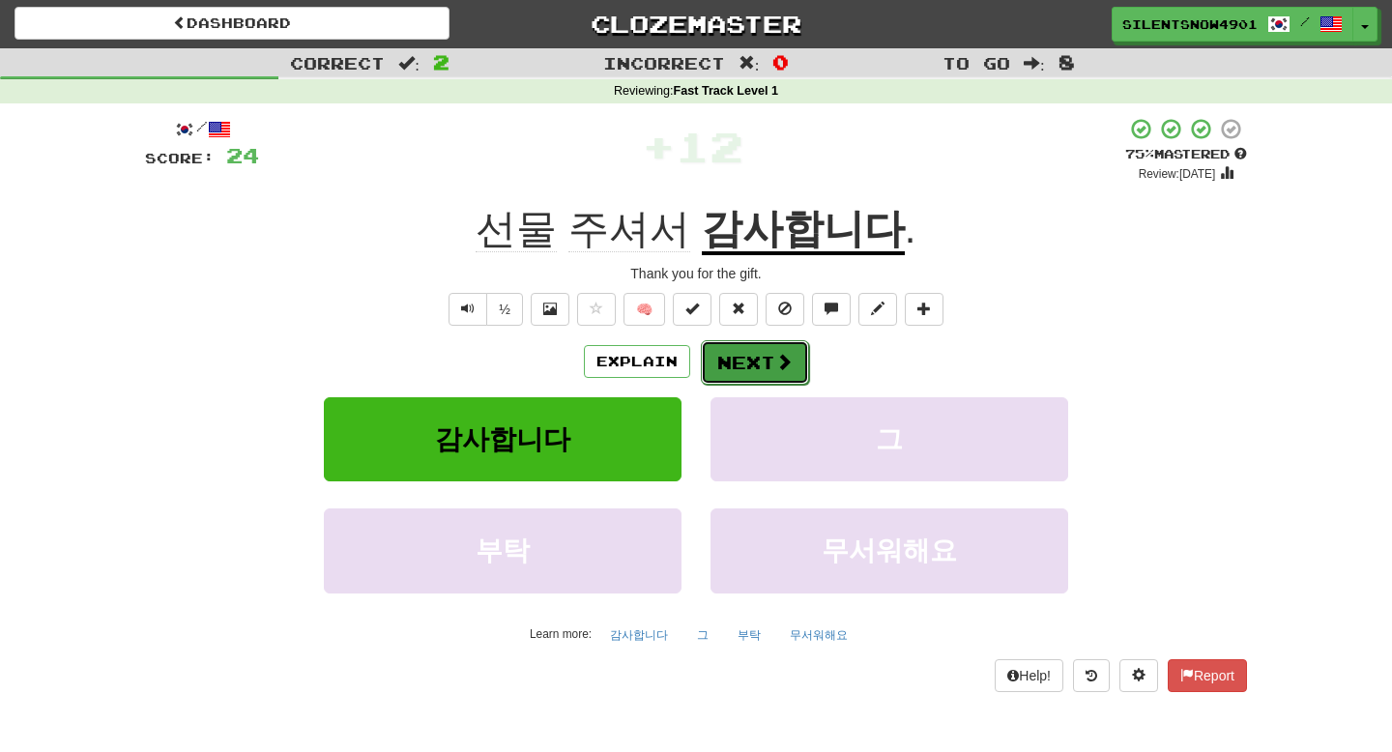
click at [735, 369] on button "Next" at bounding box center [755, 362] width 108 height 44
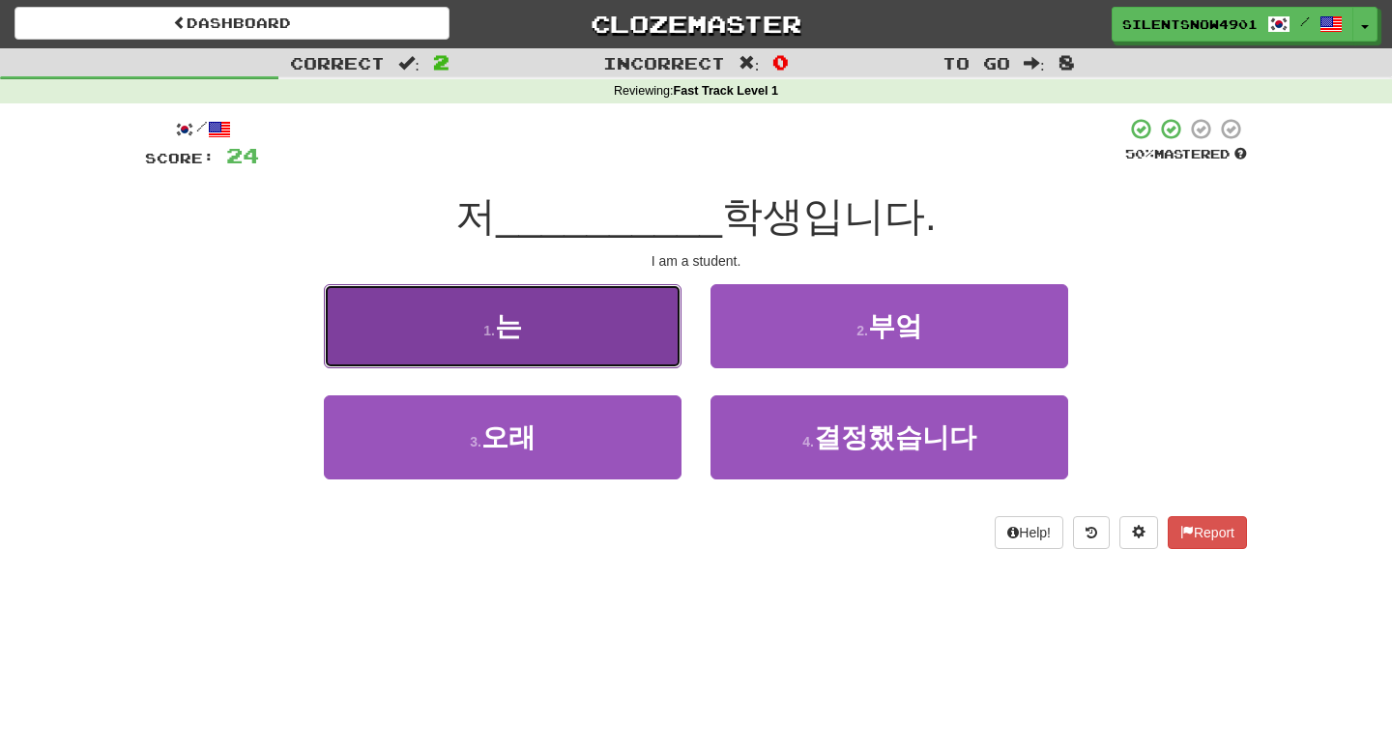
click at [613, 355] on button "1 . 는" at bounding box center [503, 326] width 358 height 84
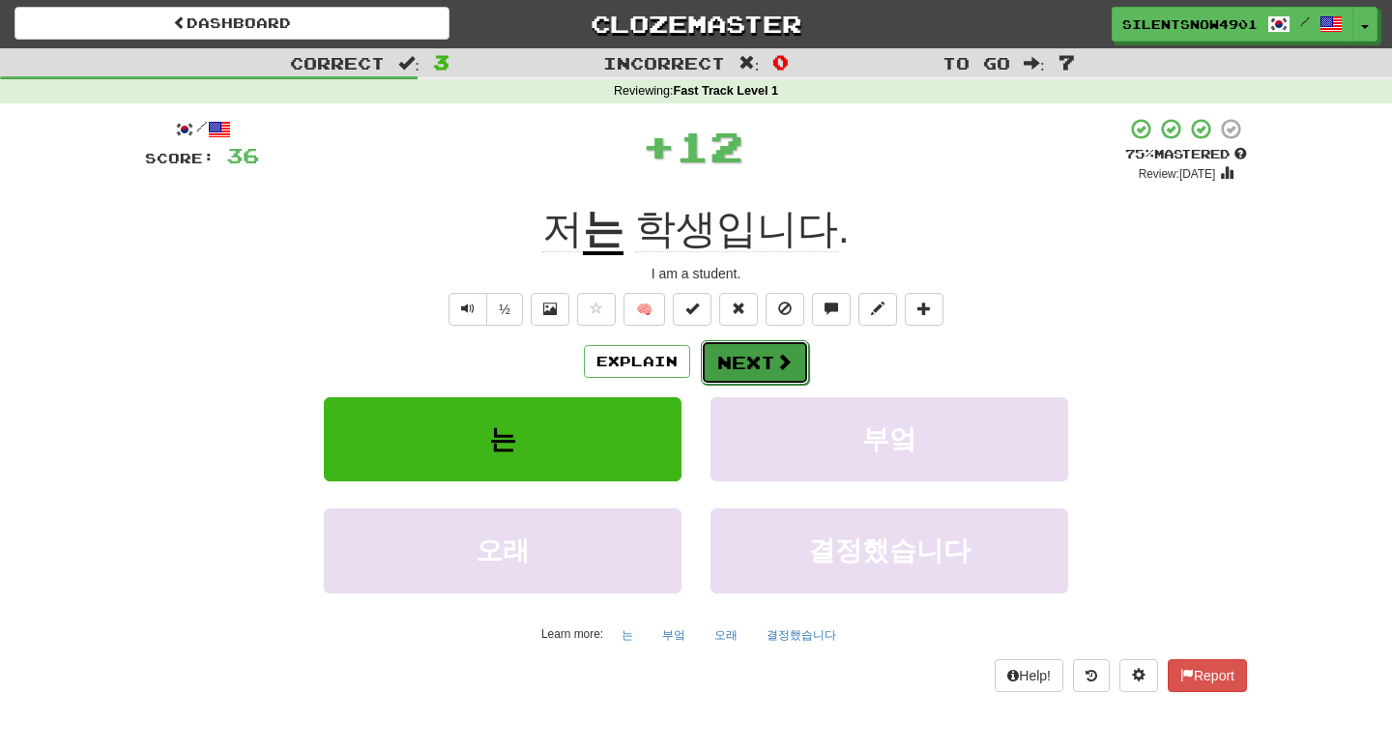
click at [723, 368] on button "Next" at bounding box center [755, 362] width 108 height 44
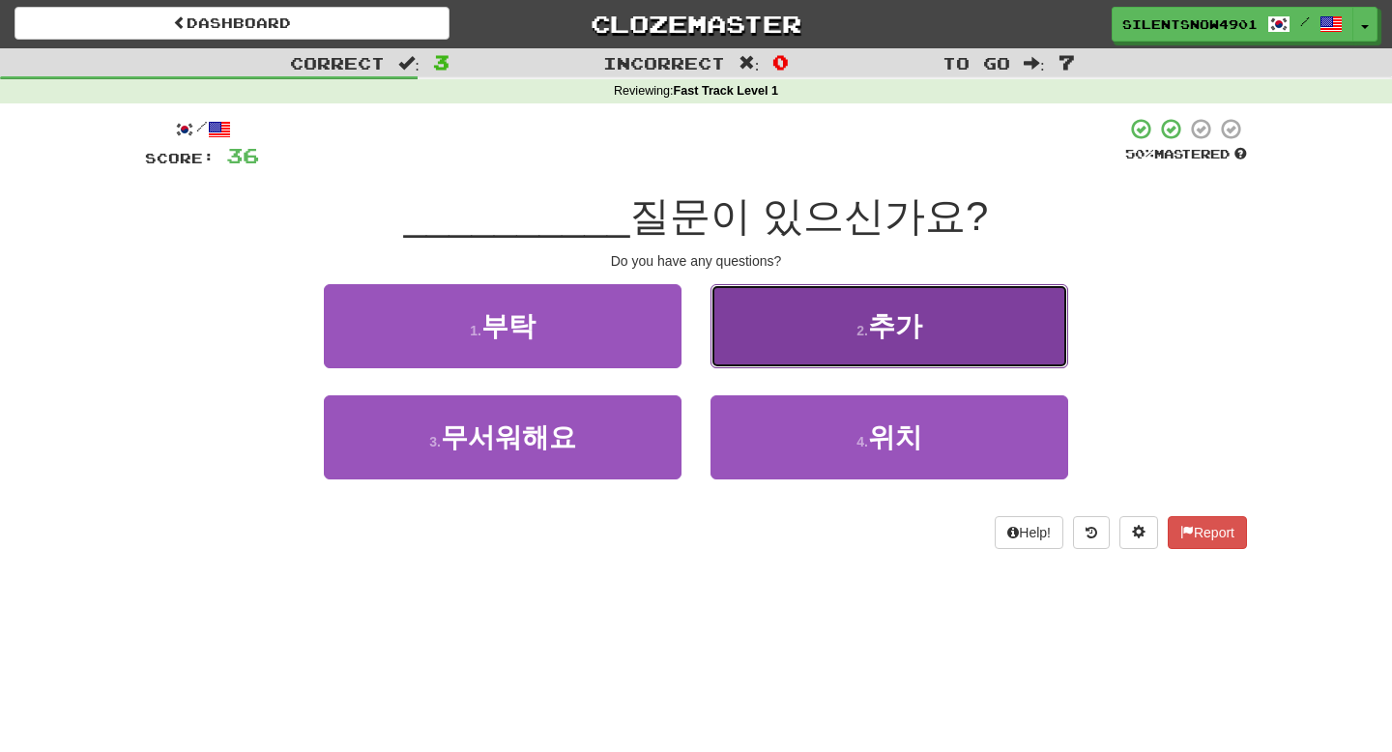
click at [780, 332] on button "2 . 추가" at bounding box center [890, 326] width 358 height 84
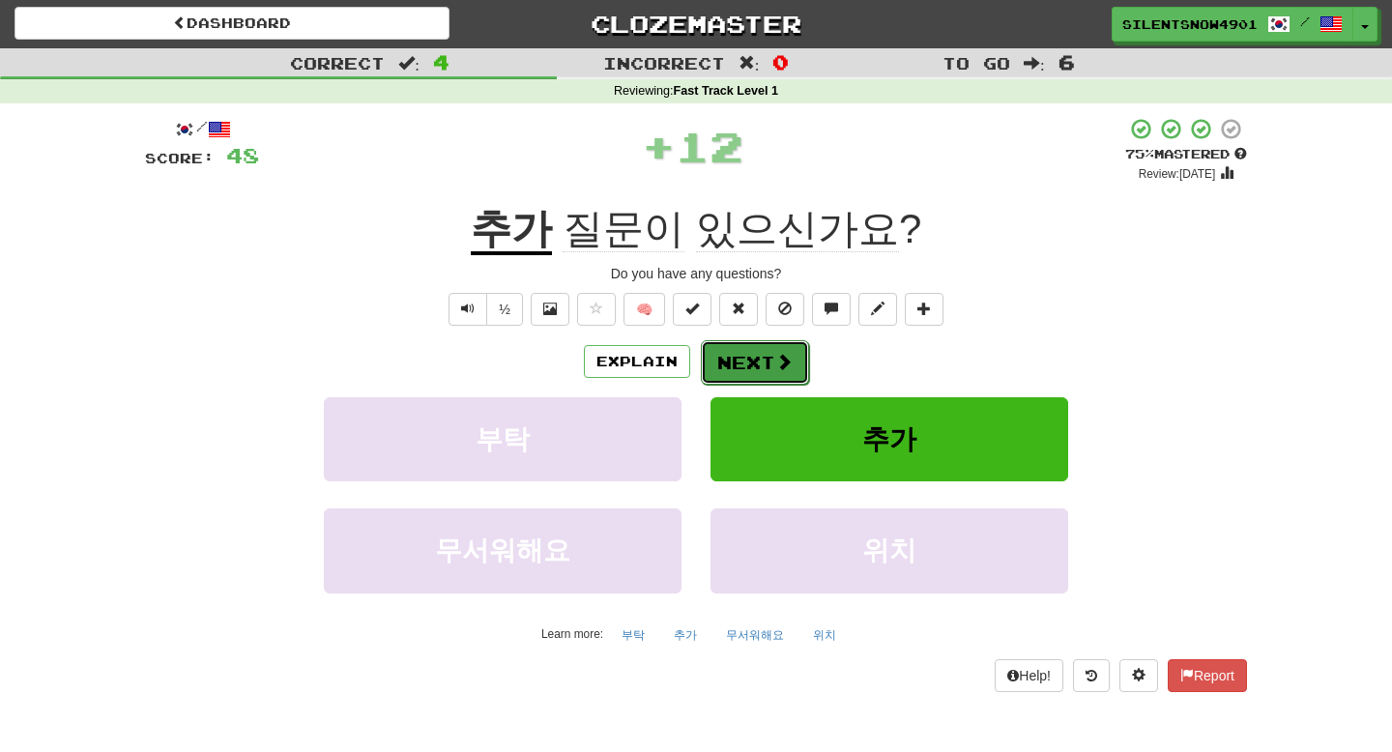
click at [732, 359] on button "Next" at bounding box center [755, 362] width 108 height 44
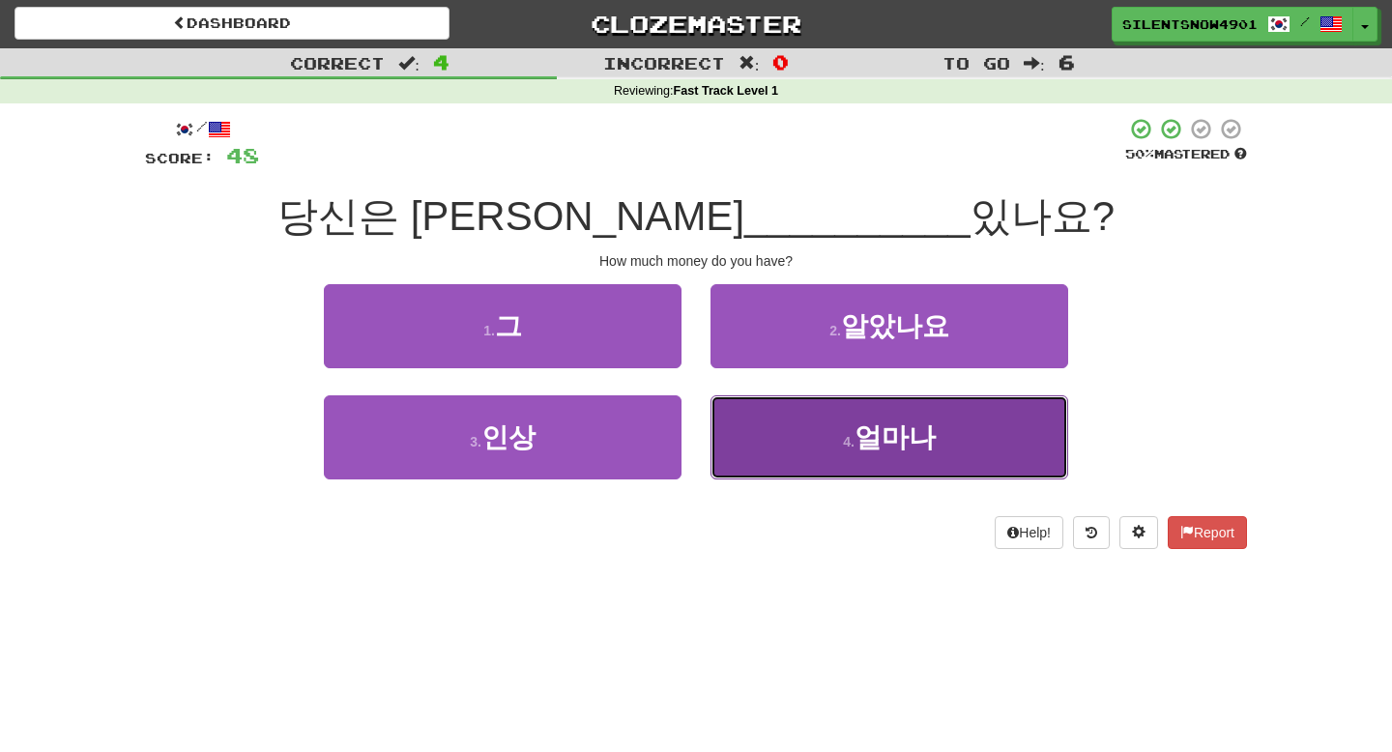
click at [791, 431] on button "4 . 얼마나" at bounding box center [890, 437] width 358 height 84
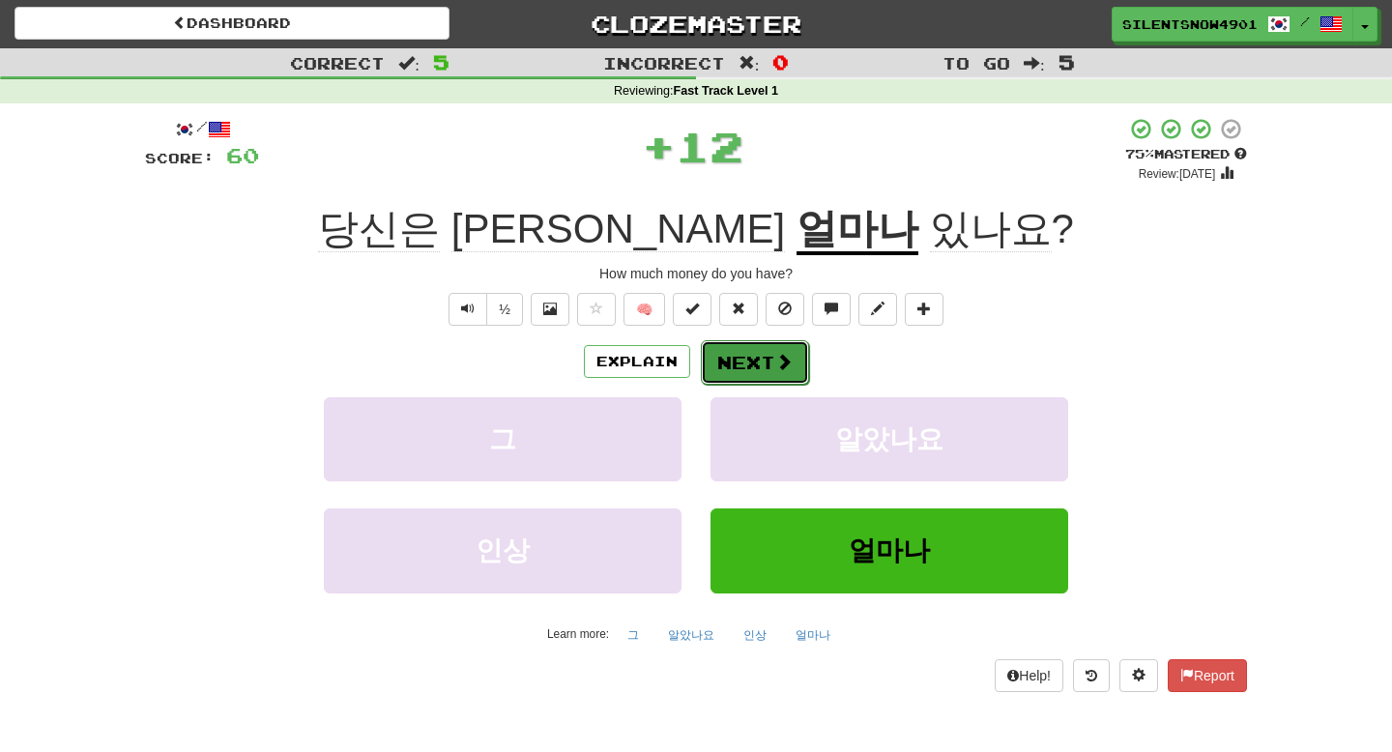
click at [728, 362] on button "Next" at bounding box center [755, 362] width 108 height 44
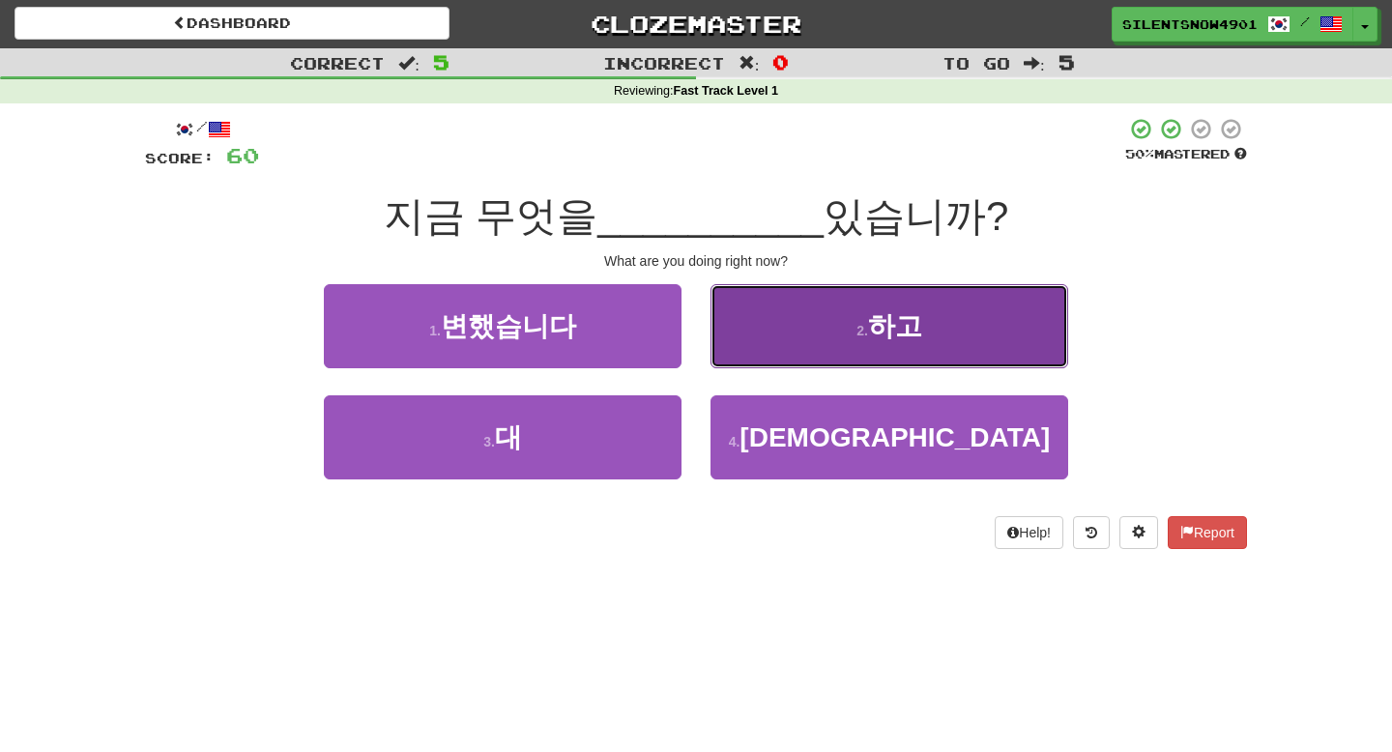
click at [776, 316] on button "2 . 하고" at bounding box center [890, 326] width 358 height 84
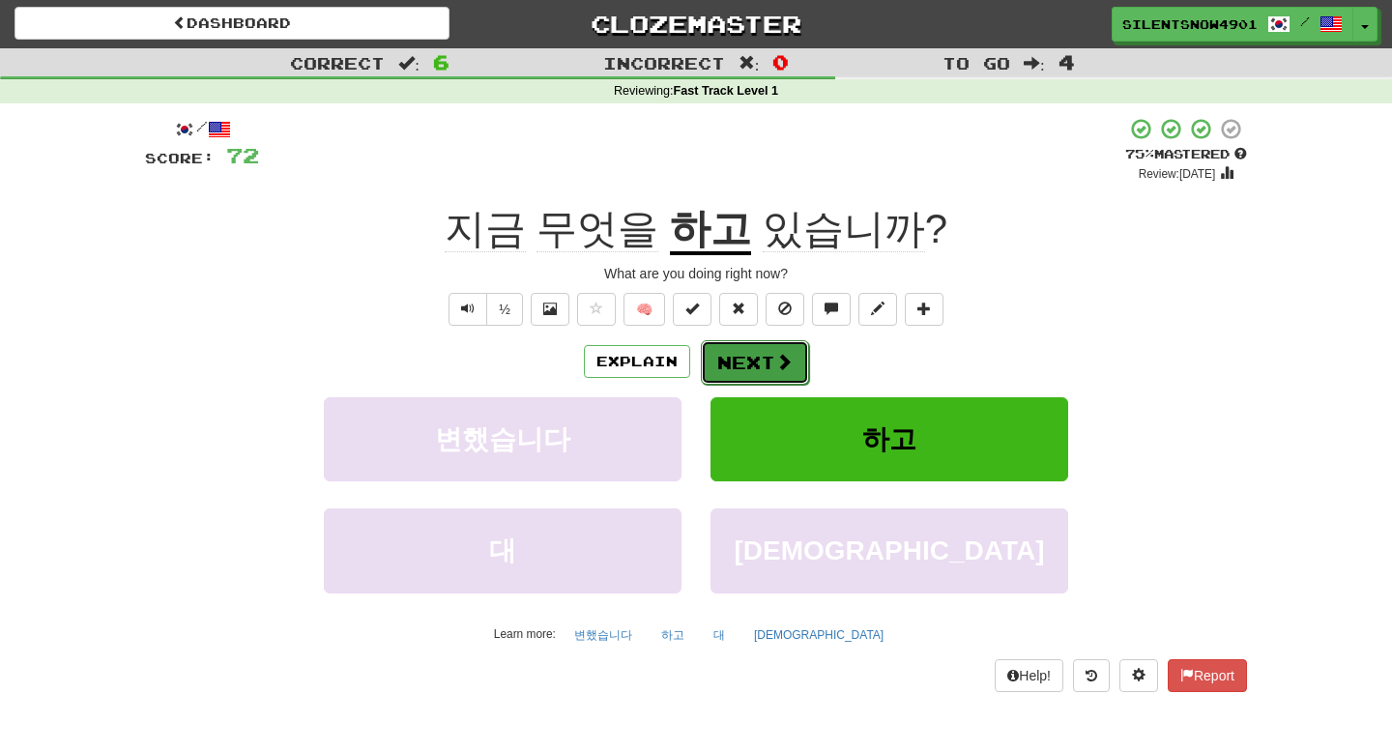
click at [723, 369] on button "Next" at bounding box center [755, 362] width 108 height 44
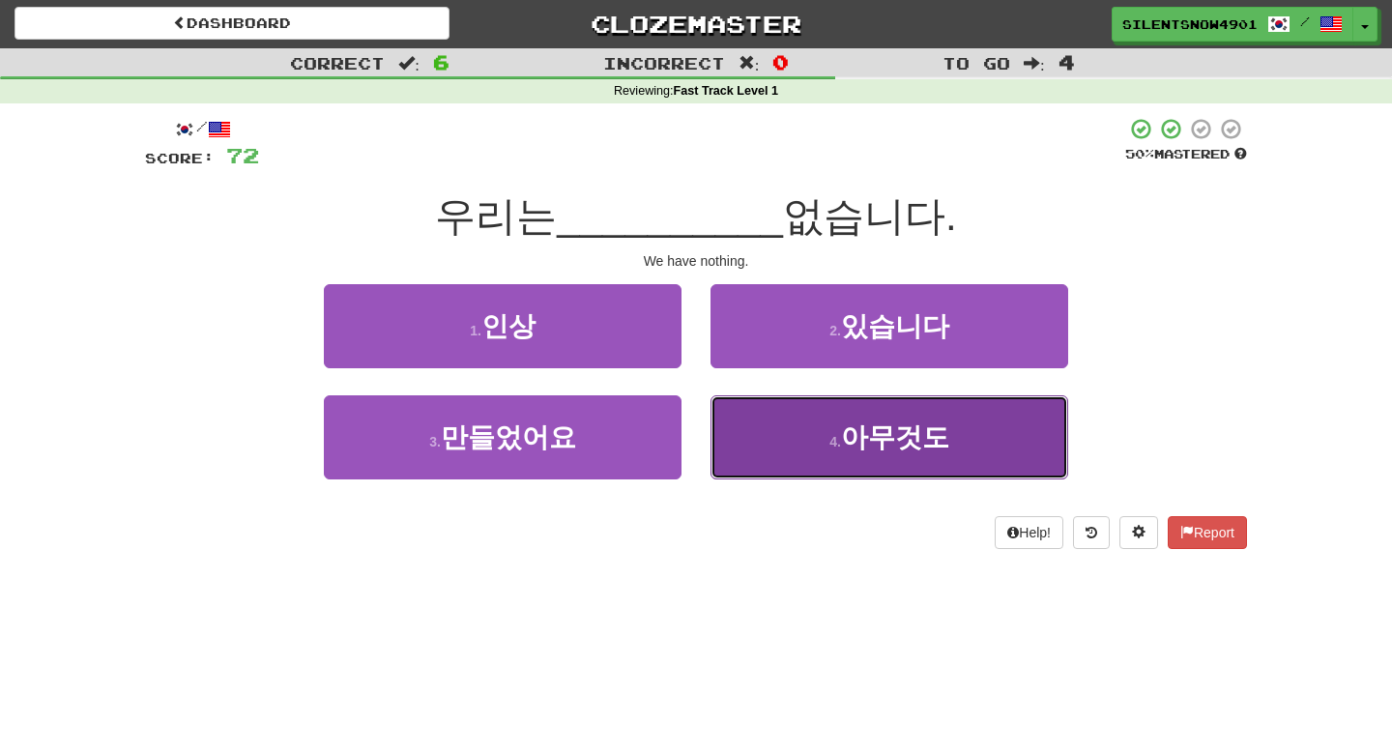
click at [764, 423] on button "4 . 아무것도" at bounding box center [890, 437] width 358 height 84
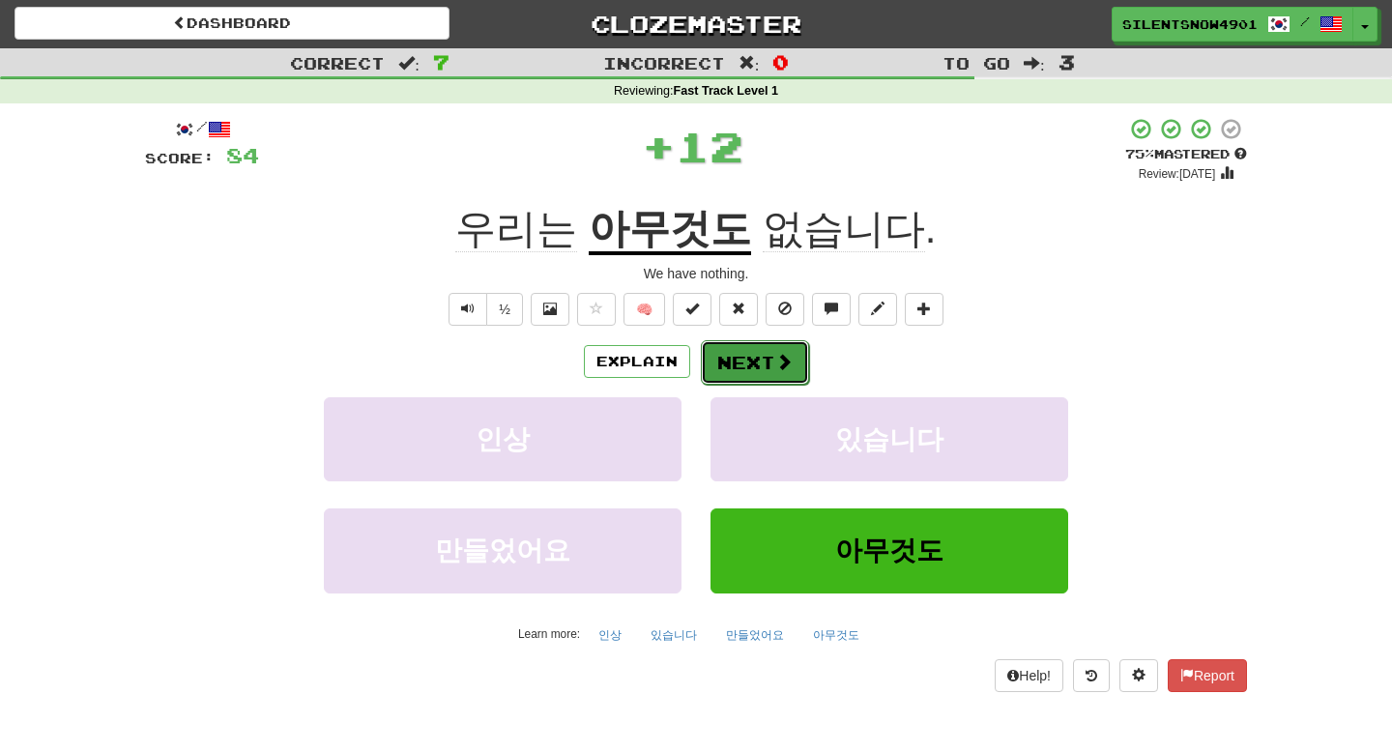
click at [735, 362] on button "Next" at bounding box center [755, 362] width 108 height 44
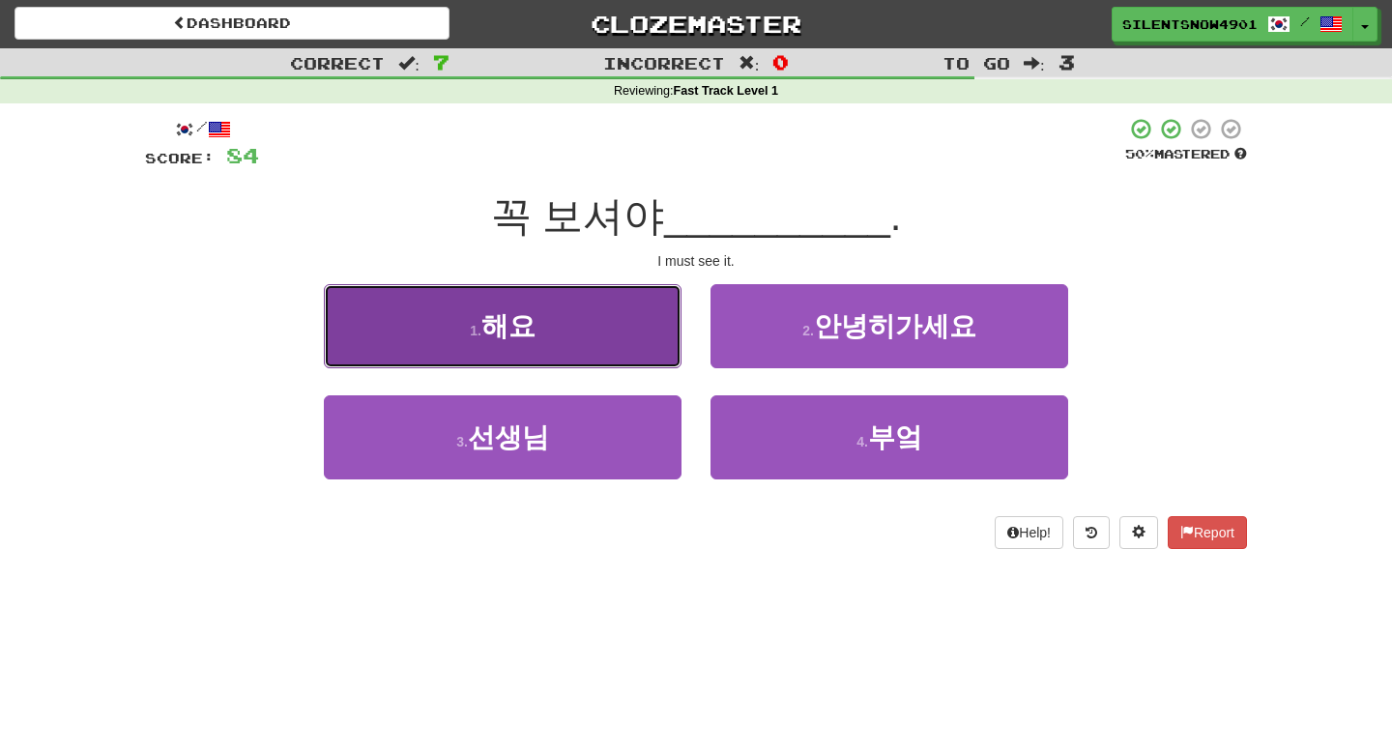
click at [622, 330] on button "1 . 해요" at bounding box center [503, 326] width 358 height 84
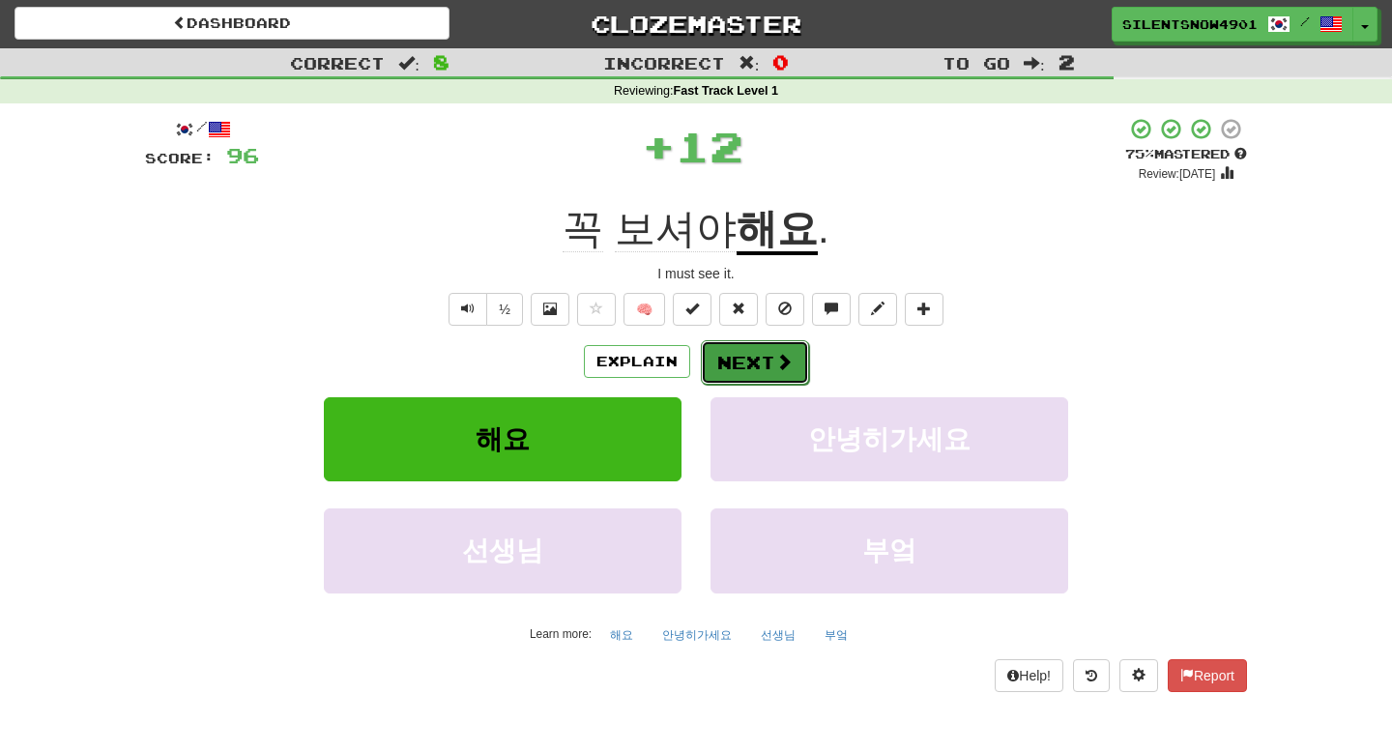
click at [723, 369] on button "Next" at bounding box center [755, 362] width 108 height 44
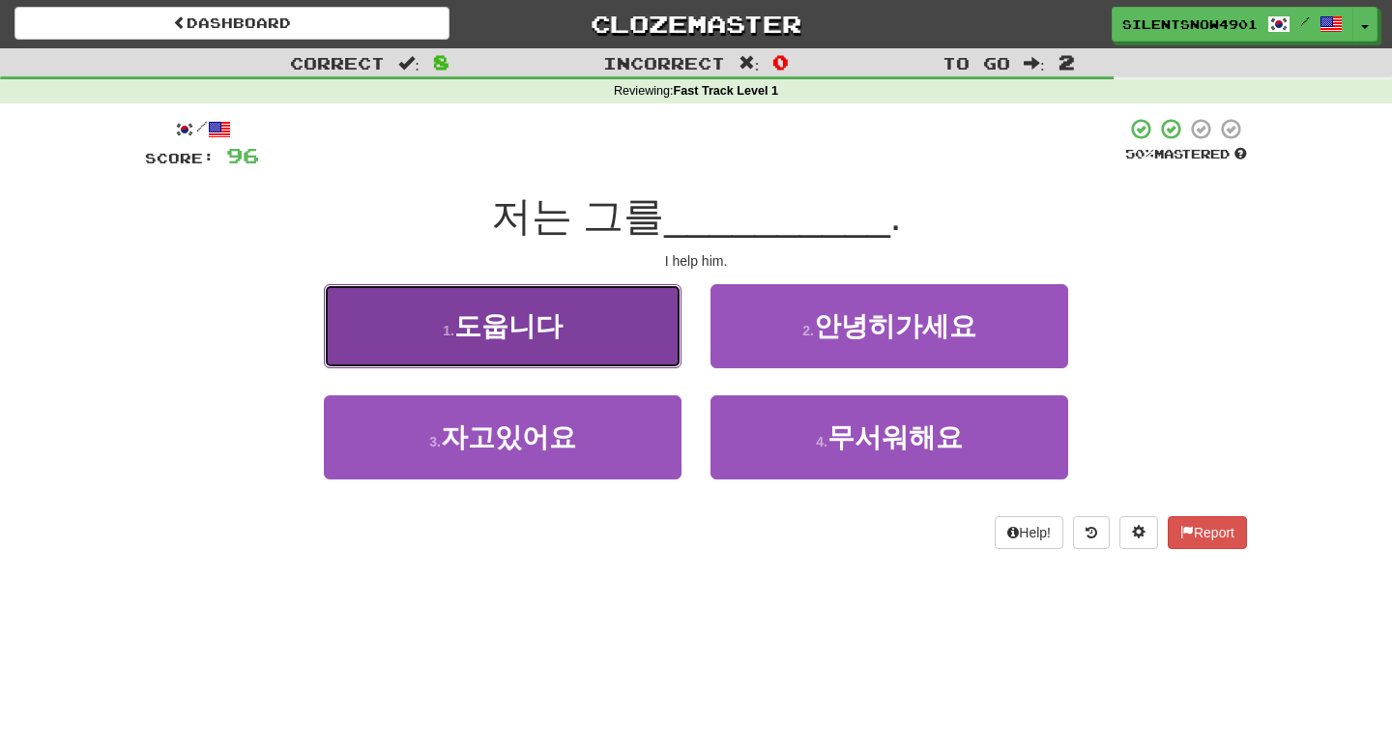
click at [571, 289] on button "1 . 도웁니다" at bounding box center [503, 326] width 358 height 84
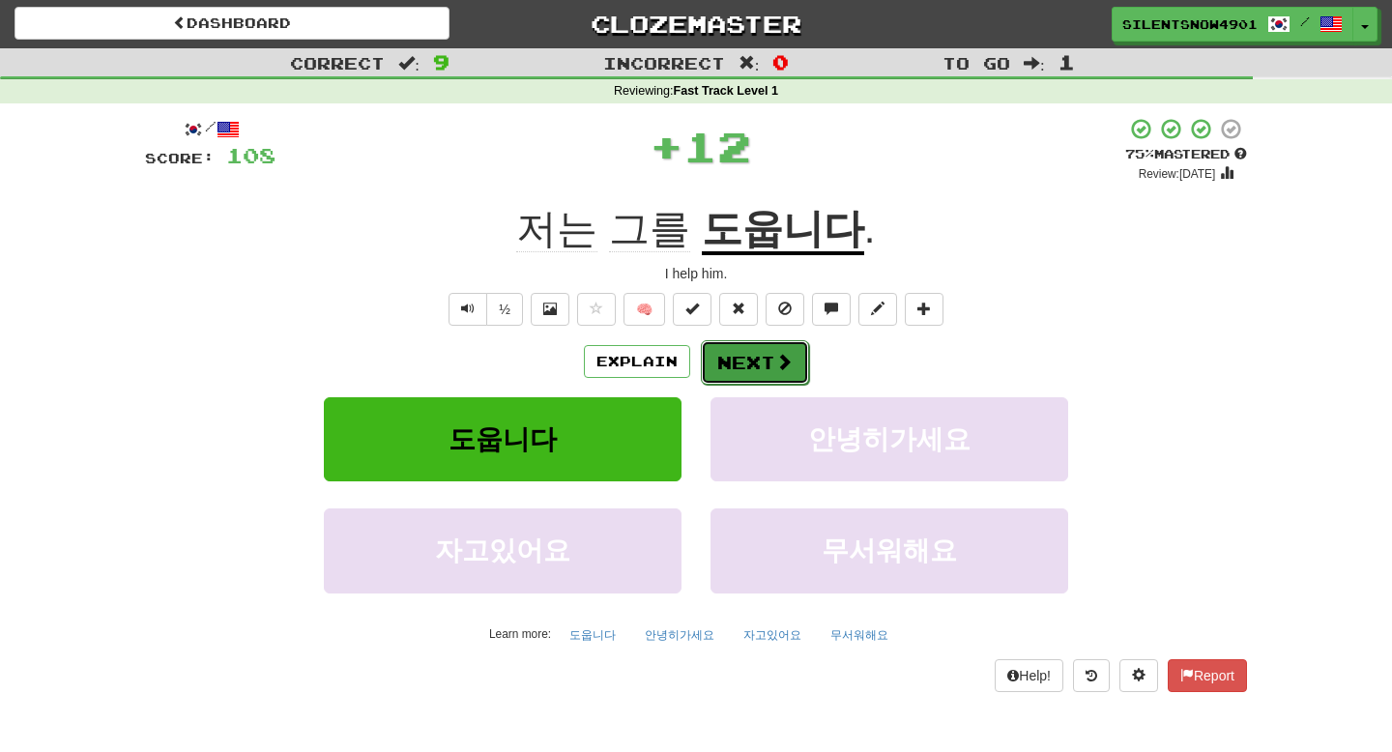
click at [723, 372] on button "Next" at bounding box center [755, 362] width 108 height 44
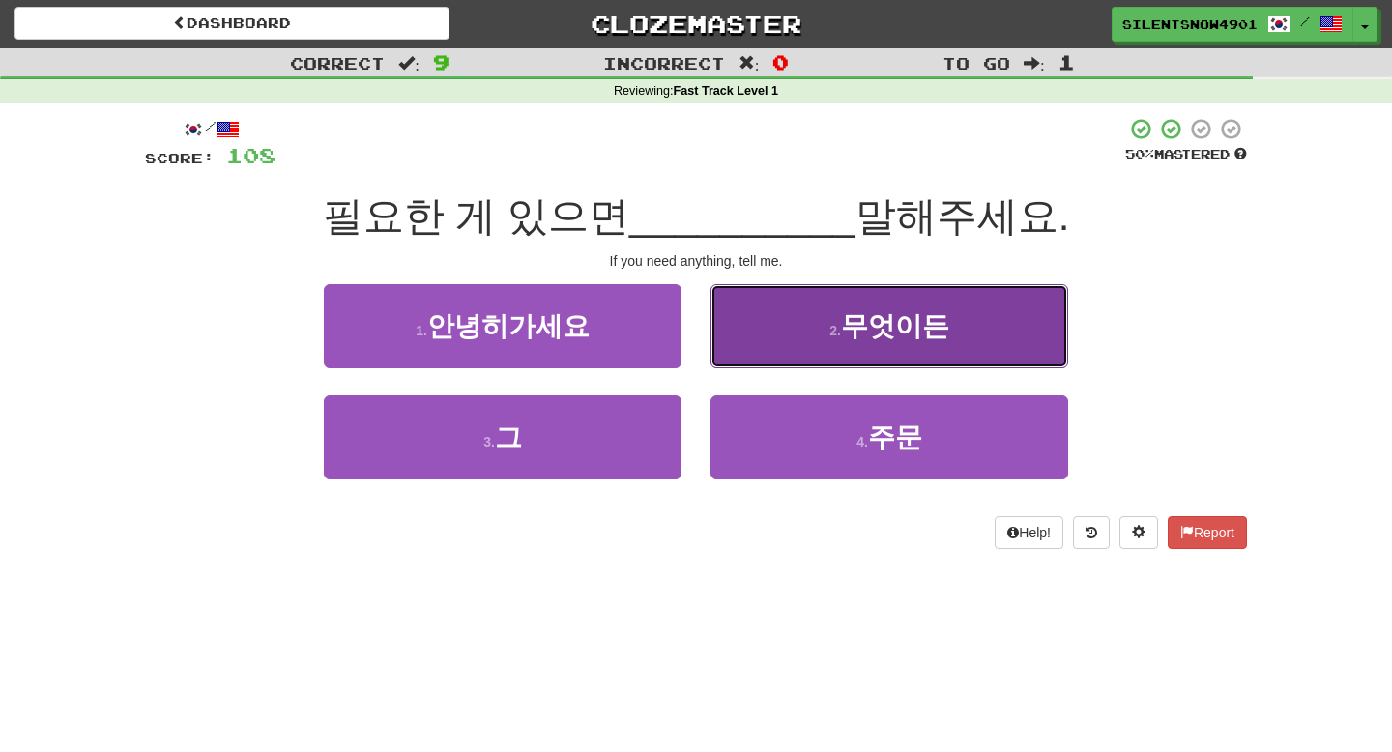
click at [756, 333] on button "2 . 무엇이든" at bounding box center [890, 326] width 358 height 84
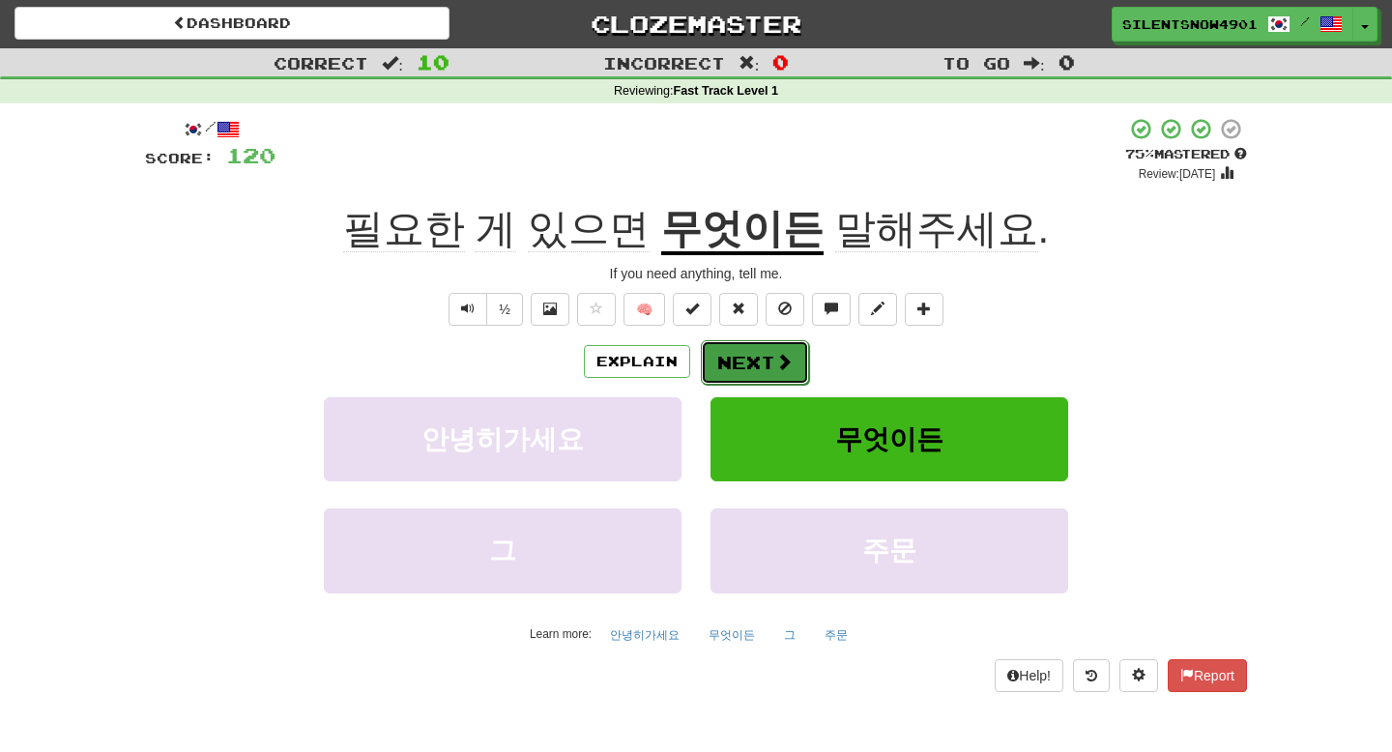
click at [726, 362] on button "Next" at bounding box center [755, 362] width 108 height 44
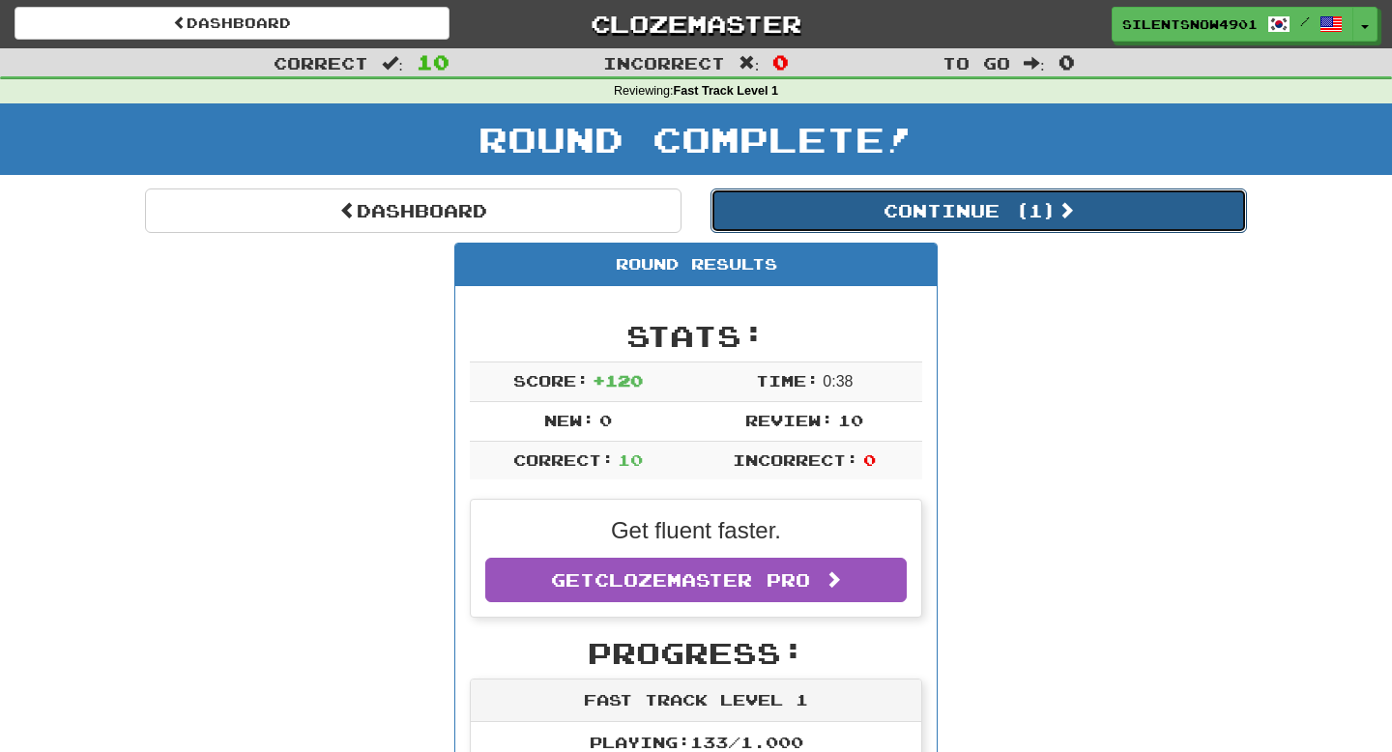
click at [1015, 201] on button "Continue ( 1 )" at bounding box center [979, 211] width 537 height 44
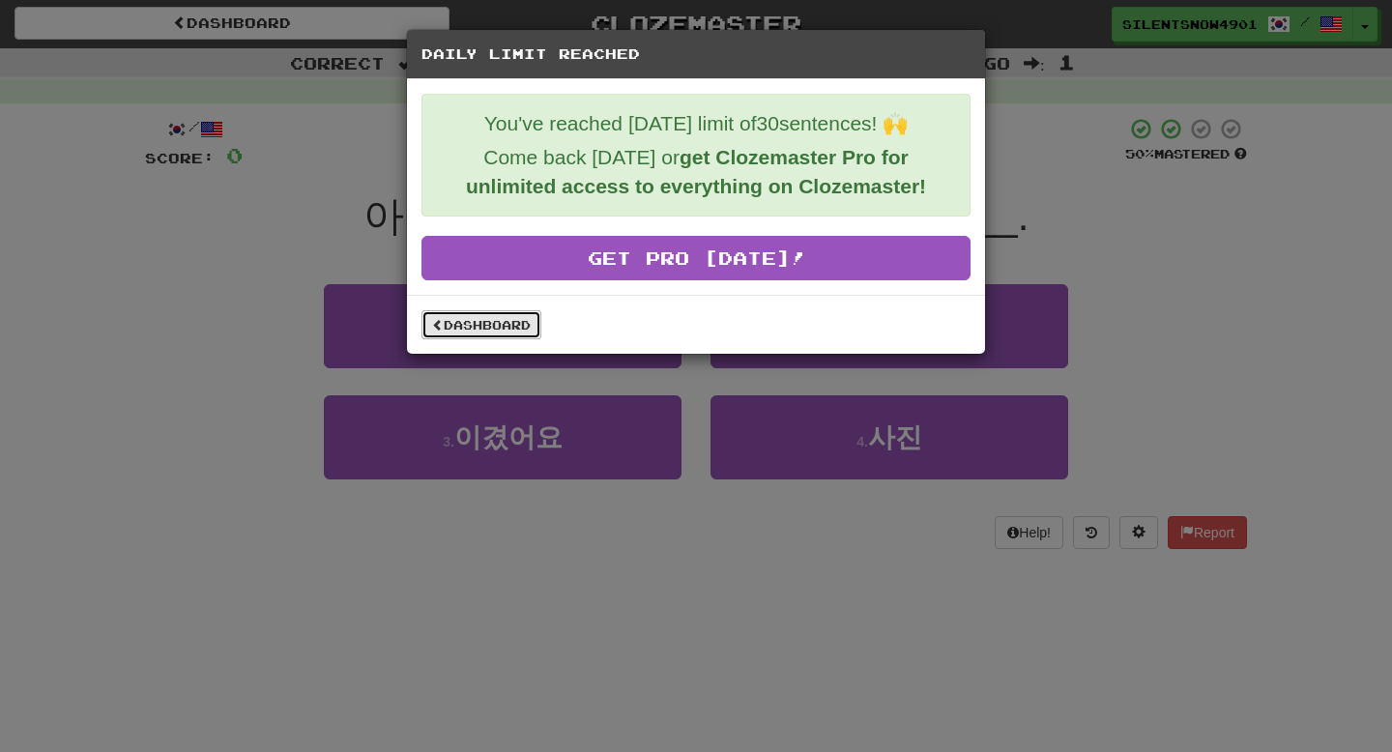
click at [500, 319] on link "Dashboard" at bounding box center [481, 324] width 120 height 29
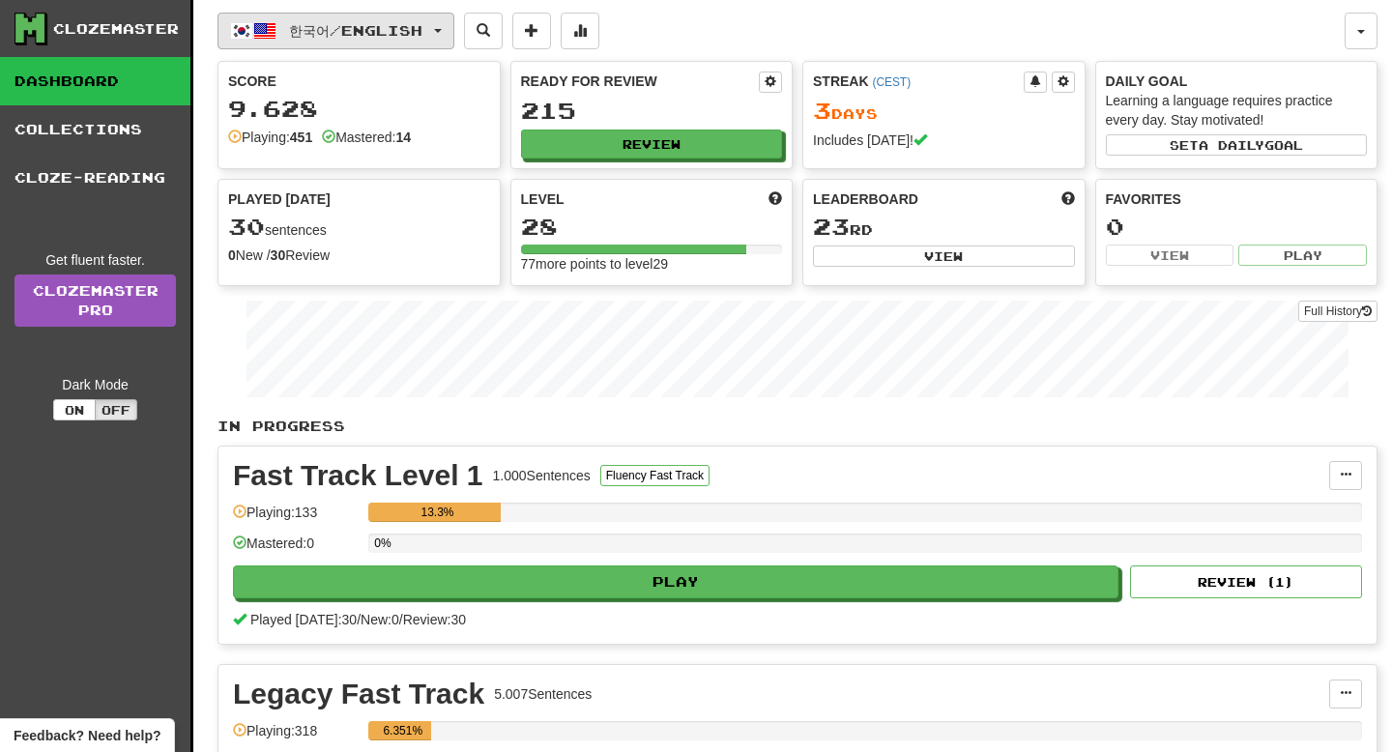
click at [422, 31] on span "한국어 / English" at bounding box center [355, 30] width 133 height 16
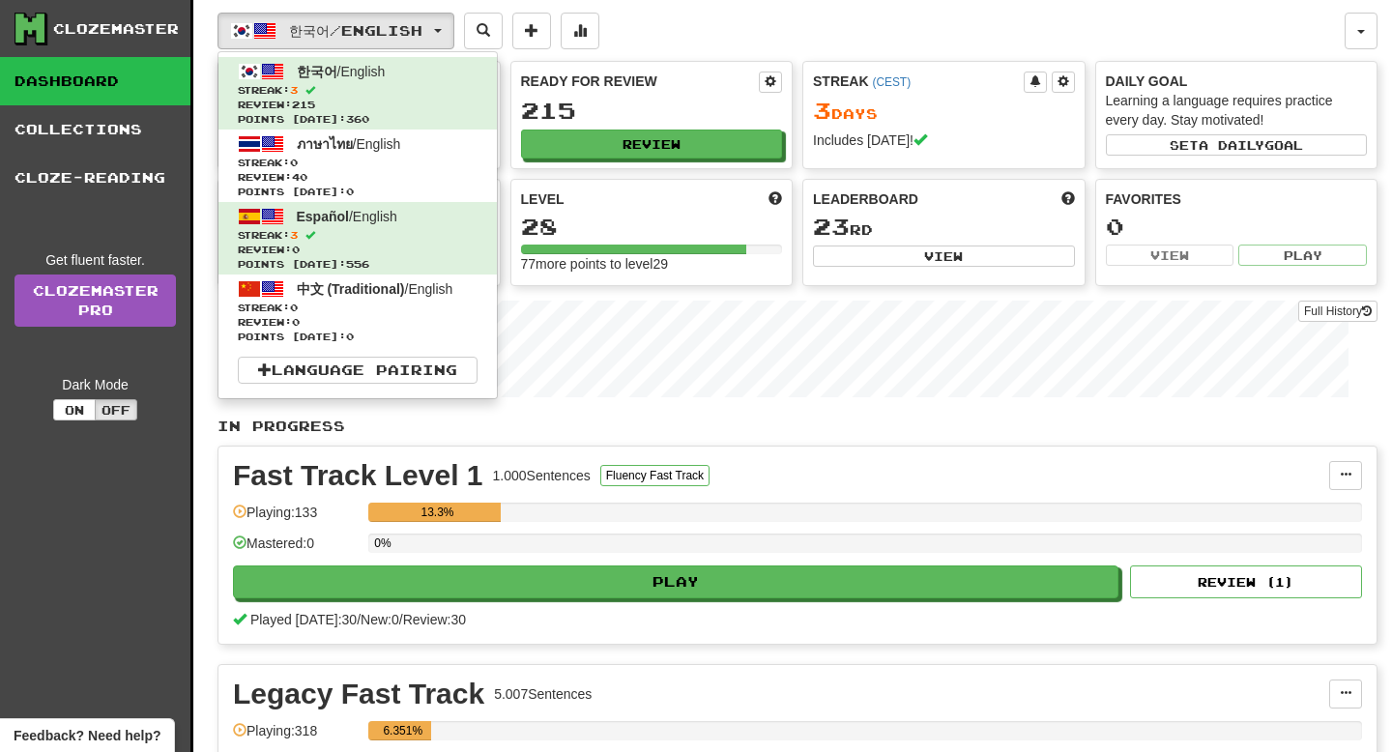
click at [660, 35] on div "한국어 / English 한국어 / English Streak: 3 Review: 215 Points today: 360 ภาษาไทย / E…" at bounding box center [781, 31] width 1127 height 37
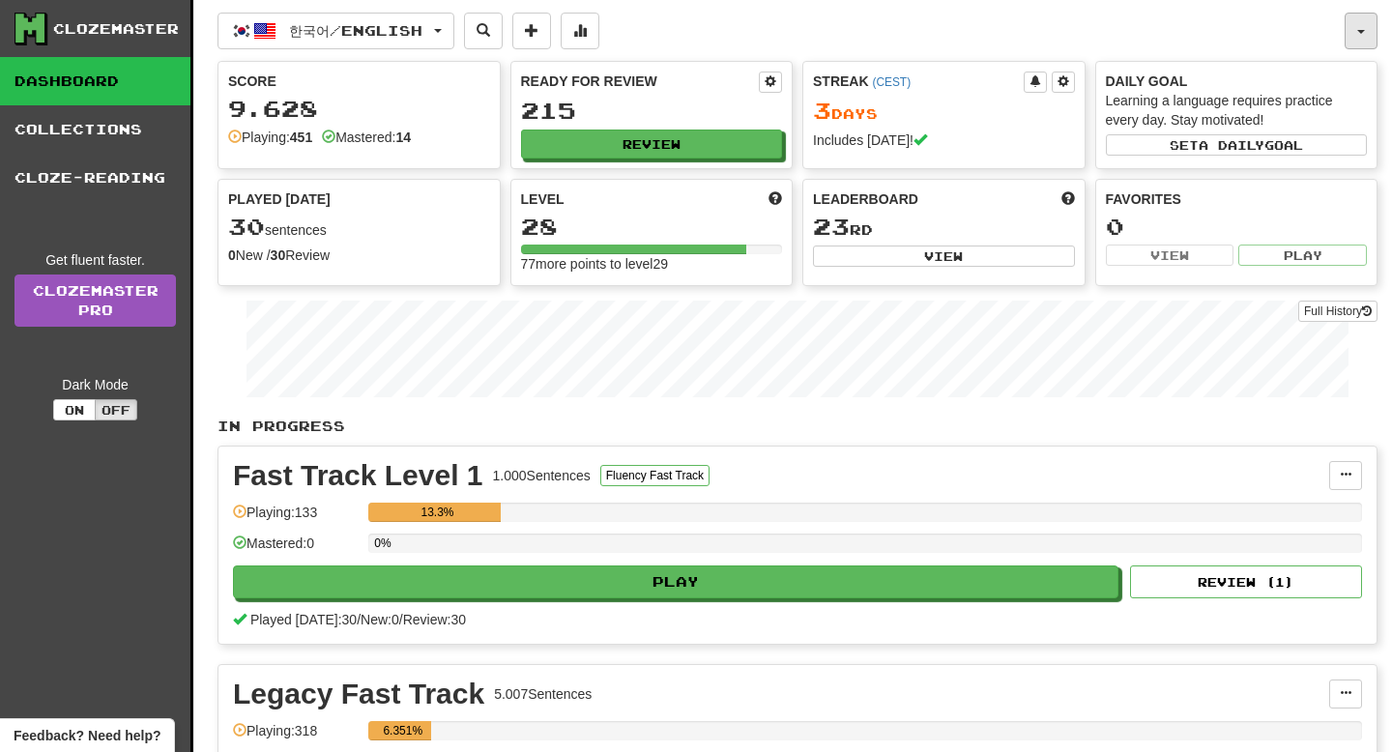
click at [1370, 36] on button "button" at bounding box center [1361, 31] width 33 height 37
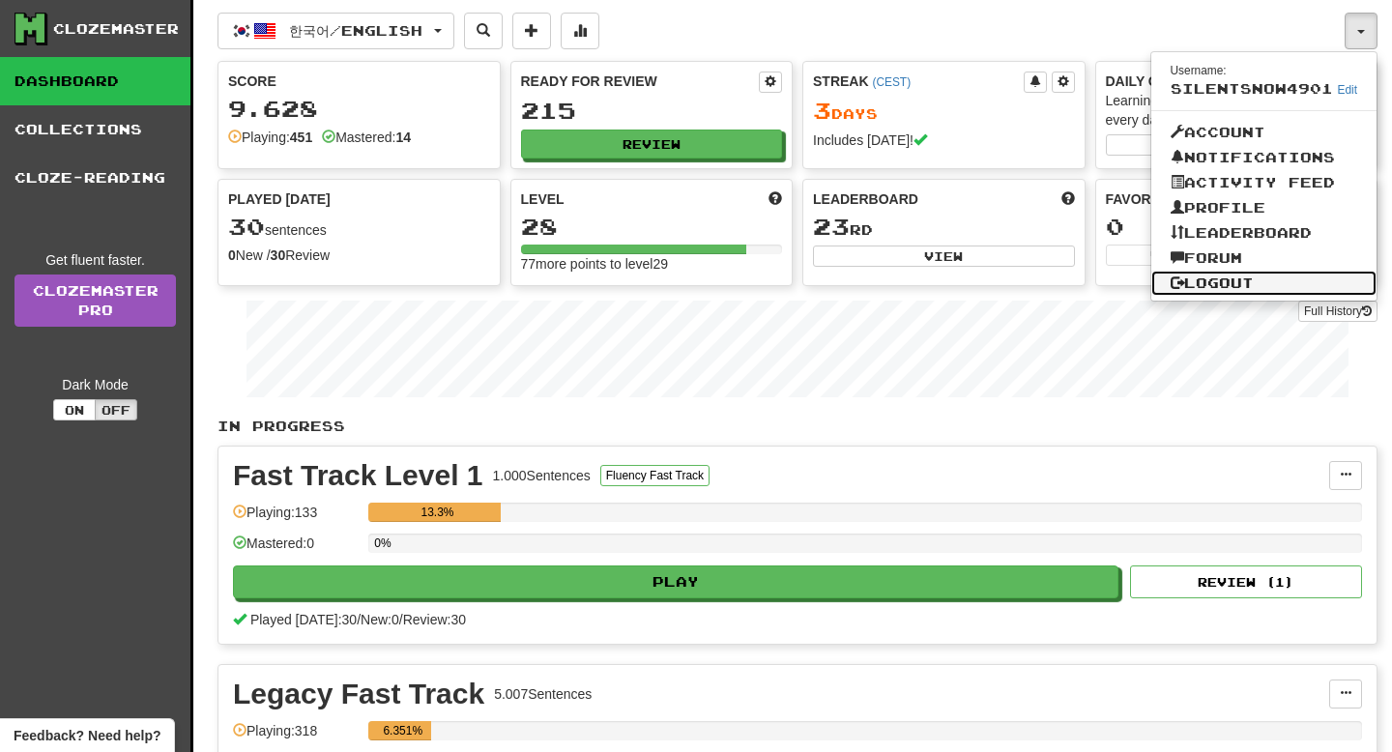
click at [1238, 279] on link "Logout" at bounding box center [1264, 283] width 226 height 25
